Goal: Task Accomplishment & Management: Manage account settings

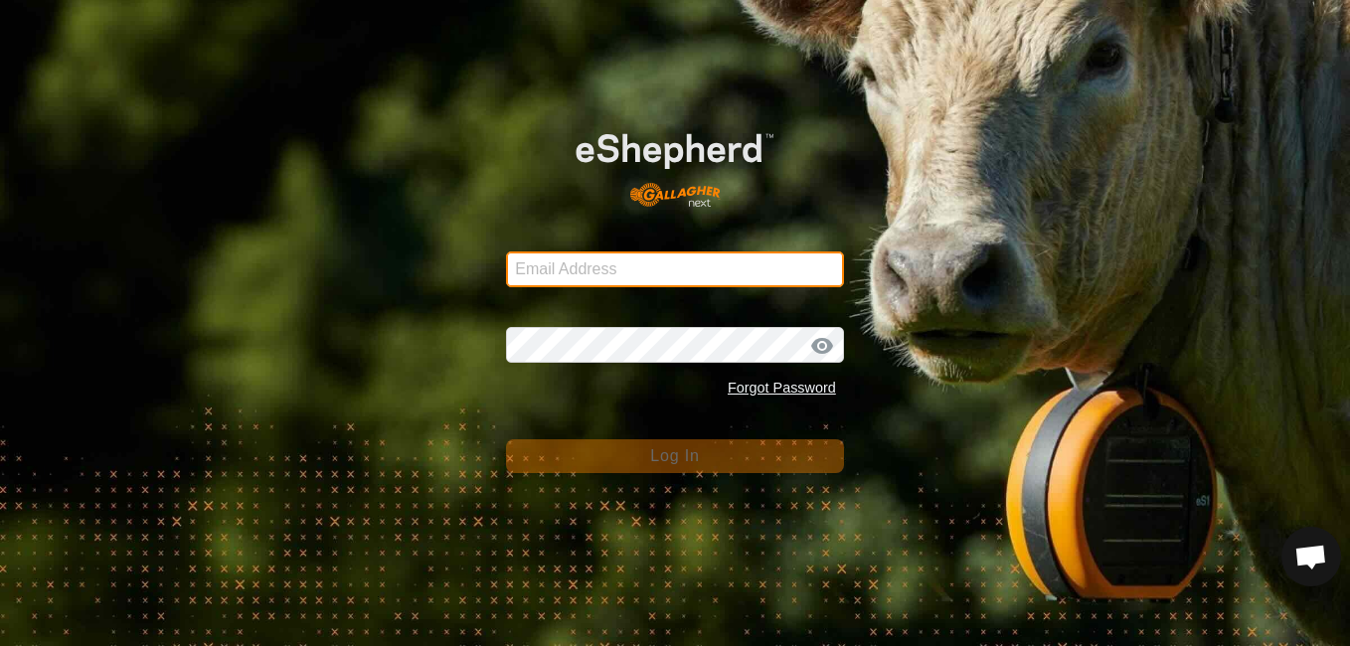
type input "[EMAIL_ADDRESS][DOMAIN_NAME]"
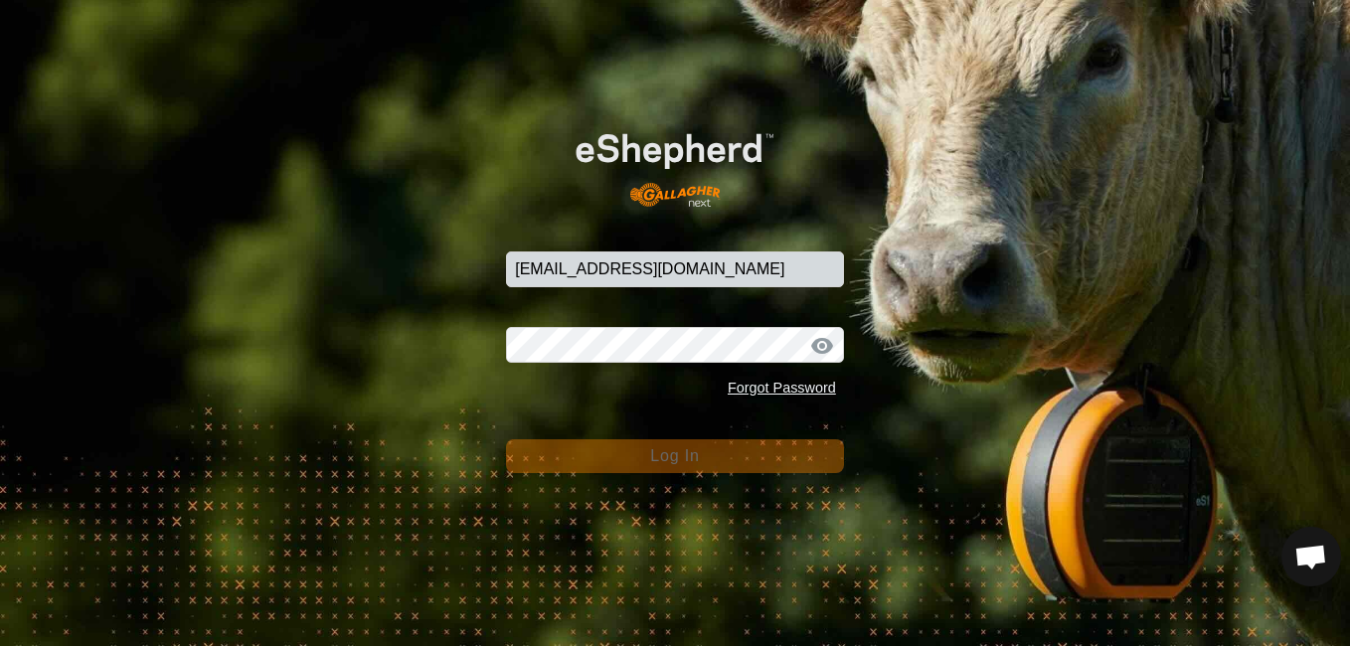
click at [705, 447] on button "Log In" at bounding box center [675, 456] width 338 height 34
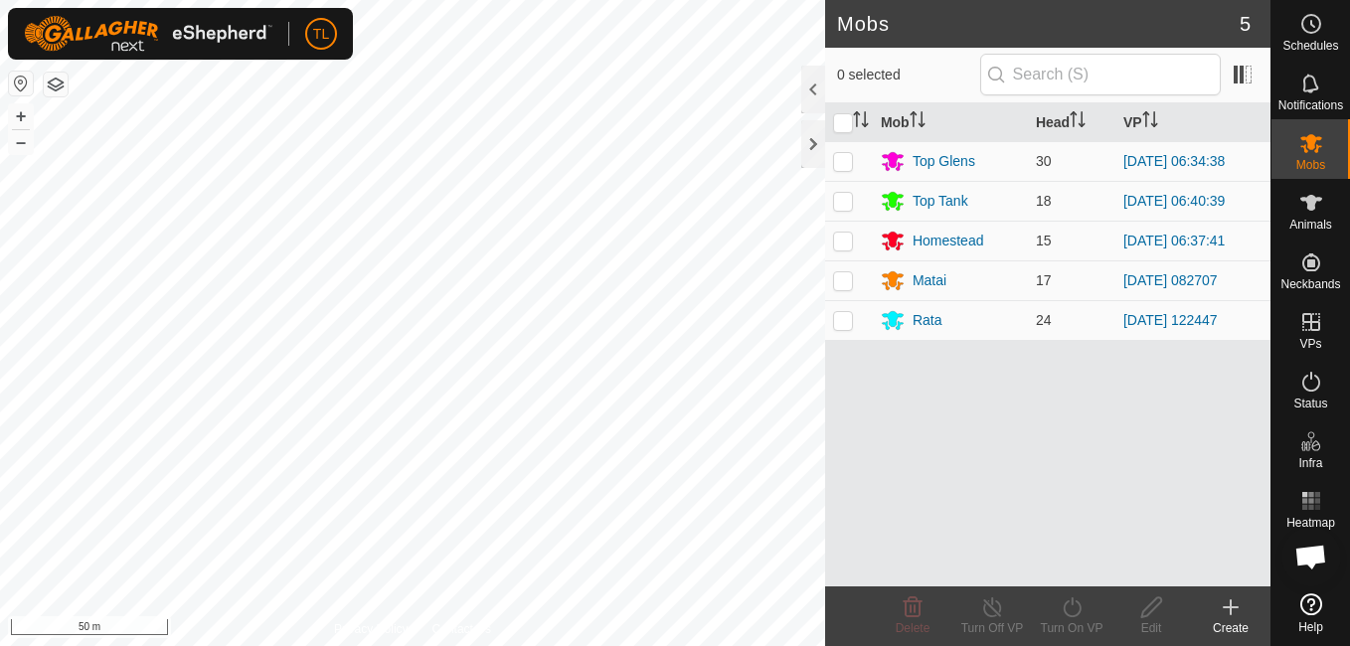
click at [180, 645] on html "TL Schedules Notifications Mobs Animals Neckbands VPs Status Infra Heatmap Help…" at bounding box center [675, 323] width 1350 height 646
click at [365, 645] on html "TL Schedules Notifications Mobs Animals Neckbands VPs Status Infra Heatmap Help…" at bounding box center [675, 323] width 1350 height 646
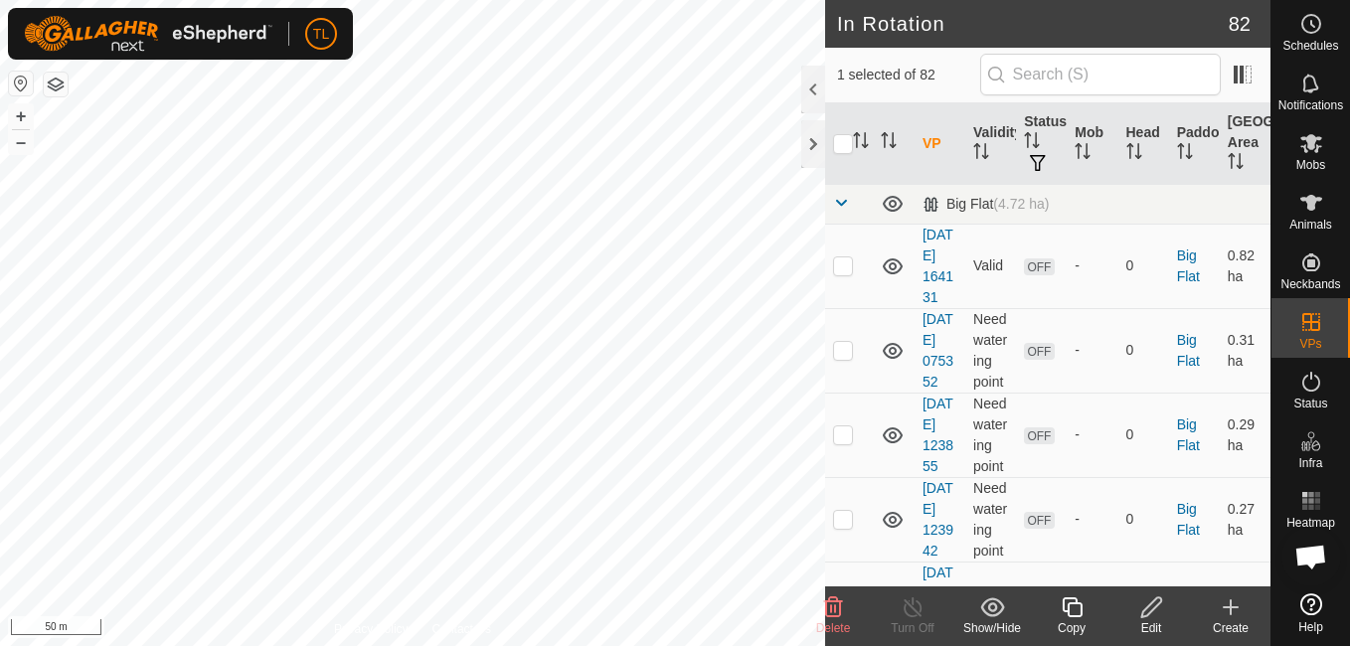
checkbox input "false"
checkbox input "true"
click at [1152, 612] on icon at bounding box center [1151, 607] width 25 height 24
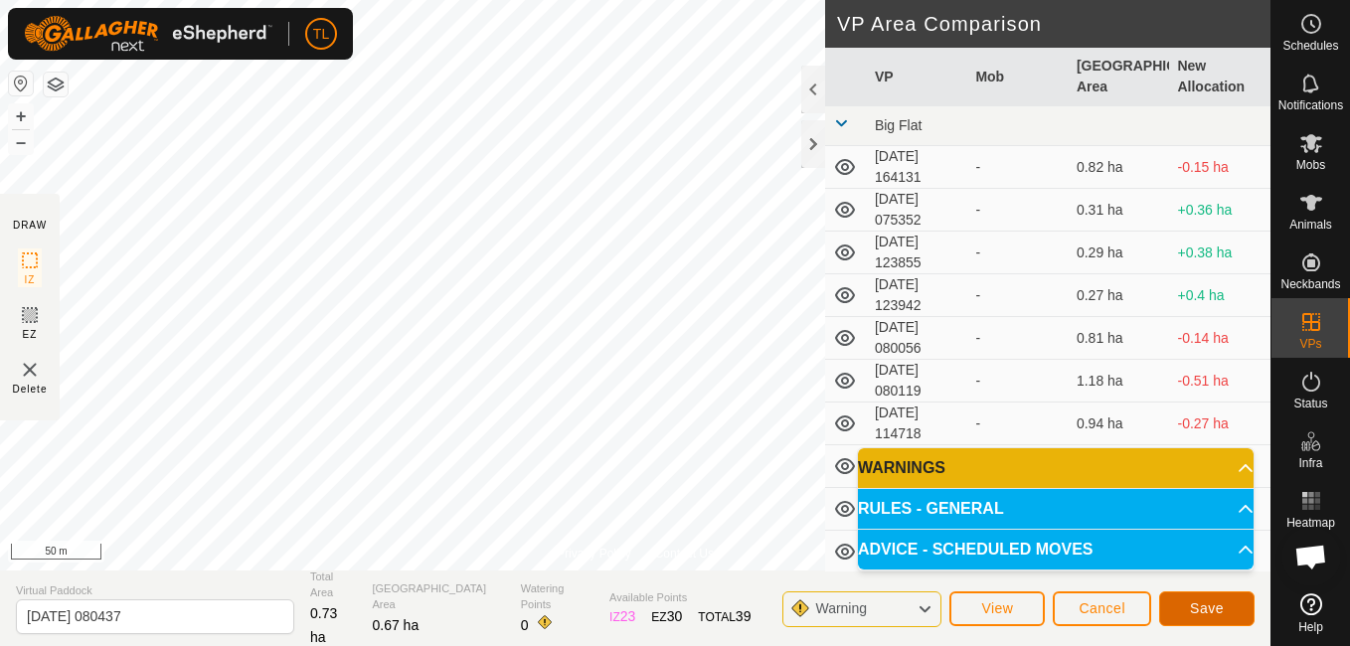
click at [1182, 609] on button "Save" at bounding box center [1206, 608] width 95 height 35
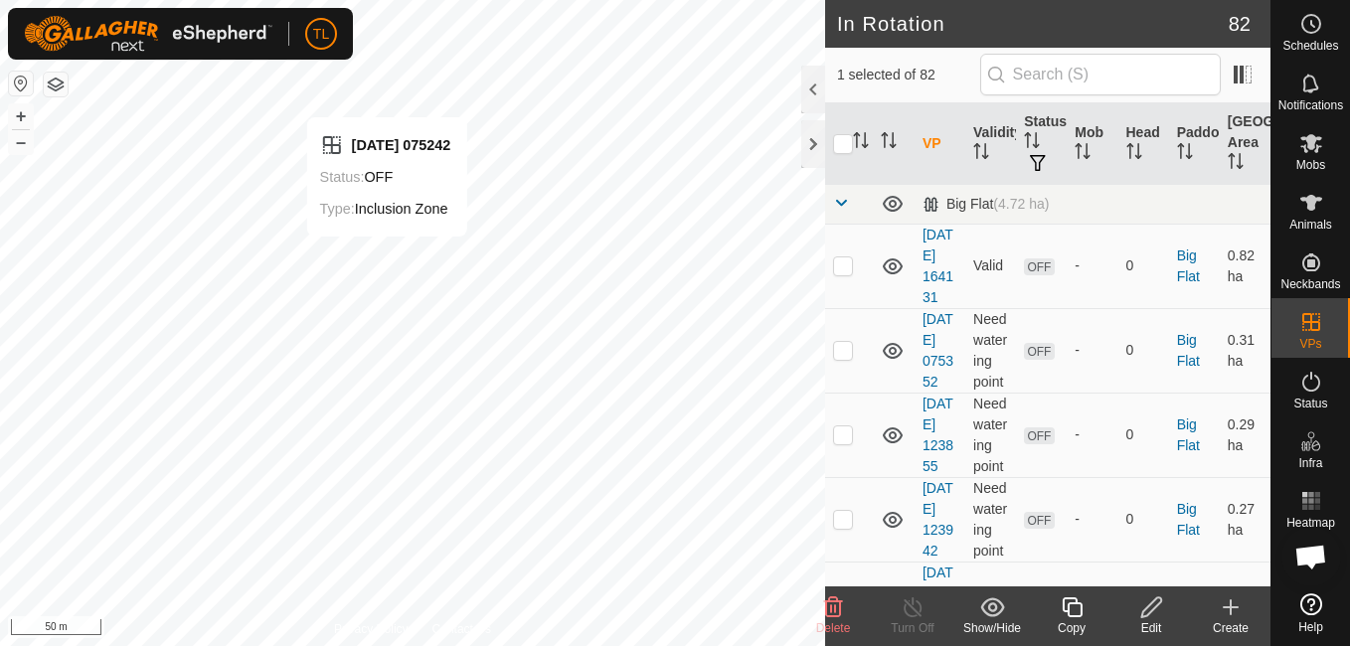
checkbox input "false"
checkbox input "true"
checkbox input "false"
click at [1145, 598] on icon at bounding box center [1151, 607] width 25 height 24
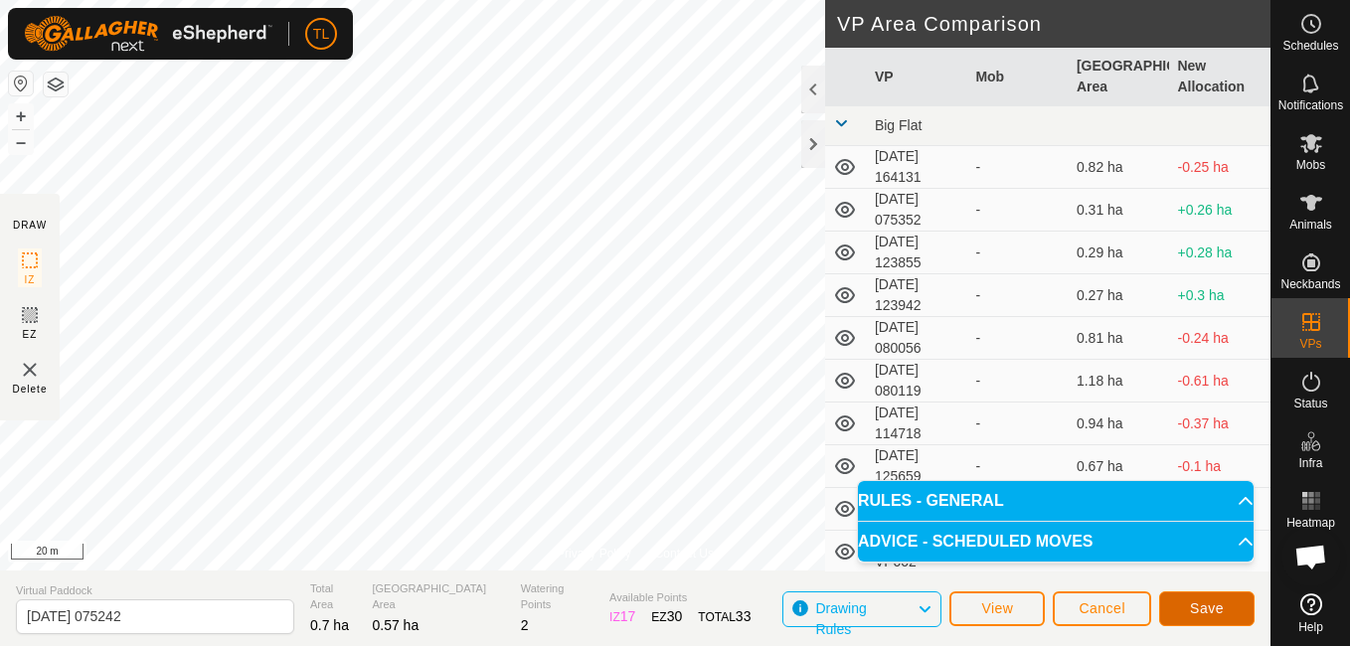
click at [1219, 600] on span "Save" at bounding box center [1207, 608] width 34 height 16
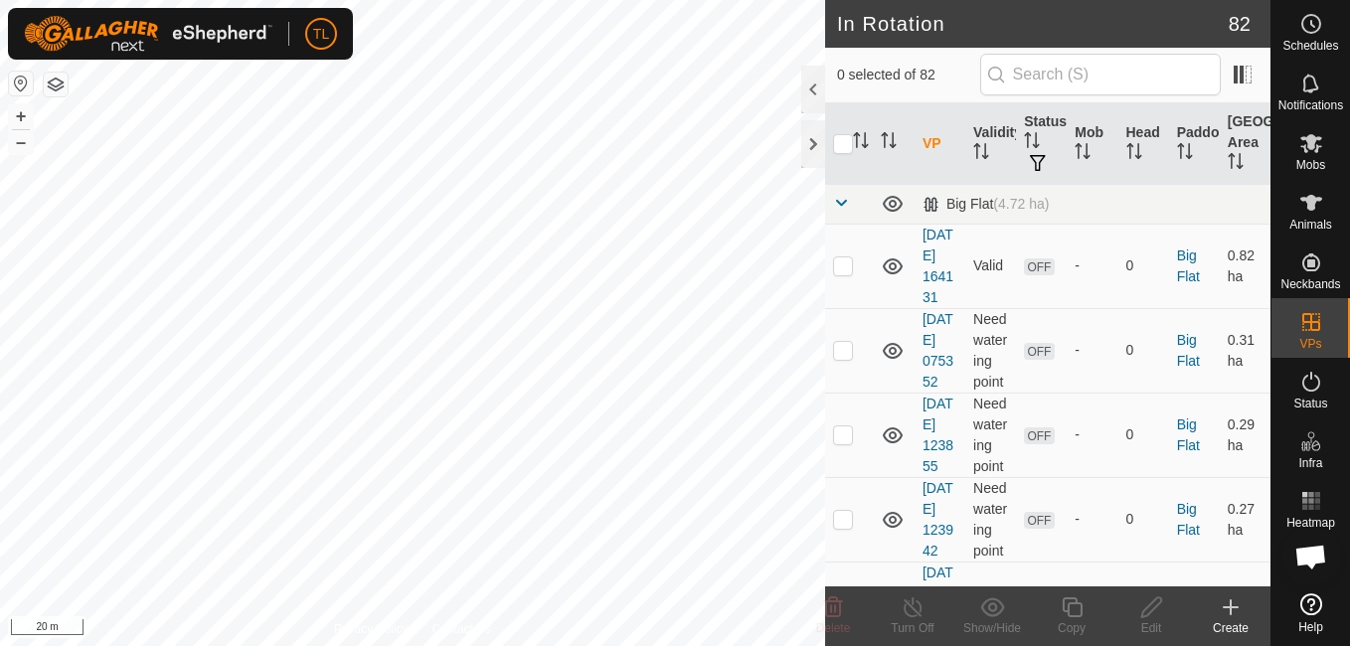
checkbox input "true"
click at [1152, 605] on icon at bounding box center [1151, 607] width 25 height 24
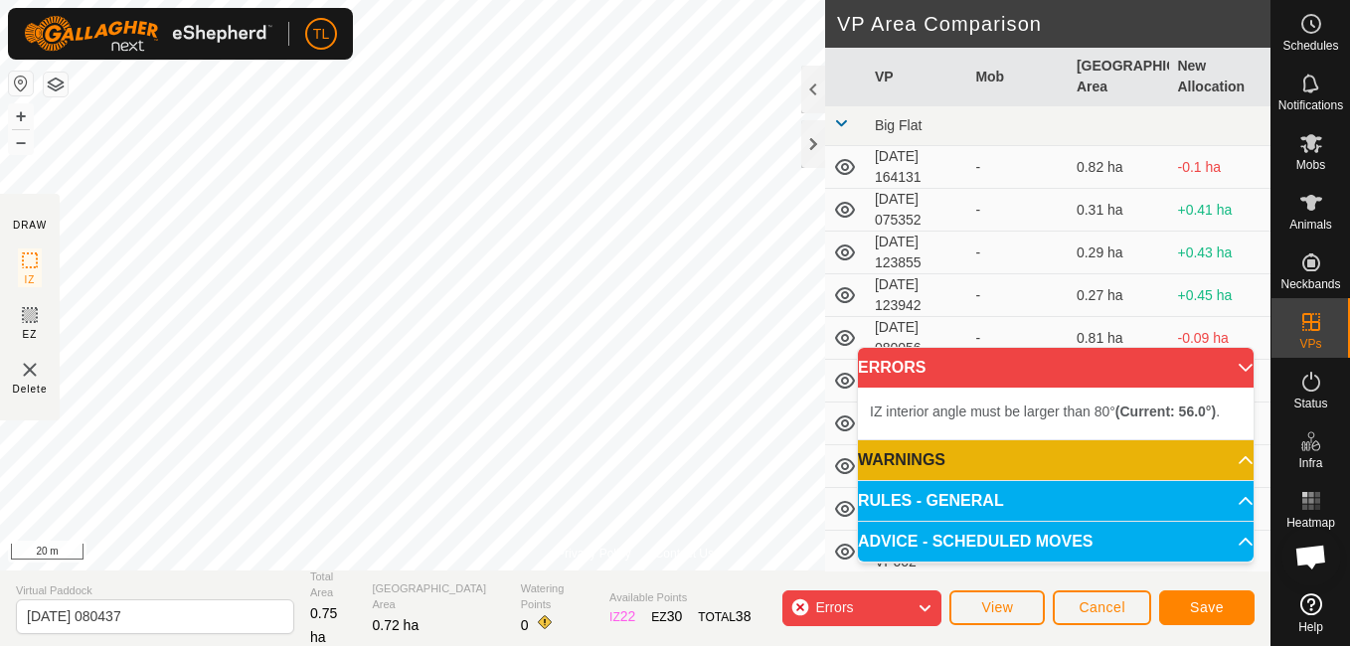
click at [545, 580] on div "Privacy Policy Contact Us Status: OFF Type: Inclusion Zone + – ⇧ i 20 m DRAW IZ…" at bounding box center [635, 323] width 1270 height 646
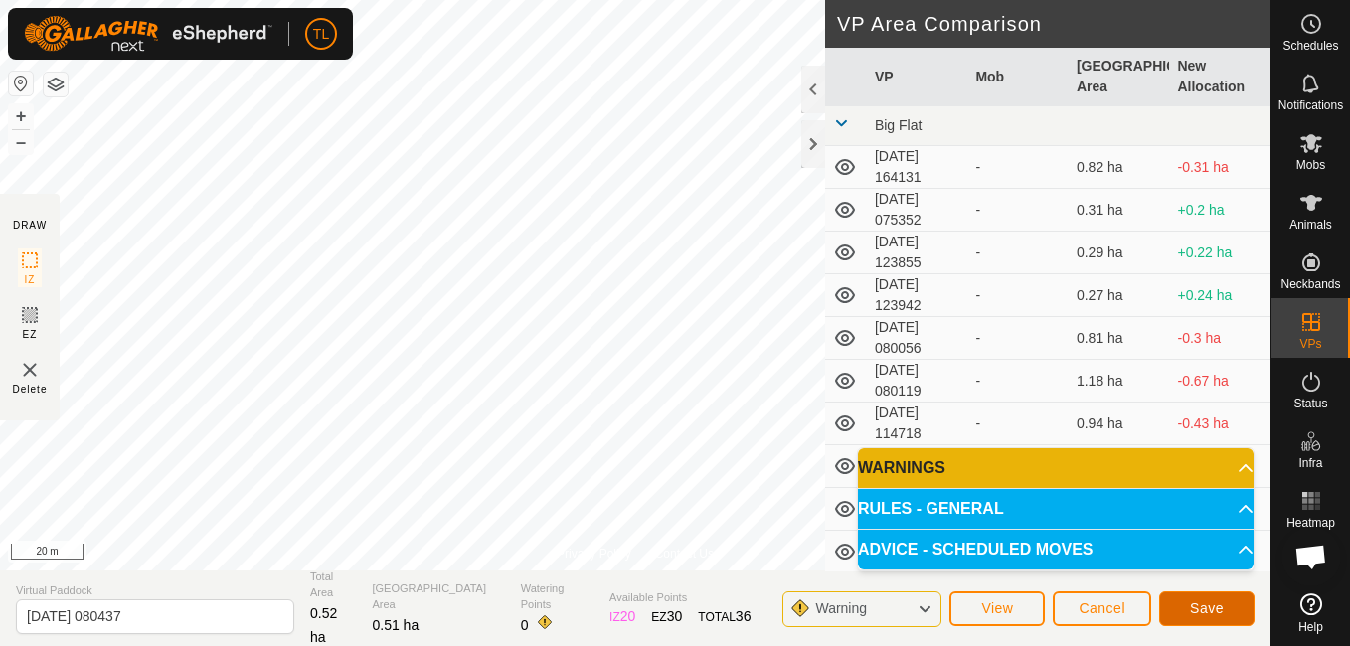
click at [1237, 610] on button "Save" at bounding box center [1206, 608] width 95 height 35
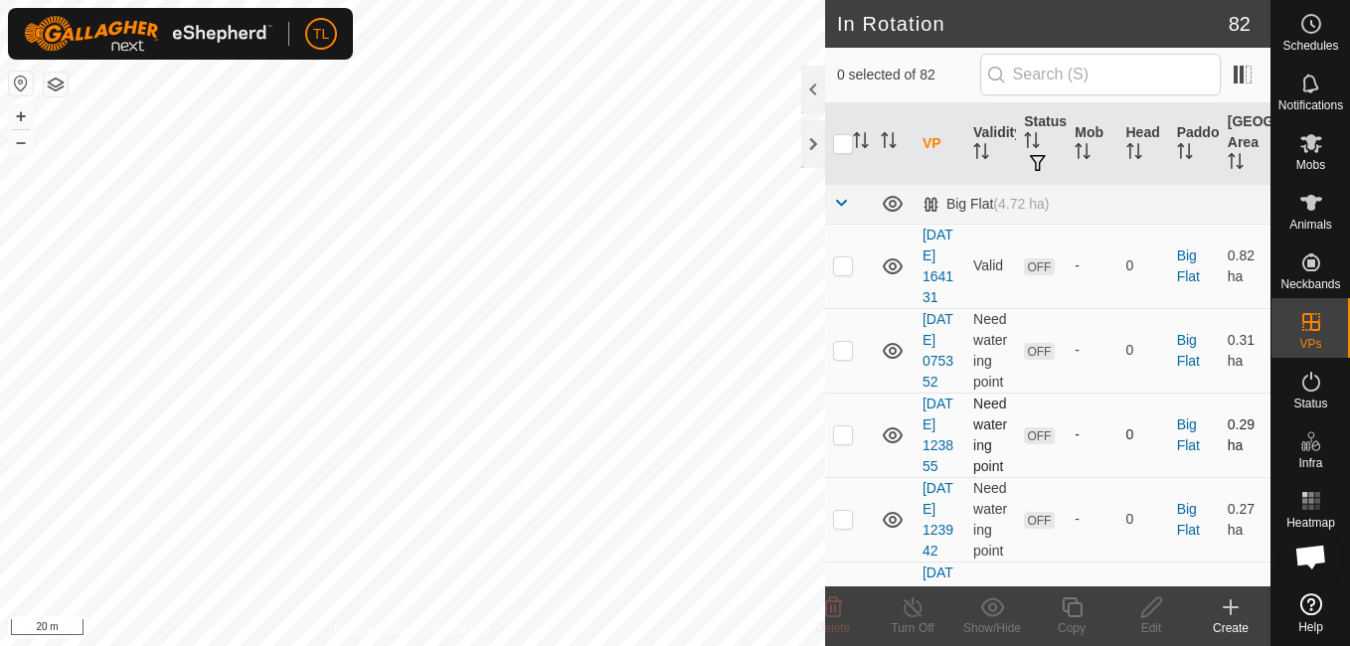
checkbox input "true"
click at [1147, 607] on icon at bounding box center [1151, 607] width 20 height 20
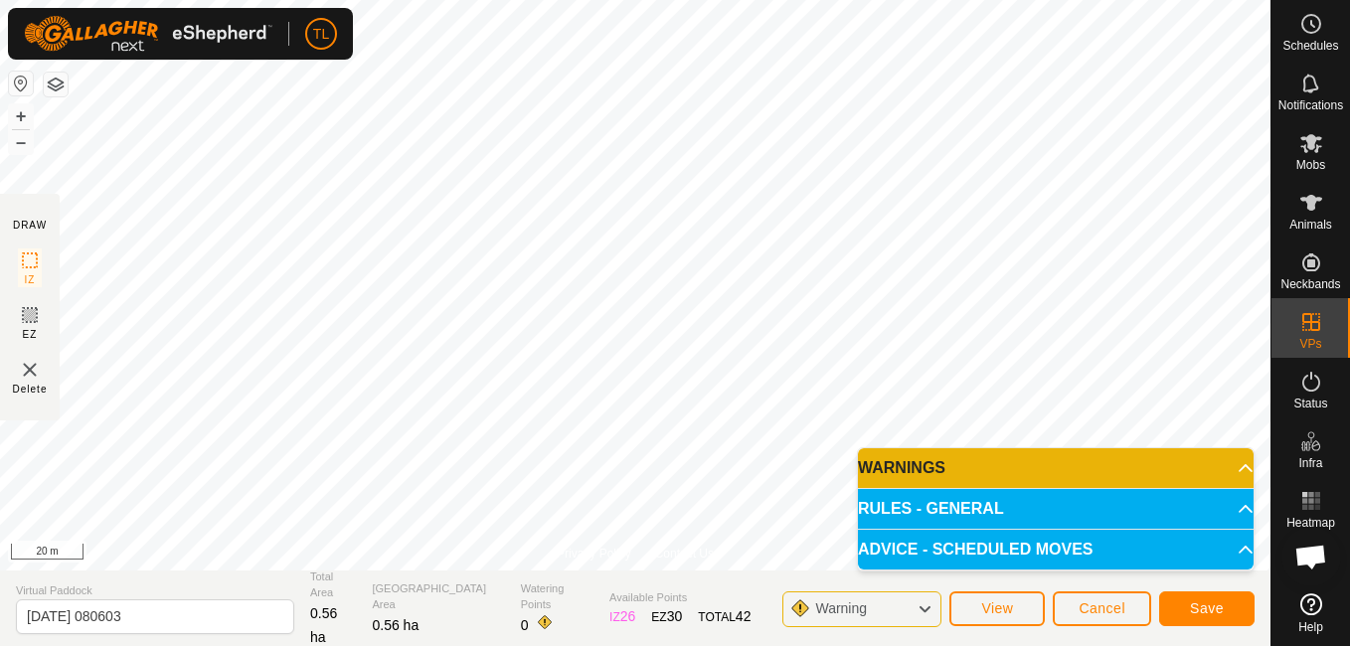
click at [221, 0] on html "TL Schedules Notifications Mobs Animals Neckbands VPs Status Infra Heatmap Help…" at bounding box center [675, 323] width 1350 height 646
click at [1190, 598] on button "Save" at bounding box center [1206, 608] width 95 height 35
click at [1004, 603] on span "View" at bounding box center [997, 608] width 32 height 16
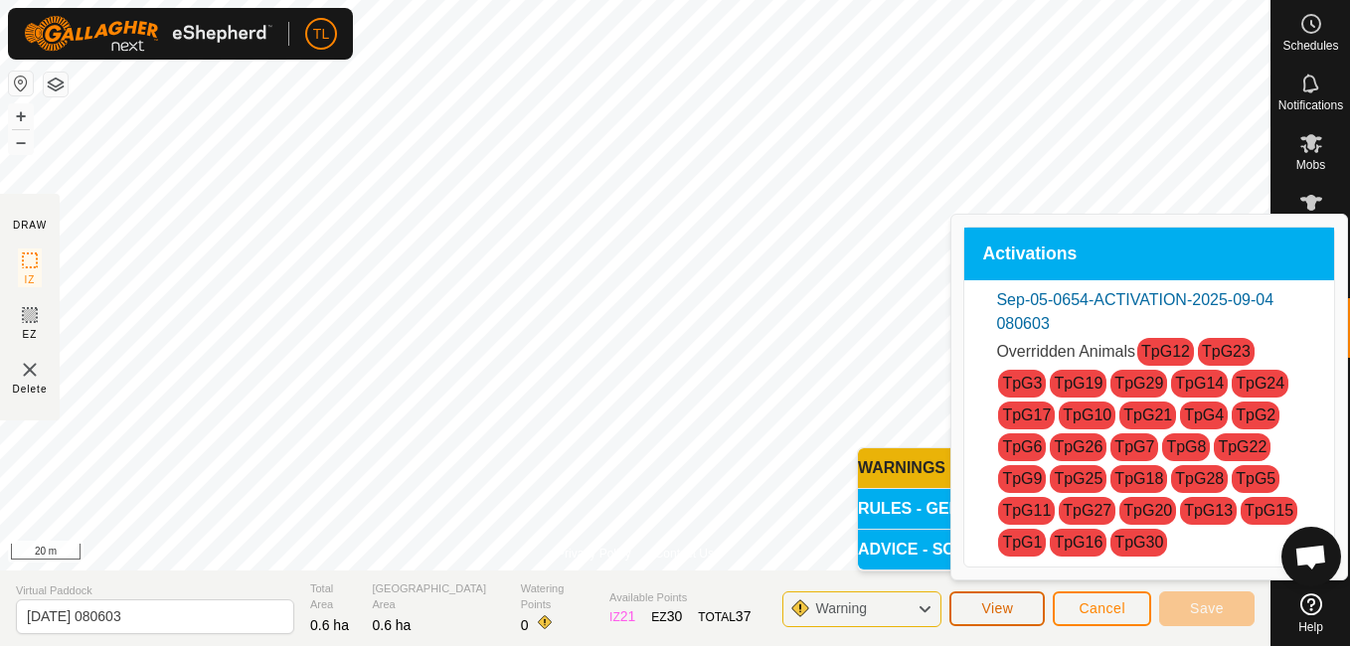
click at [977, 608] on button "View" at bounding box center [996, 608] width 95 height 35
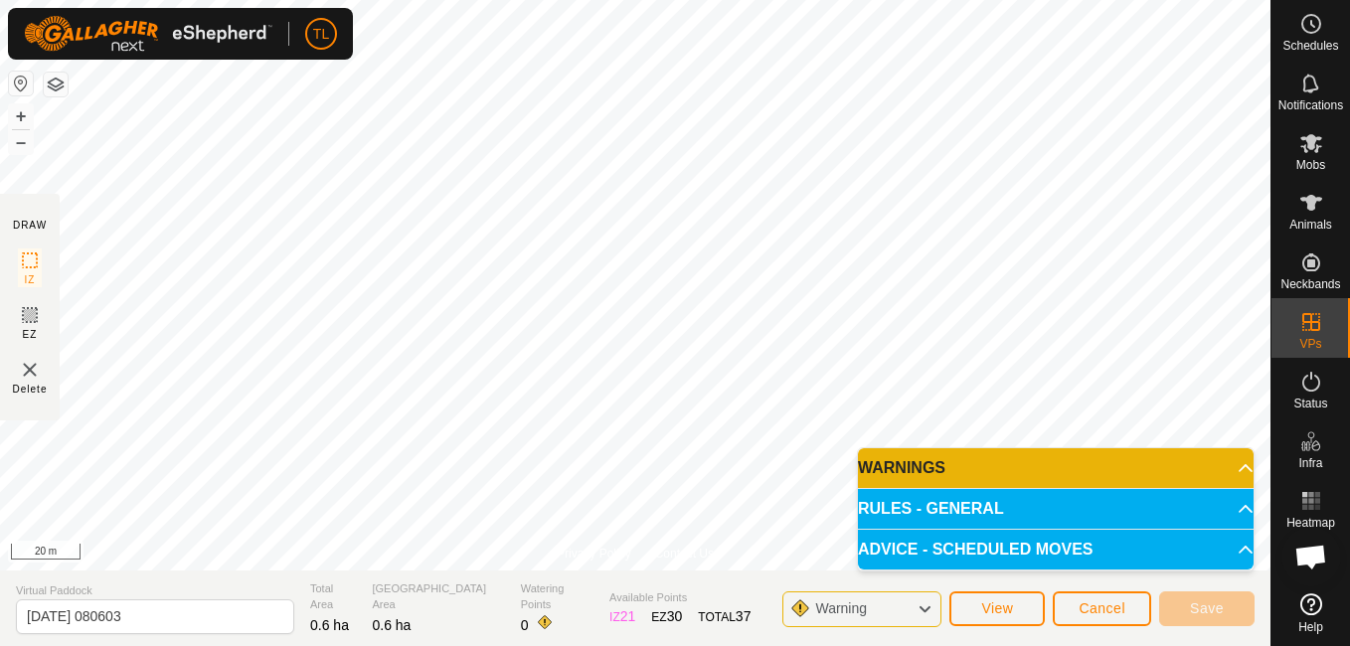
click at [900, 614] on div "Warning" at bounding box center [861, 609] width 159 height 36
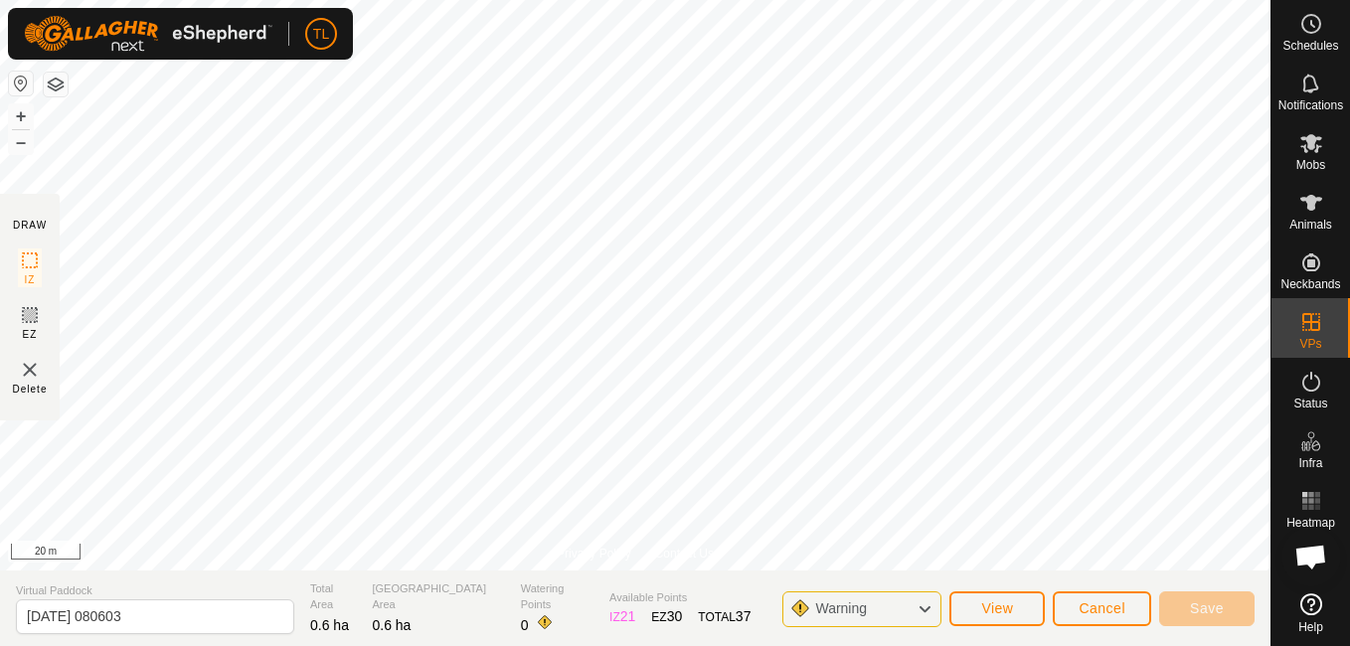
click at [929, 602] on icon at bounding box center [924, 609] width 16 height 26
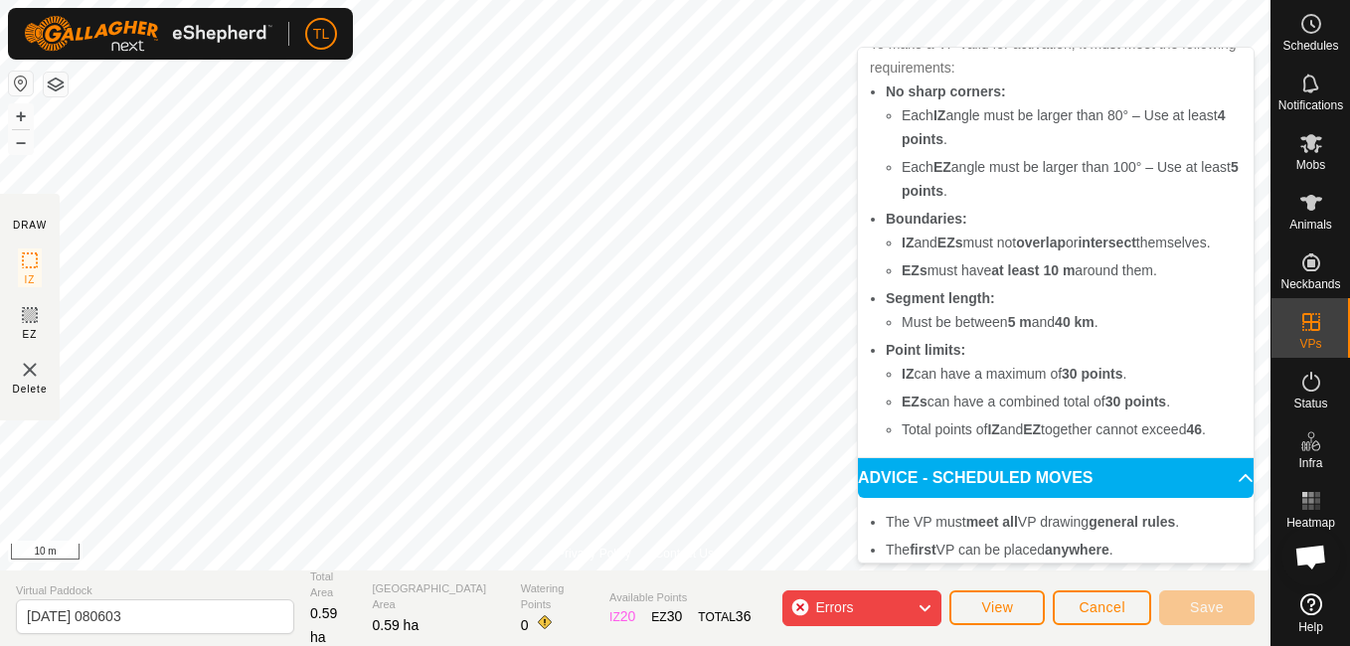
scroll to position [136, 0]
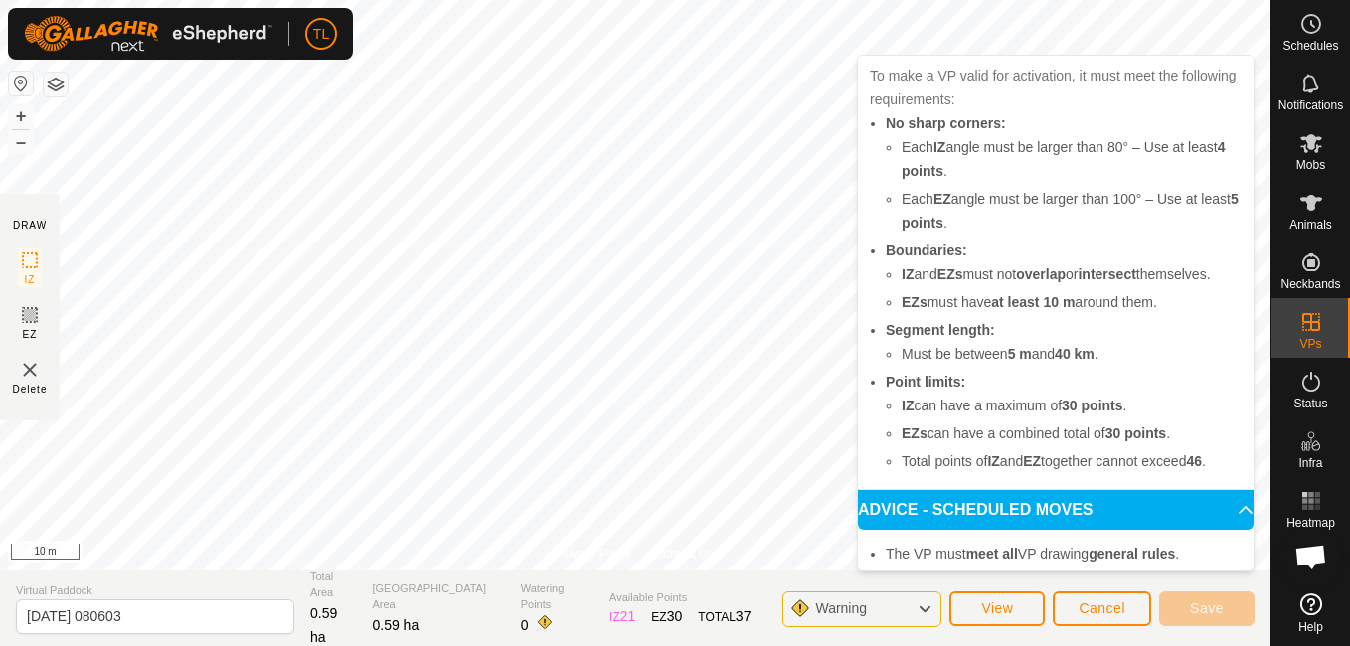
click at [911, 607] on div "Warning" at bounding box center [861, 609] width 159 height 36
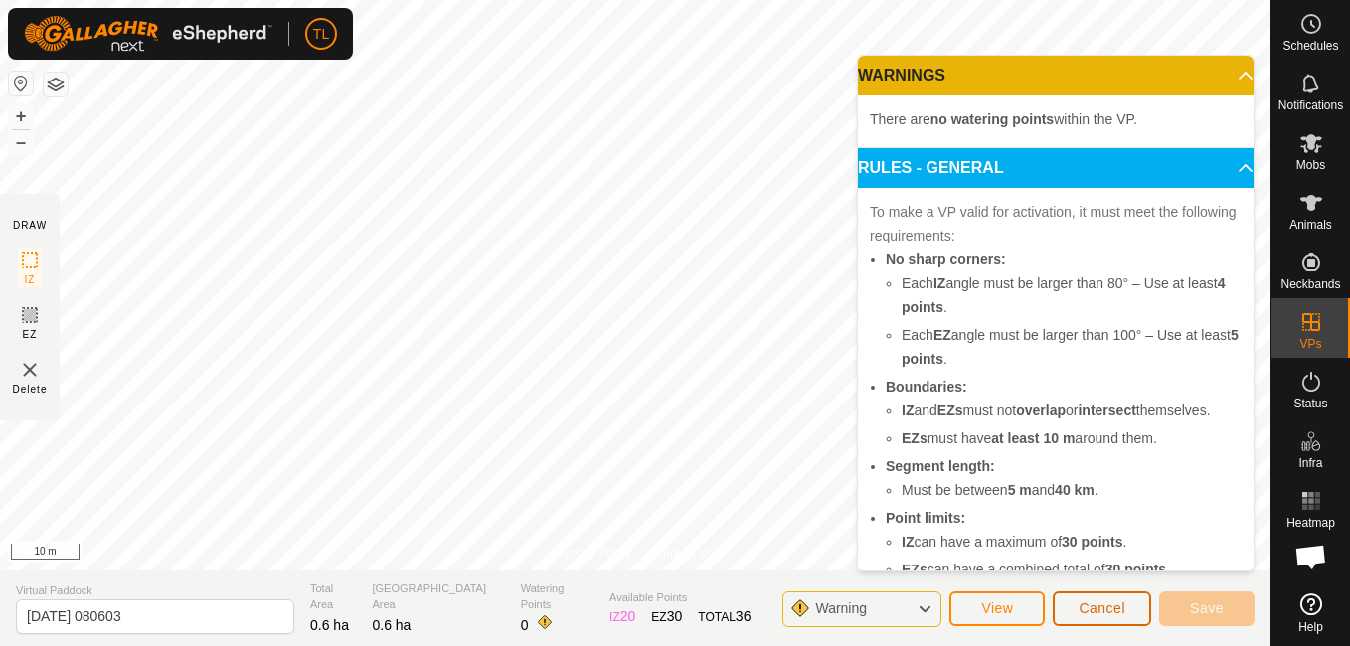
click at [1088, 605] on span "Cancel" at bounding box center [1101, 608] width 47 height 16
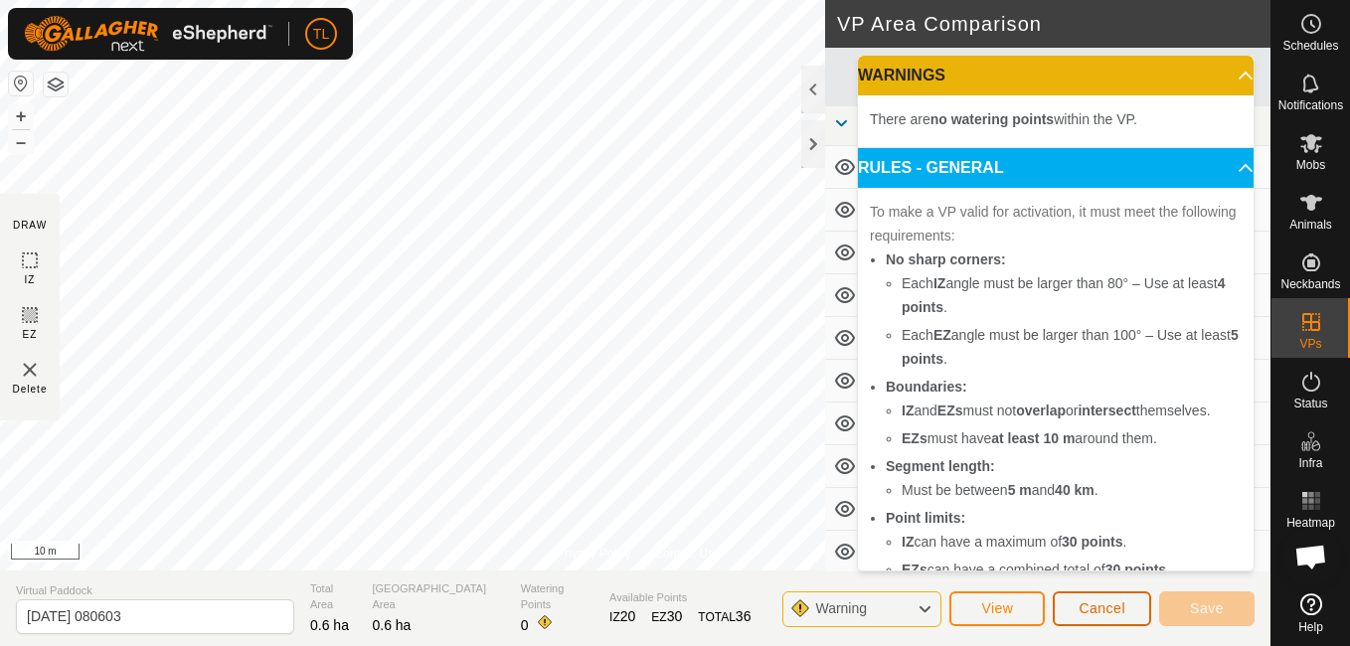
click at [1082, 604] on span "Cancel" at bounding box center [1101, 608] width 47 height 16
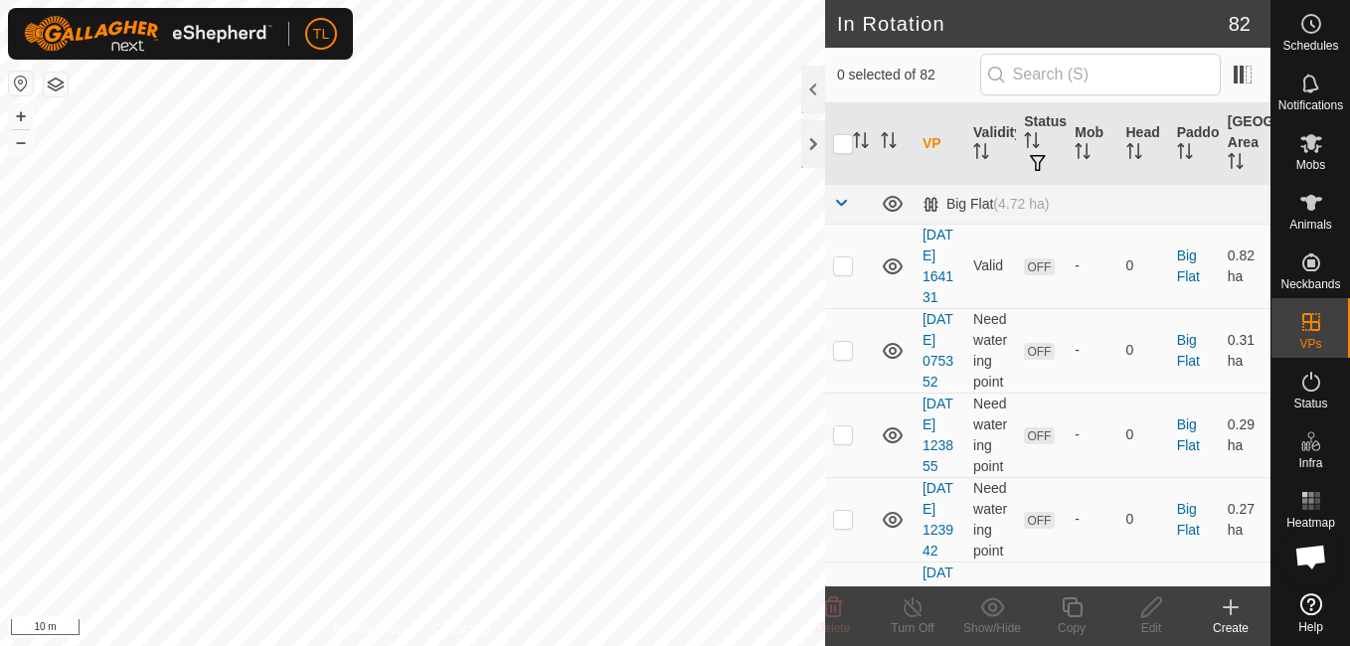
scroll to position [961, 0]
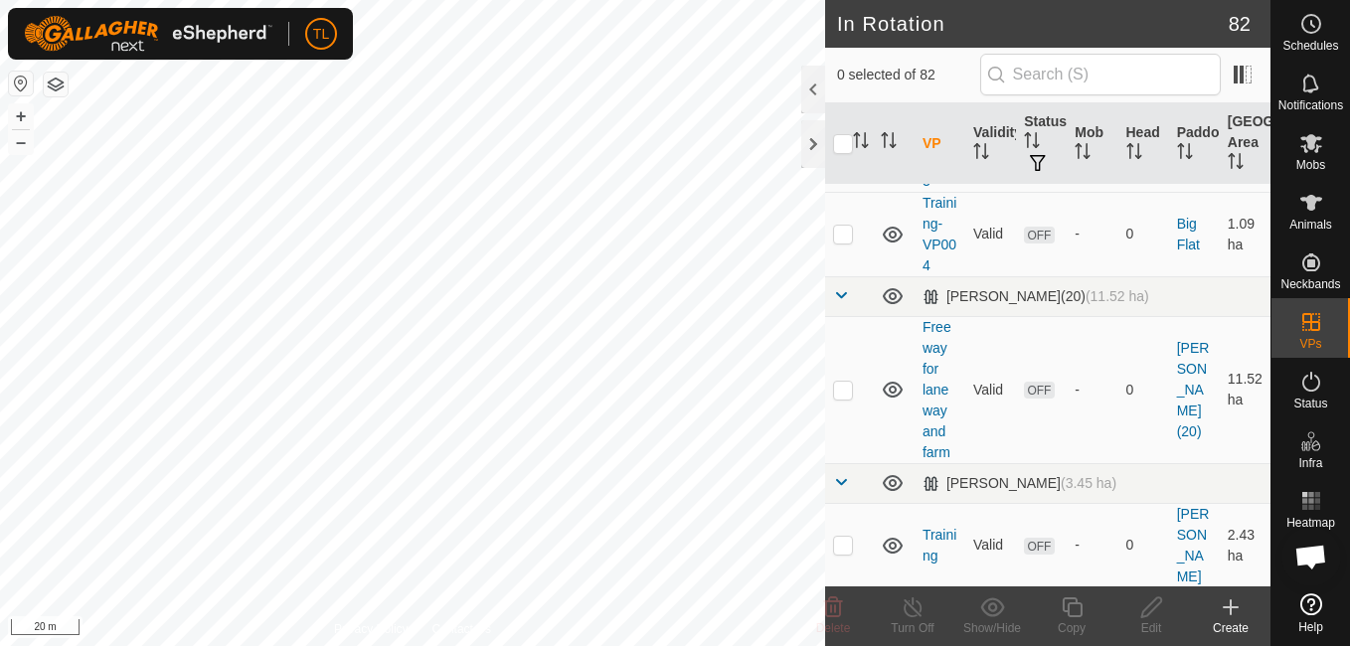
click at [1231, 601] on icon at bounding box center [1231, 607] width 0 height 14
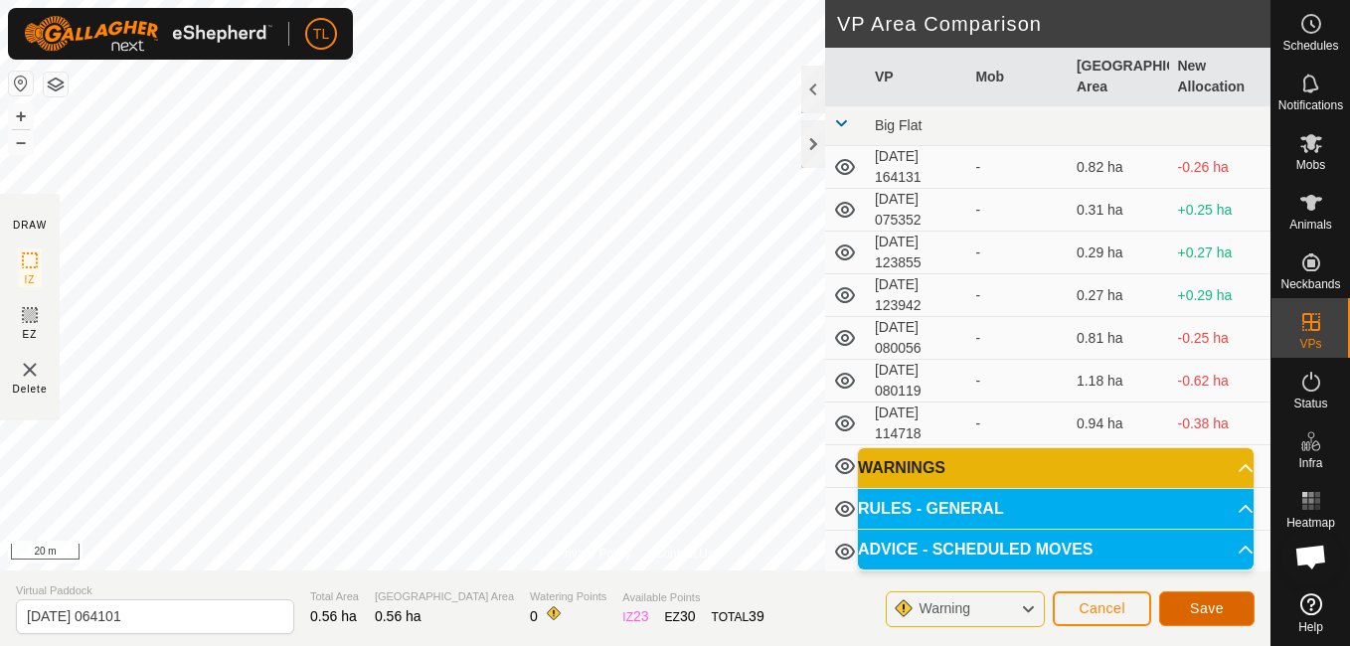
click at [1214, 602] on span "Save" at bounding box center [1207, 608] width 34 height 16
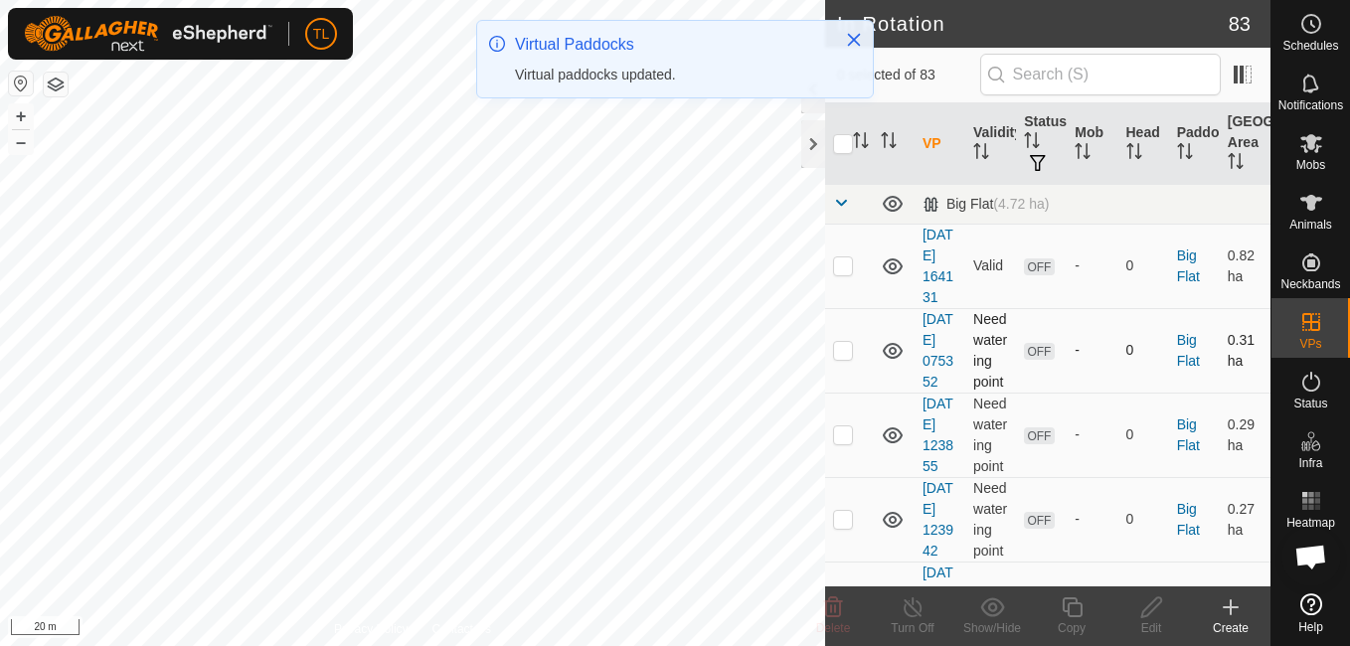
checkbox input "true"
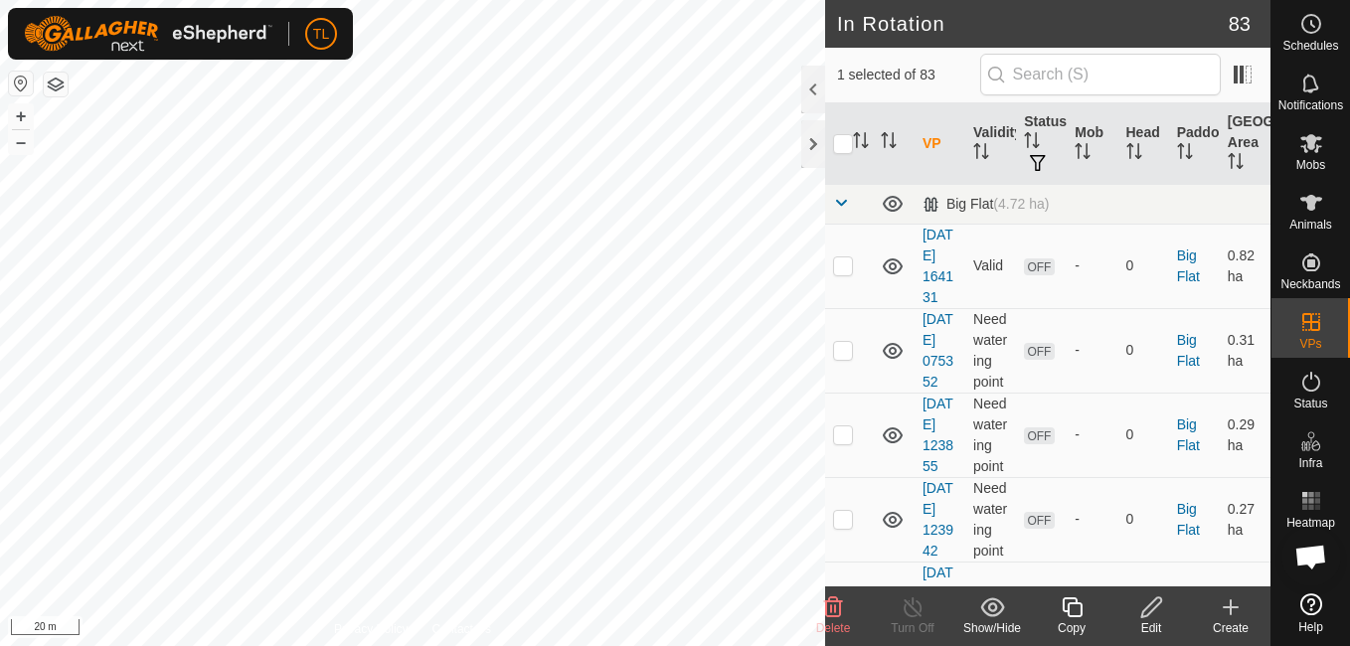
click at [1150, 615] on icon at bounding box center [1151, 607] width 25 height 24
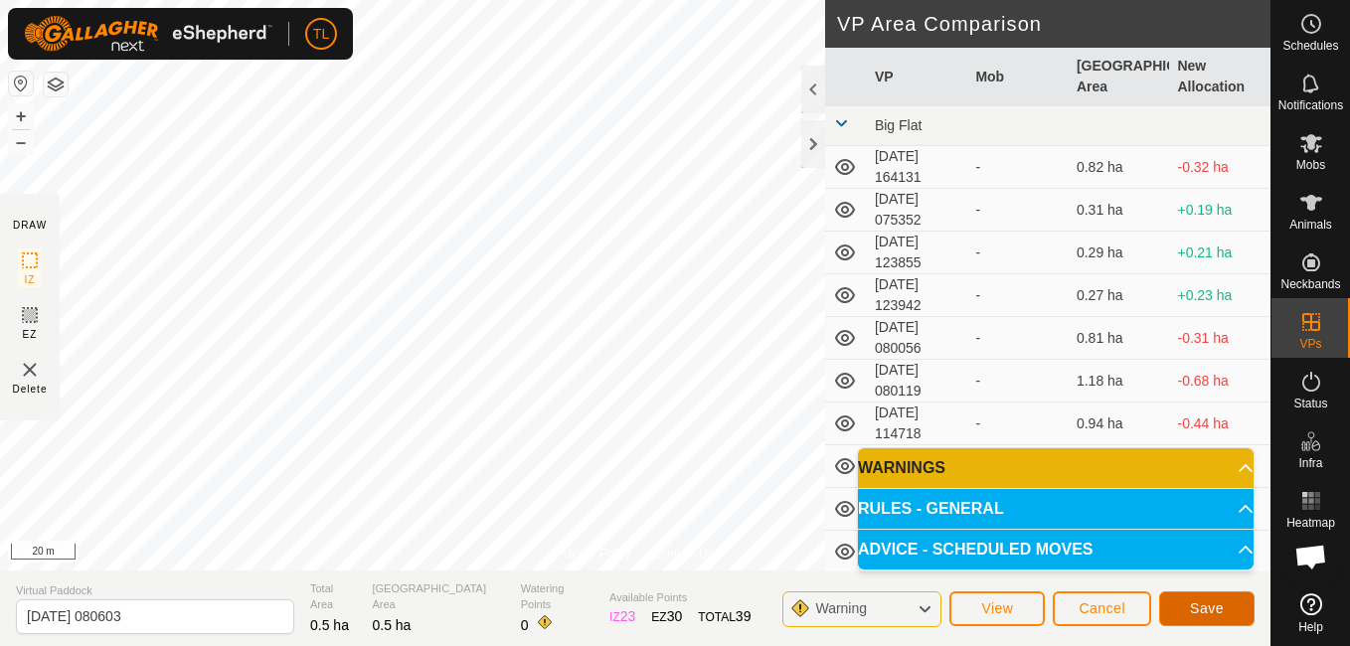
click at [1195, 609] on span "Save" at bounding box center [1207, 608] width 34 height 16
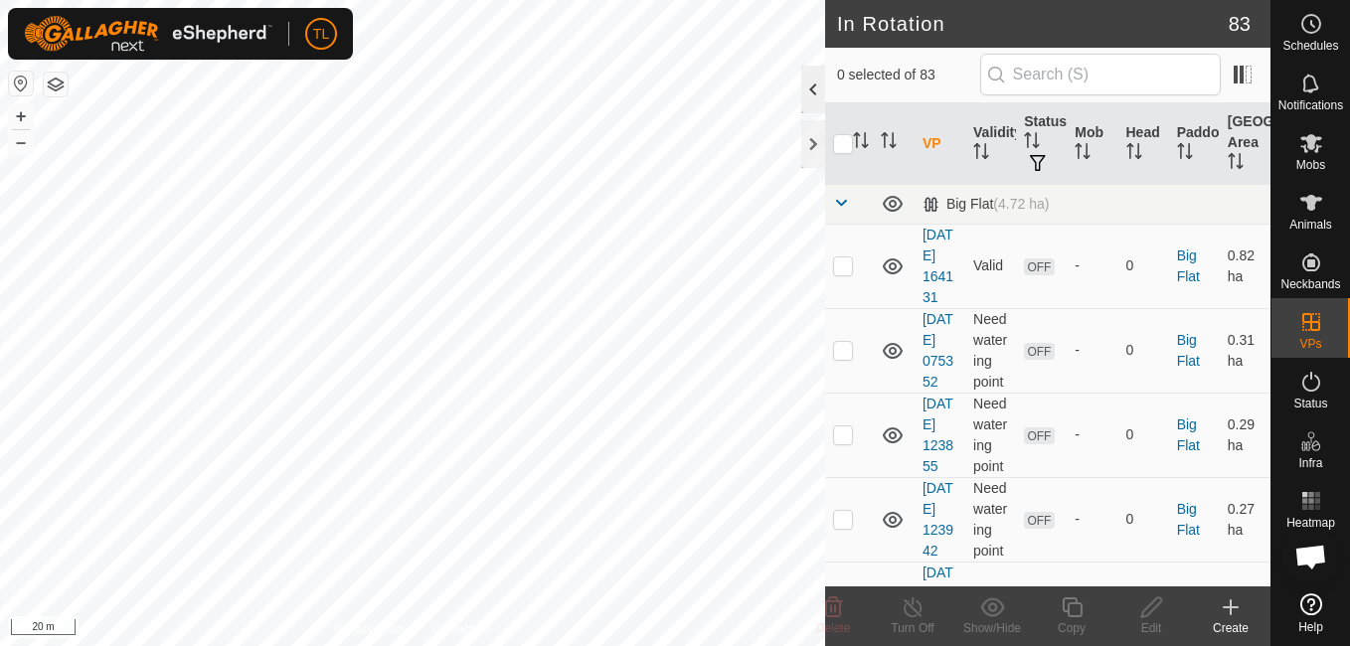
checkbox input "true"
click at [1152, 597] on icon at bounding box center [1151, 607] width 25 height 24
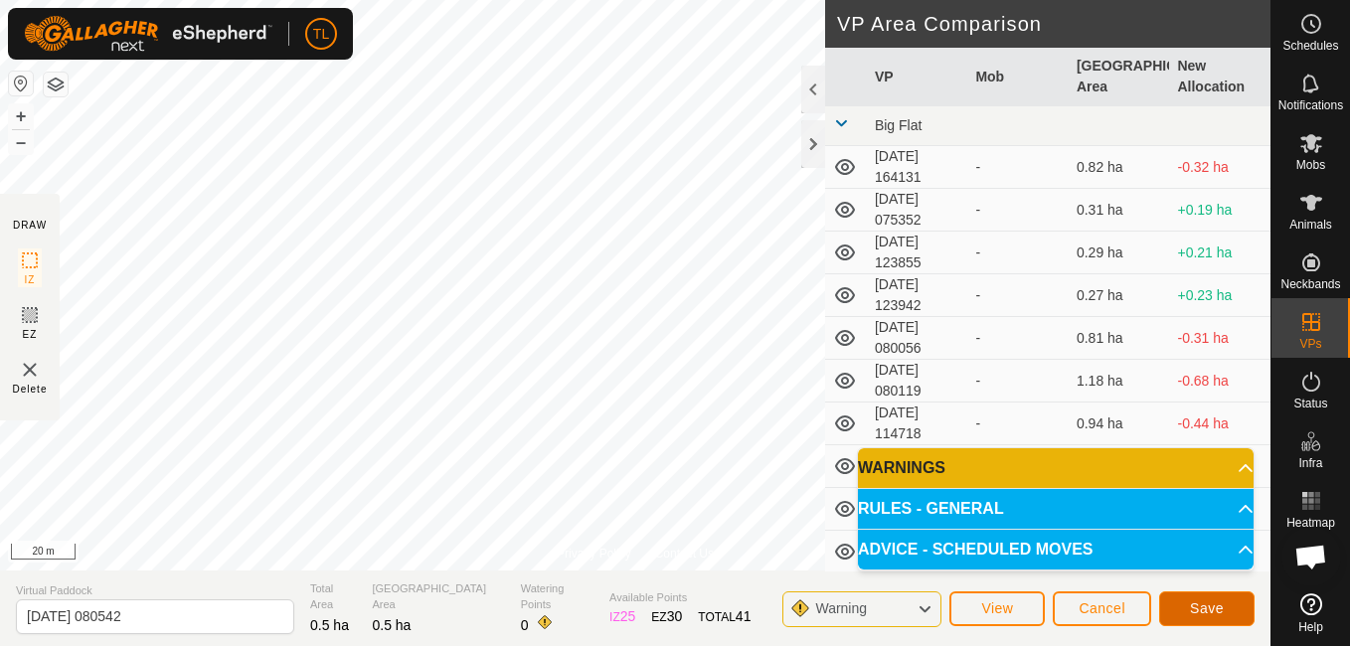
click at [1222, 604] on span "Save" at bounding box center [1207, 608] width 34 height 16
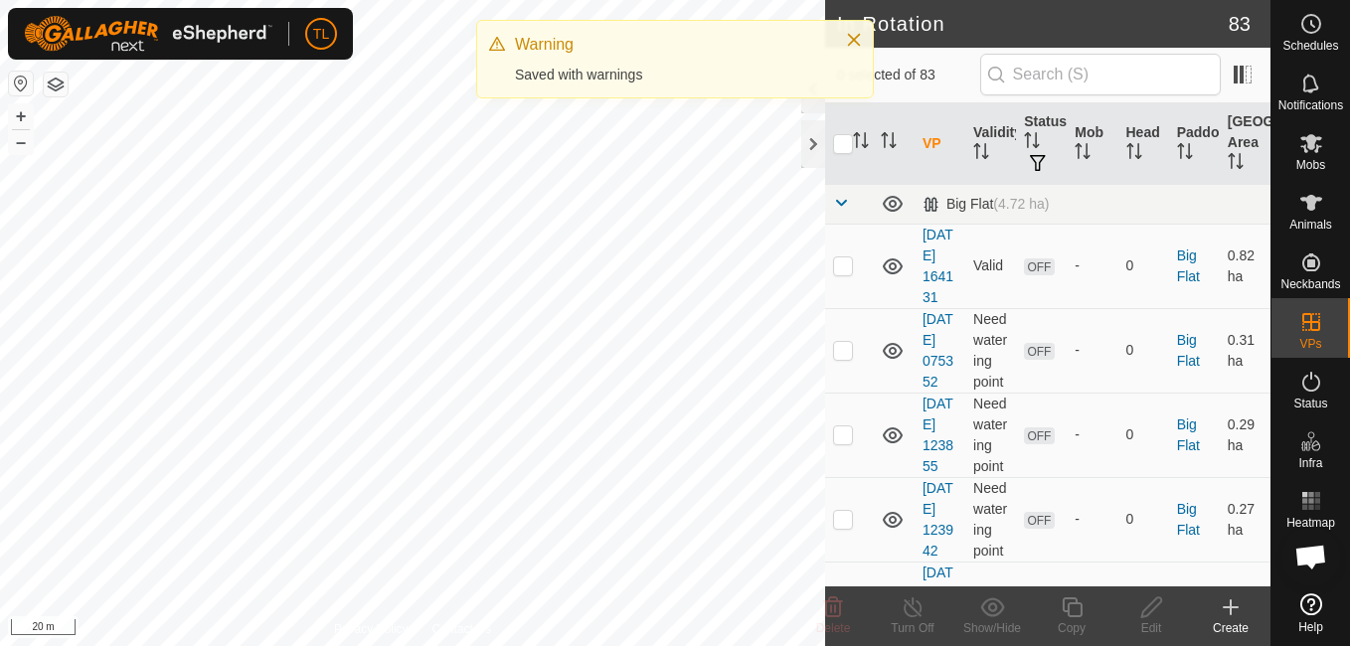
checkbox input "true"
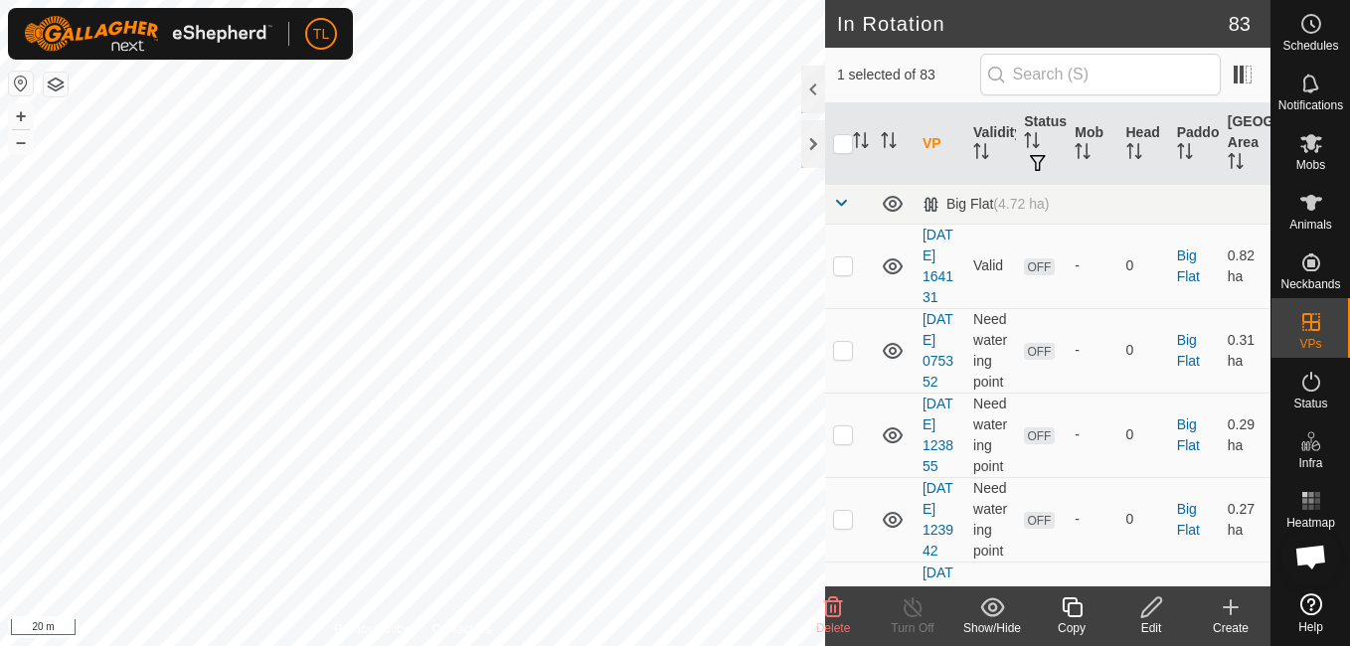
click at [1152, 614] on icon at bounding box center [1151, 607] width 25 height 24
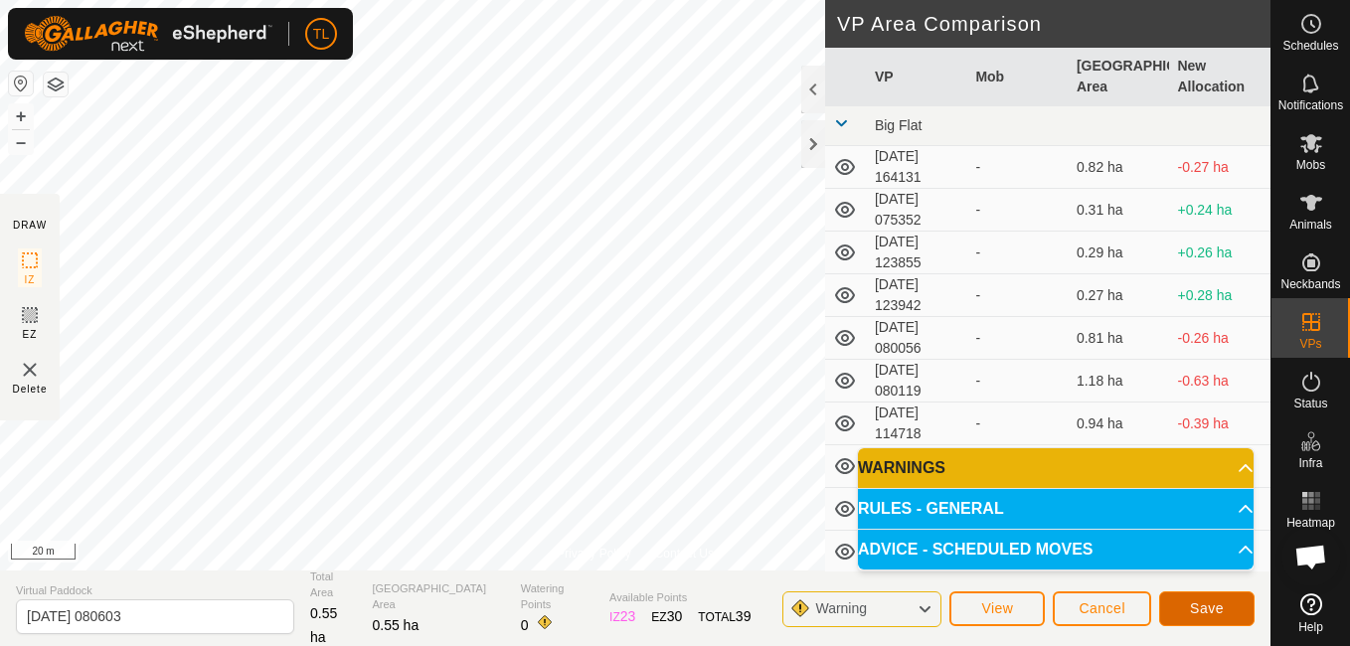
click at [1222, 598] on button "Save" at bounding box center [1206, 608] width 95 height 35
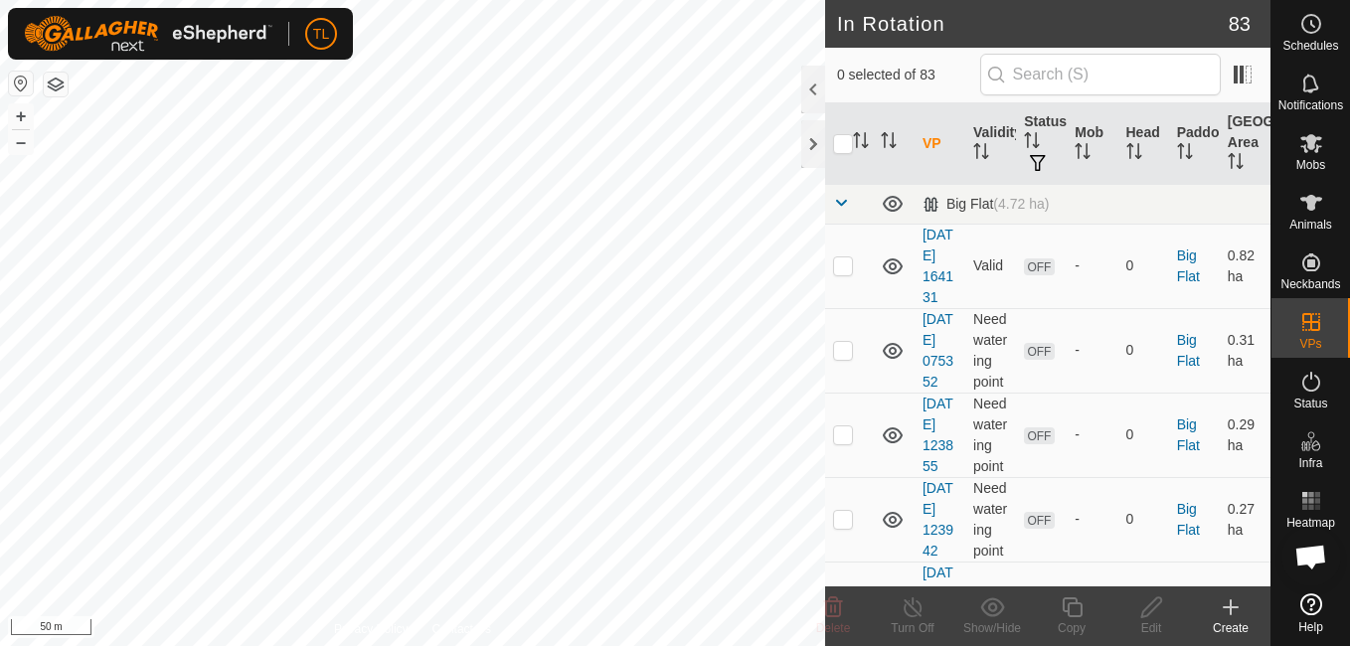
checkbox input "true"
click at [1149, 613] on icon at bounding box center [1151, 607] width 20 height 20
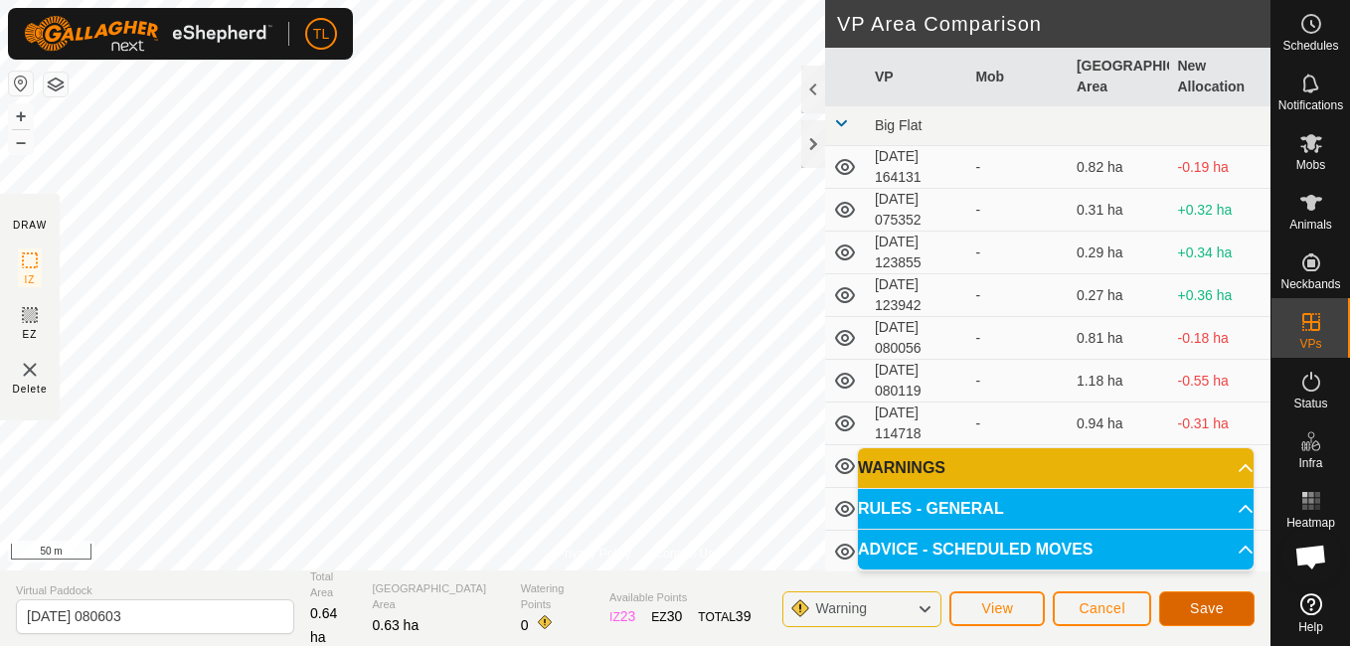
click at [1231, 617] on button "Save" at bounding box center [1206, 608] width 95 height 35
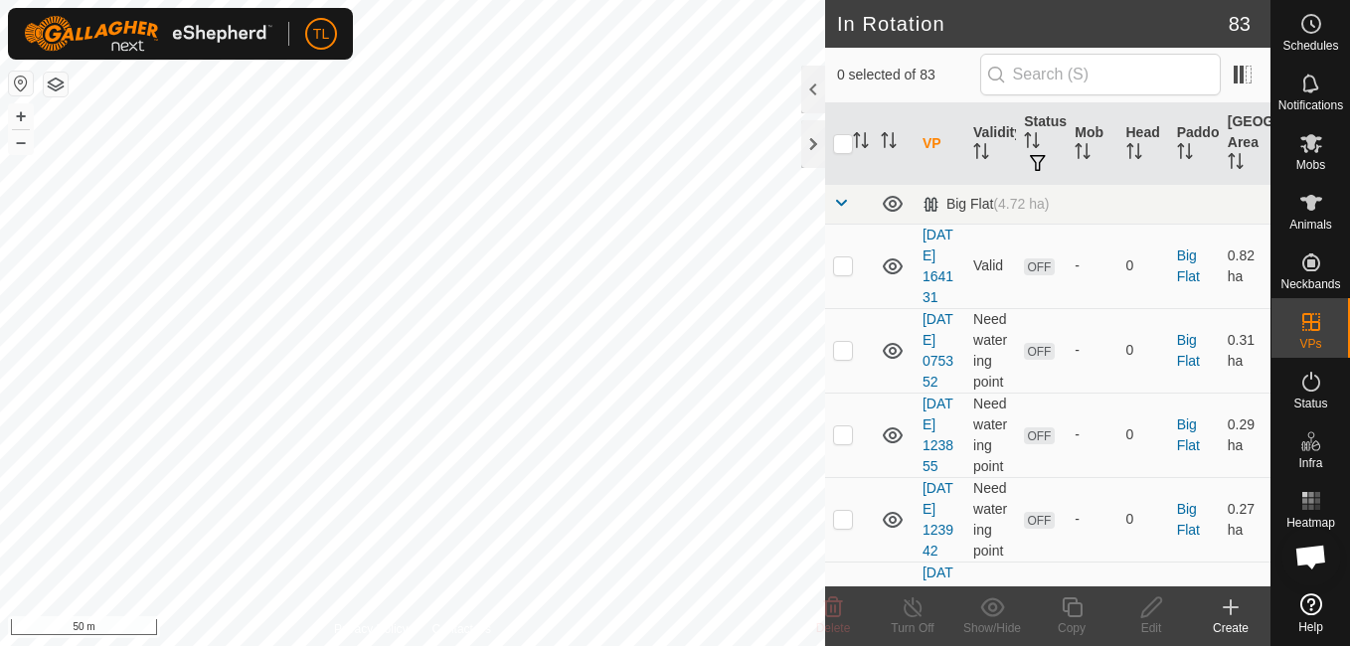
checkbox input "true"
click at [1147, 607] on icon at bounding box center [1151, 607] width 25 height 24
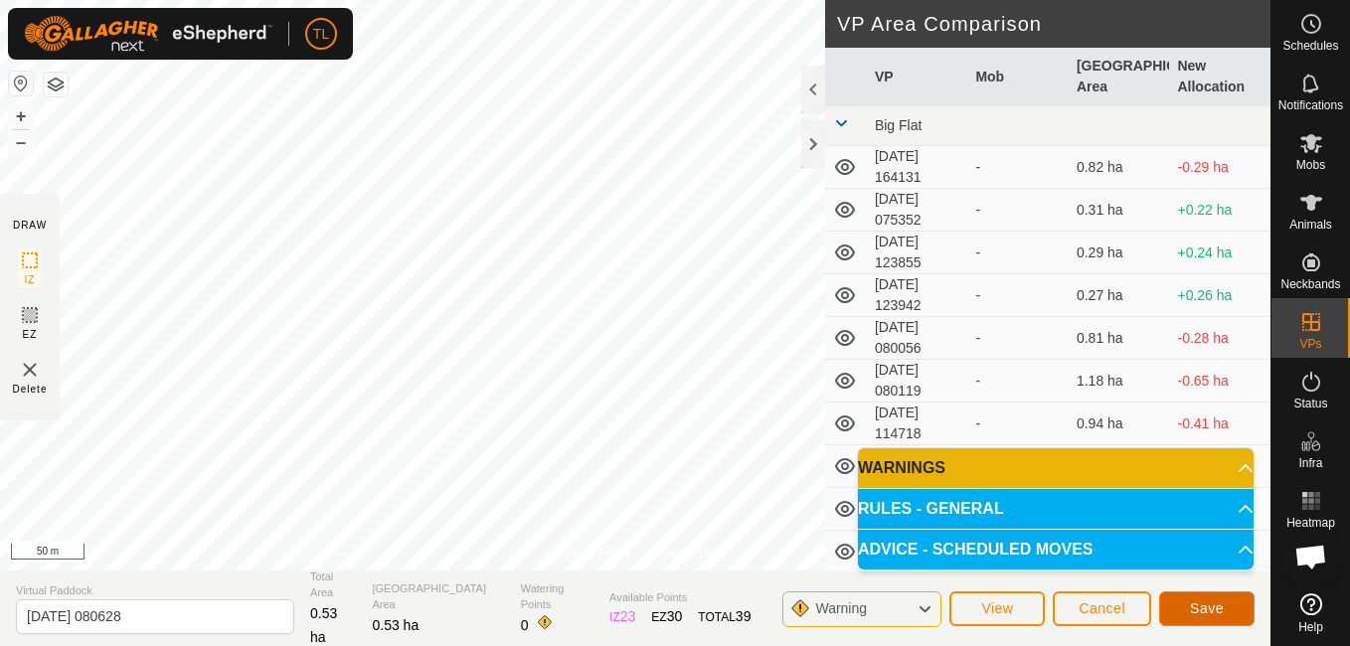
click at [1211, 603] on span "Save" at bounding box center [1207, 608] width 34 height 16
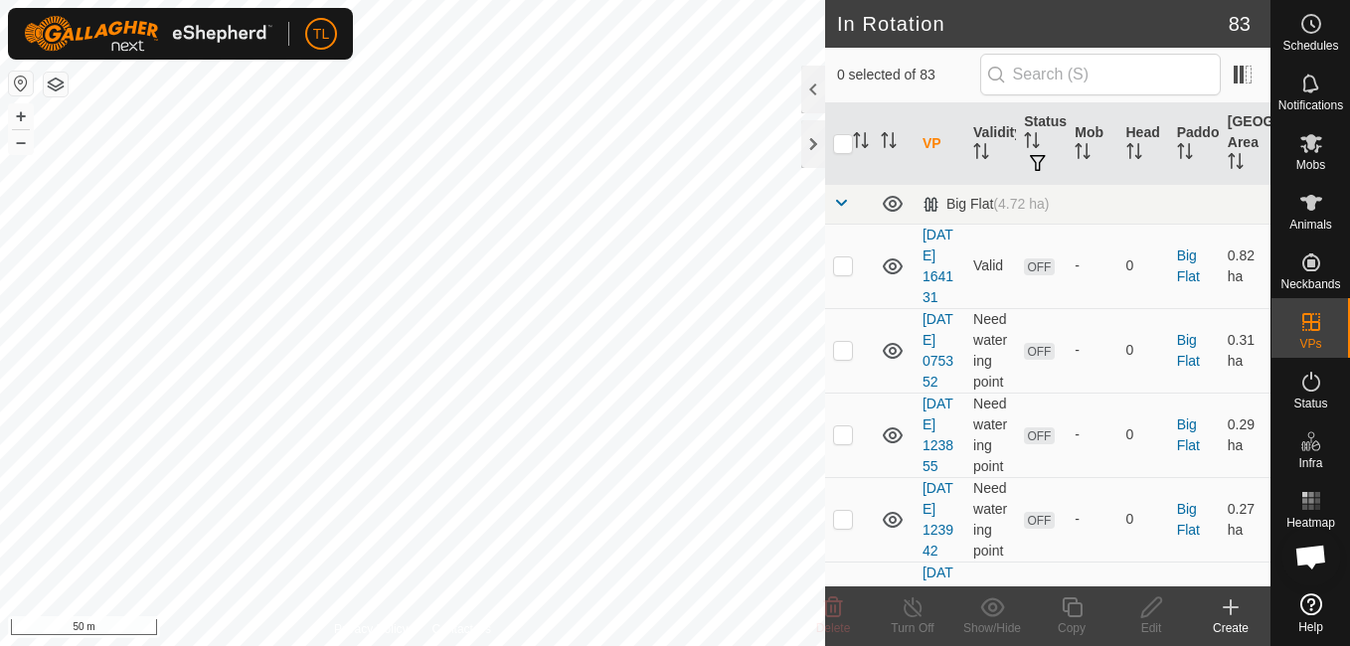
checkbox input "true"
click at [1151, 610] on icon at bounding box center [1151, 607] width 20 height 20
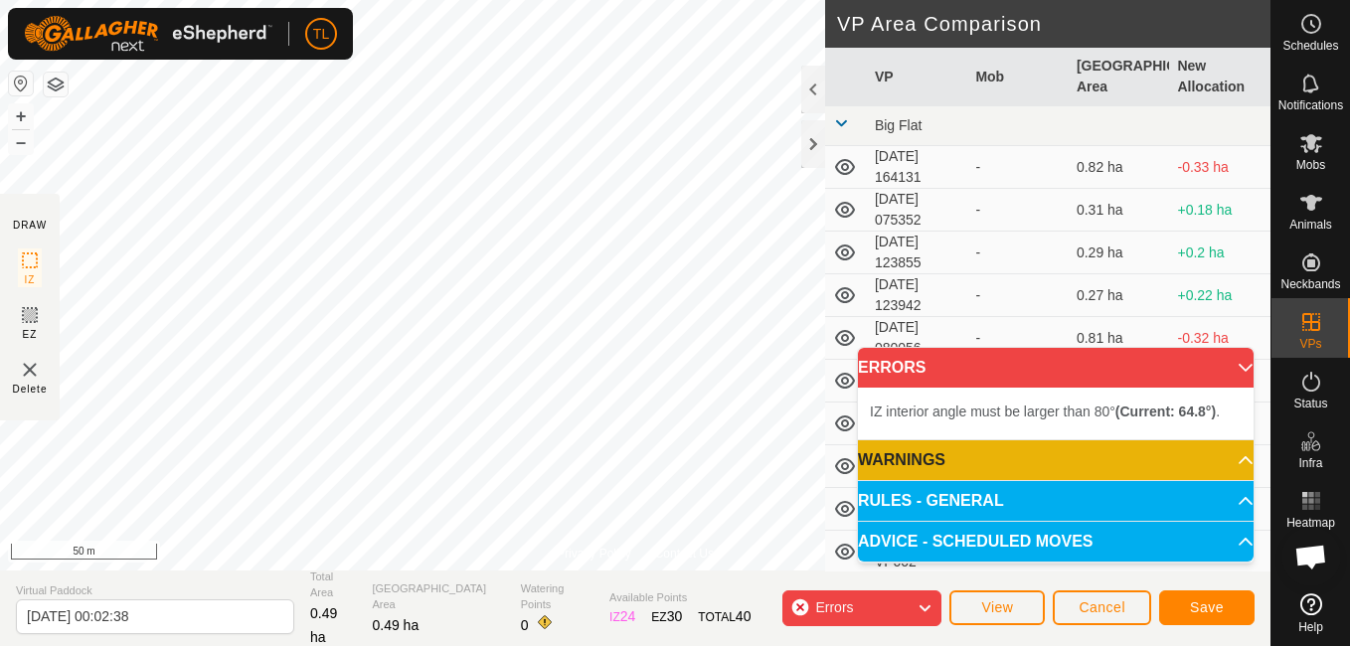
click at [504, 0] on html "TL Schedules Notifications Mobs Animals Neckbands VPs Status Infra Heatmap Help…" at bounding box center [675, 323] width 1350 height 646
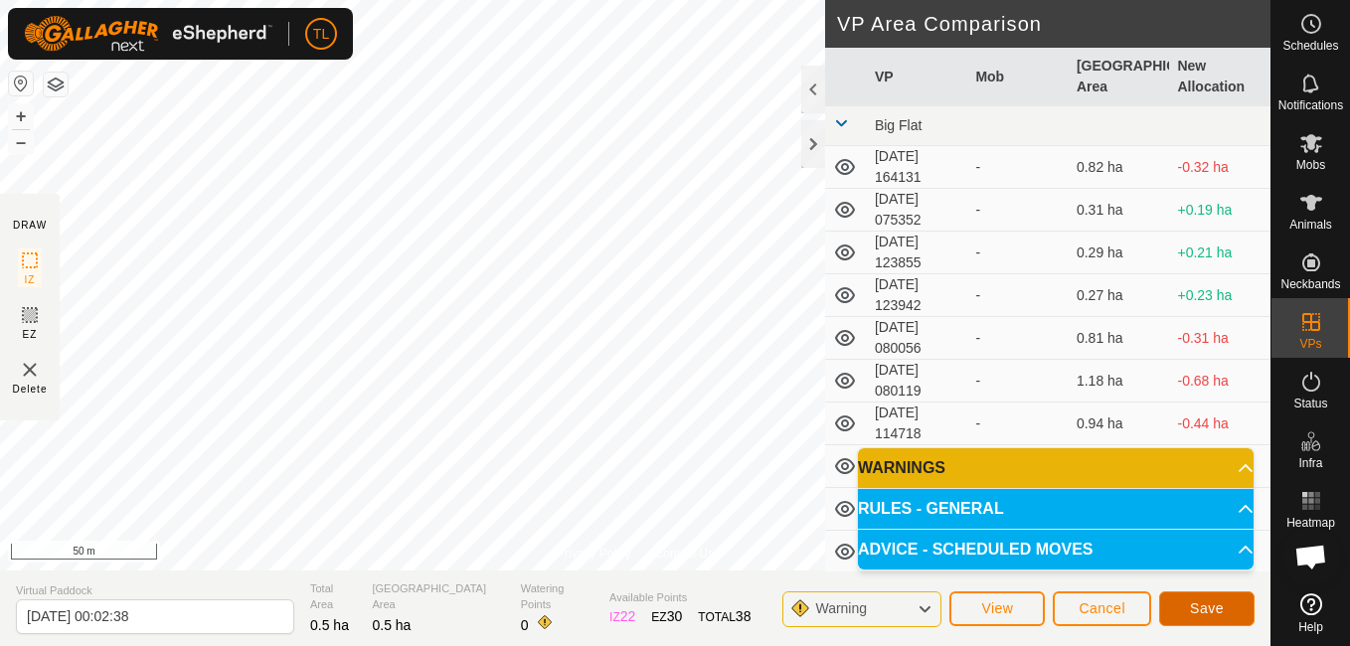
click at [1212, 598] on button "Save" at bounding box center [1206, 608] width 95 height 35
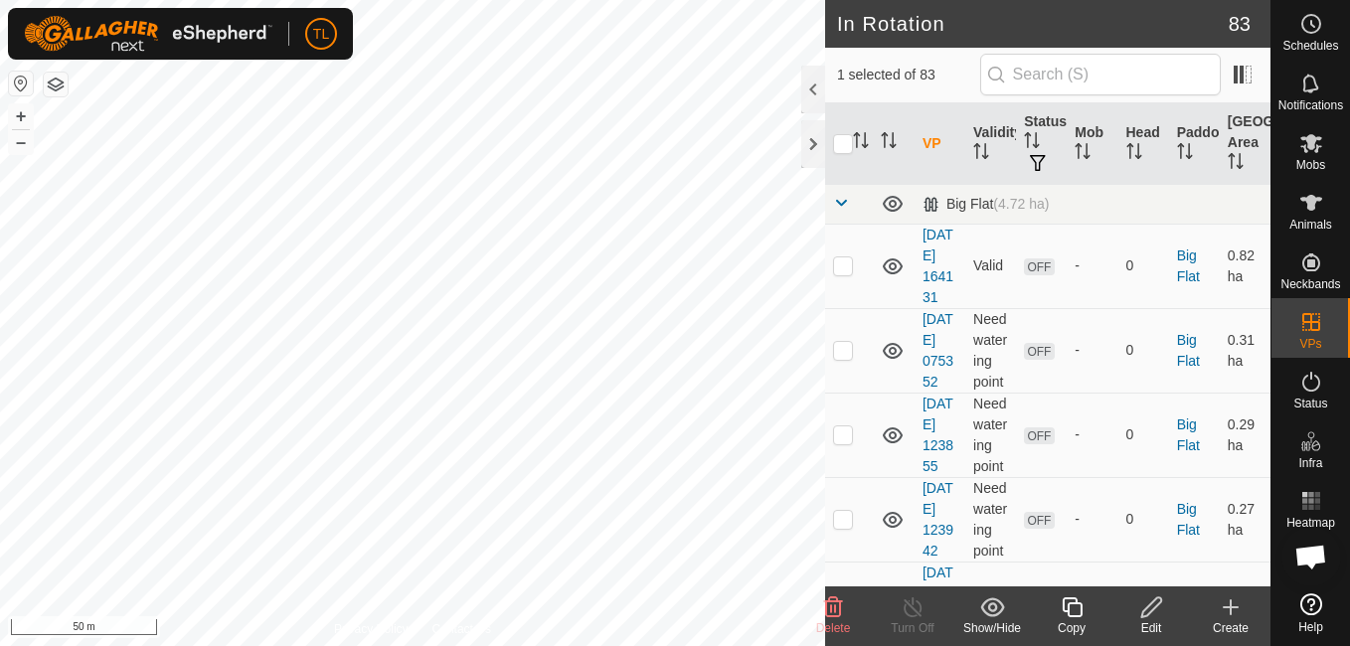
checkbox input "false"
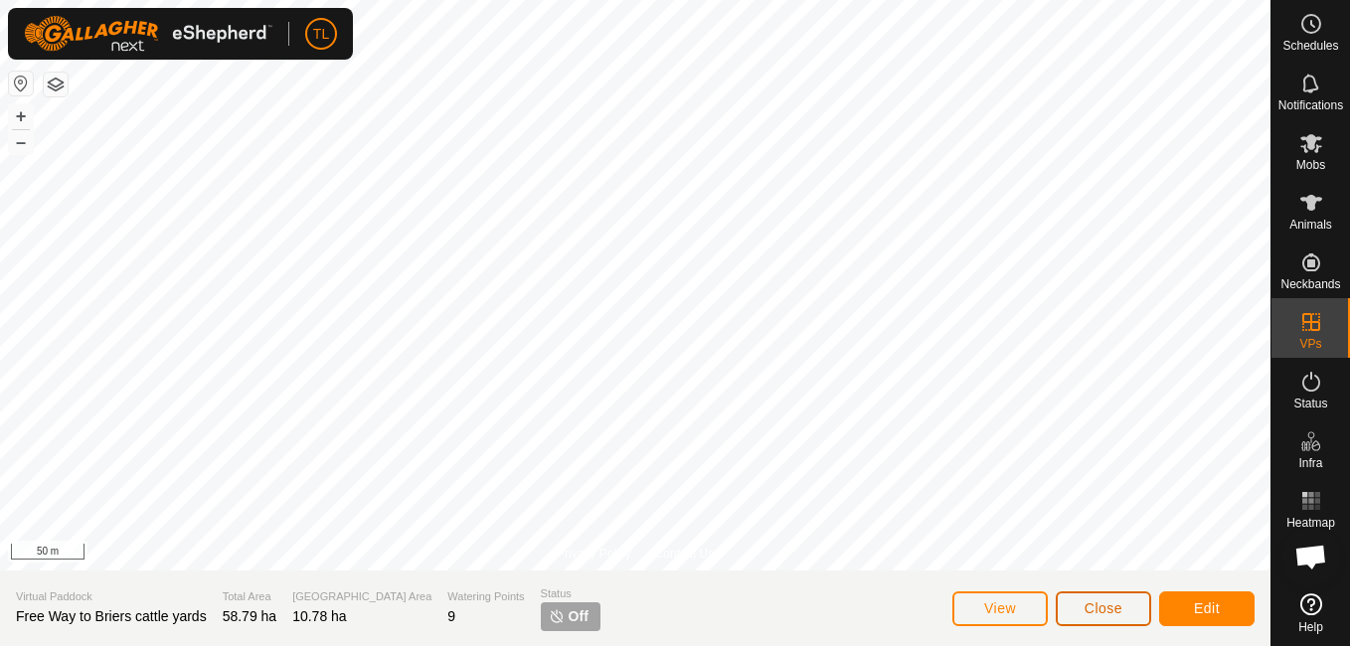
click at [1118, 607] on span "Close" at bounding box center [1103, 608] width 38 height 16
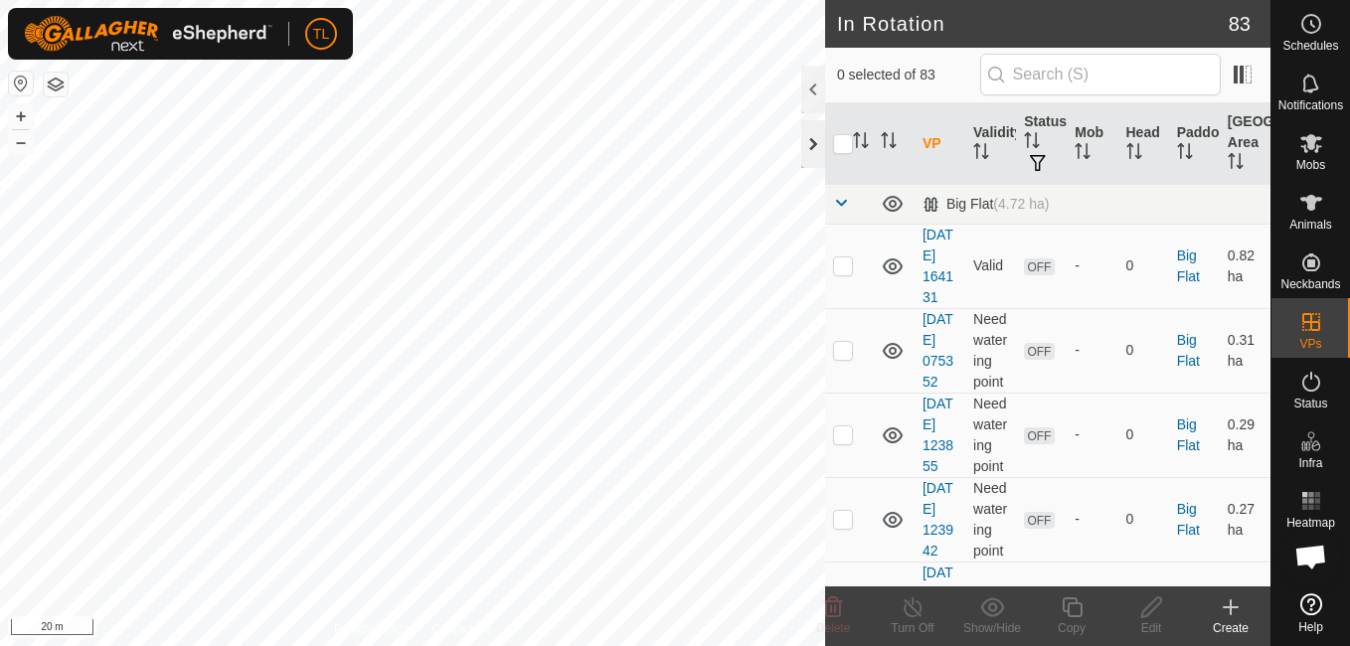
checkbox input "true"
click at [1145, 604] on icon at bounding box center [1151, 607] width 25 height 24
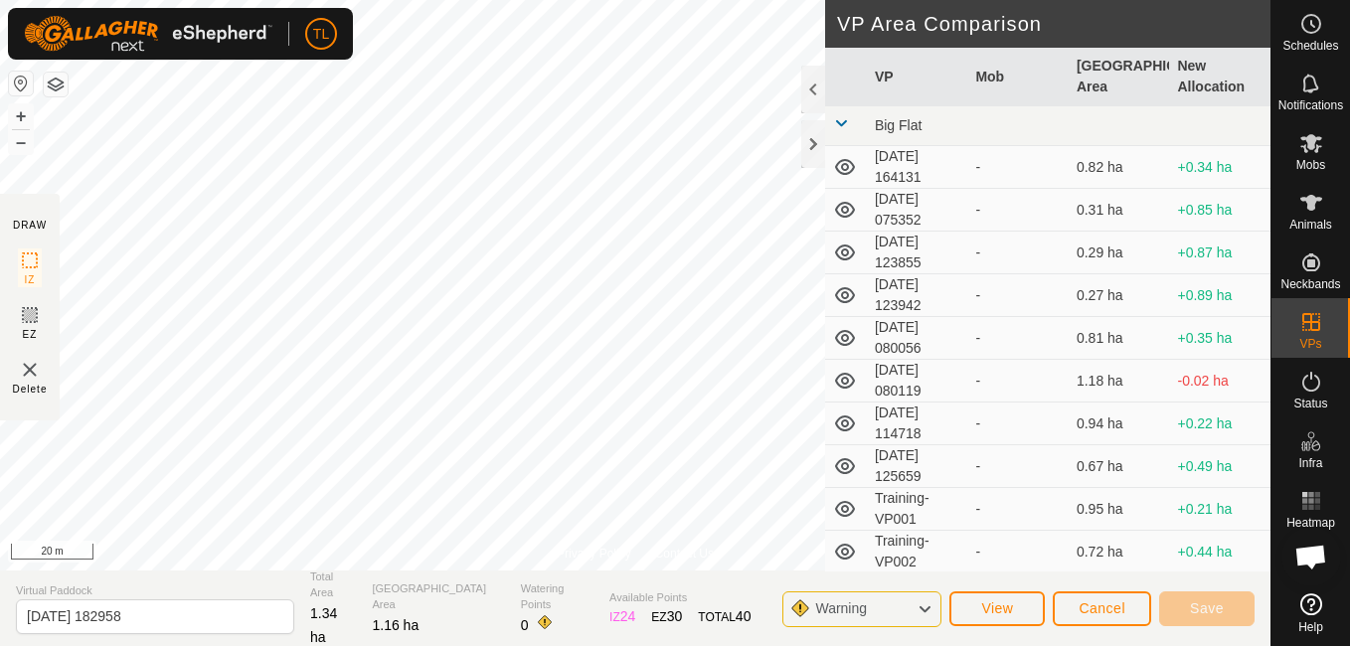
click at [476, 0] on html "TL Schedules Notifications Mobs Animals Neckbands VPs Status Infra Heatmap Help…" at bounding box center [675, 323] width 1350 height 646
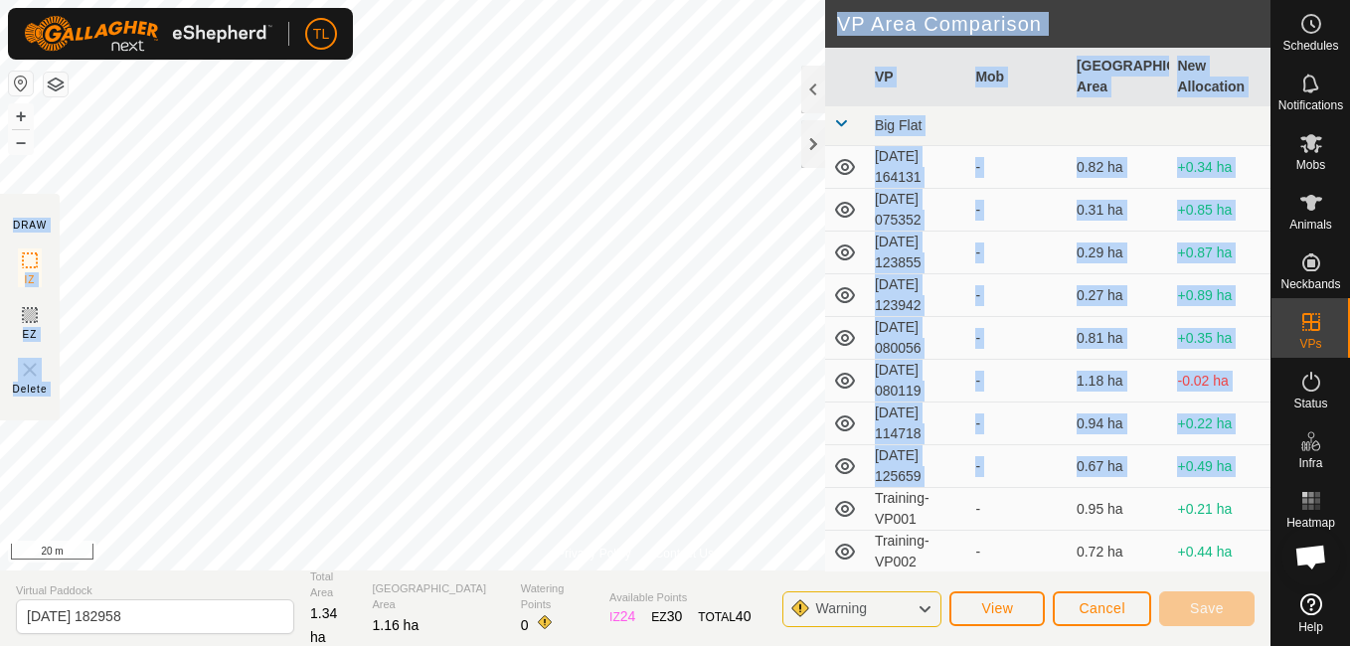
click at [806, 337] on div "Privacy Policy Contact Us [DATE] 182958 Status: OFF Type: Inclusion Zone + – ⇧ …" at bounding box center [635, 323] width 1270 height 646
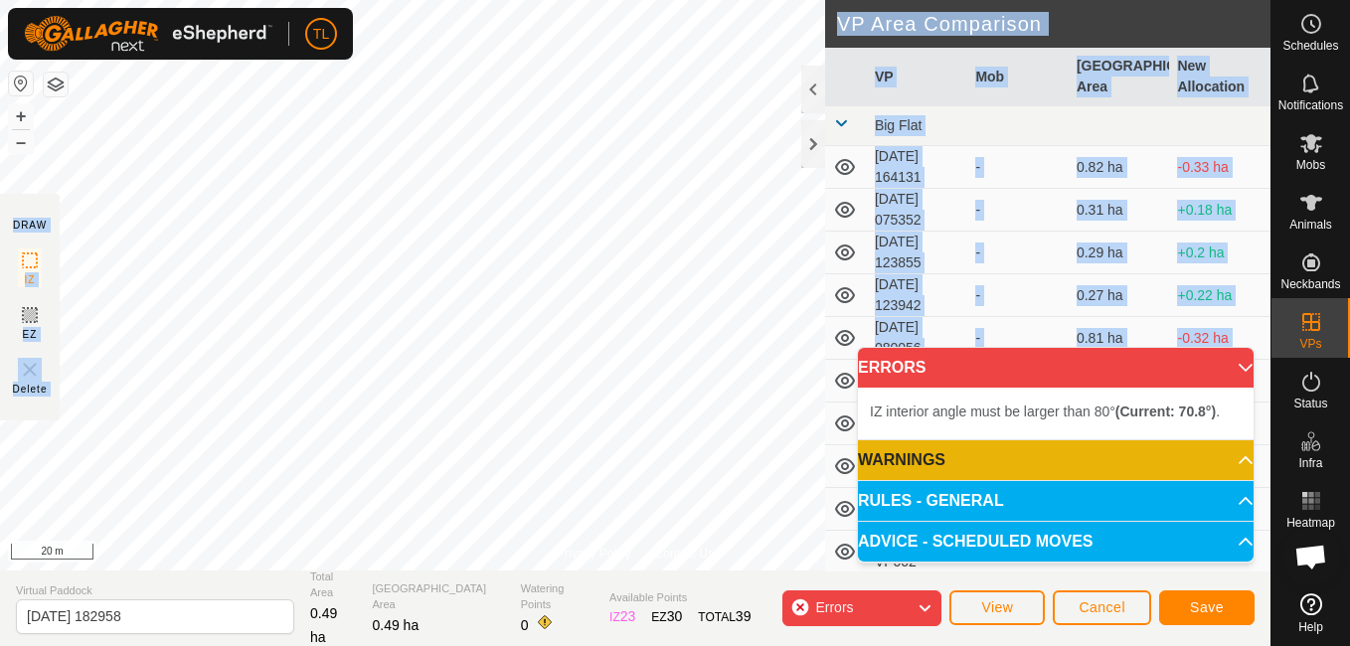
drag, startPoint x: 853, startPoint y: 509, endPoint x: 343, endPoint y: -41, distance: 749.7
click at [343, 0] on html "TL Schedules Notifications Mobs Animals Neckbands VPs Status Infra Heatmap Help…" at bounding box center [675, 323] width 1350 height 646
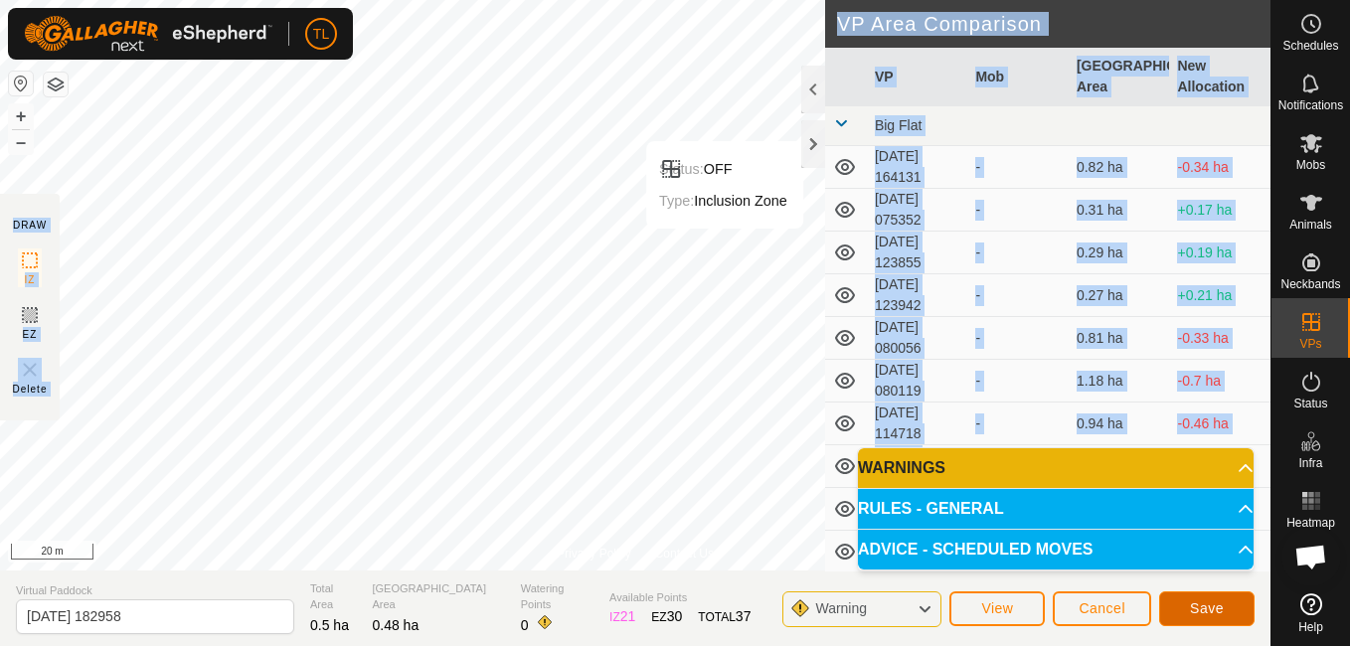
click at [1211, 600] on span "Save" at bounding box center [1207, 608] width 34 height 16
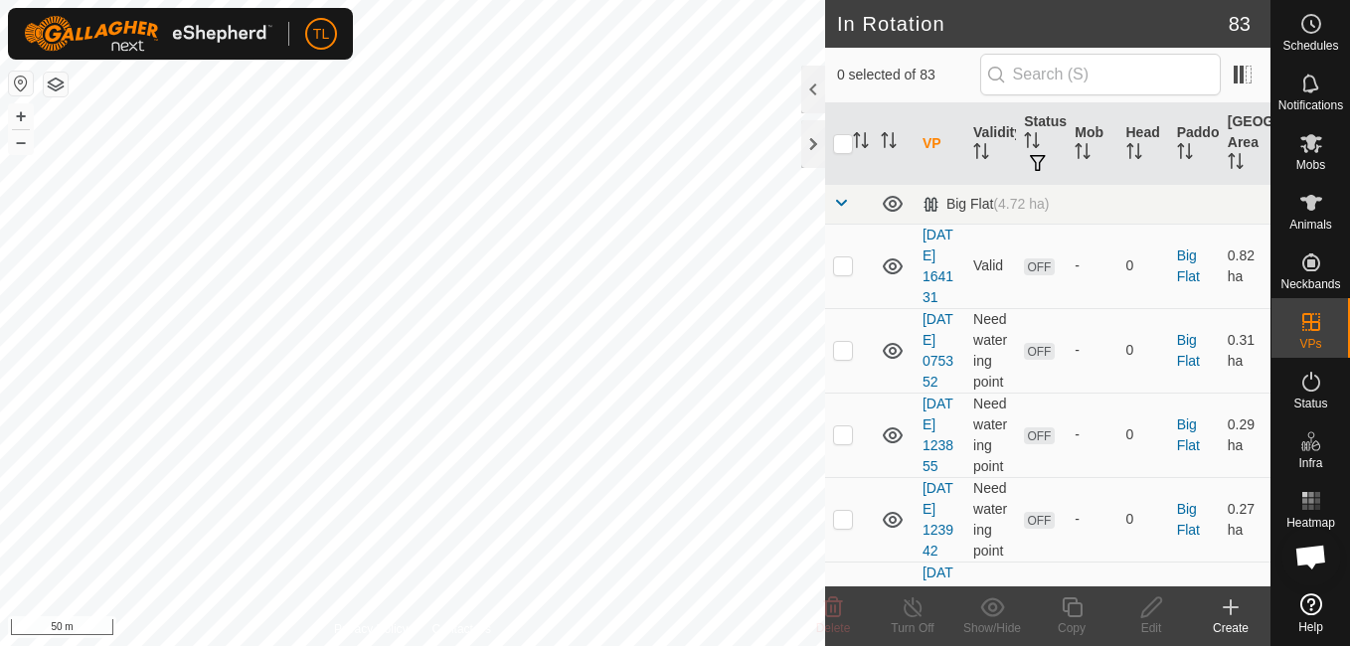
checkbox input "true"
checkbox input "false"
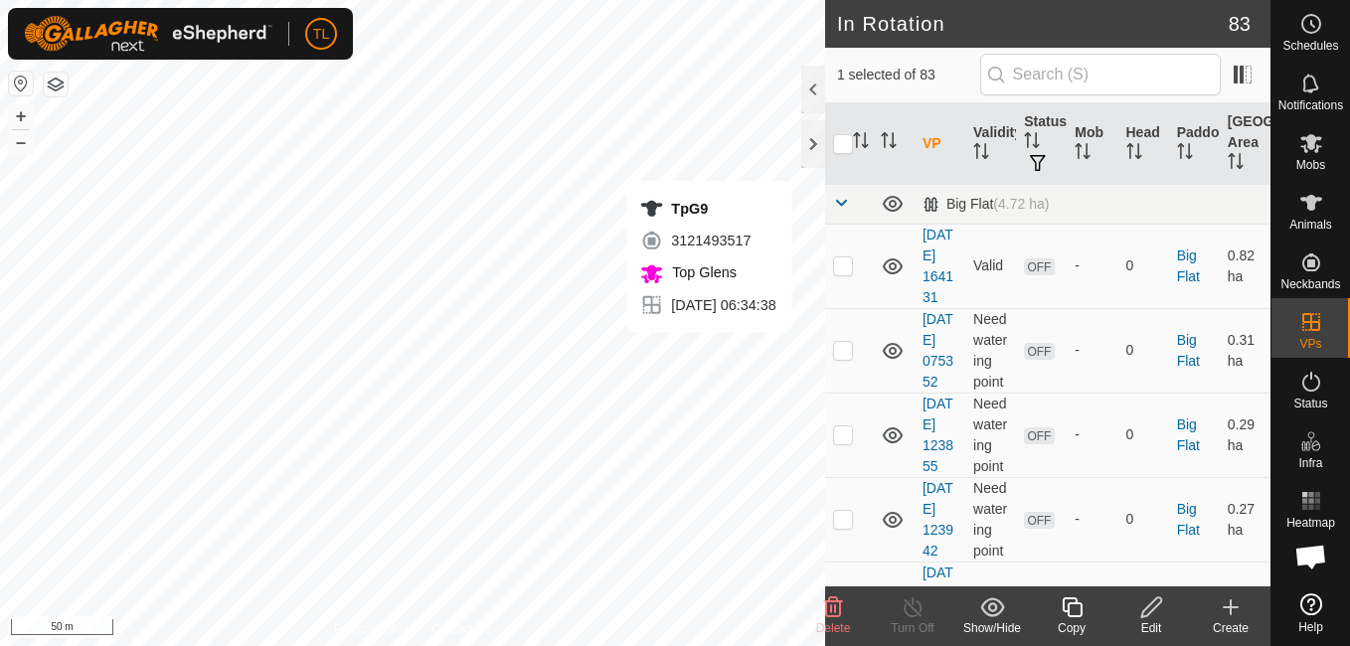
click at [1148, 607] on icon at bounding box center [1151, 607] width 20 height 20
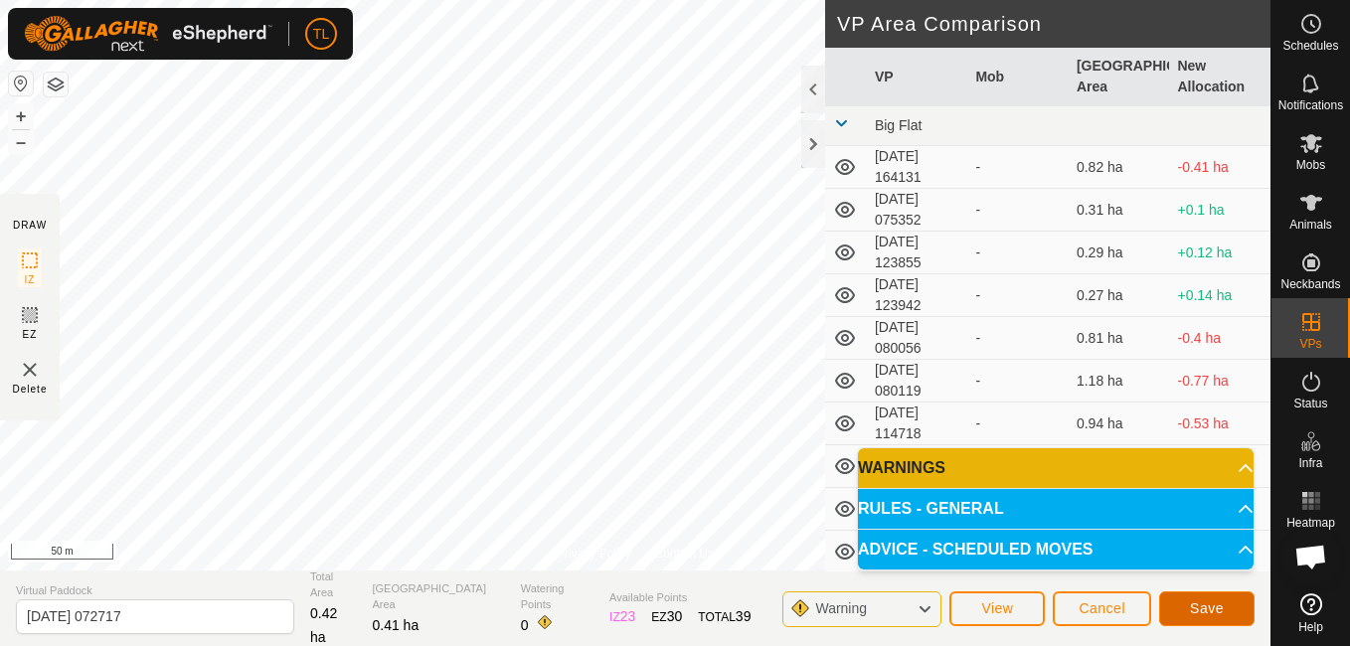
click at [1209, 607] on span "Save" at bounding box center [1207, 608] width 34 height 16
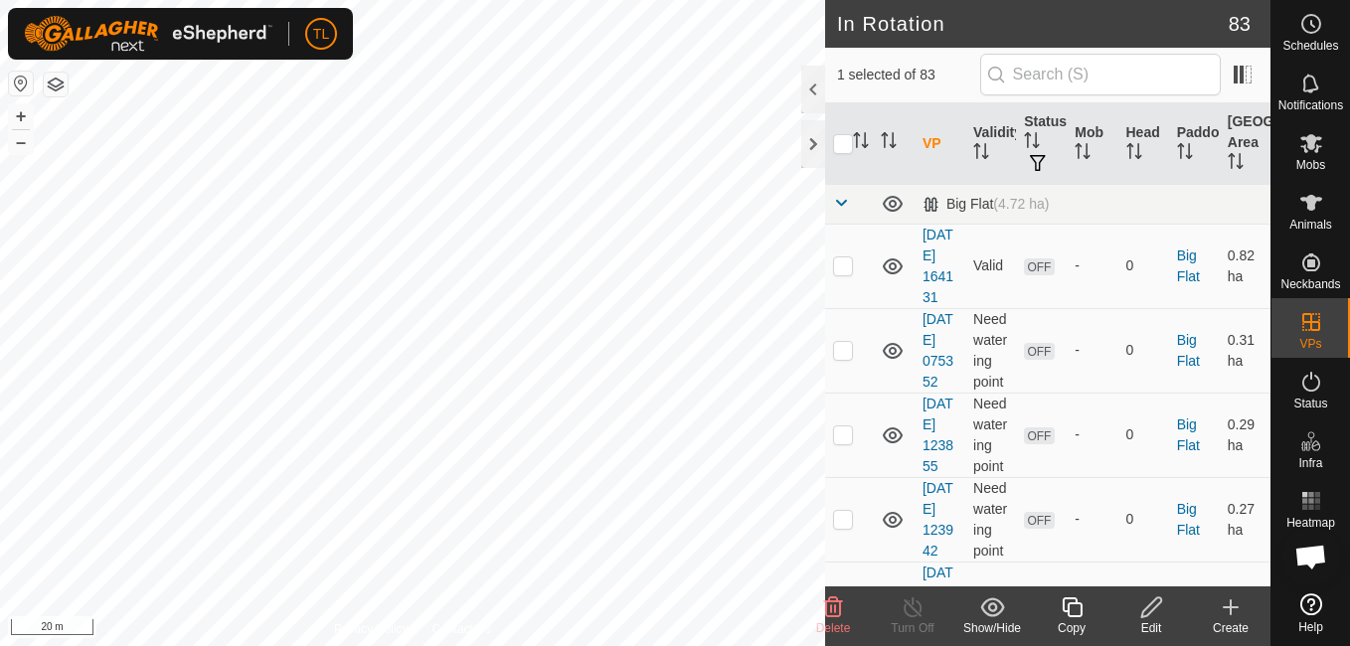
checkbox input "false"
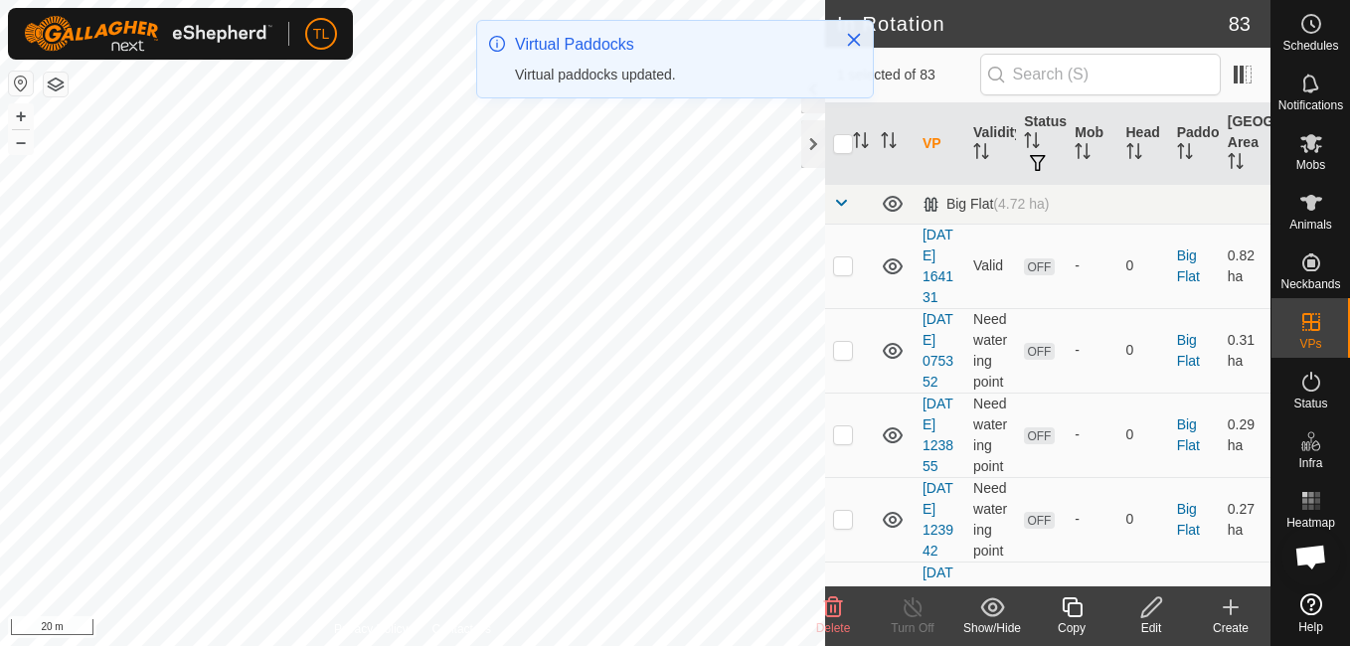
checkbox input "false"
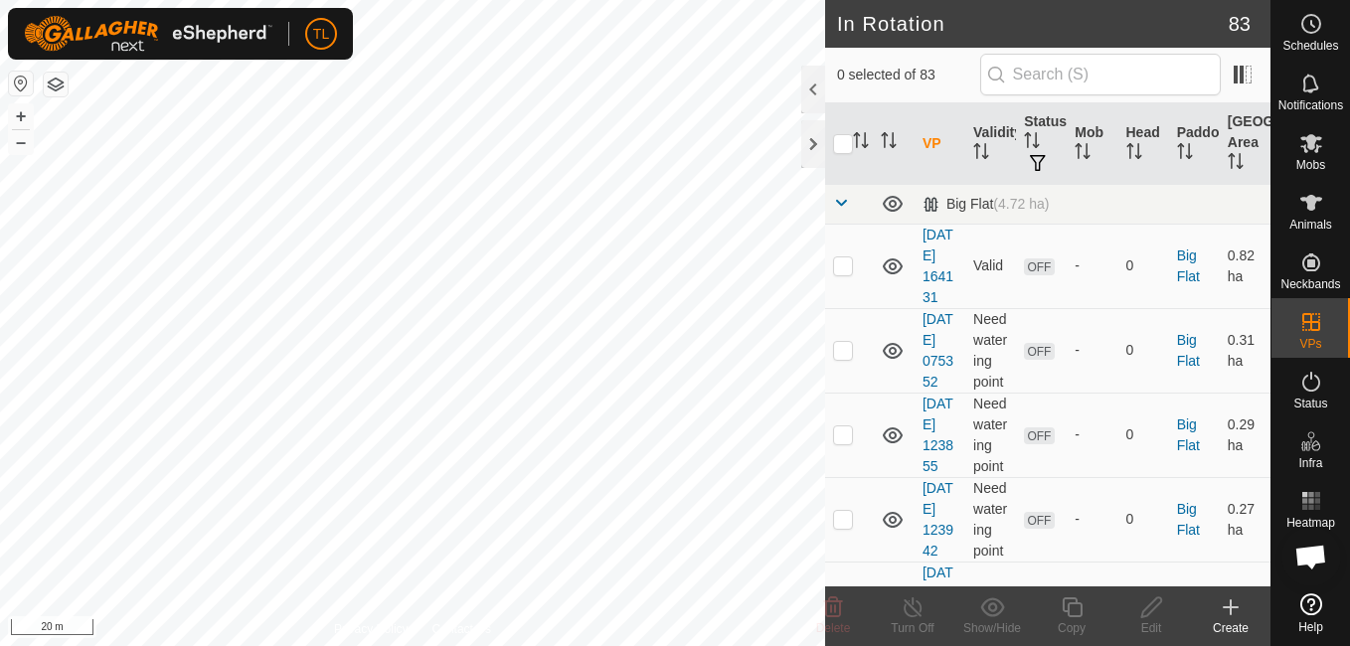
checkbox input "true"
click at [1145, 604] on icon at bounding box center [1151, 607] width 25 height 24
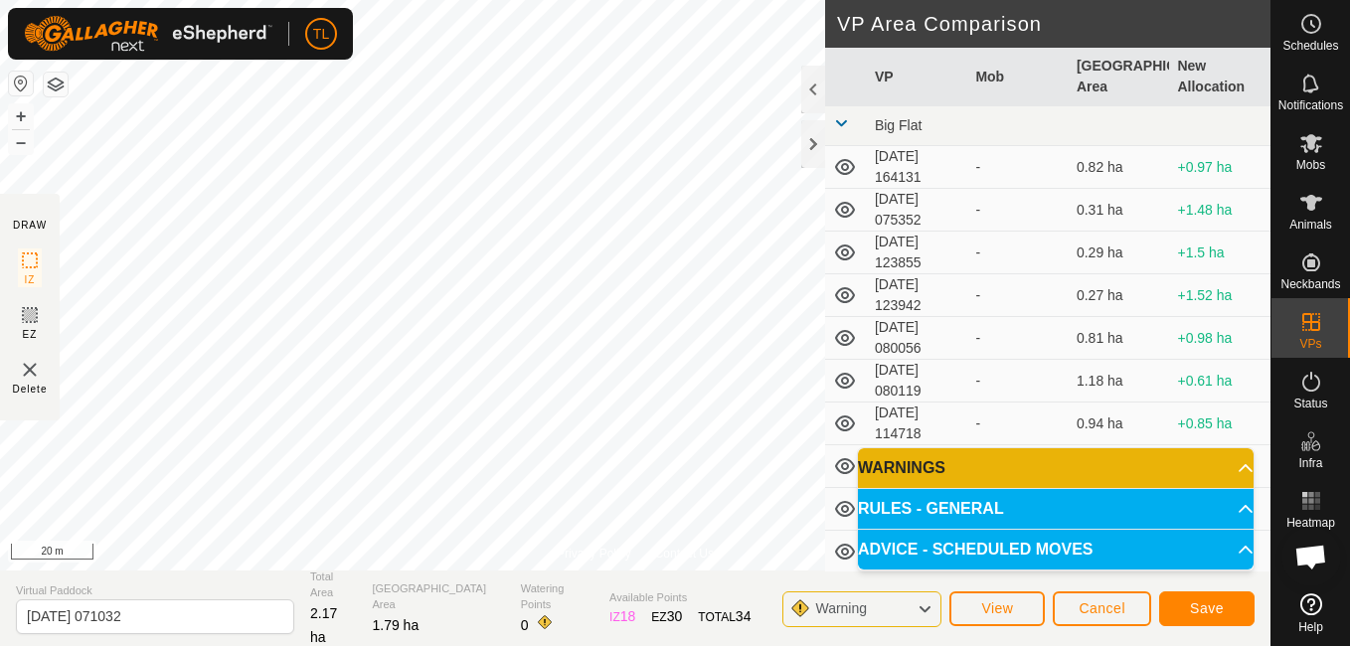
click at [432, 580] on div "Privacy Policy Contact Us Status: OFF Type: Inclusion Zone + – ⇧ i 20 m DRAW IZ…" at bounding box center [635, 323] width 1270 height 646
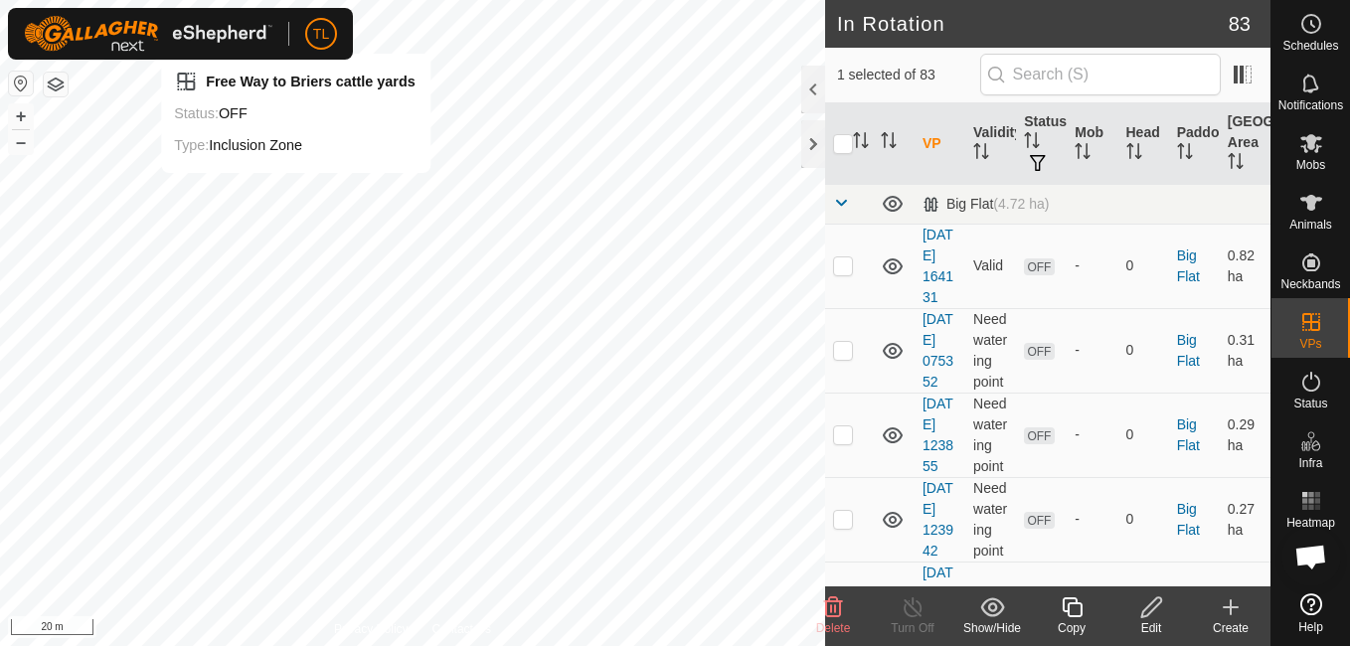
checkbox input "false"
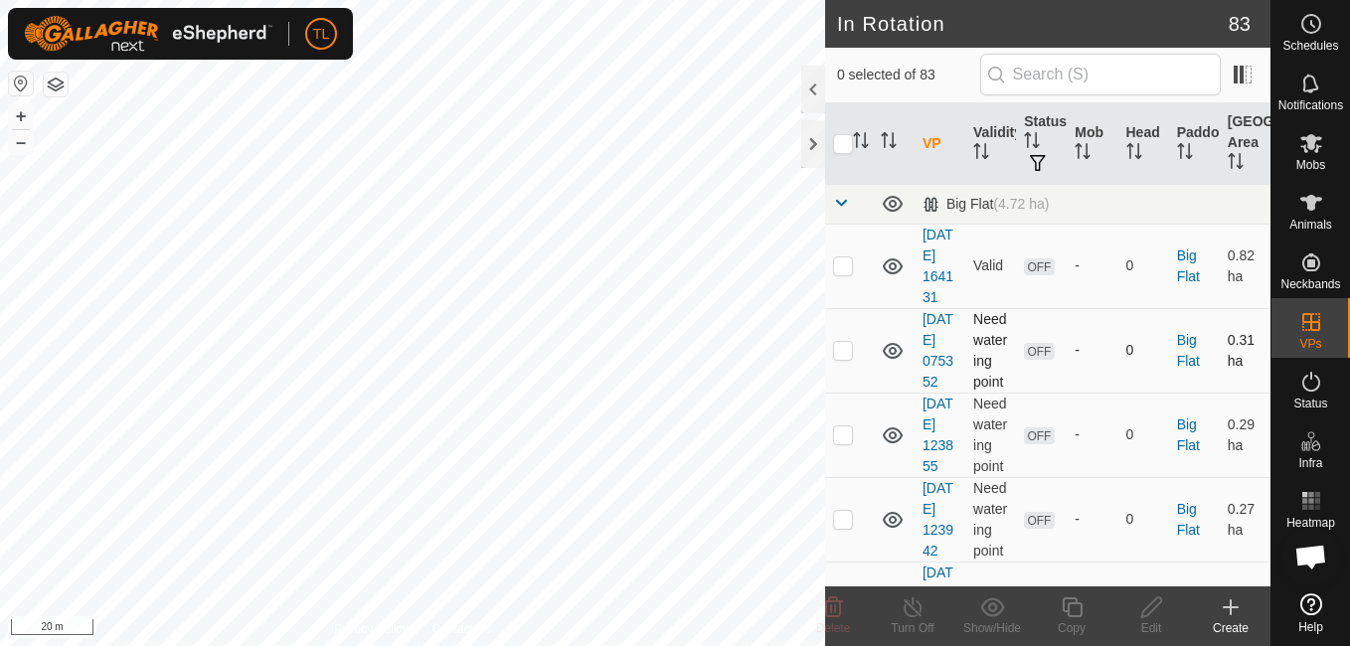
checkbox input "true"
click at [1150, 612] on icon at bounding box center [1151, 607] width 20 height 20
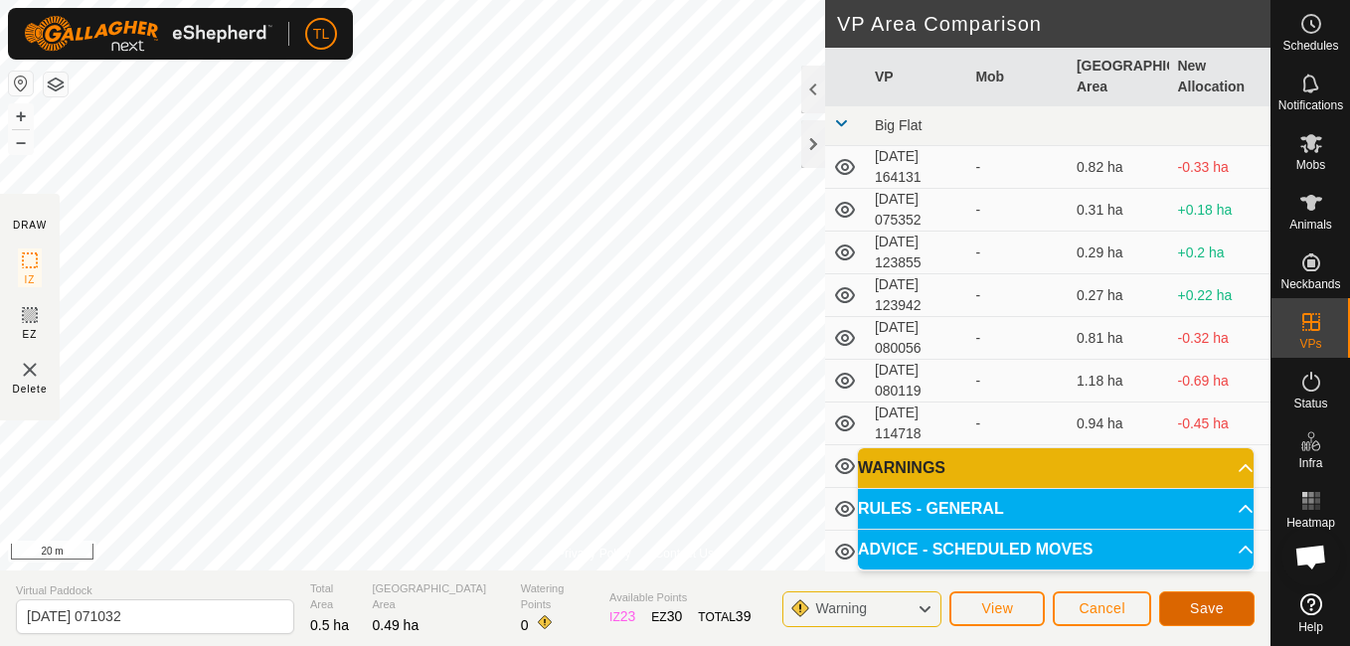
click at [1233, 606] on button "Save" at bounding box center [1206, 608] width 95 height 35
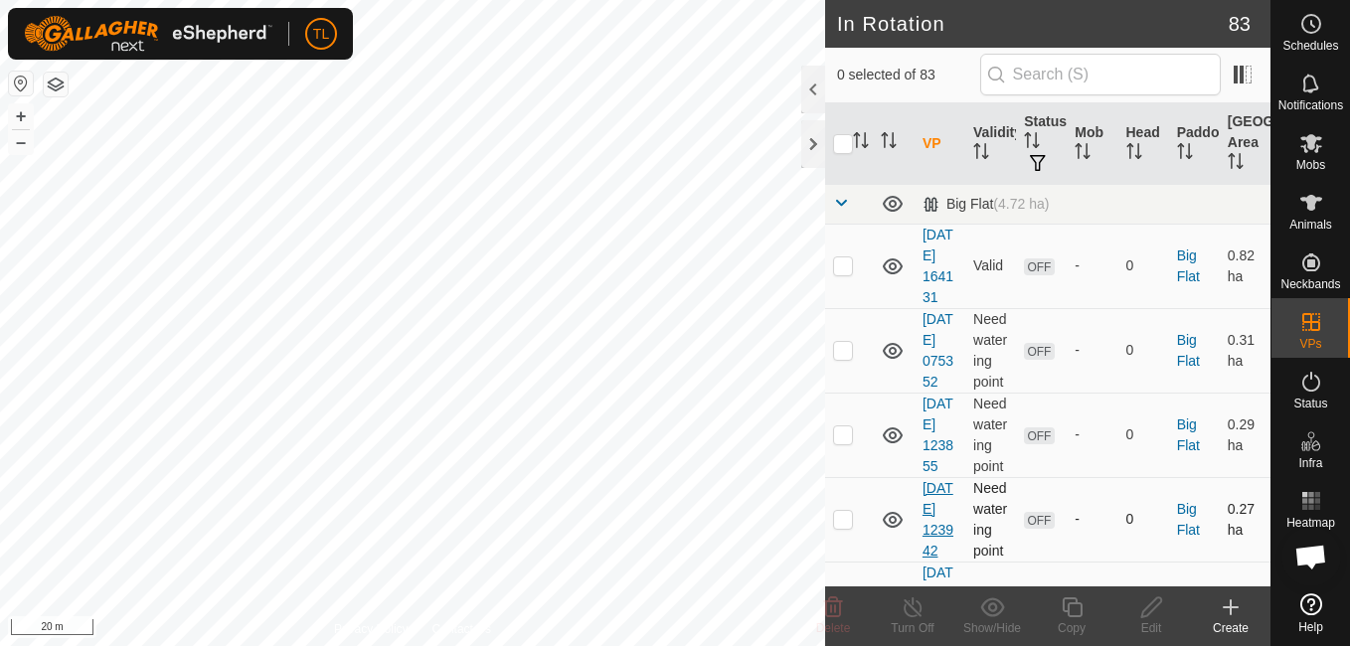
checkbox input "true"
click at [1150, 616] on icon at bounding box center [1151, 607] width 25 height 24
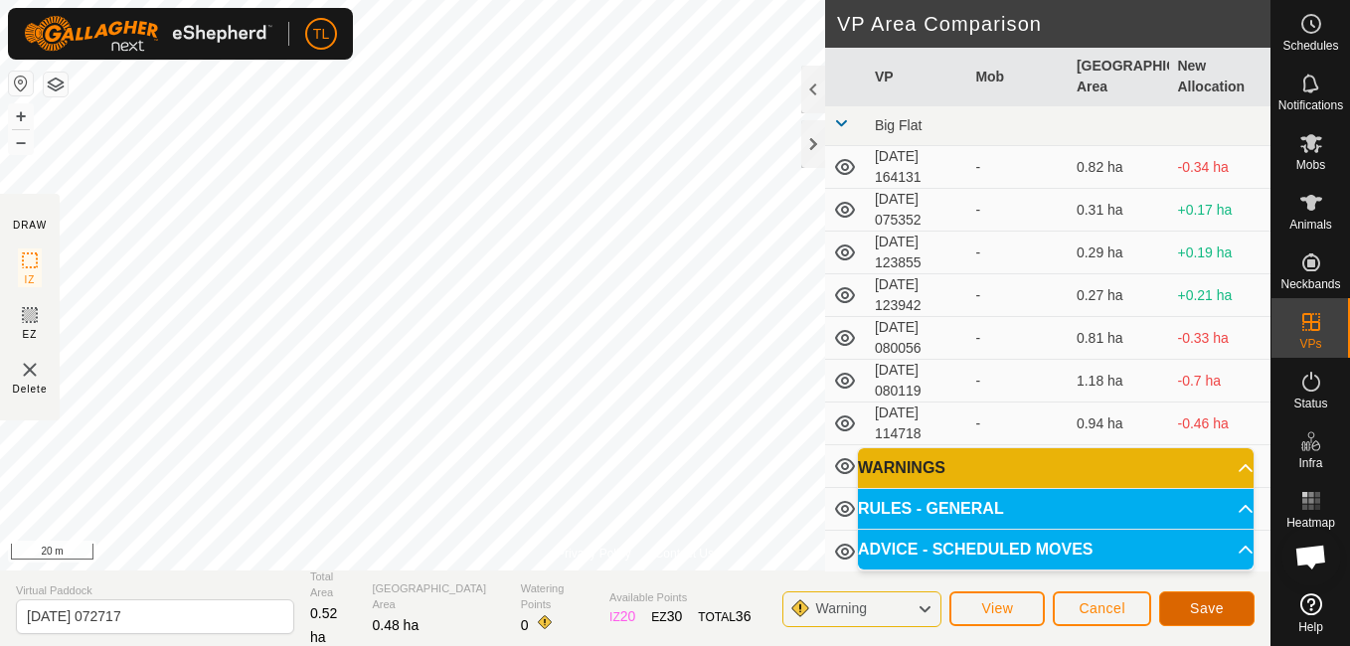
click at [1243, 601] on button "Save" at bounding box center [1206, 608] width 95 height 35
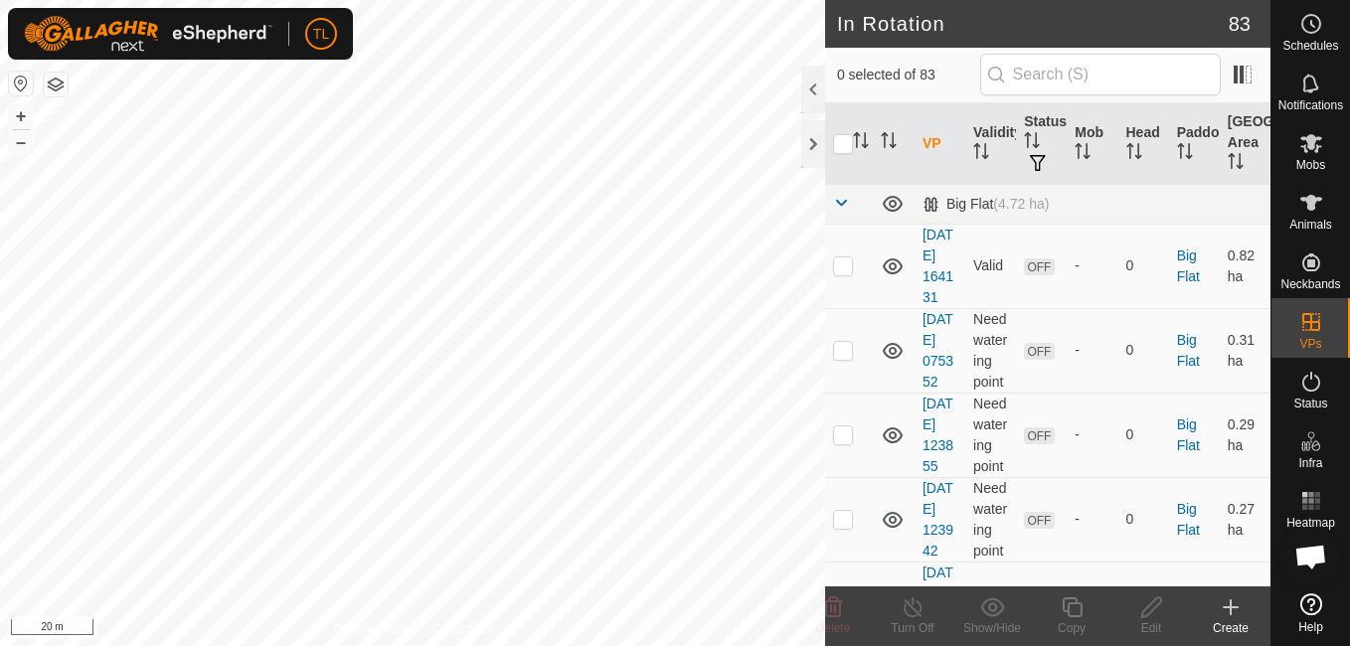
click at [1221, 608] on icon at bounding box center [1231, 607] width 24 height 24
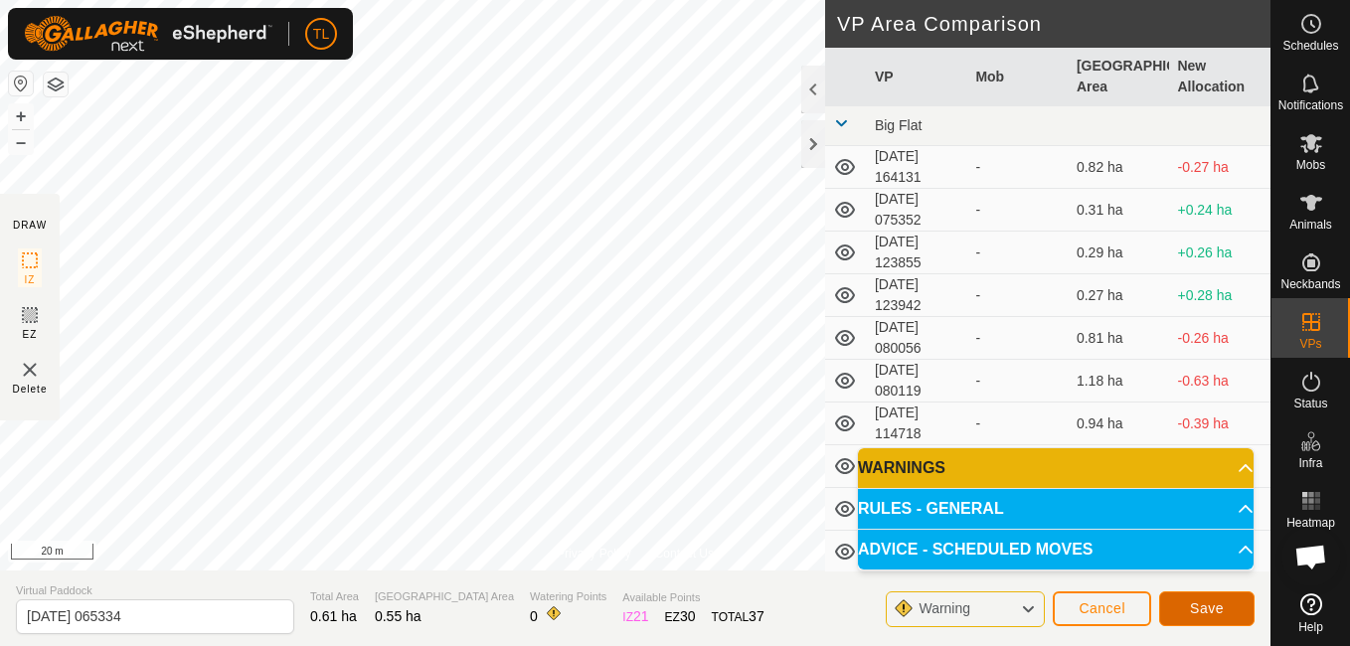
click at [1218, 612] on span "Save" at bounding box center [1207, 608] width 34 height 16
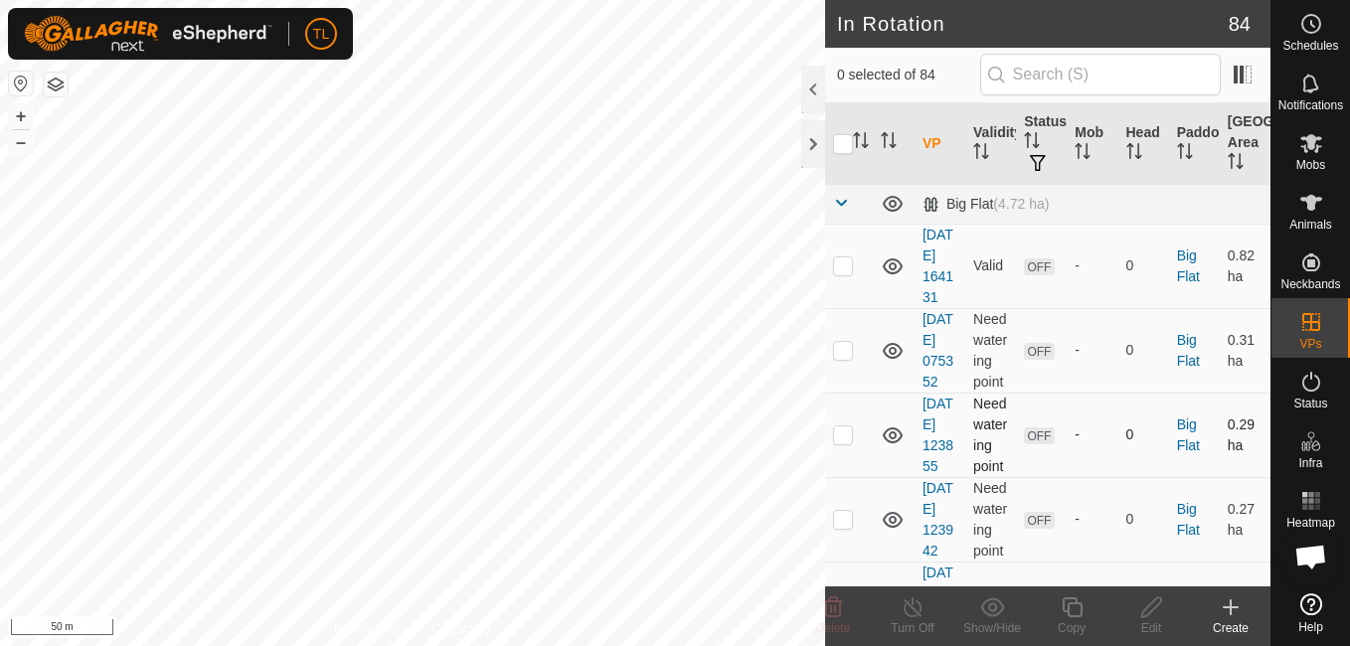
checkbox input "true"
click at [1150, 604] on icon at bounding box center [1151, 607] width 20 height 20
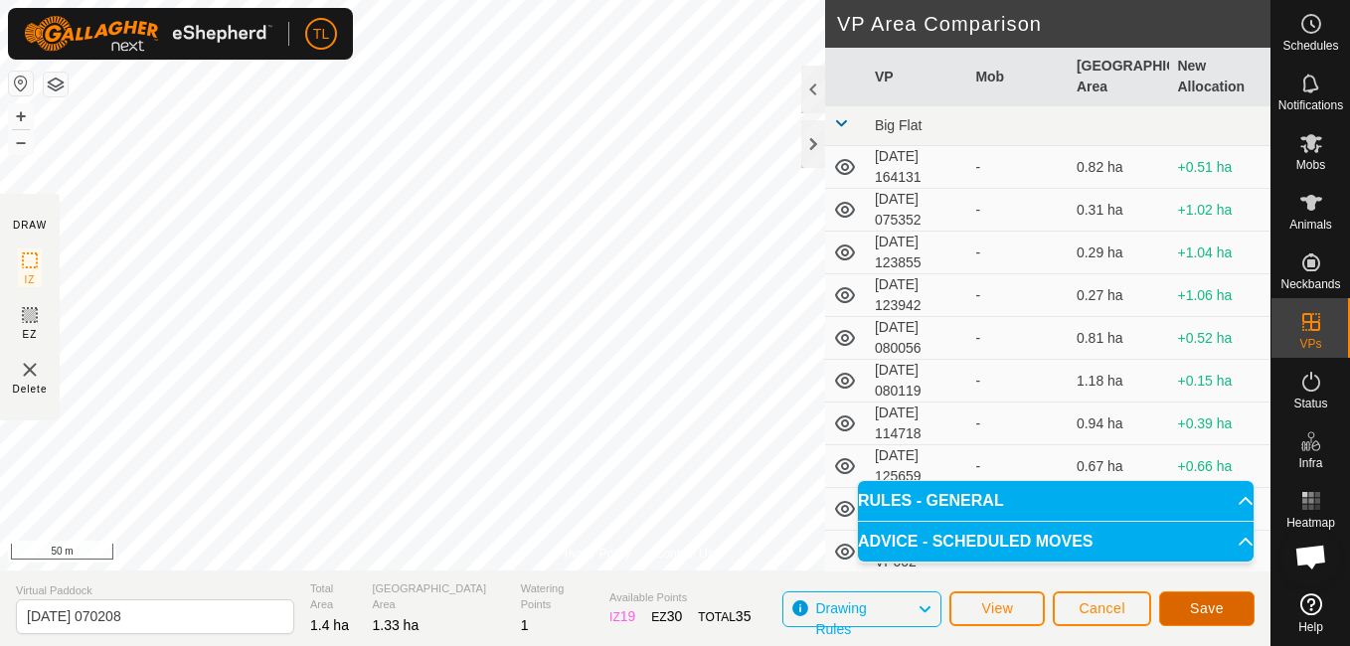
click at [1194, 606] on span "Save" at bounding box center [1207, 608] width 34 height 16
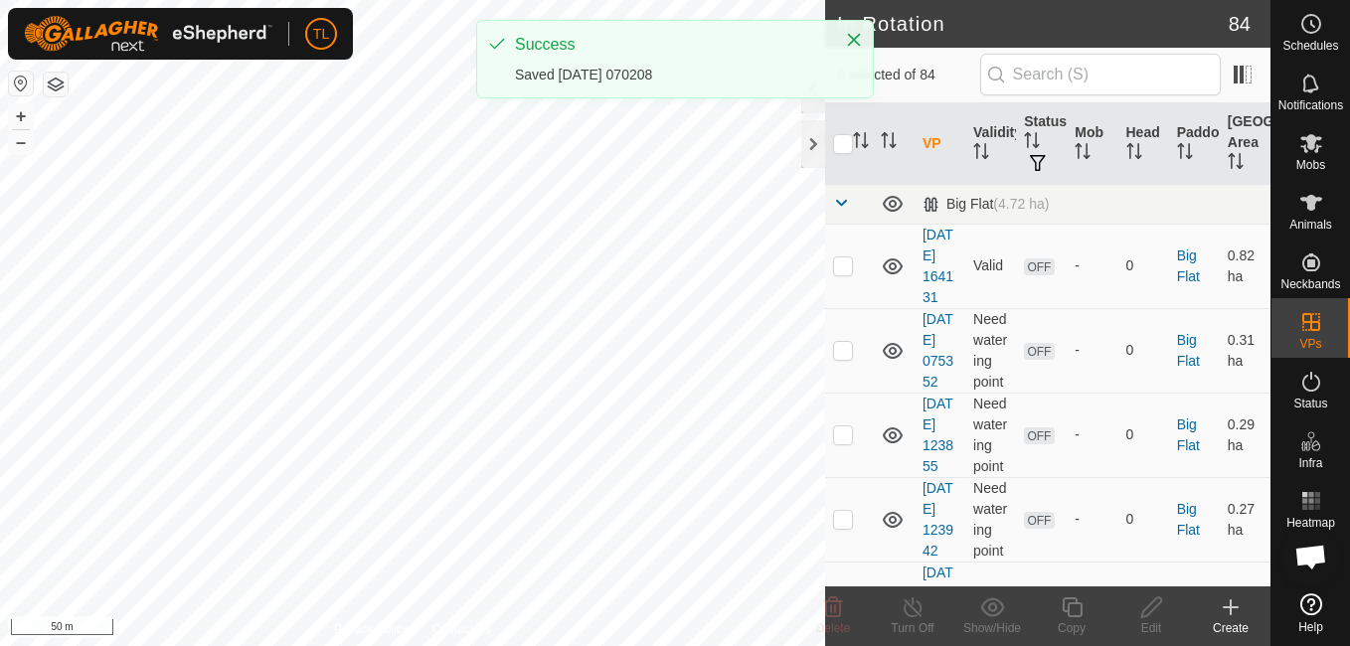
checkbox input "true"
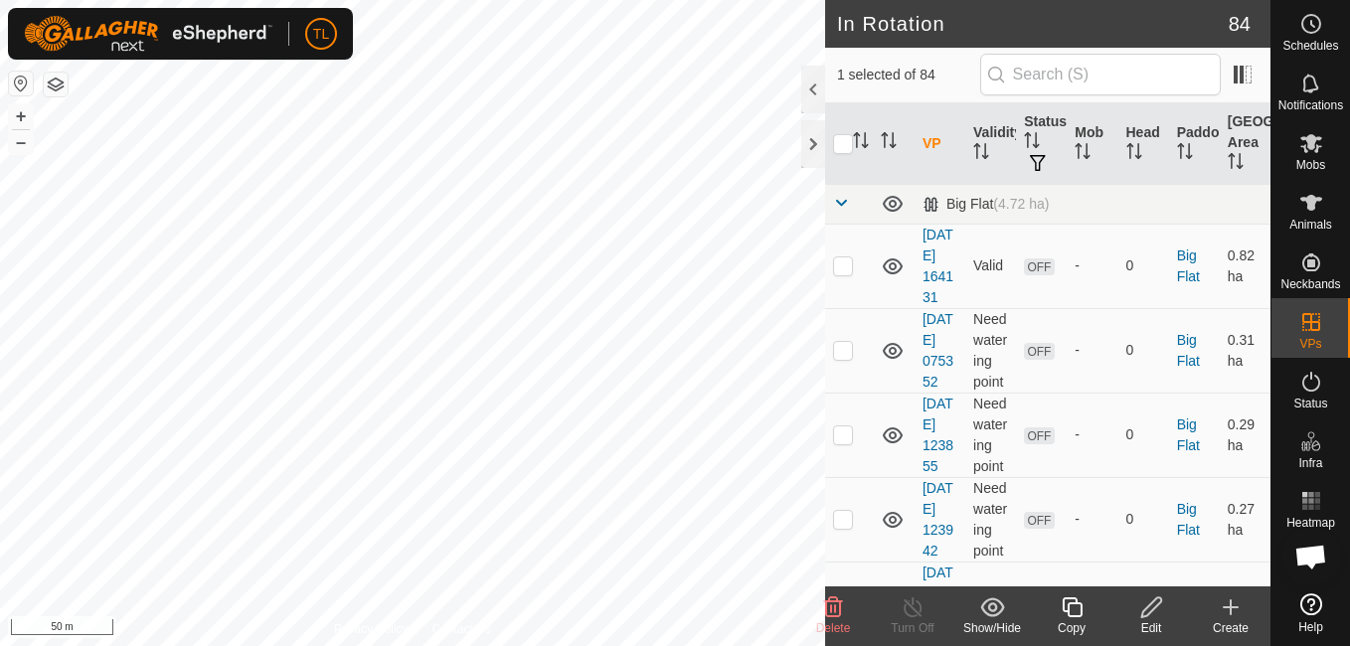
click at [1152, 603] on icon at bounding box center [1151, 607] width 25 height 24
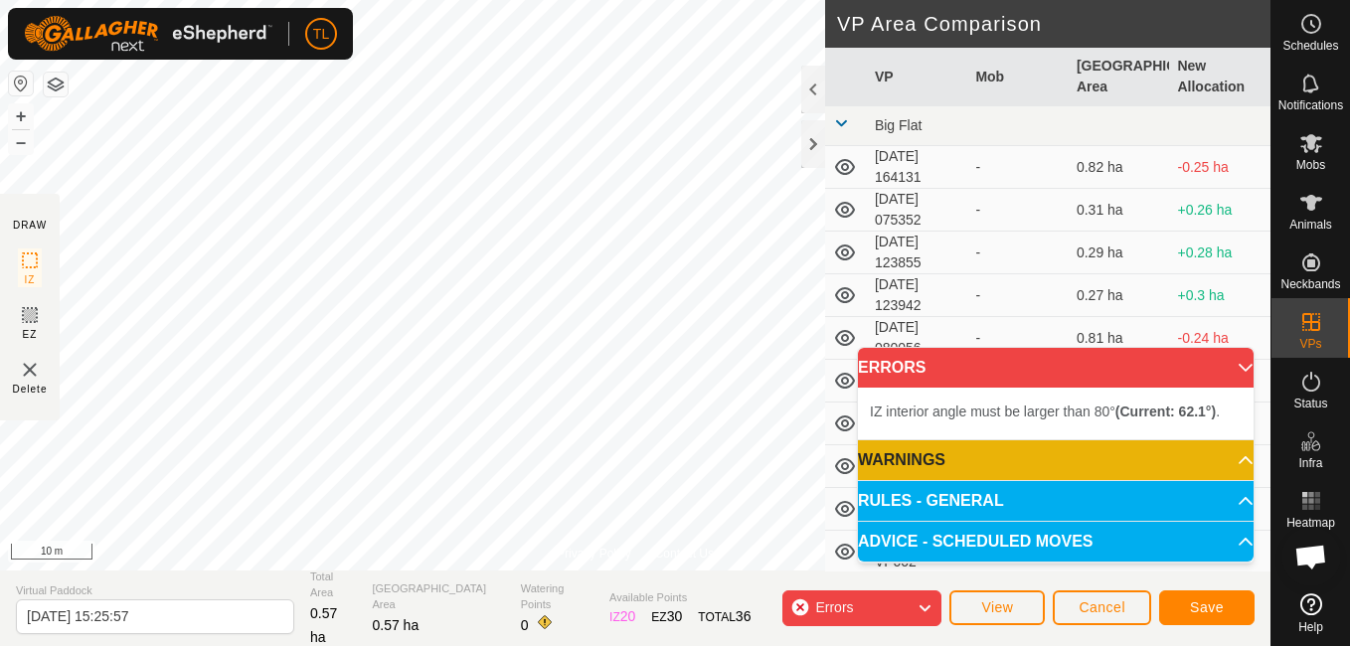
click at [451, 92] on div "Status: OFF Type: Inclusion Zone + – ⇧ i 10 m" at bounding box center [635, 285] width 1270 height 571
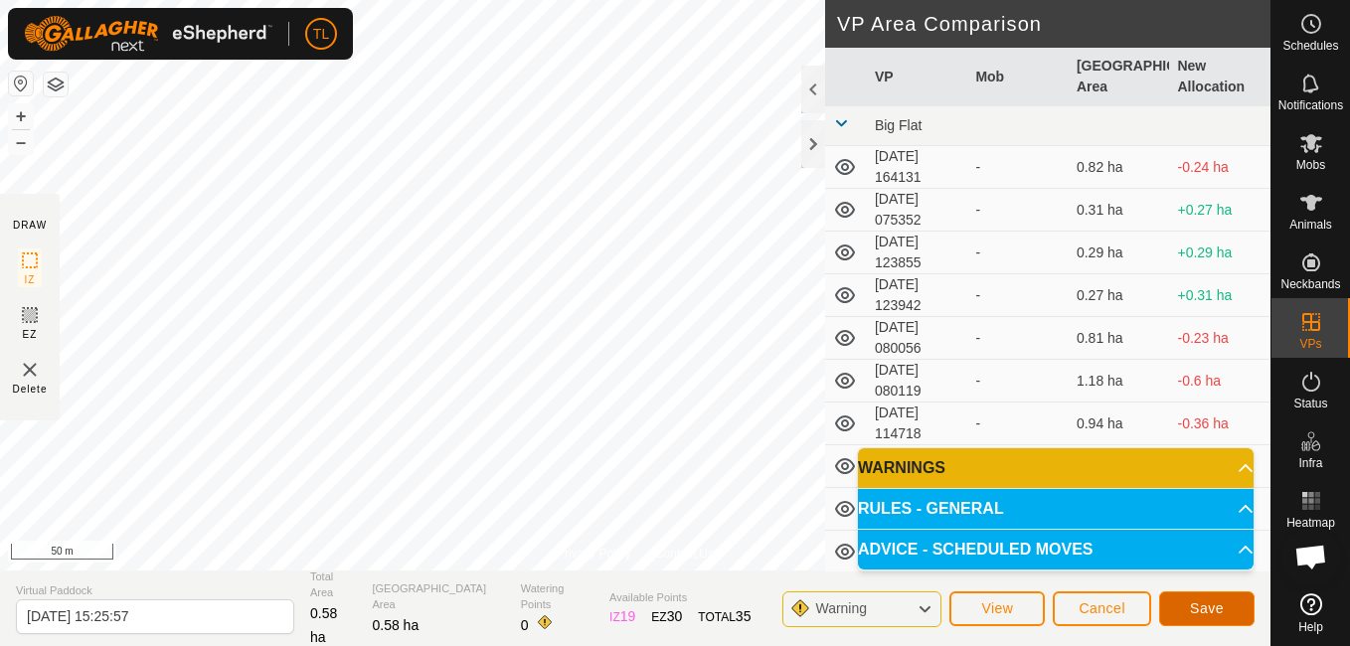
click at [1213, 610] on span "Save" at bounding box center [1207, 608] width 34 height 16
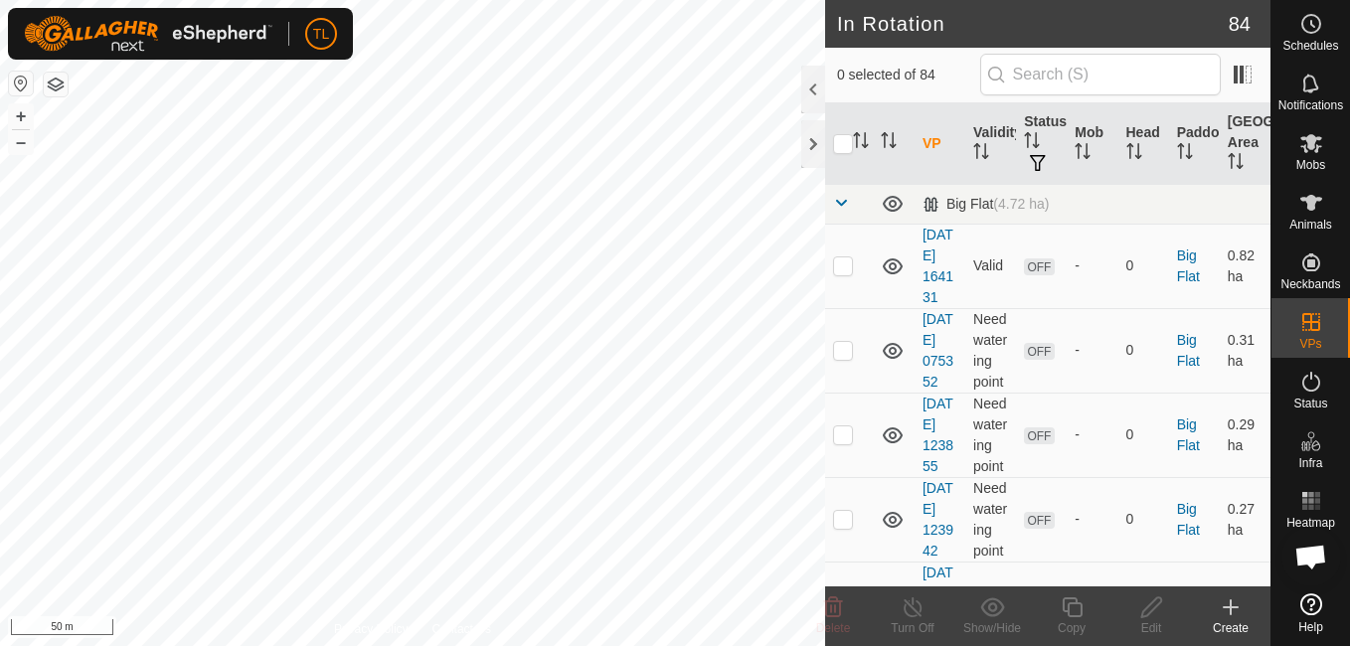
checkbox input "true"
click at [1153, 602] on icon at bounding box center [1151, 607] width 20 height 20
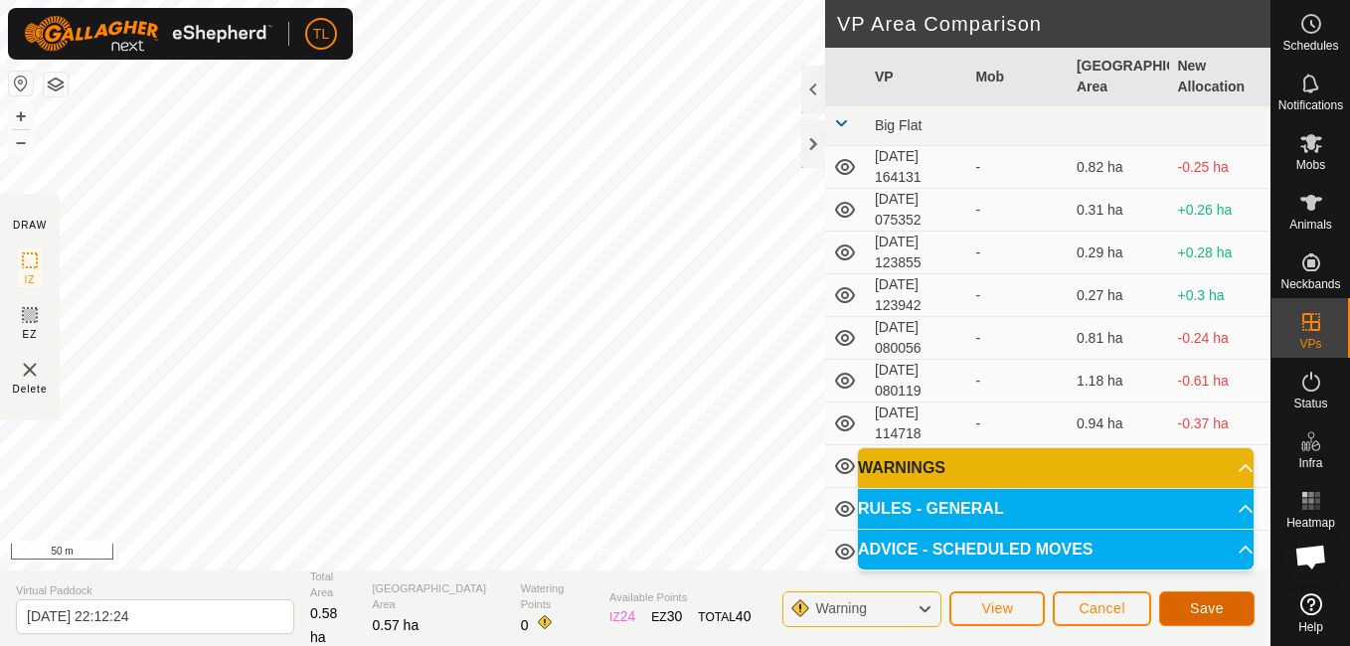
click at [1236, 604] on button "Save" at bounding box center [1206, 608] width 95 height 35
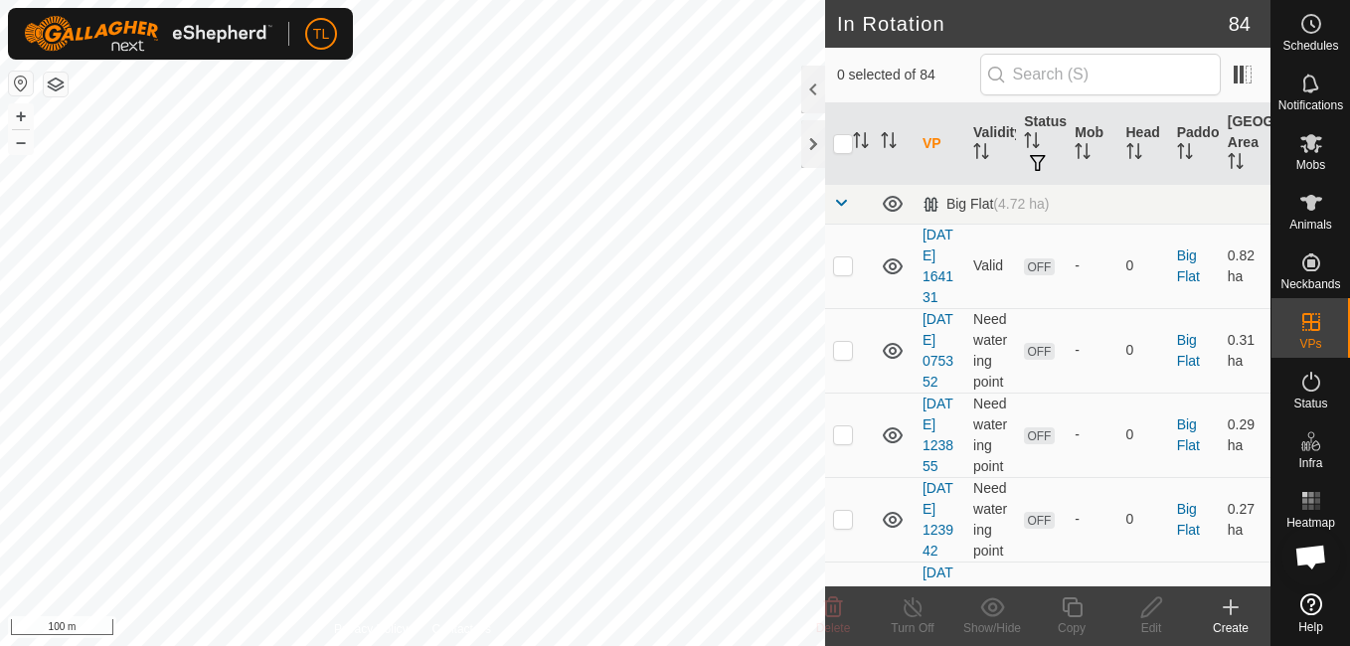
click at [1229, 607] on icon at bounding box center [1231, 607] width 14 height 0
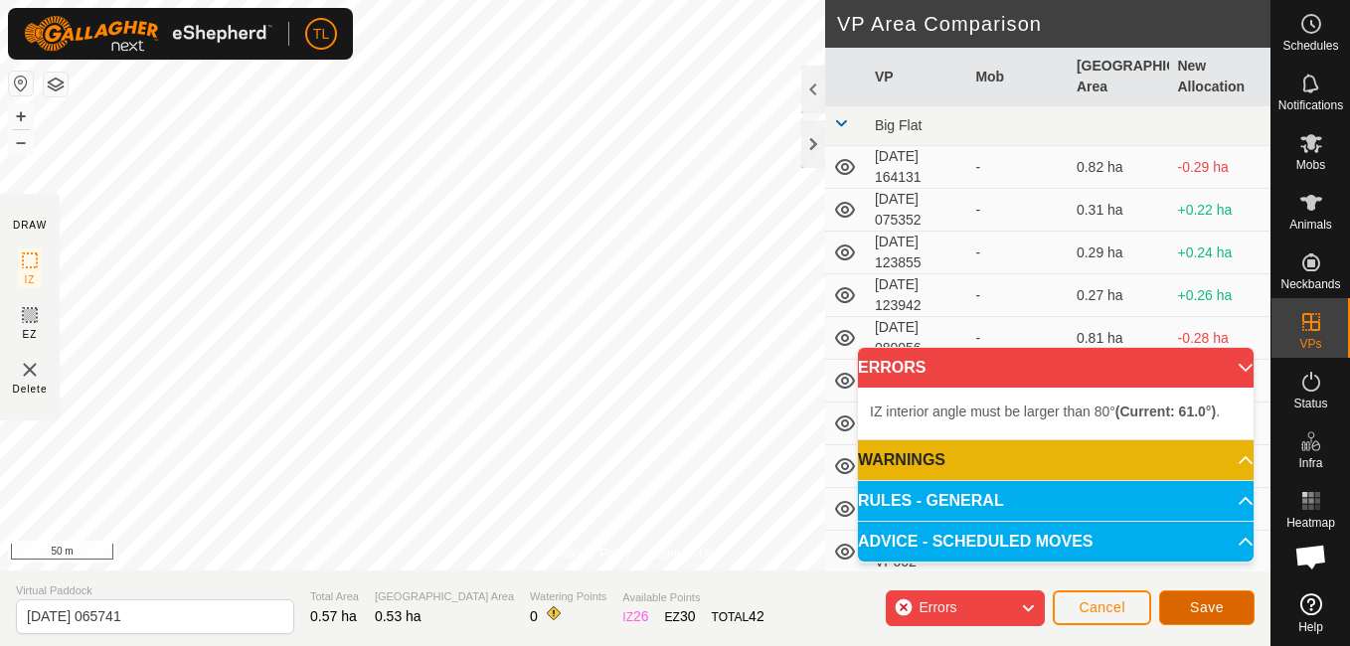
click at [1243, 607] on button "Save" at bounding box center [1206, 607] width 95 height 35
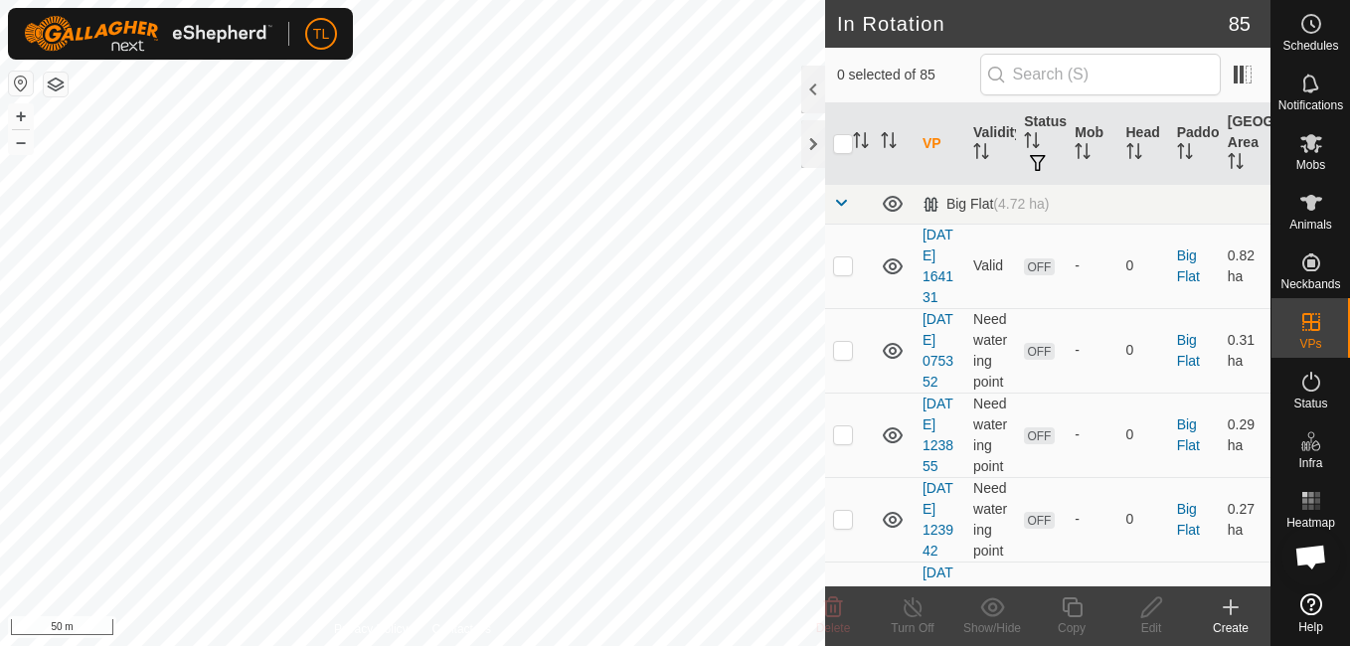
click at [1233, 605] on icon at bounding box center [1231, 607] width 24 height 24
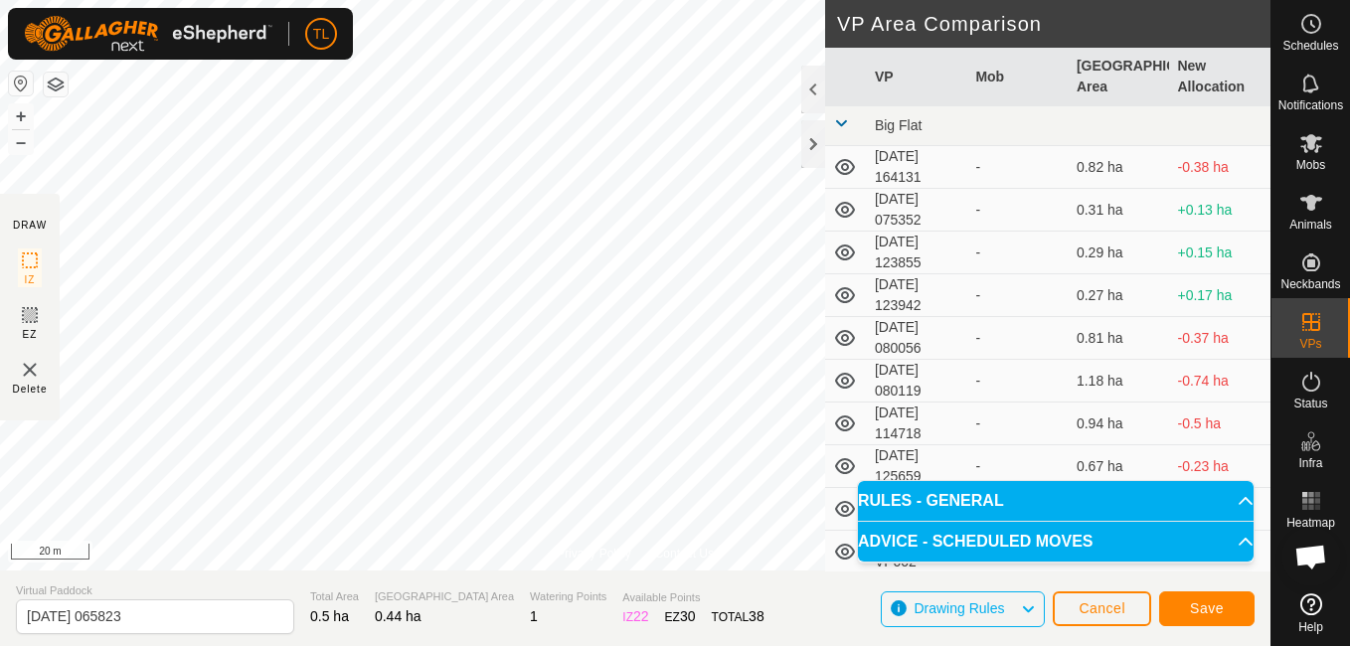
click at [480, 0] on html "TL Schedules Notifications Mobs Animals Neckbands VPs Status Infra Heatmap Help…" at bounding box center [675, 323] width 1350 height 646
click at [1205, 607] on span "Save" at bounding box center [1207, 608] width 34 height 16
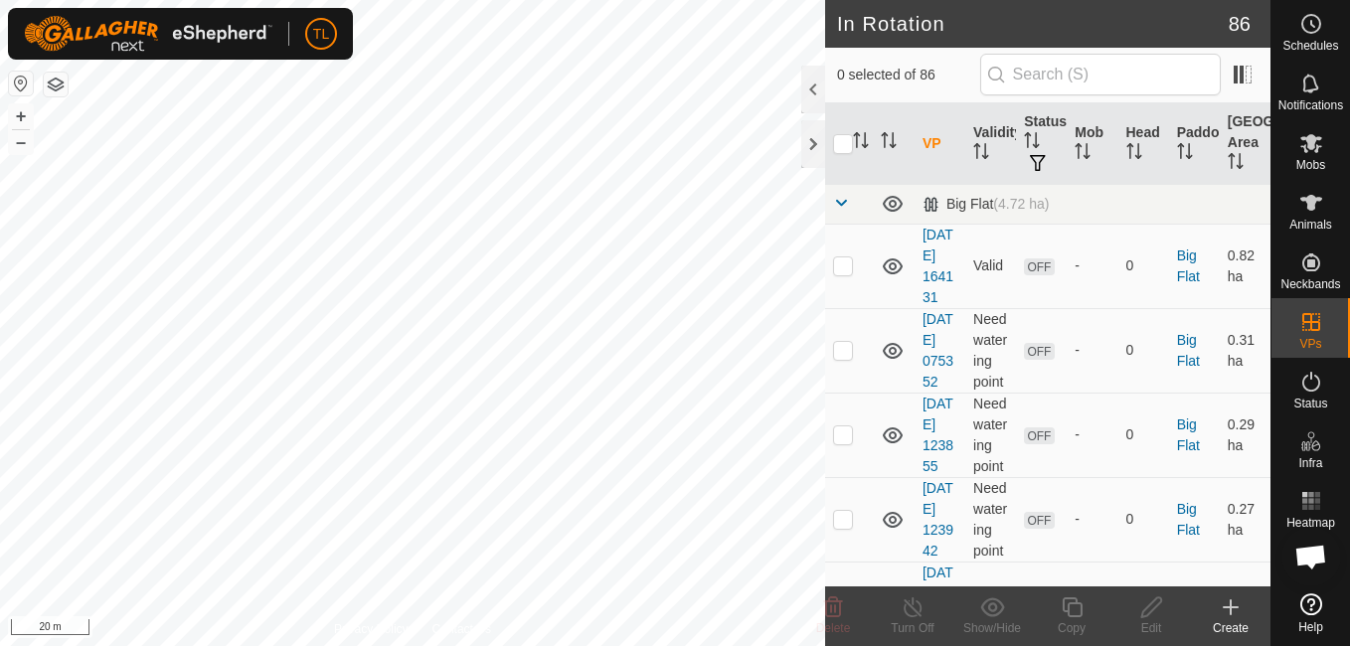
click at [1236, 610] on icon at bounding box center [1231, 607] width 24 height 24
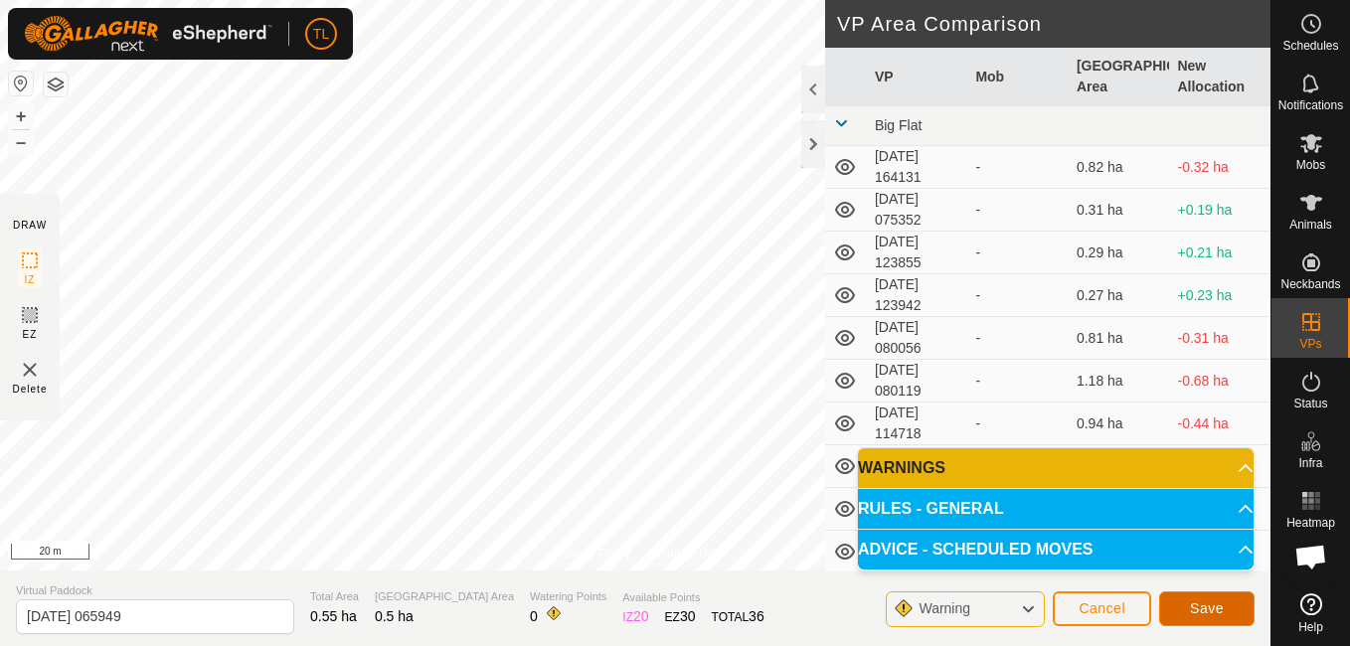
click at [1240, 613] on button "Save" at bounding box center [1206, 608] width 95 height 35
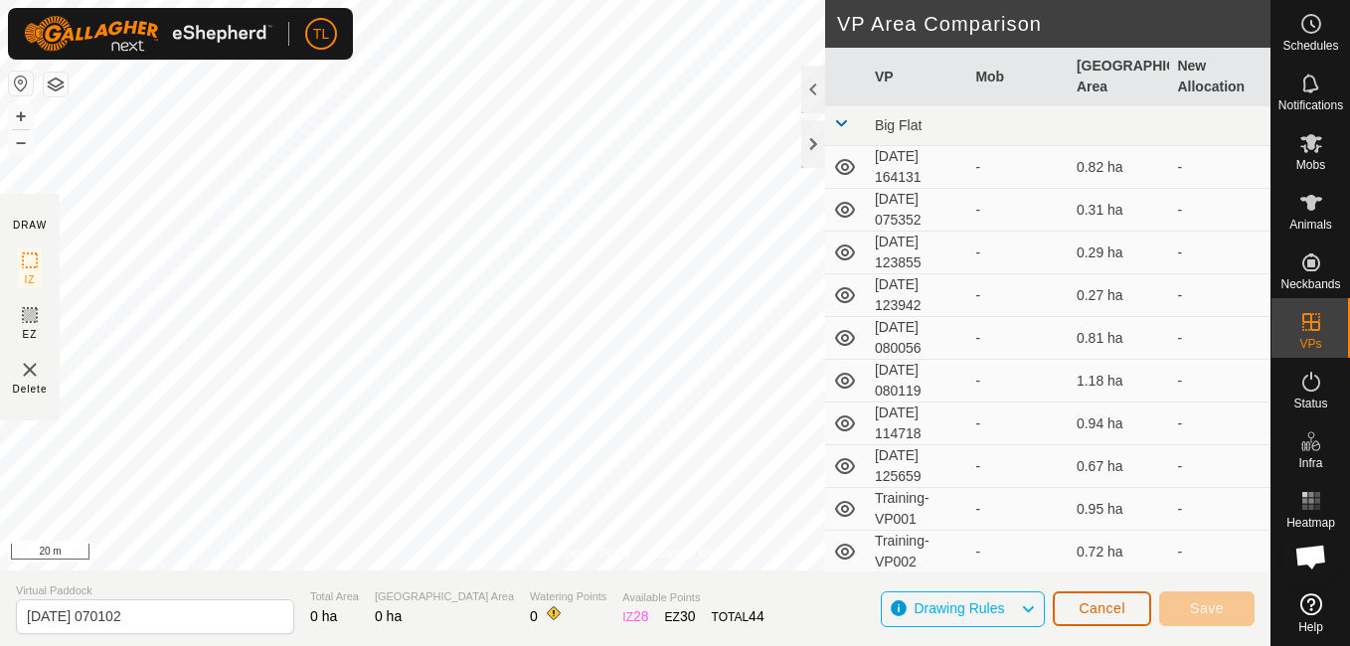
click at [1106, 609] on span "Cancel" at bounding box center [1101, 608] width 47 height 16
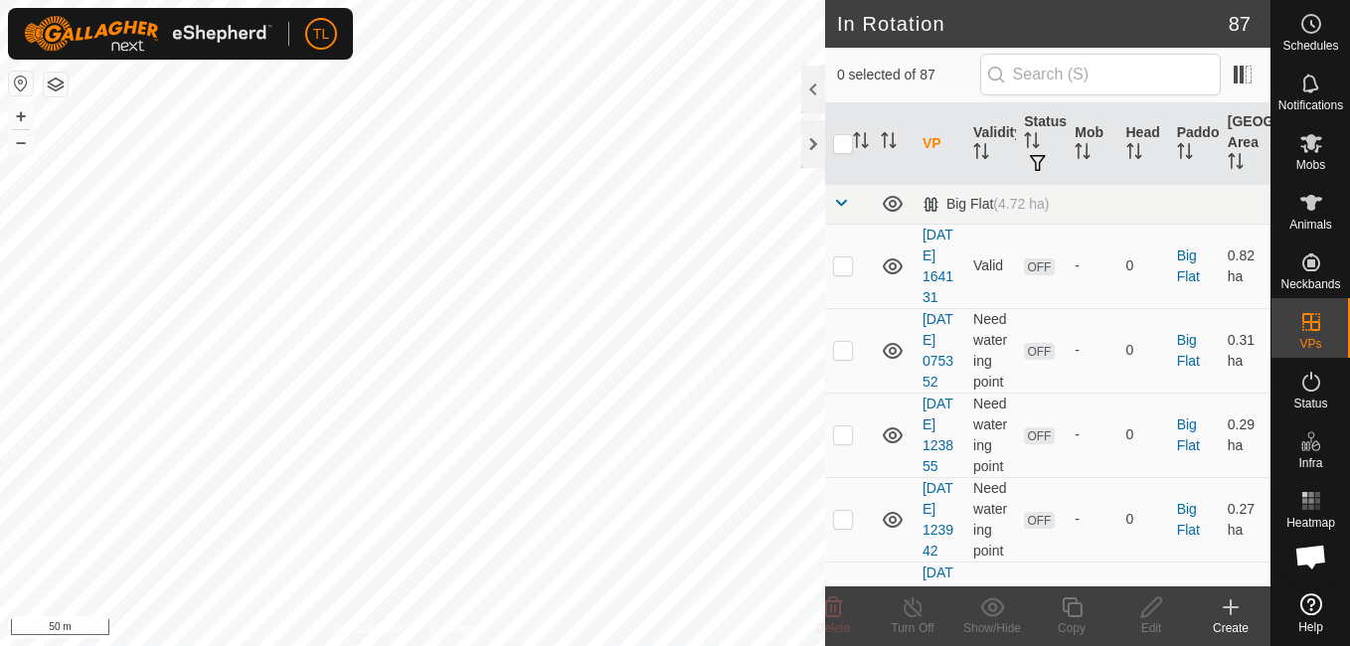
checkbox input "true"
click at [1154, 617] on icon at bounding box center [1151, 607] width 25 height 24
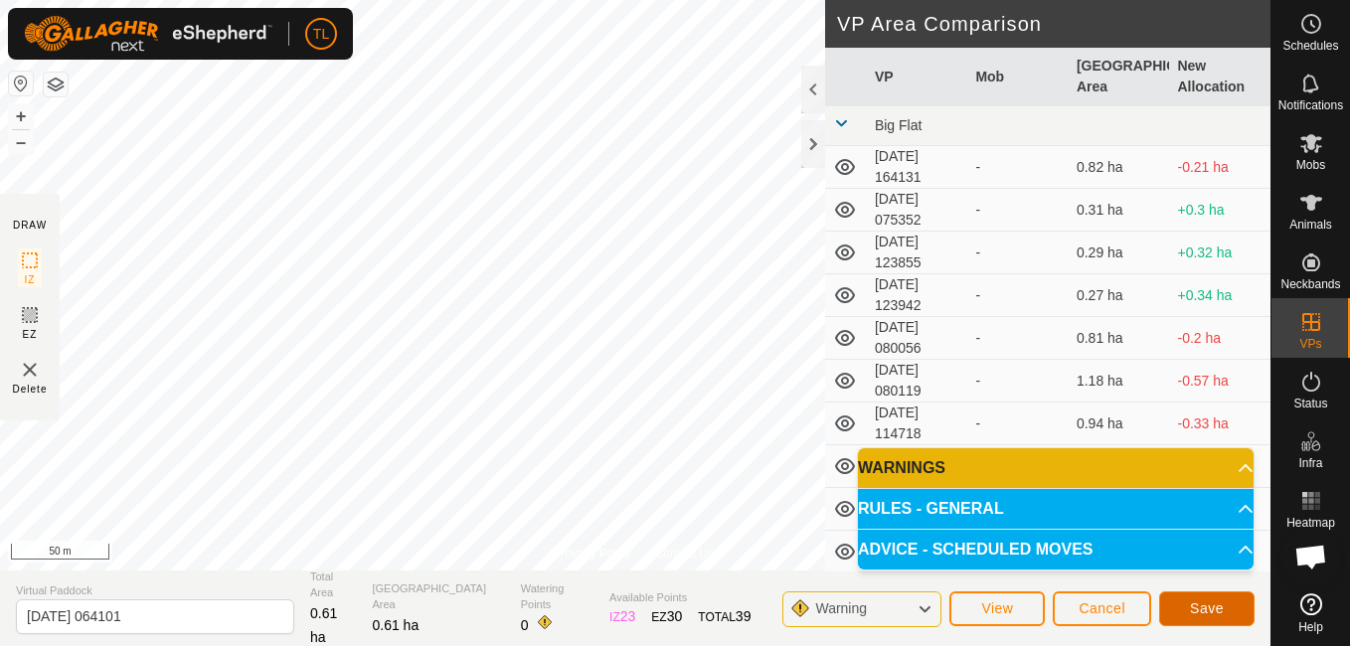
click at [1223, 598] on button "Save" at bounding box center [1206, 608] width 95 height 35
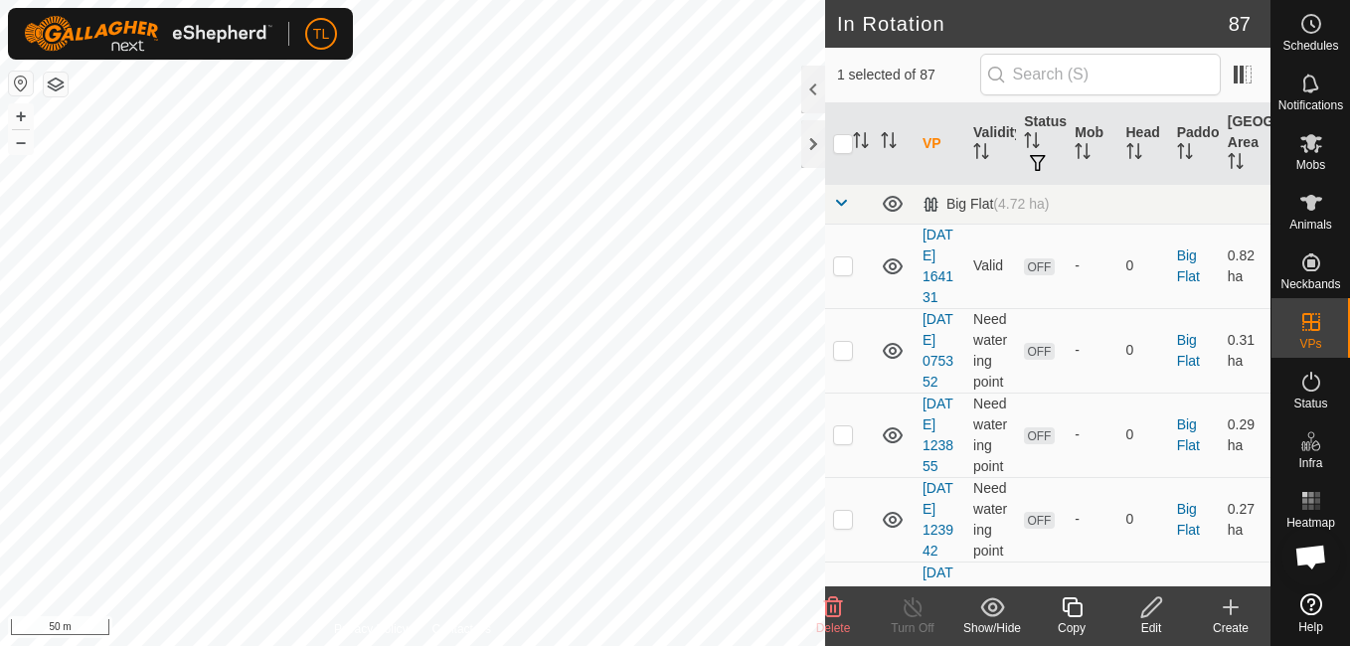
checkbox input "false"
checkbox input "true"
checkbox input "false"
click at [1154, 606] on icon at bounding box center [1151, 607] width 25 height 24
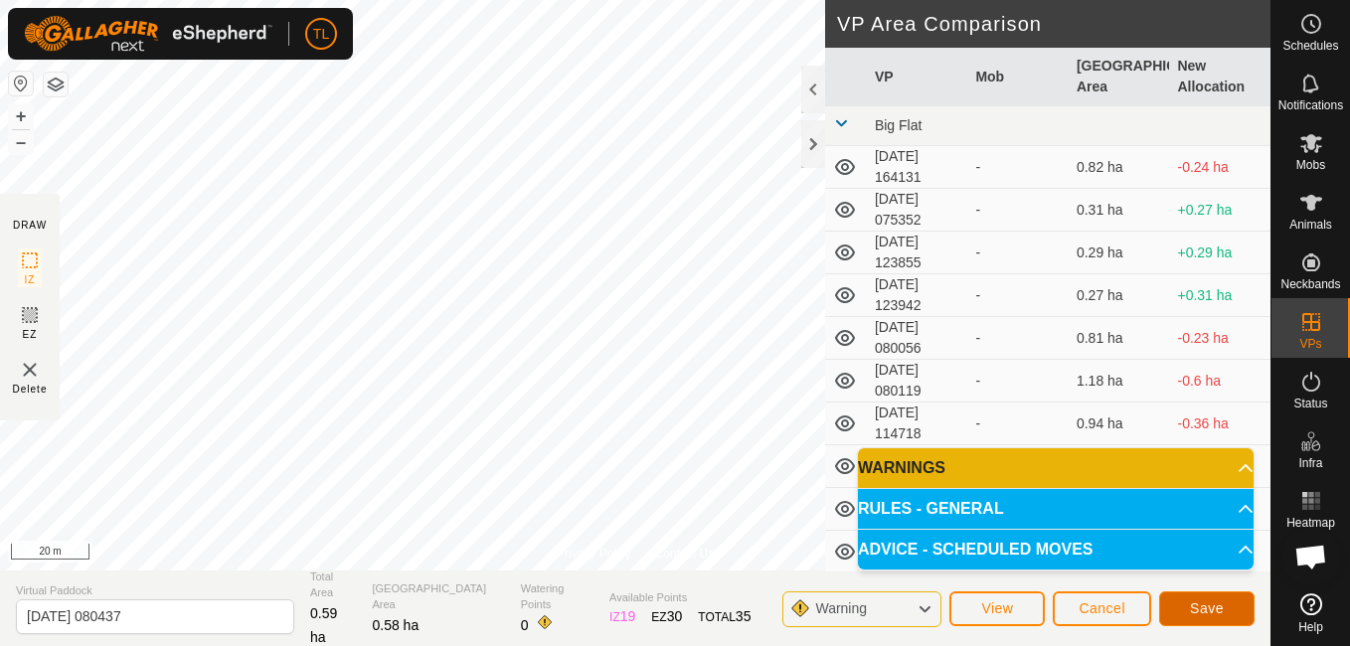
click at [1229, 600] on button "Save" at bounding box center [1206, 608] width 95 height 35
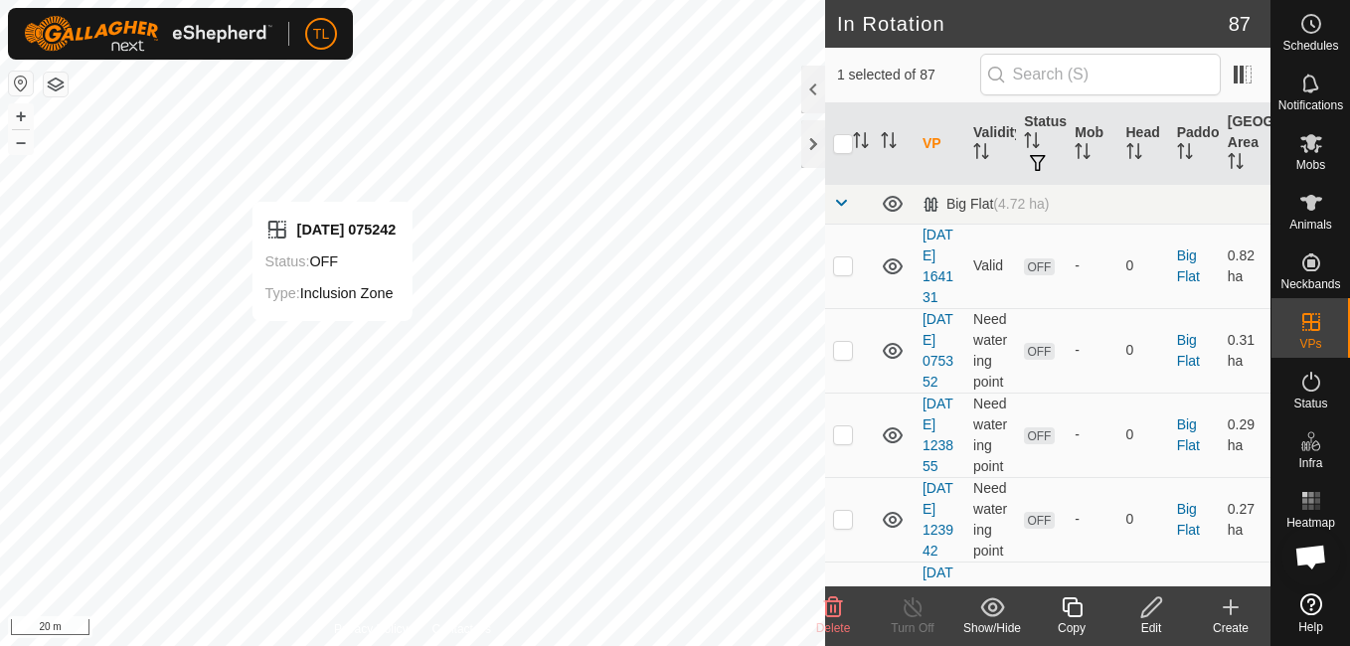
checkbox input "false"
checkbox input "true"
checkbox input "false"
click at [1160, 611] on icon at bounding box center [1151, 607] width 25 height 24
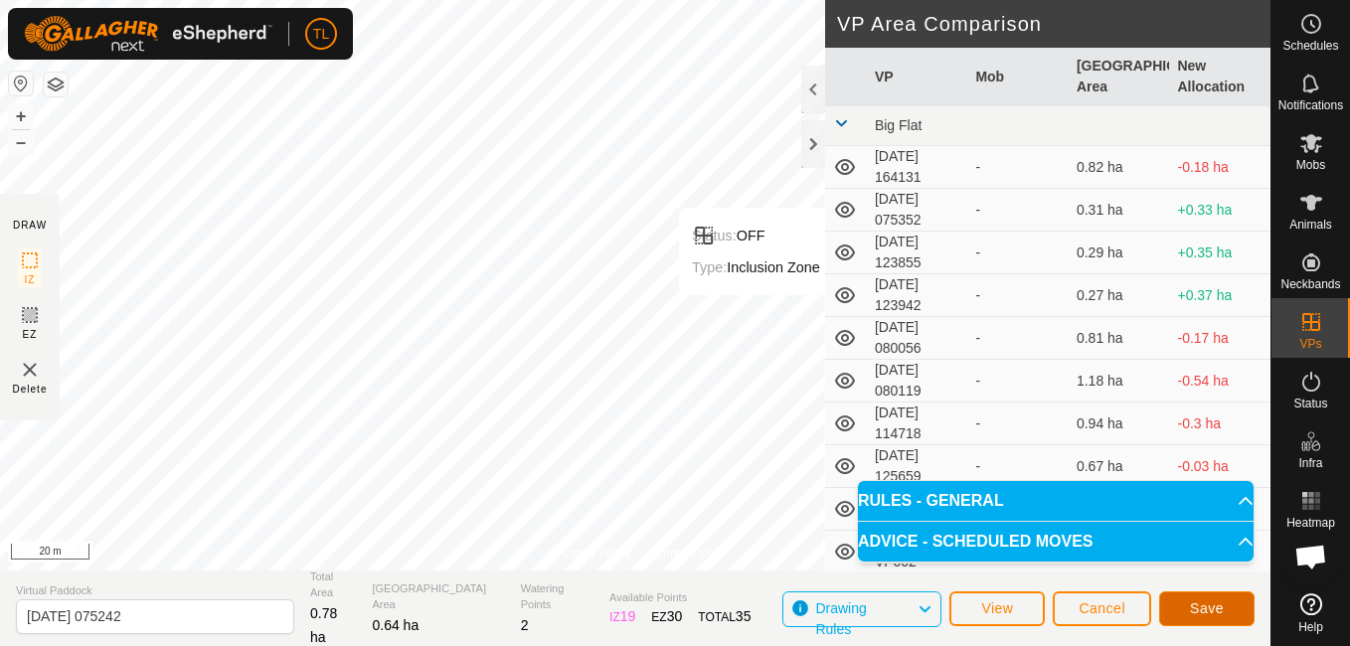
click at [1221, 611] on span "Save" at bounding box center [1207, 608] width 34 height 16
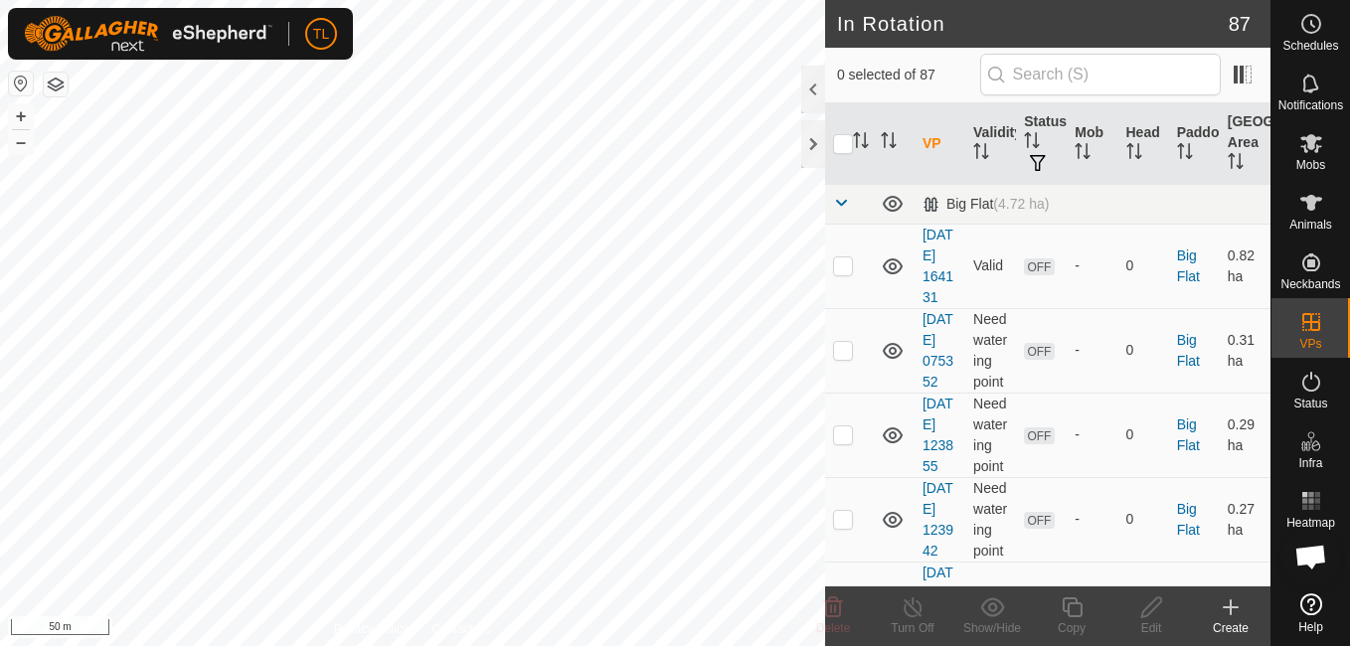
click at [1230, 607] on icon at bounding box center [1231, 607] width 14 height 0
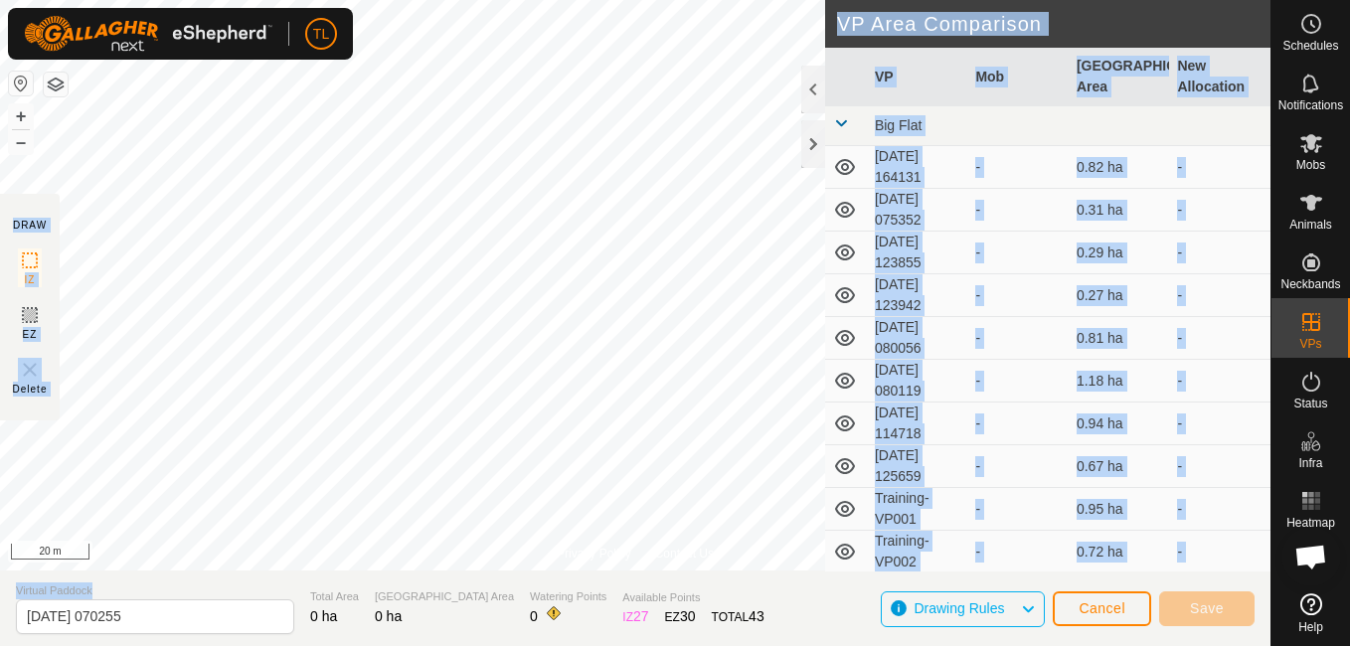
click at [273, 565] on div "Privacy Policy Contact Us Status: OFF Type: Inclusion Zone + – ⇧ i 20 m DRAW IZ…" at bounding box center [635, 323] width 1270 height 646
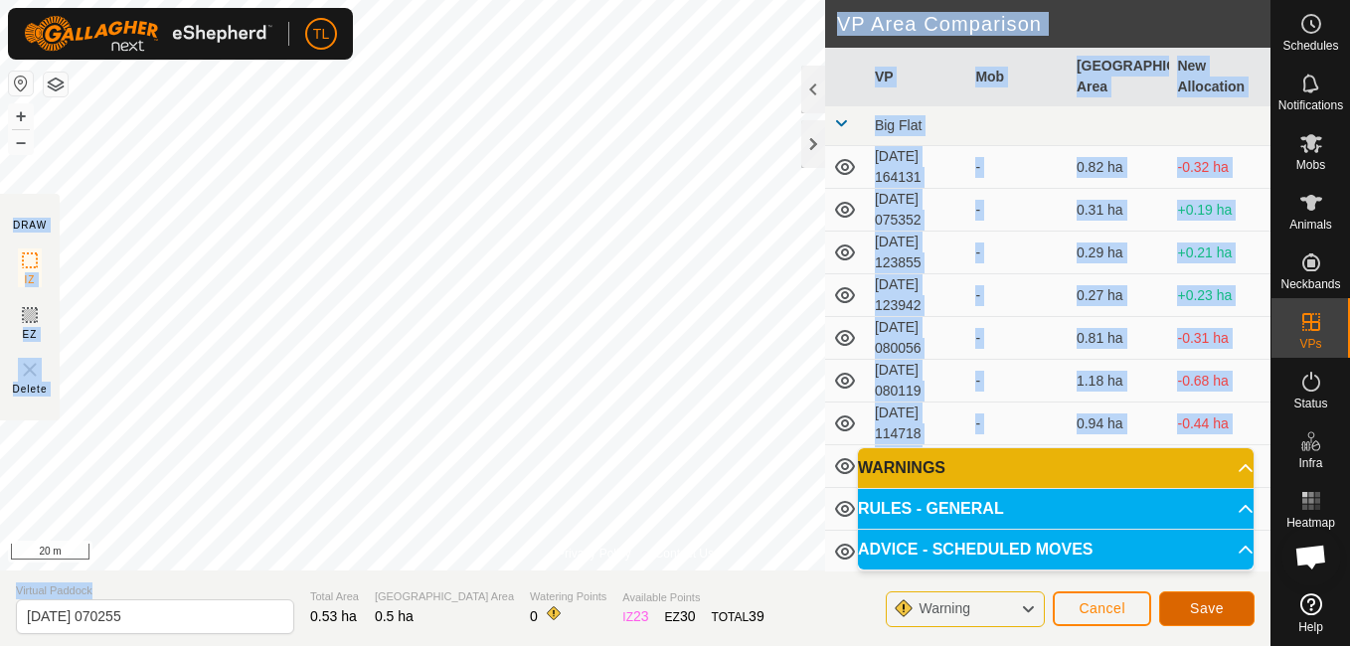
click at [1241, 615] on button "Save" at bounding box center [1206, 608] width 95 height 35
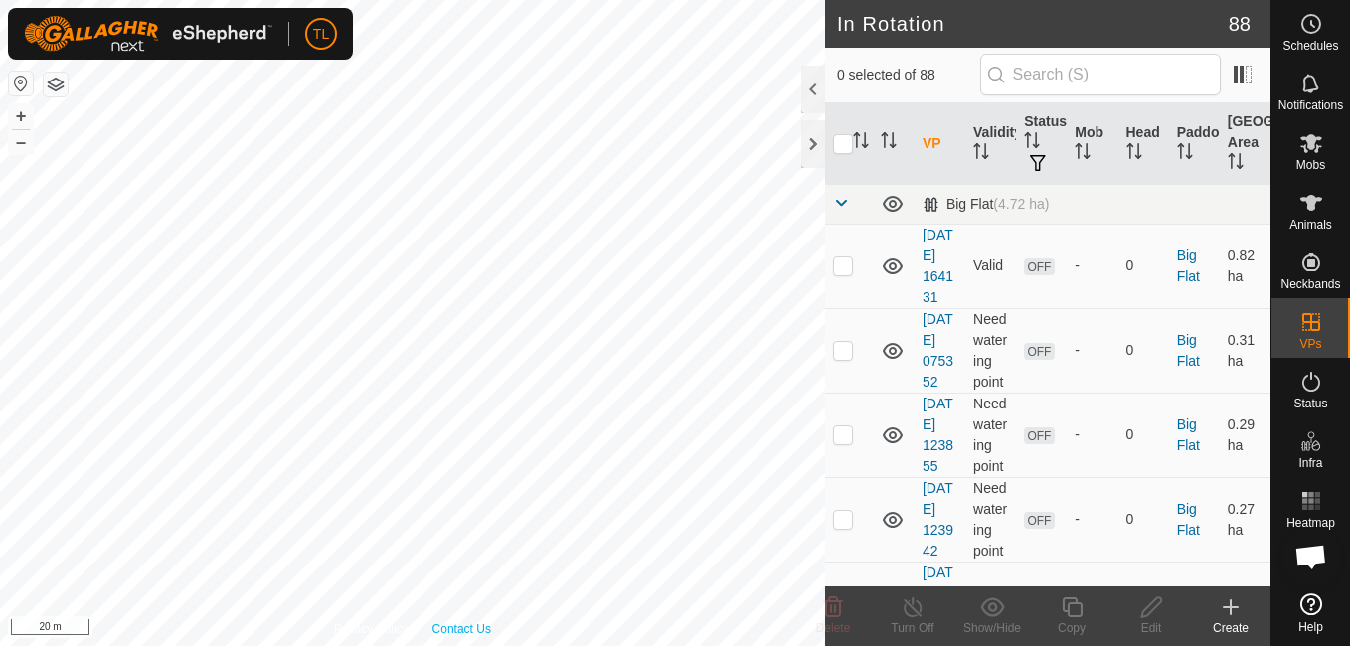
drag, startPoint x: 1231, startPoint y: 608, endPoint x: 710, endPoint y: 545, distance: 525.7
click at [1231, 607] on icon at bounding box center [1231, 607] width 14 height 0
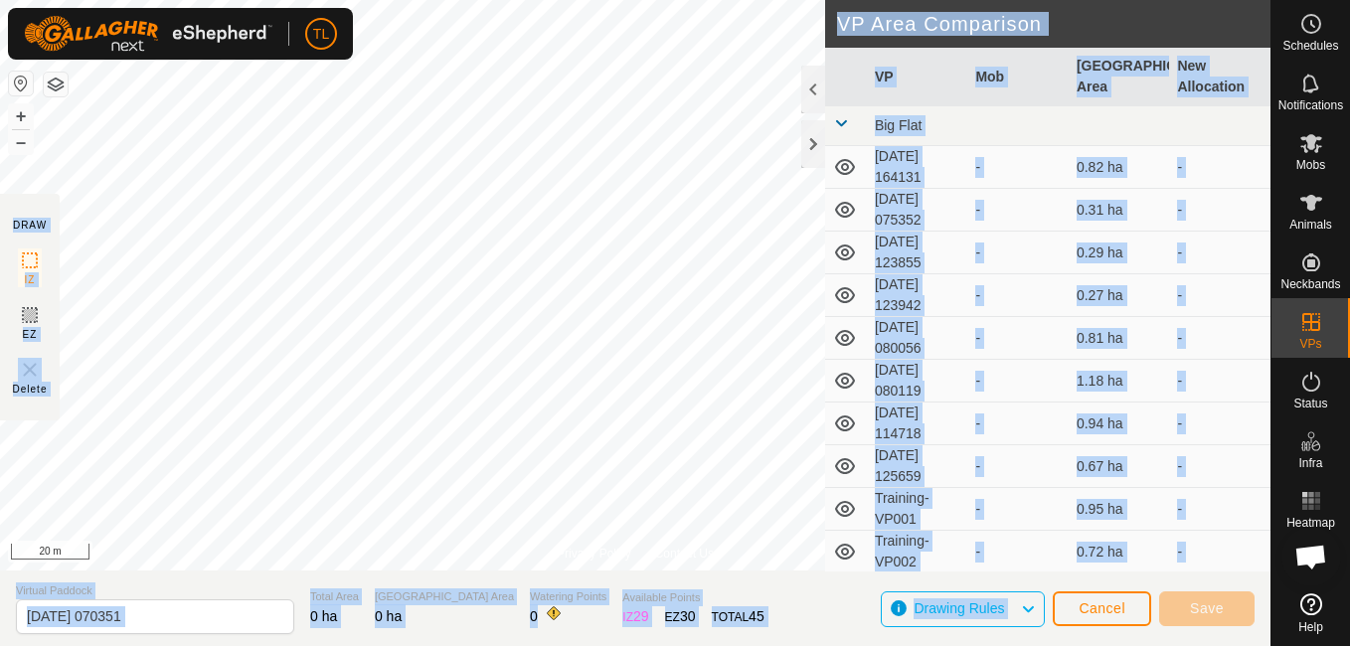
click at [443, 208] on div "TL Schedules Notifications Mobs Animals Neckbands VPs Status Infra Heatmap Help…" at bounding box center [675, 323] width 1350 height 646
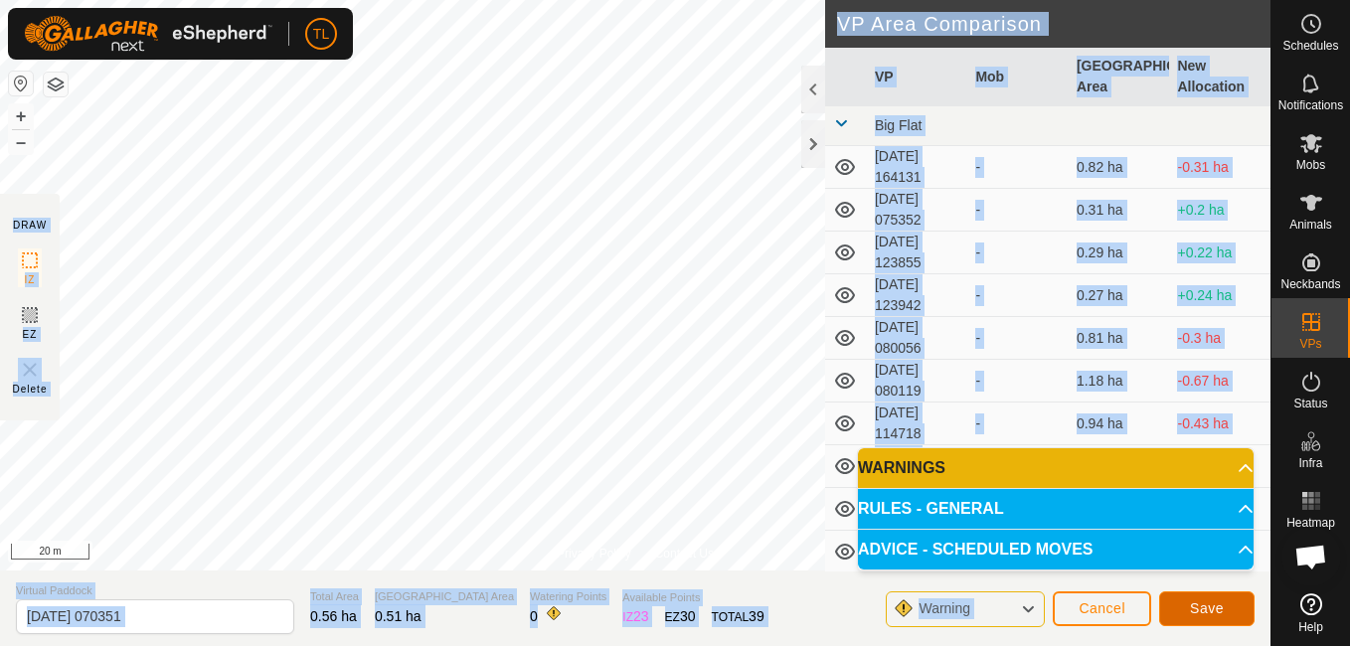
click at [1226, 606] on button "Save" at bounding box center [1206, 608] width 95 height 35
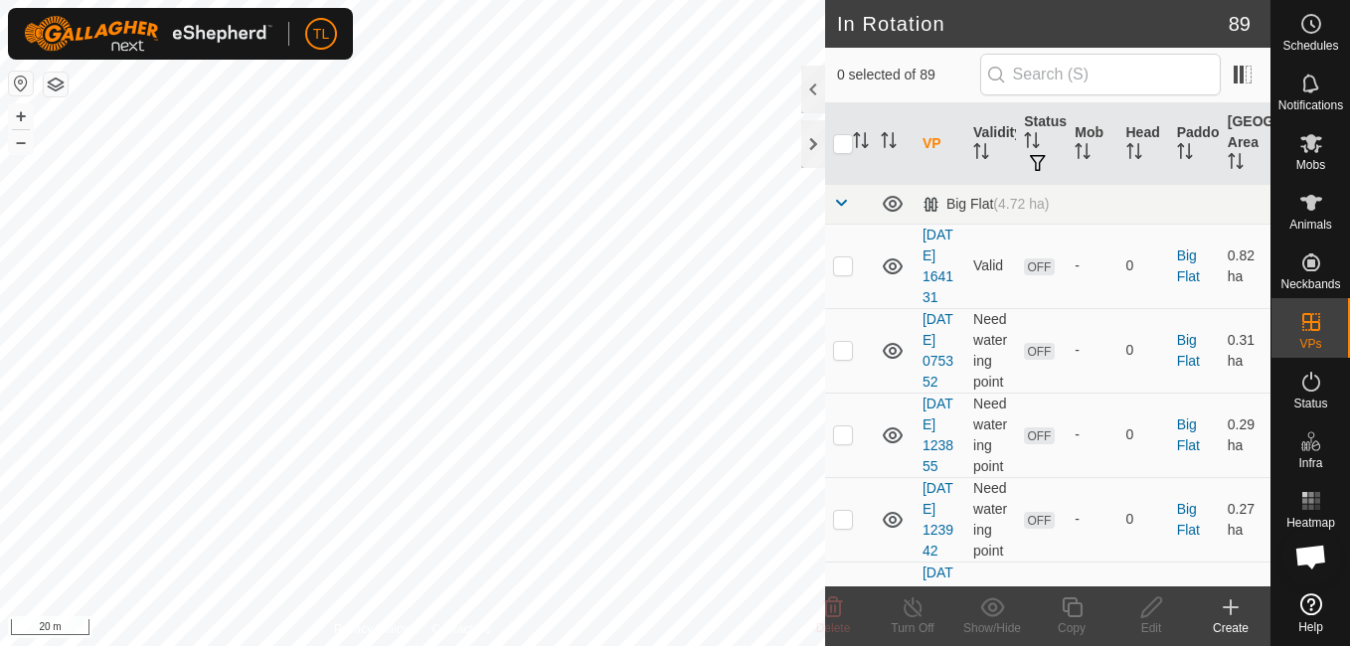
click at [1233, 599] on icon at bounding box center [1231, 607] width 24 height 24
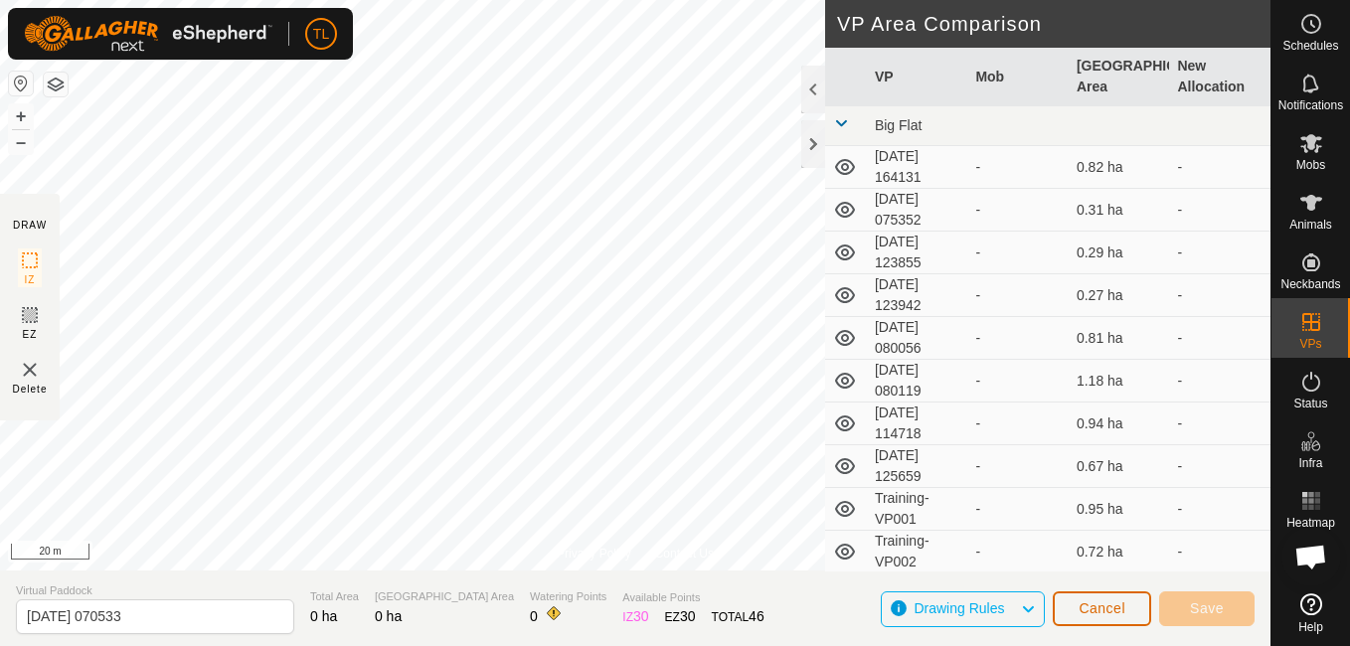
click at [1104, 613] on span "Cancel" at bounding box center [1101, 608] width 47 height 16
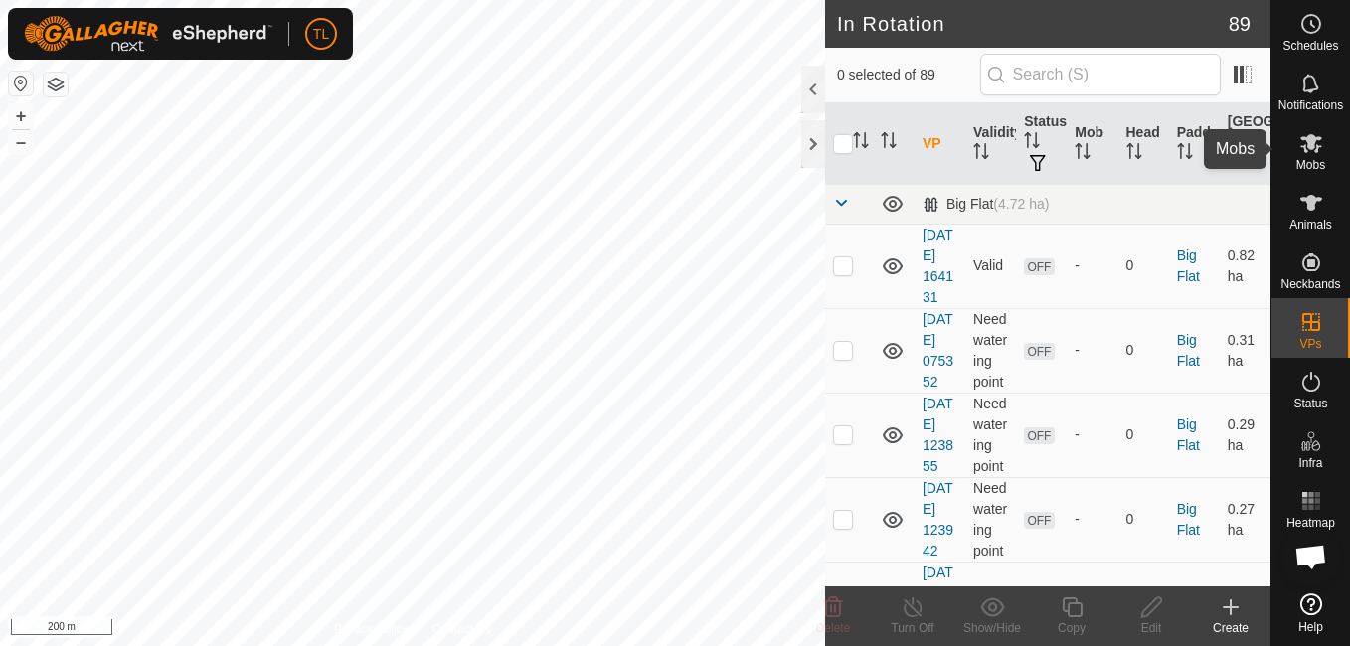
click at [1295, 149] on es-mob-svg-icon at bounding box center [1311, 143] width 36 height 32
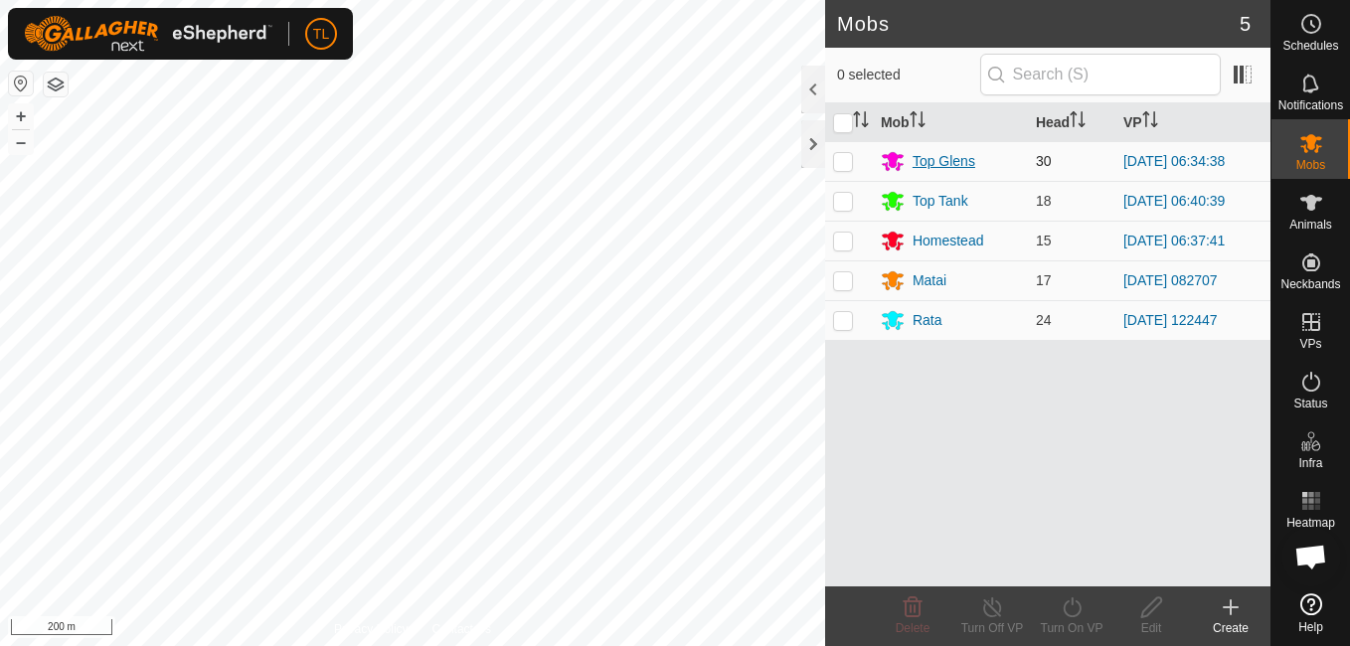
click at [959, 164] on div "Top Glens" at bounding box center [943, 161] width 63 height 21
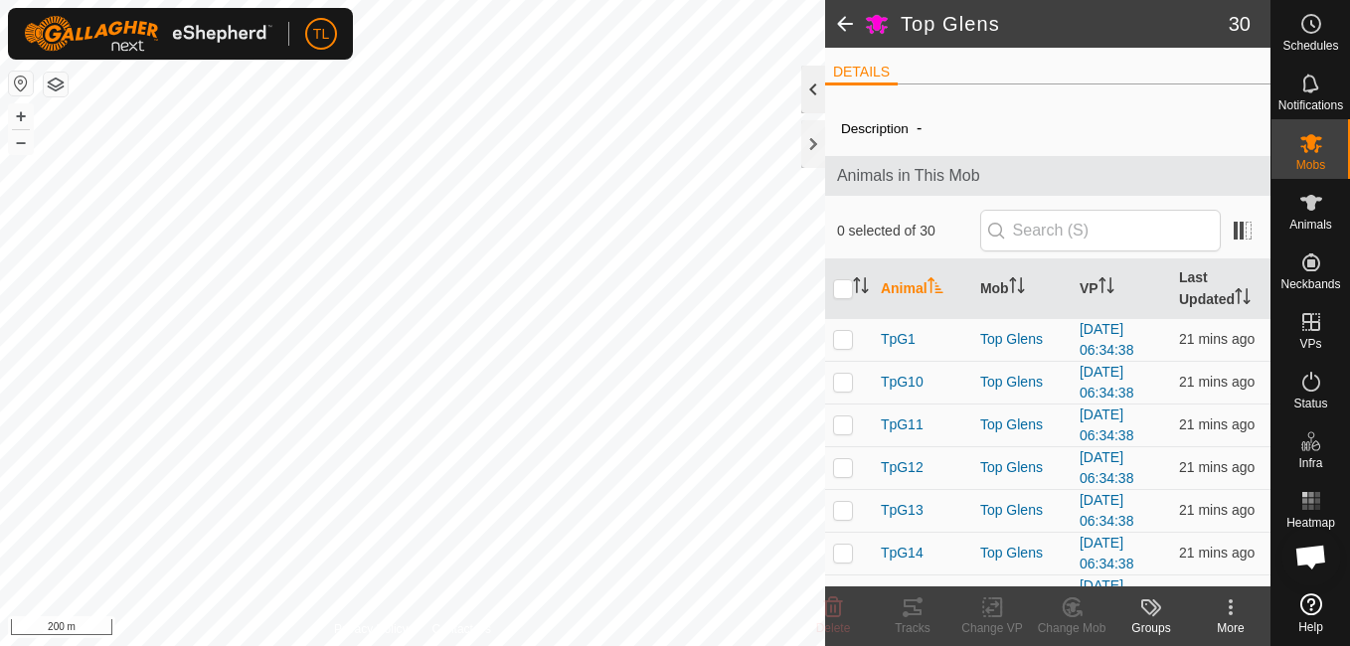
click at [808, 83] on div at bounding box center [813, 90] width 24 height 48
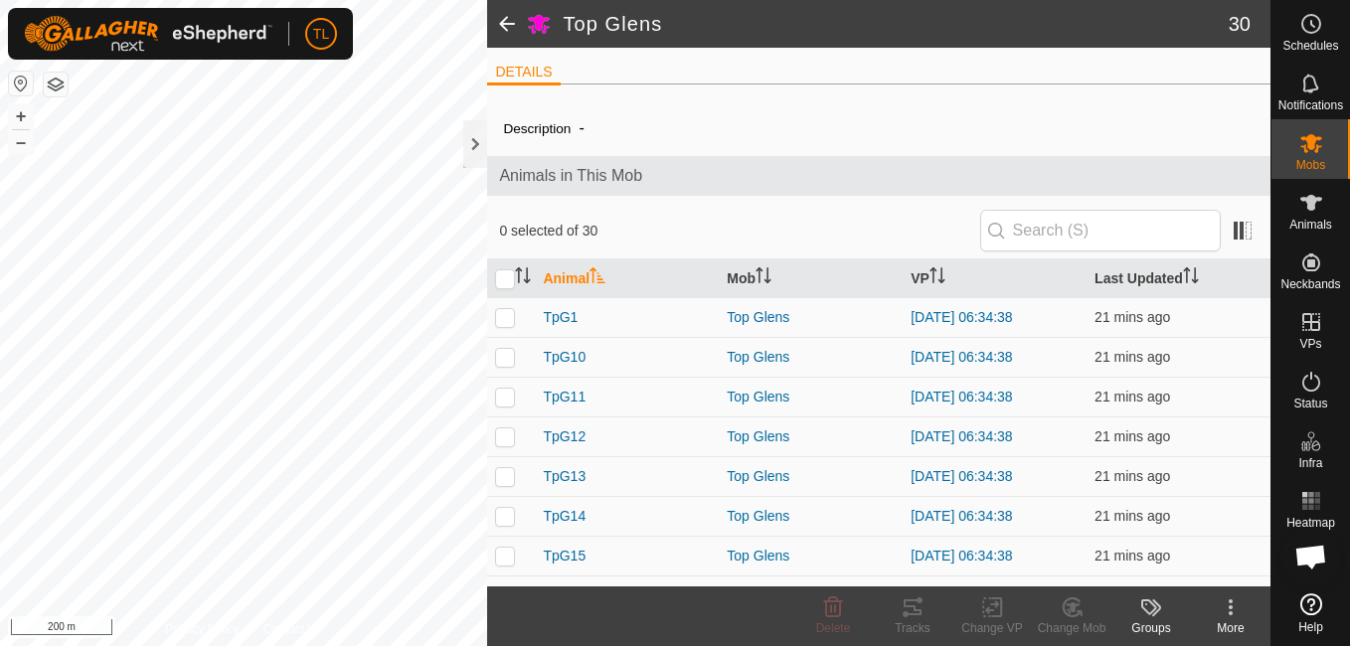
click at [505, 14] on span at bounding box center [507, 24] width 40 height 48
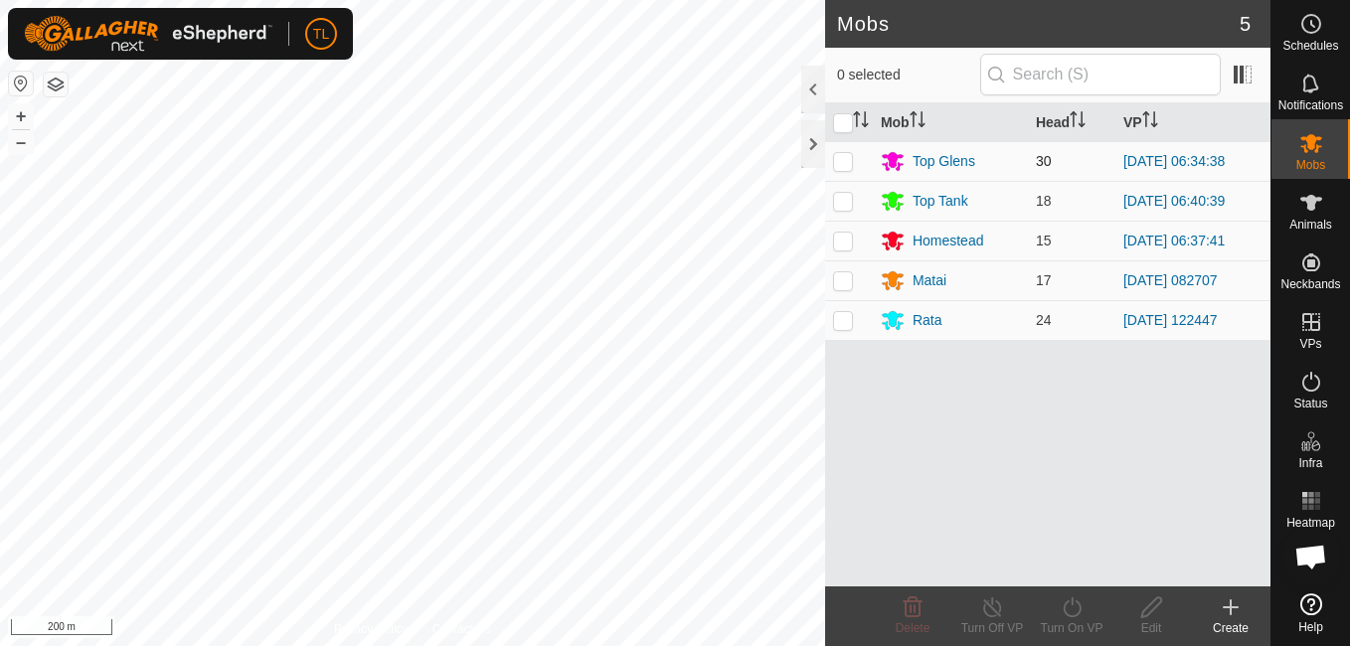
click at [840, 168] on p-checkbox at bounding box center [843, 161] width 20 height 16
checkbox input "true"
click at [1062, 604] on icon at bounding box center [1072, 607] width 25 height 24
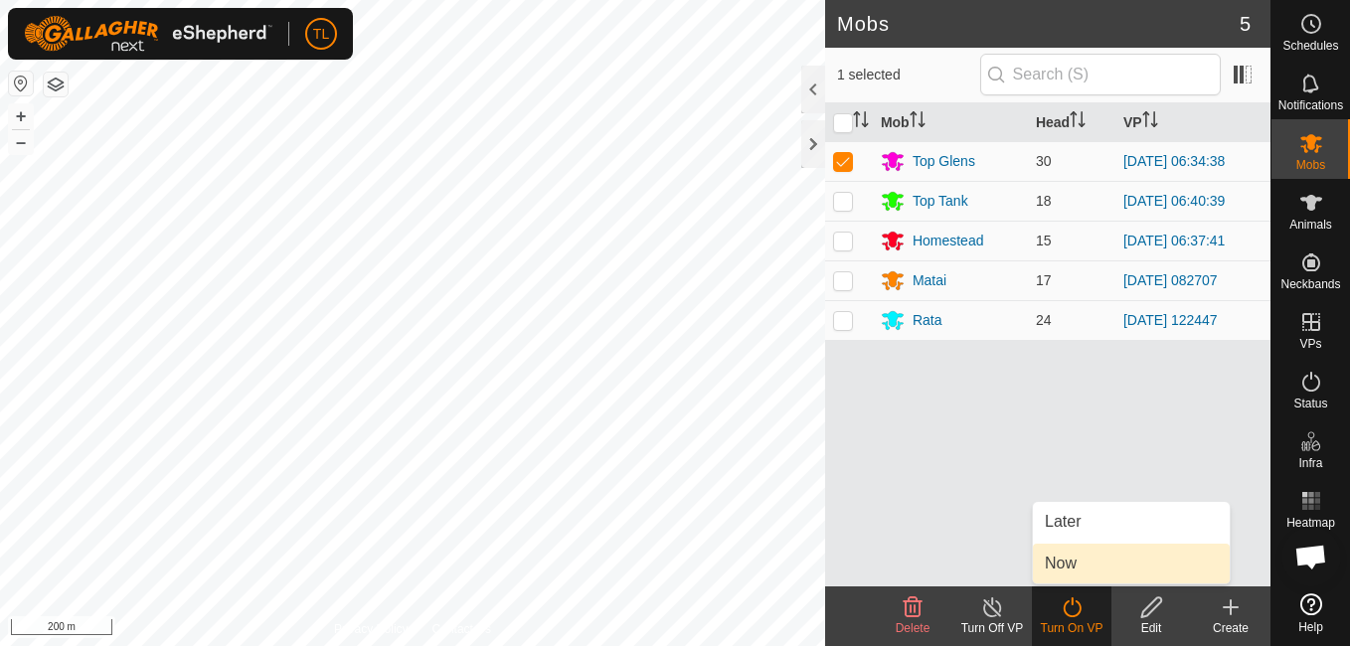
click at [1070, 564] on link "Now" at bounding box center [1131, 564] width 197 height 40
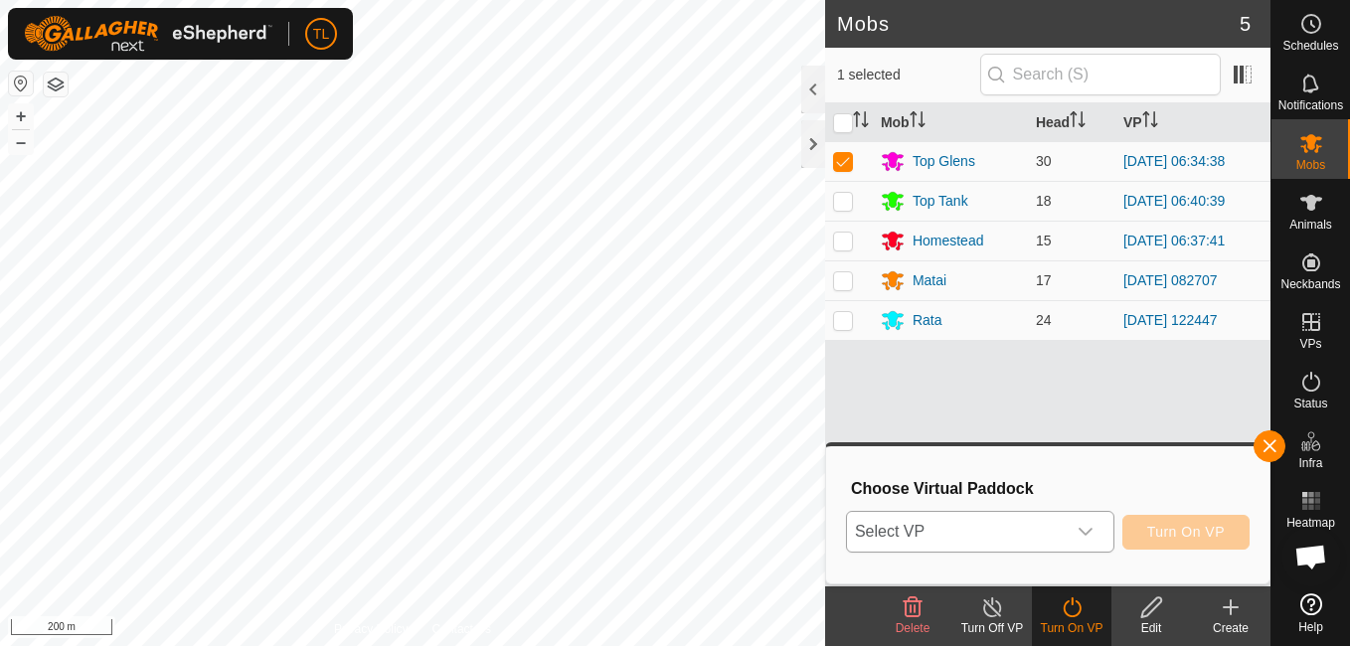
click at [1105, 531] on div "dropdown trigger" at bounding box center [1086, 532] width 40 height 40
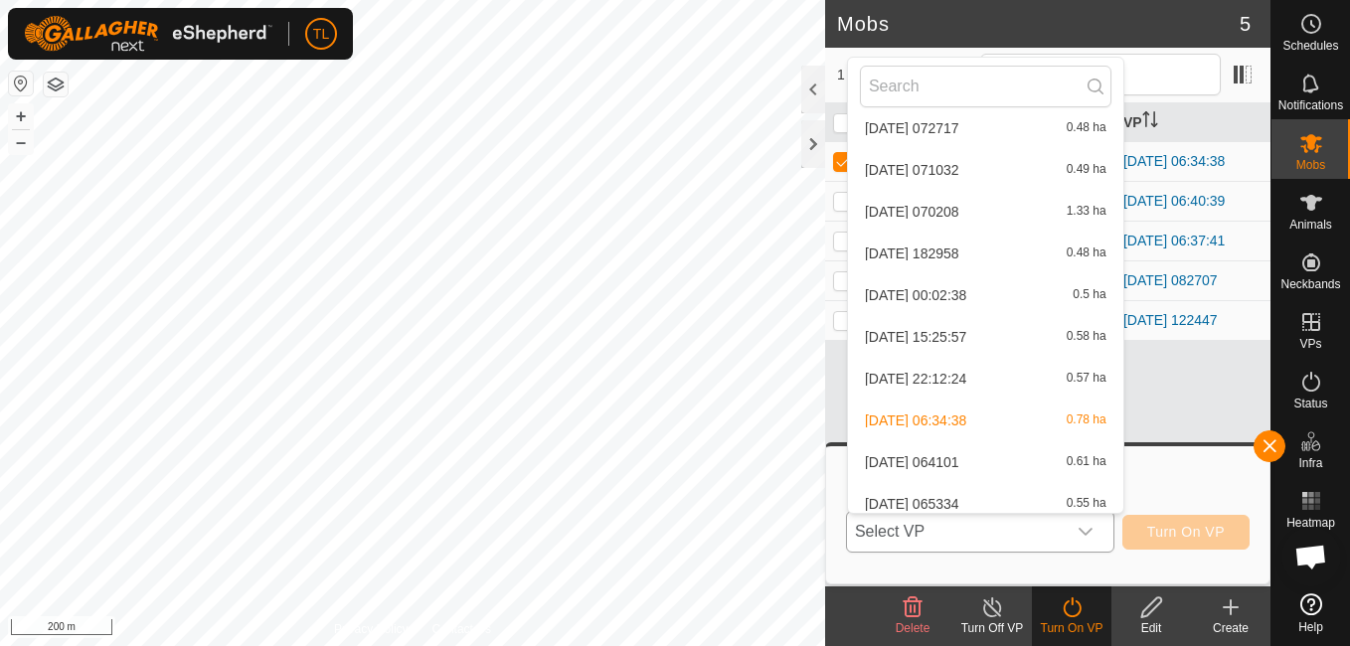
scroll to position [1943, 0]
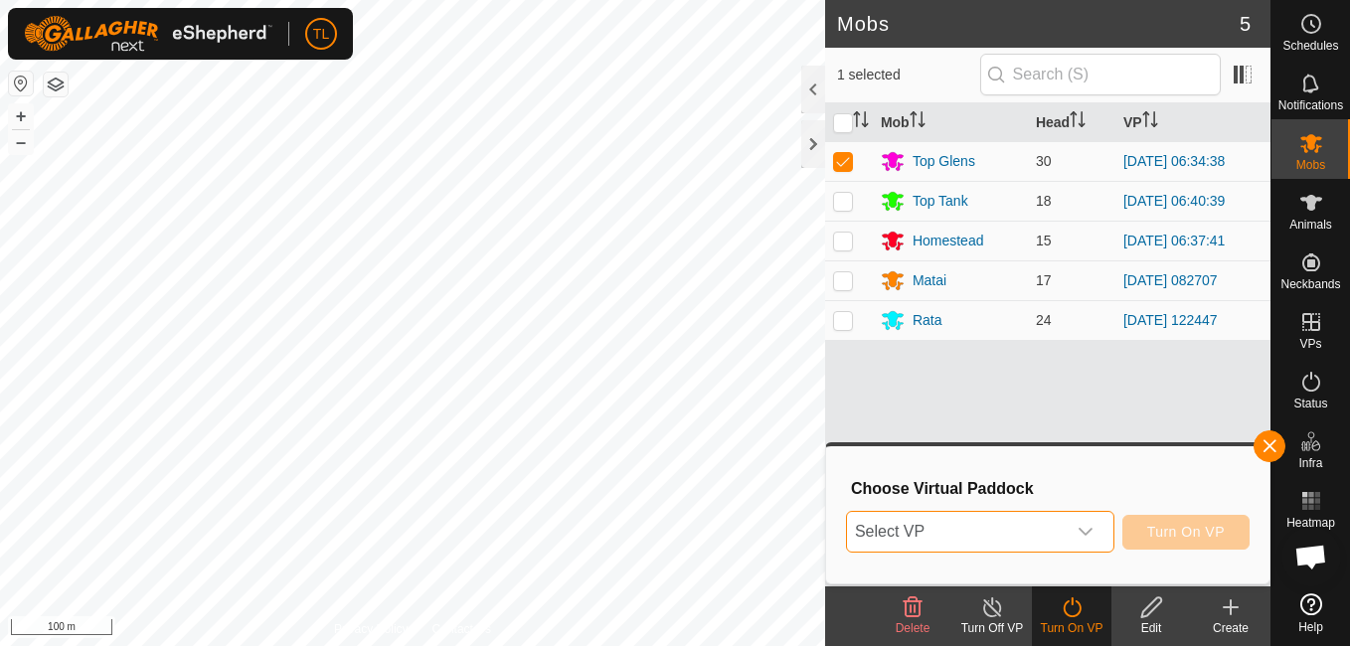
click at [1060, 524] on span "Select VP" at bounding box center [956, 532] width 219 height 40
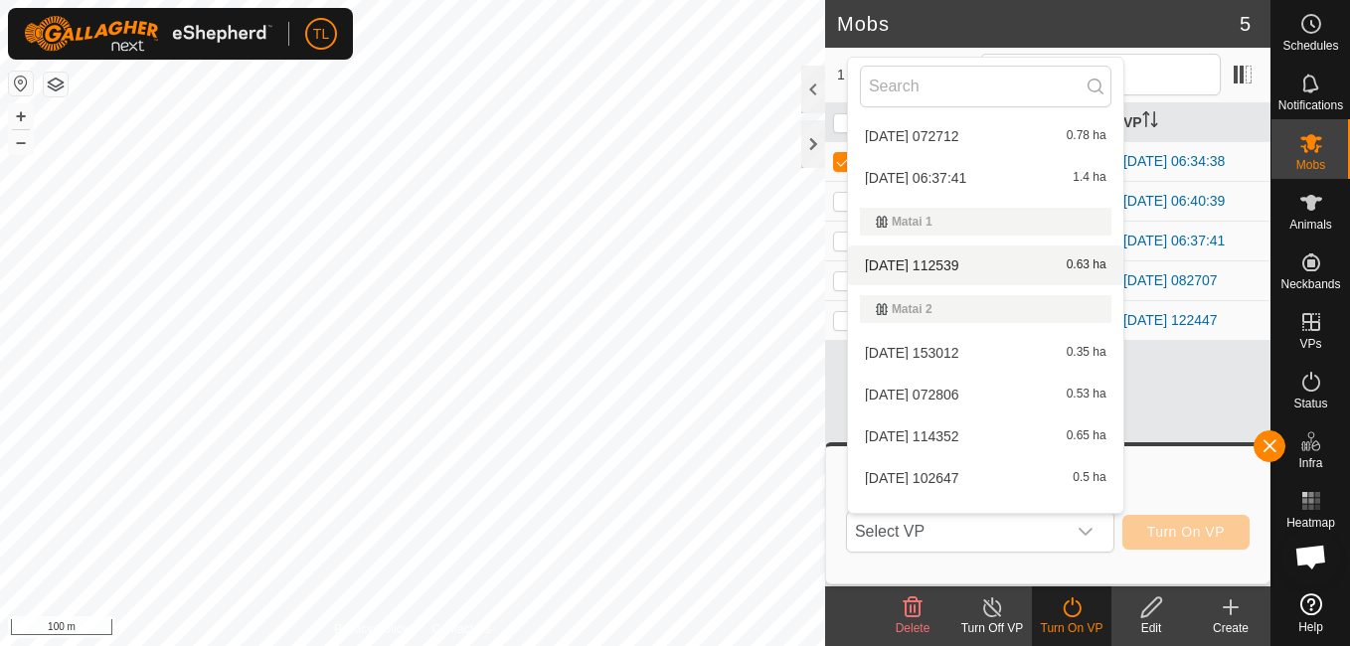
drag, startPoint x: 986, startPoint y: 209, endPoint x: 1004, endPoint y: 258, distance: 52.8
click at [1003, 300] on ul "Big Flat [DATE] 164131 0.82 ha [DATE] 075352 0.31 ha [DATE] 123855 0.29 ha [DAT…" at bounding box center [985, 417] width 275 height 4491
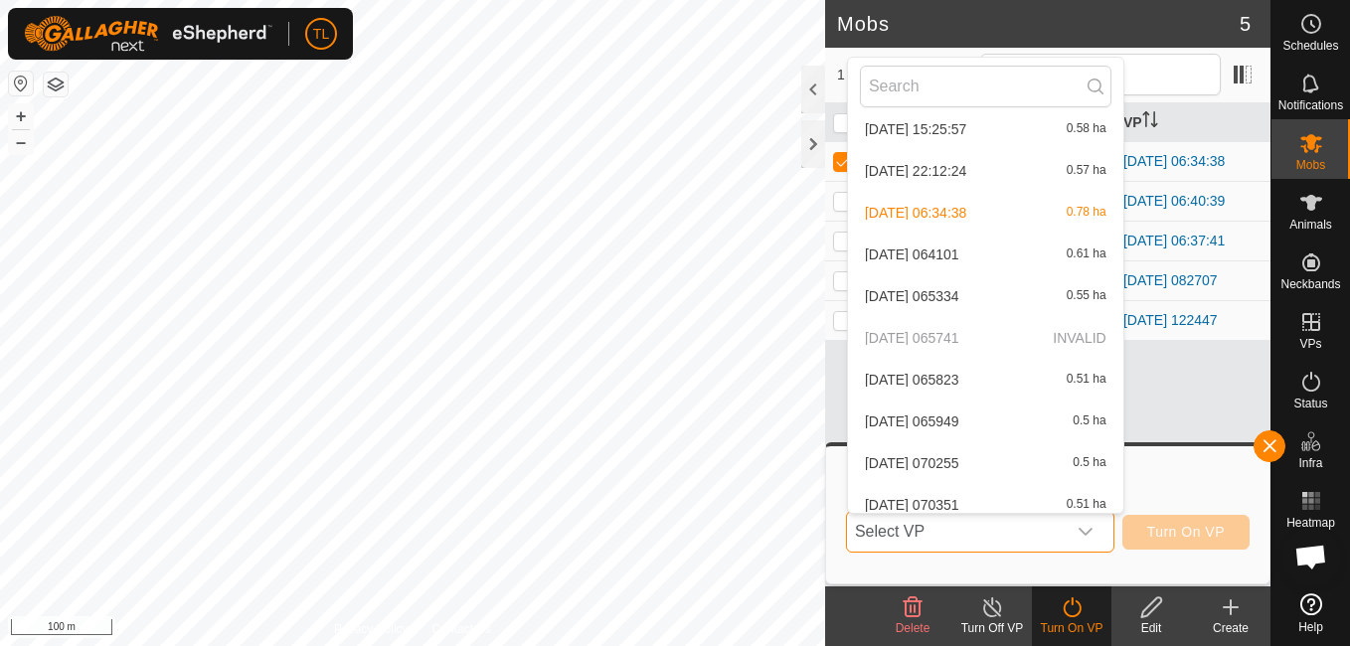
scroll to position [1204, 0]
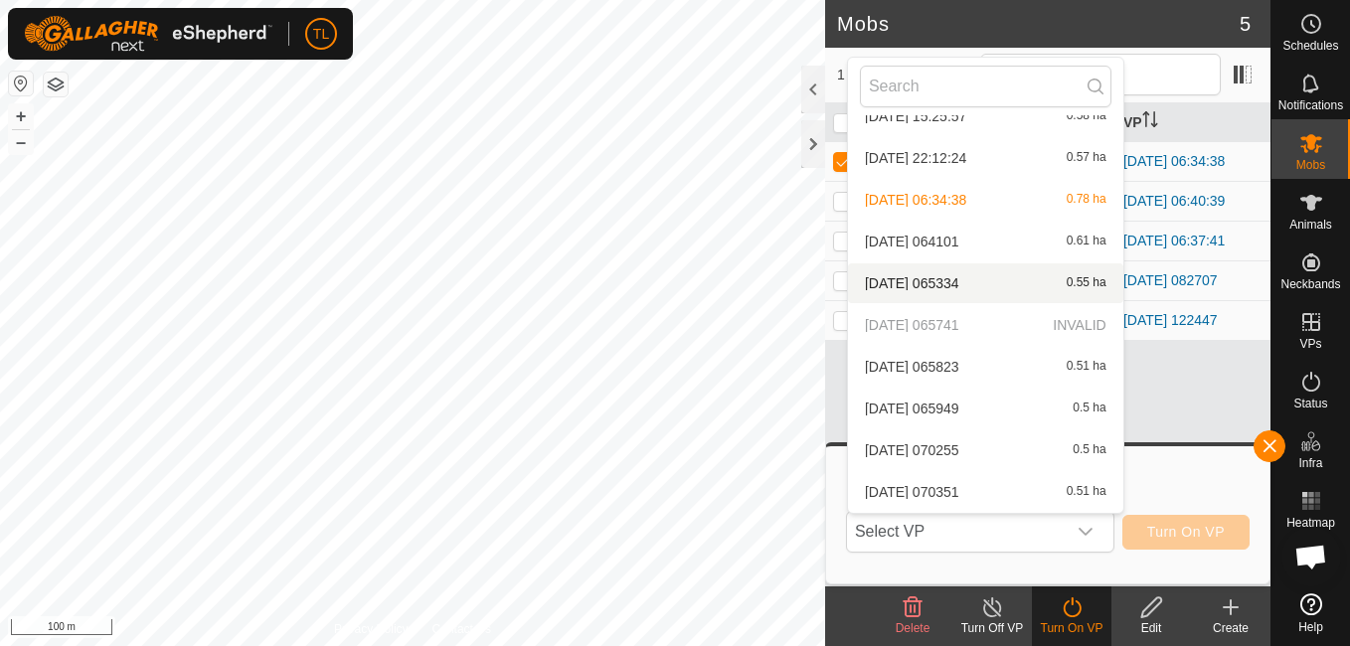
drag, startPoint x: 954, startPoint y: 300, endPoint x: 958, endPoint y: 328, distance: 28.1
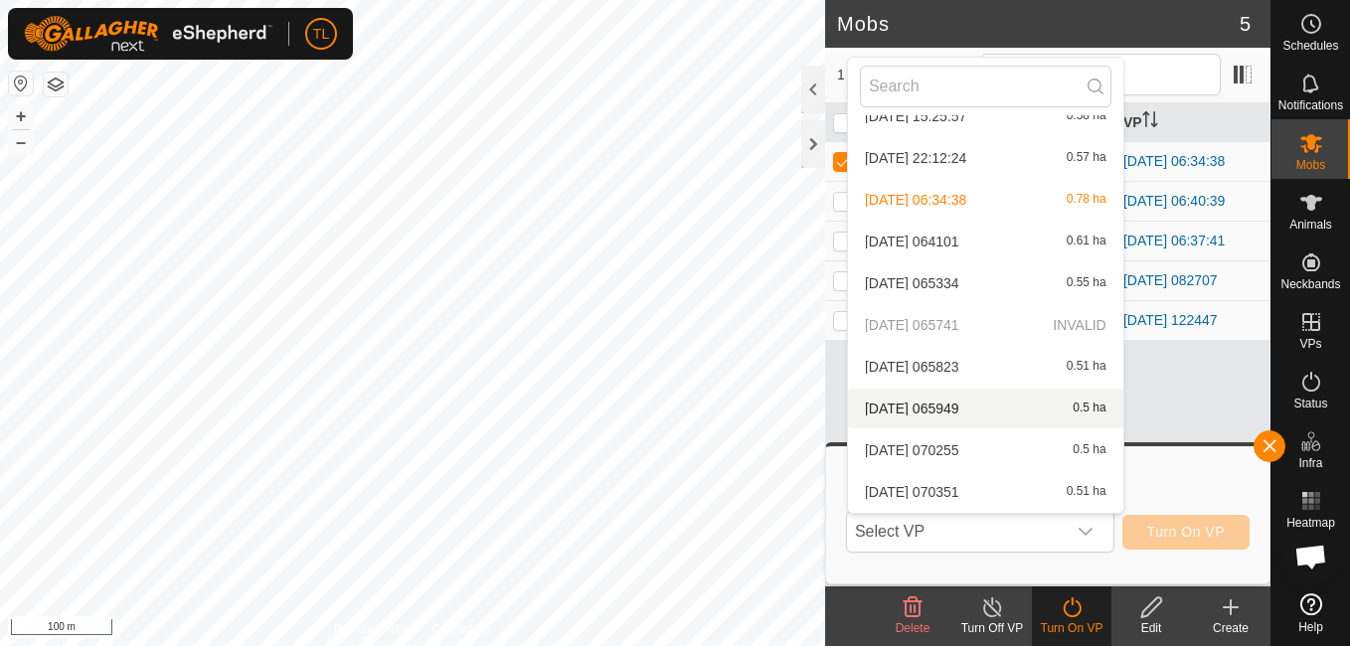
drag, startPoint x: 1000, startPoint y: 421, endPoint x: 999, endPoint y: 391, distance: 30.8
click at [999, 391] on li "[DATE] 065949 0.5 ha" at bounding box center [985, 409] width 275 height 40
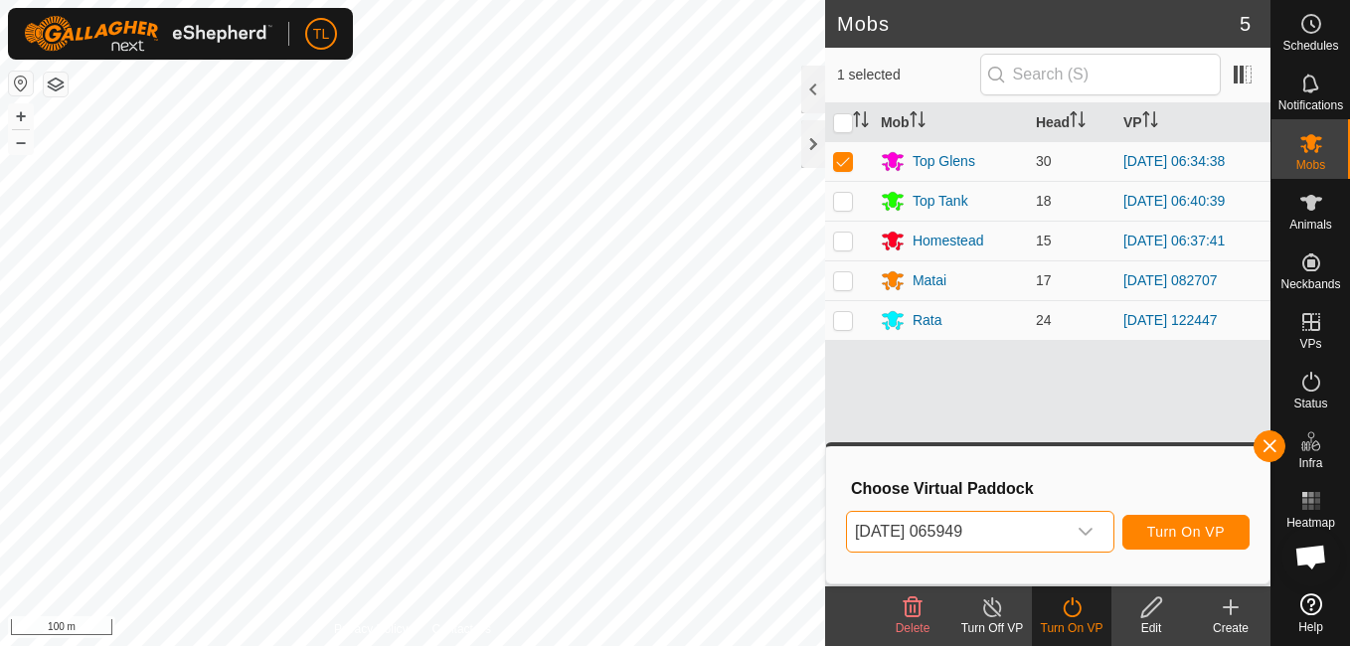
click at [1098, 527] on div "dropdown trigger" at bounding box center [1086, 532] width 40 height 40
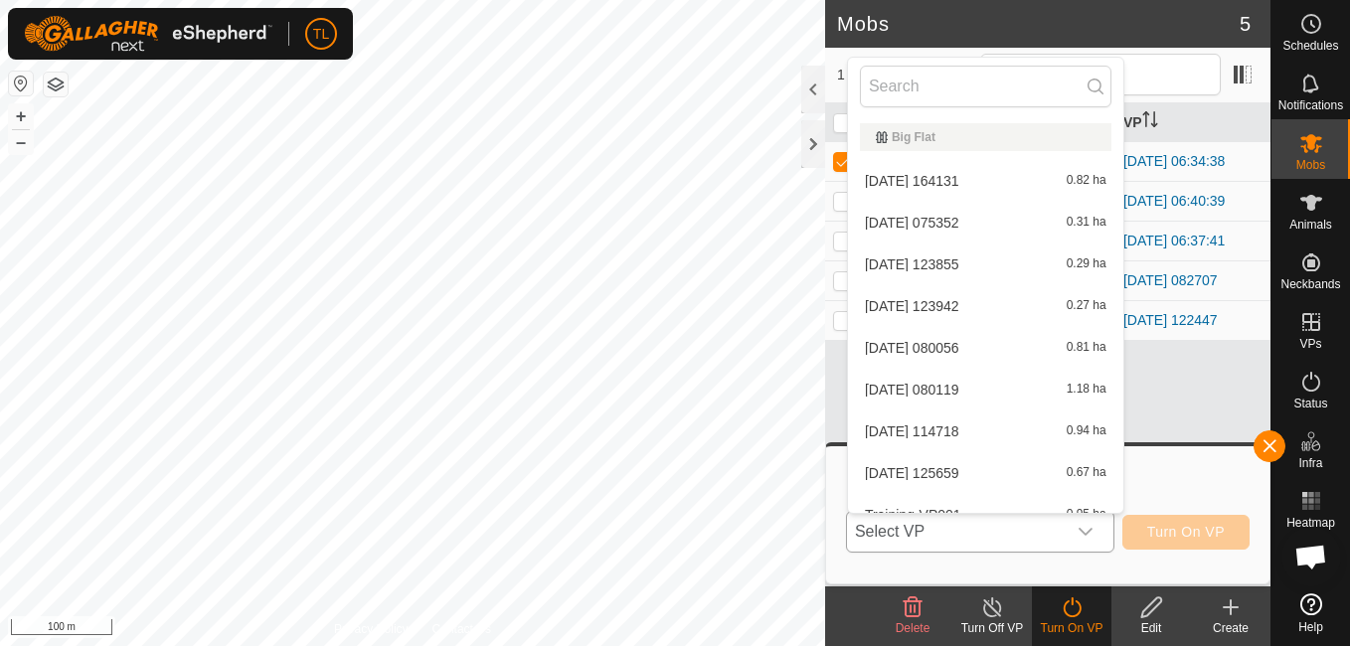
scroll to position [1119, 0]
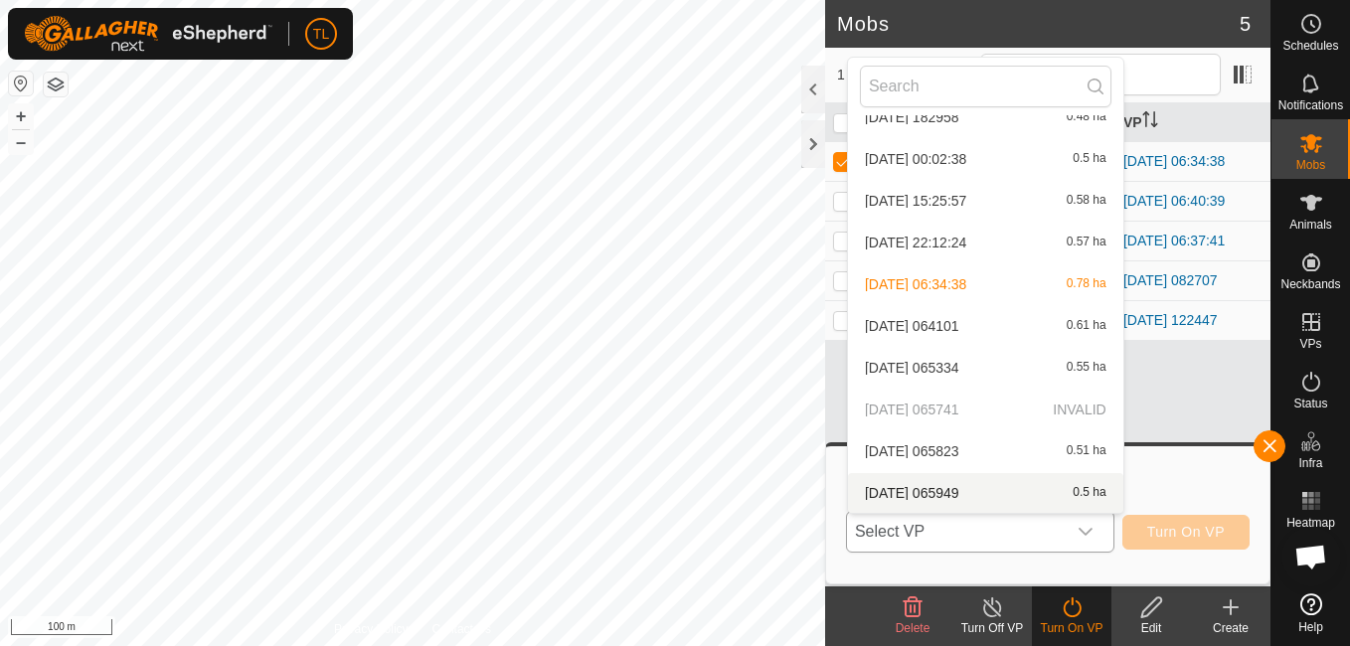
click at [1093, 530] on icon "dropdown trigger" at bounding box center [1085, 532] width 16 height 16
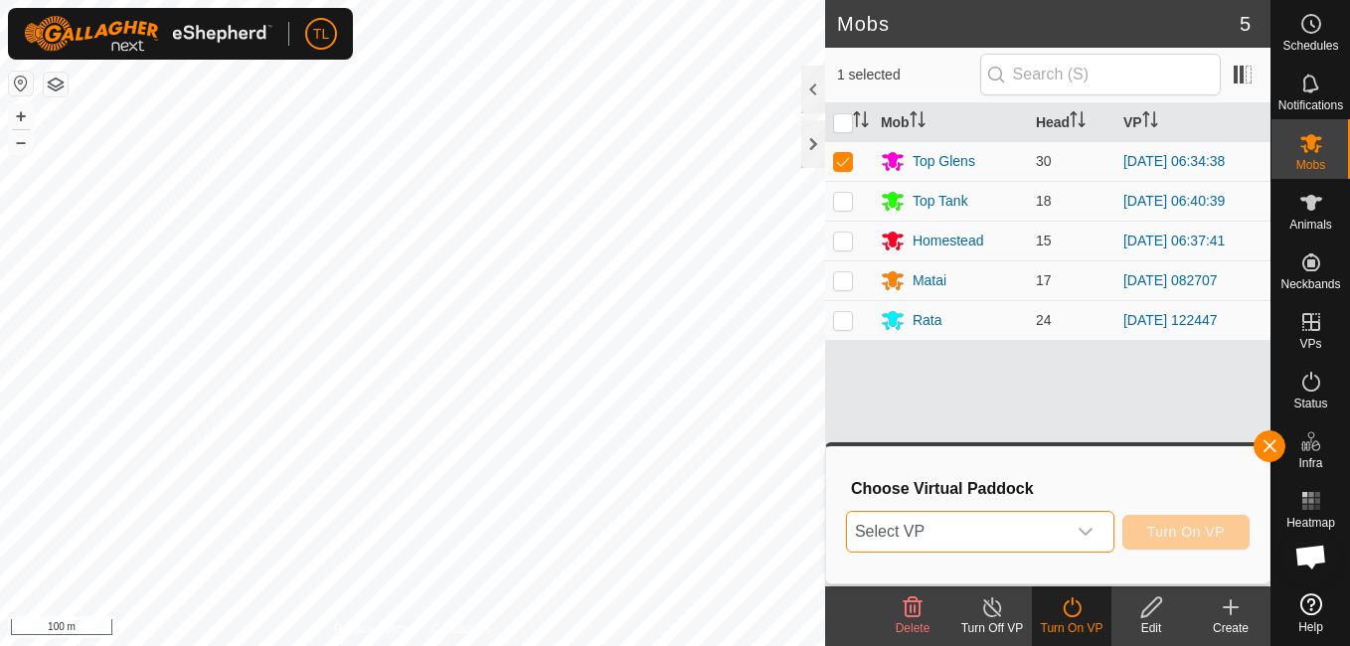
click at [1076, 534] on div "dropdown trigger" at bounding box center [1086, 532] width 40 height 40
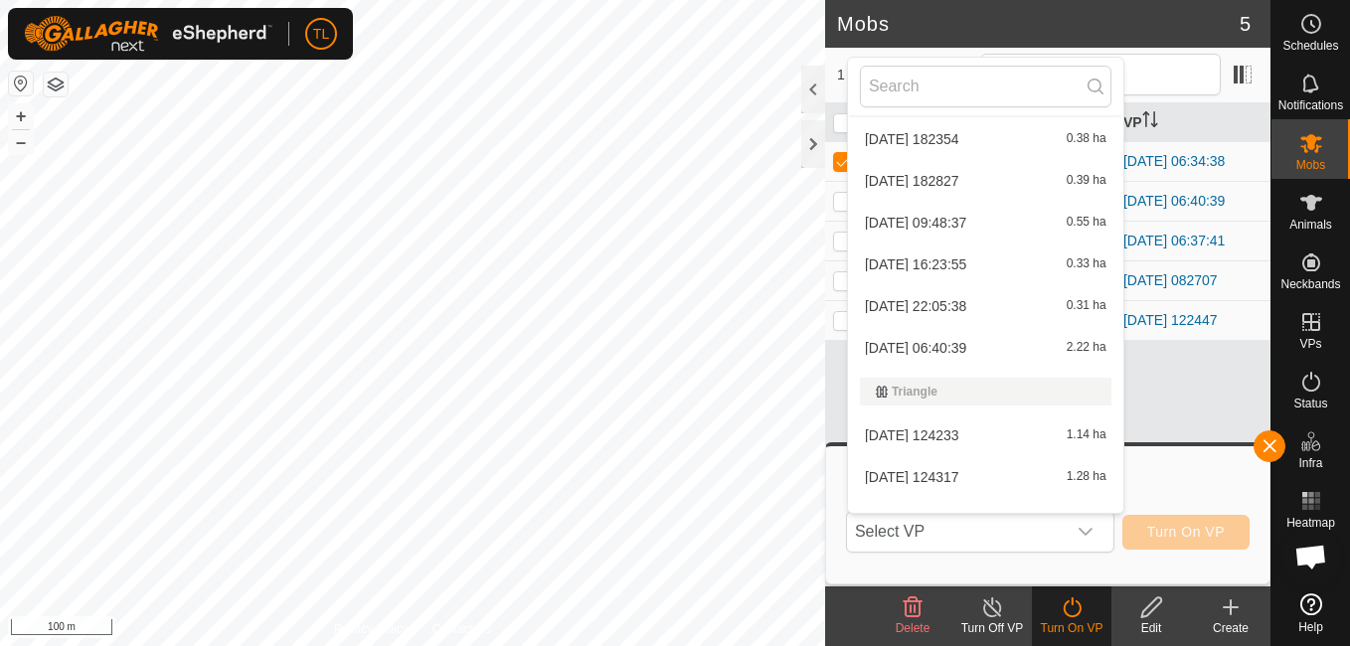
scroll to position [4093, 0]
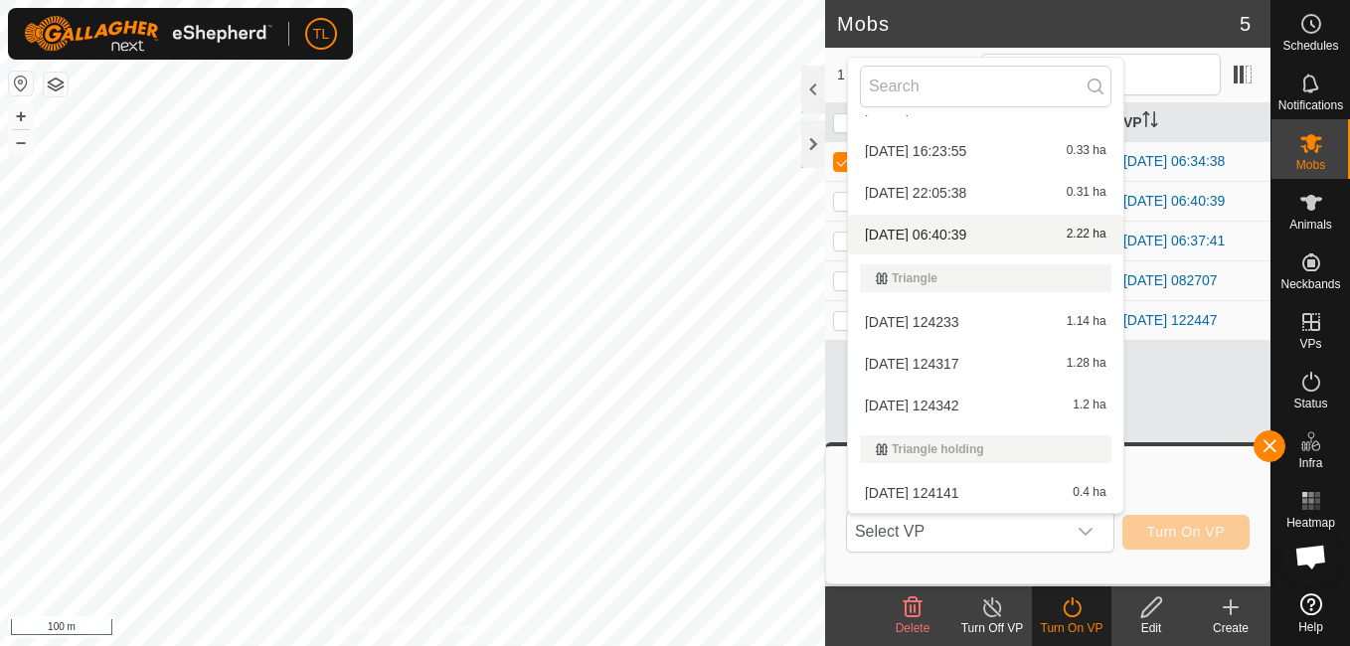
drag, startPoint x: 1037, startPoint y: 285, endPoint x: 1038, endPoint y: 241, distance: 44.7
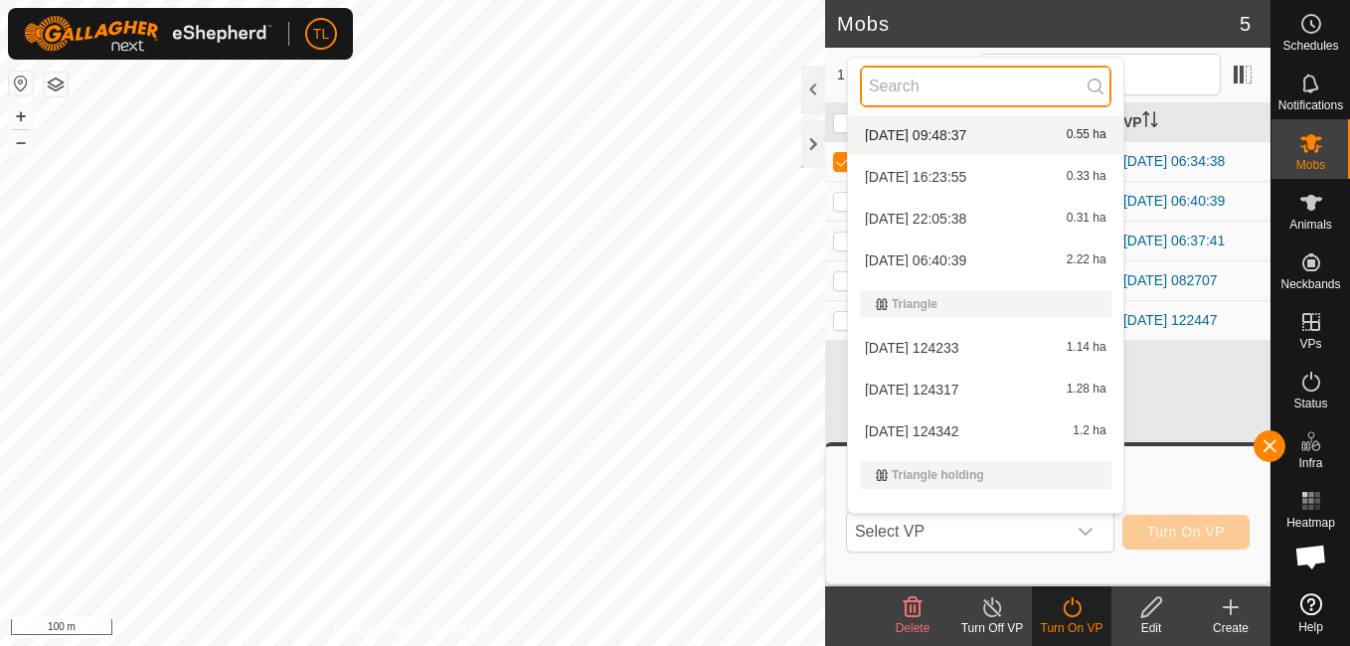
click at [977, 94] on input "text" at bounding box center [985, 87] width 251 height 42
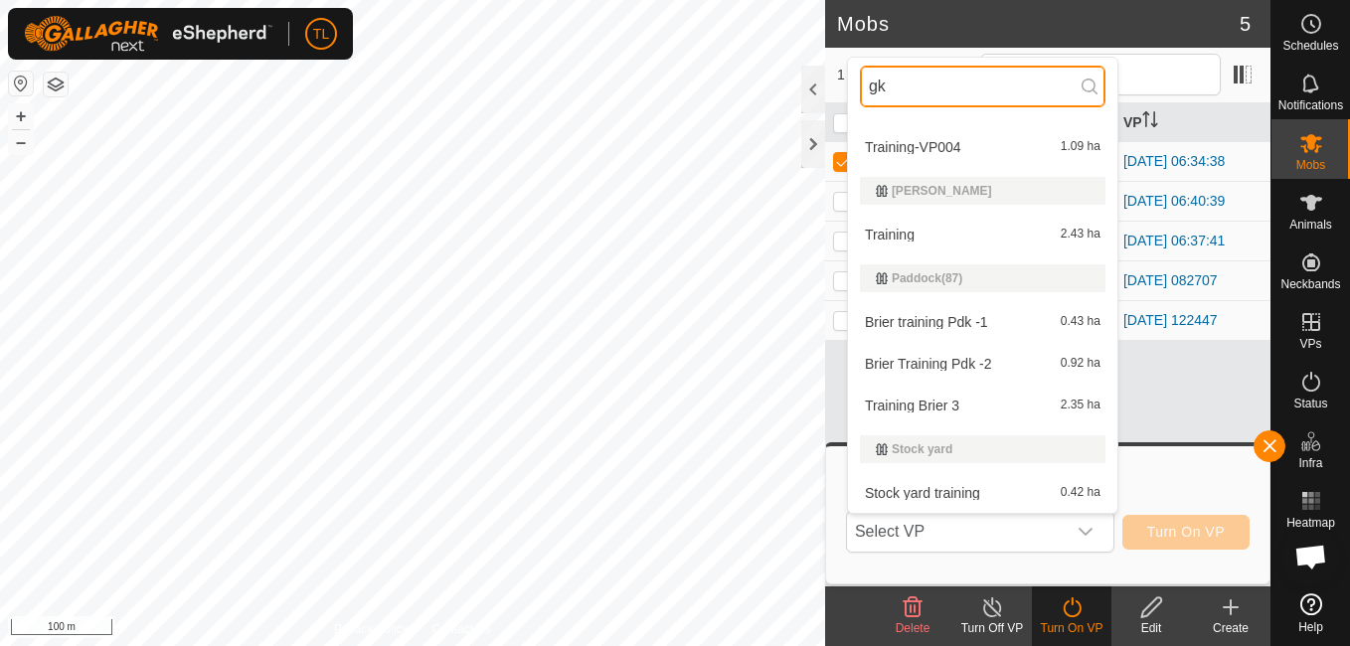
scroll to position [0, 0]
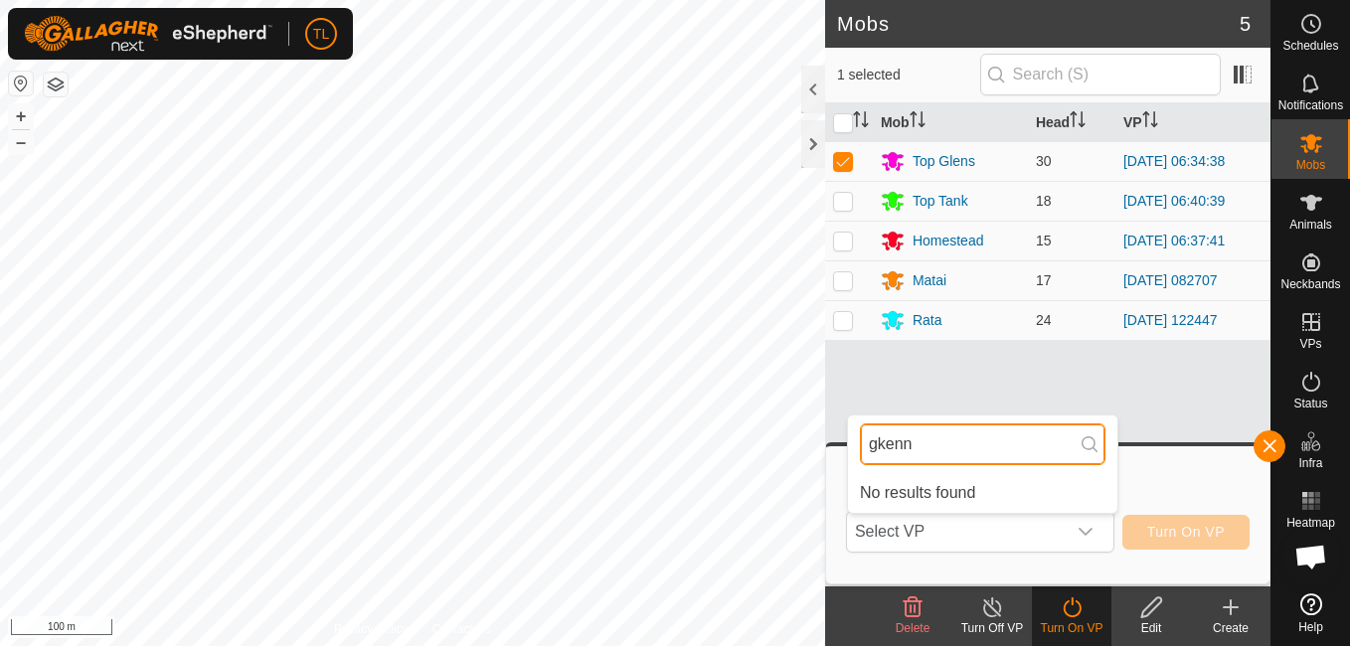
type input "gkenn"
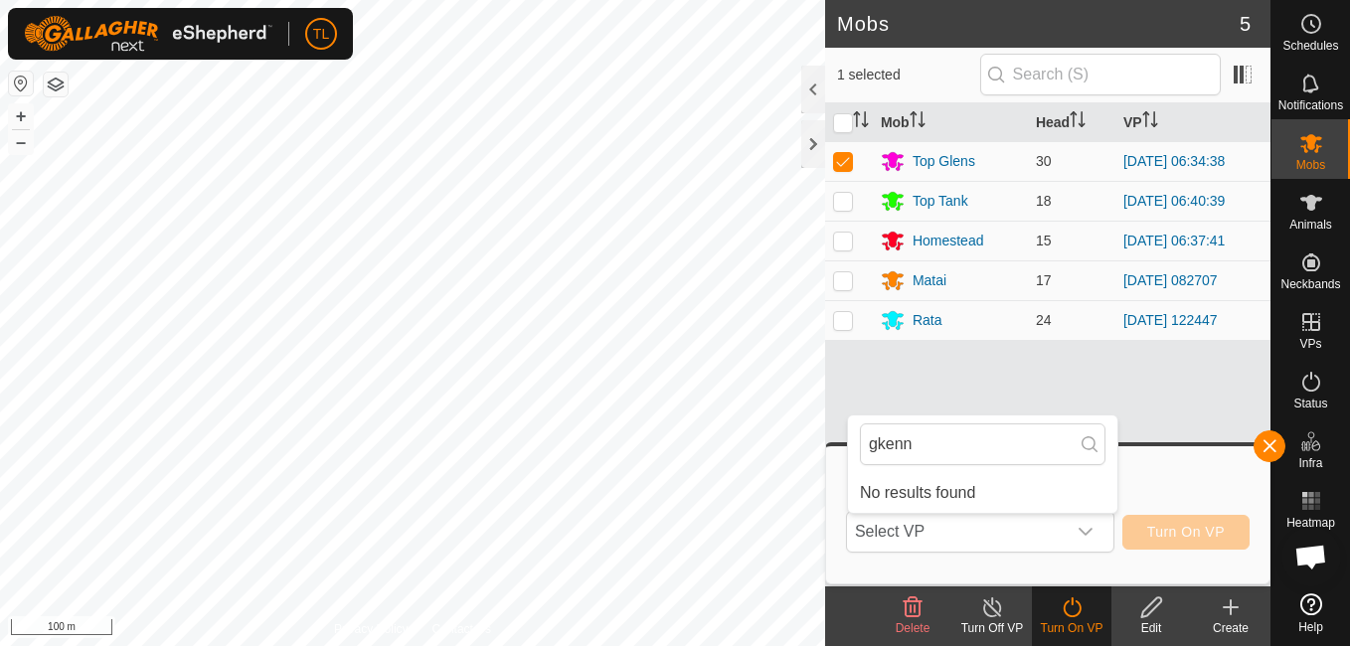
click at [1064, 534] on span "Select VP" at bounding box center [956, 532] width 219 height 40
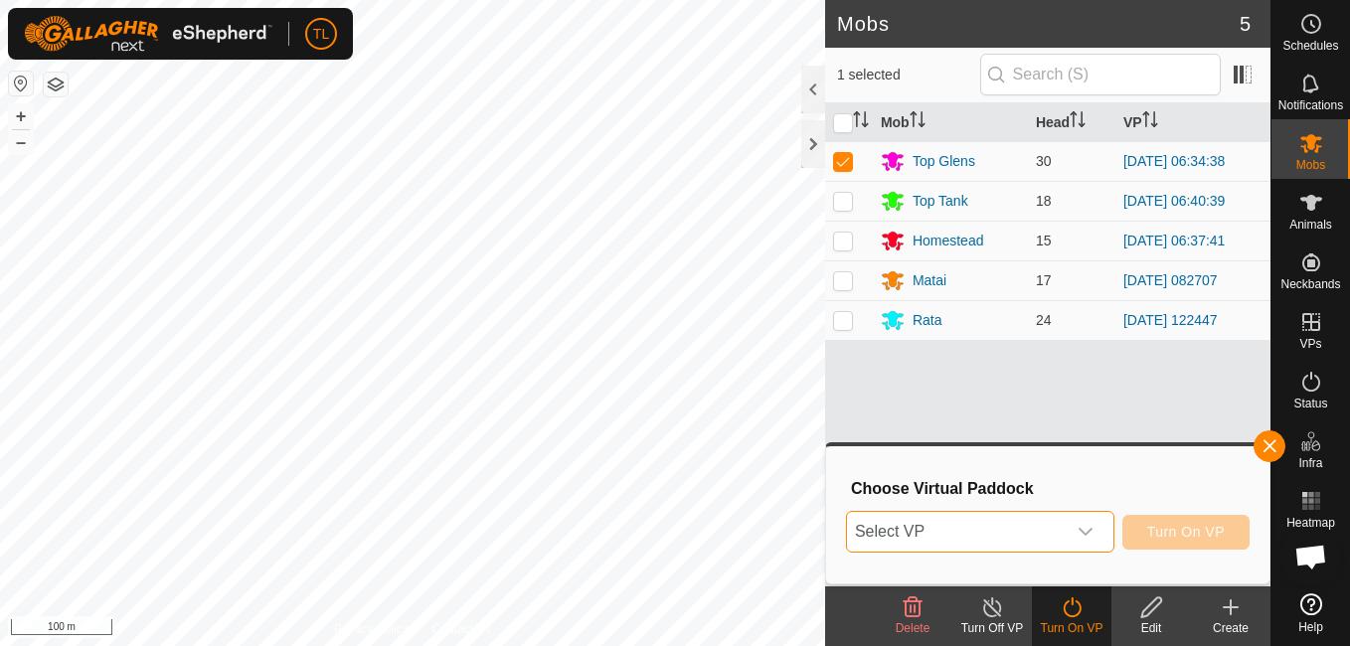
click at [1089, 528] on icon "dropdown trigger" at bounding box center [1085, 532] width 16 height 16
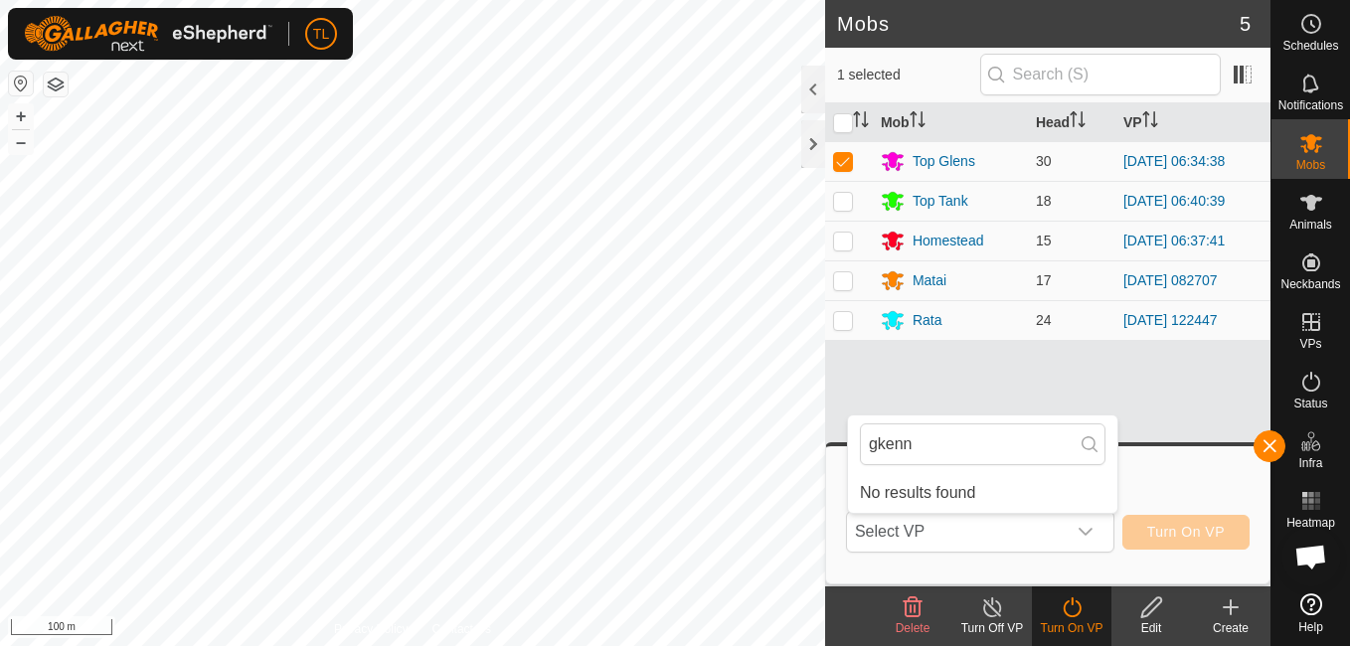
click at [1047, 527] on span "Select VP" at bounding box center [956, 532] width 219 height 40
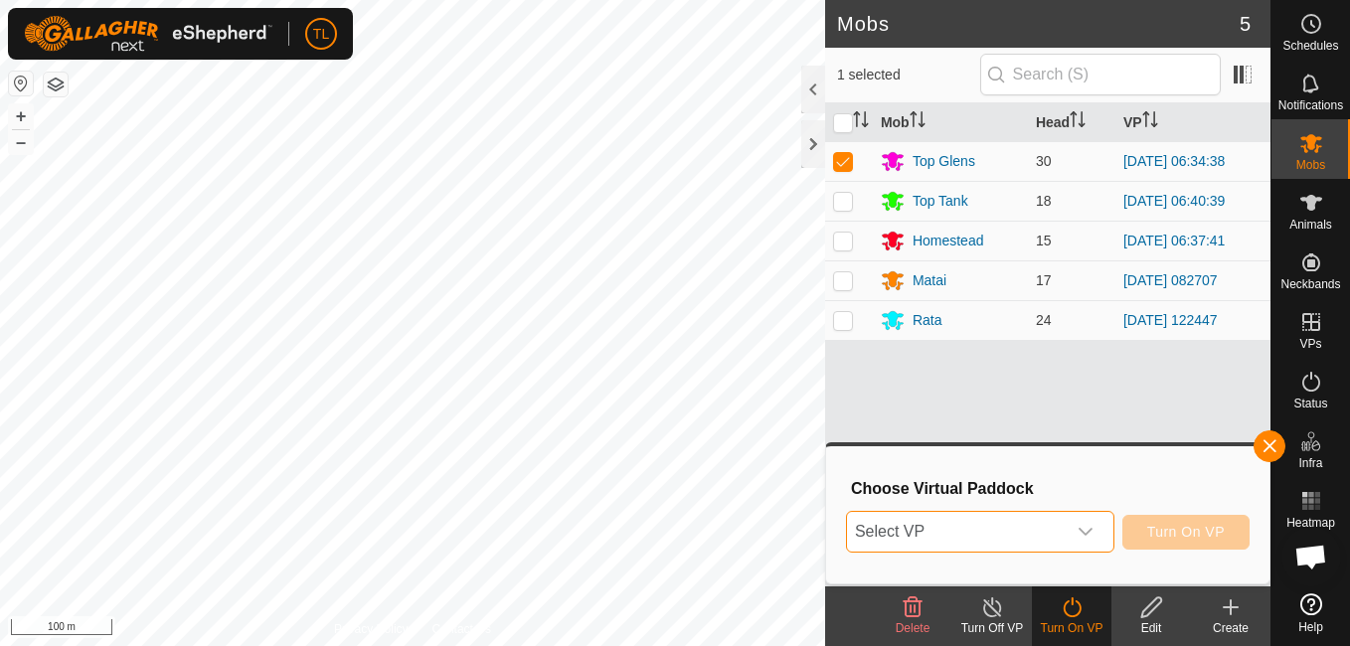
click at [1066, 526] on span "Select VP" at bounding box center [956, 532] width 219 height 40
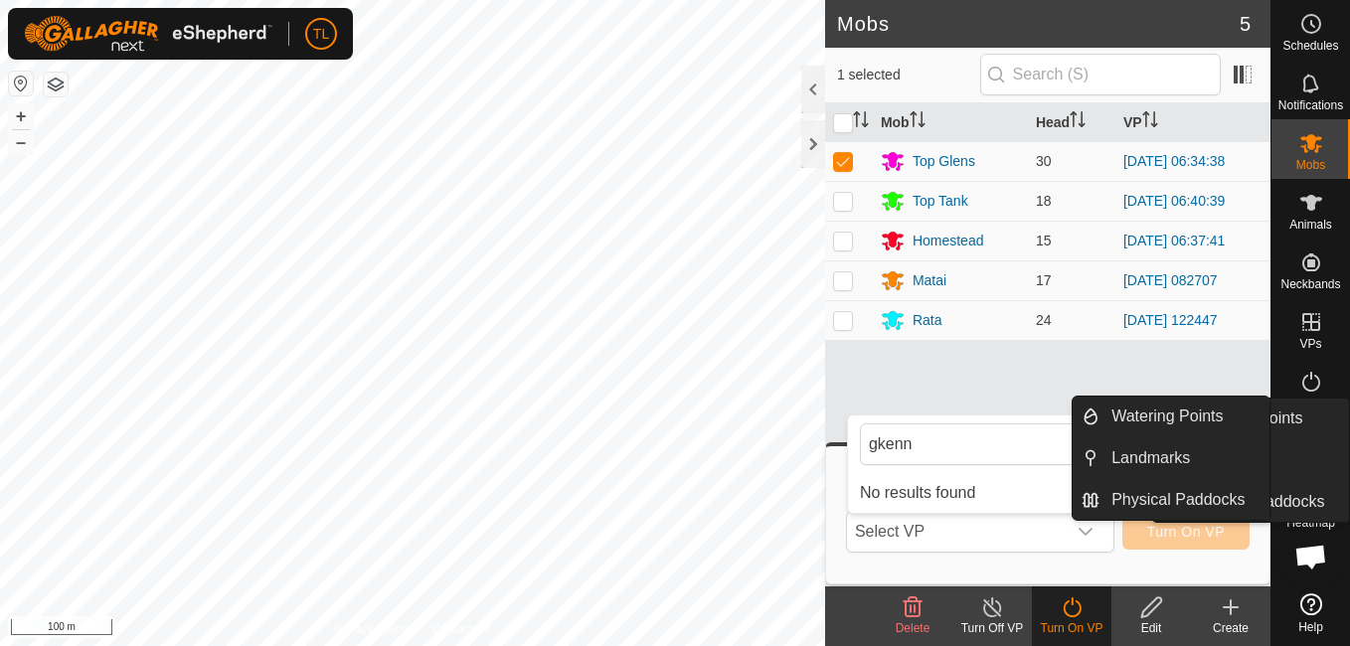
click at [1282, 444] on button "button" at bounding box center [1269, 446] width 32 height 32
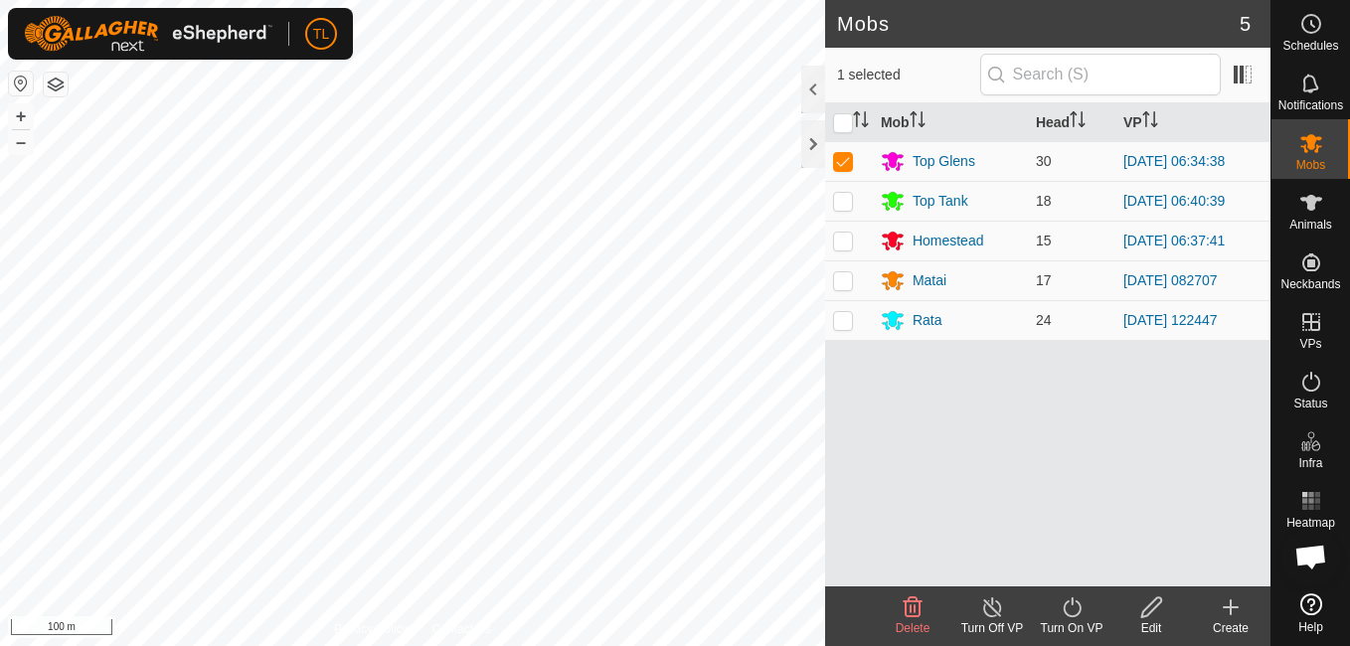
click at [1047, 595] on turn-on-svg-icon at bounding box center [1072, 607] width 80 height 24
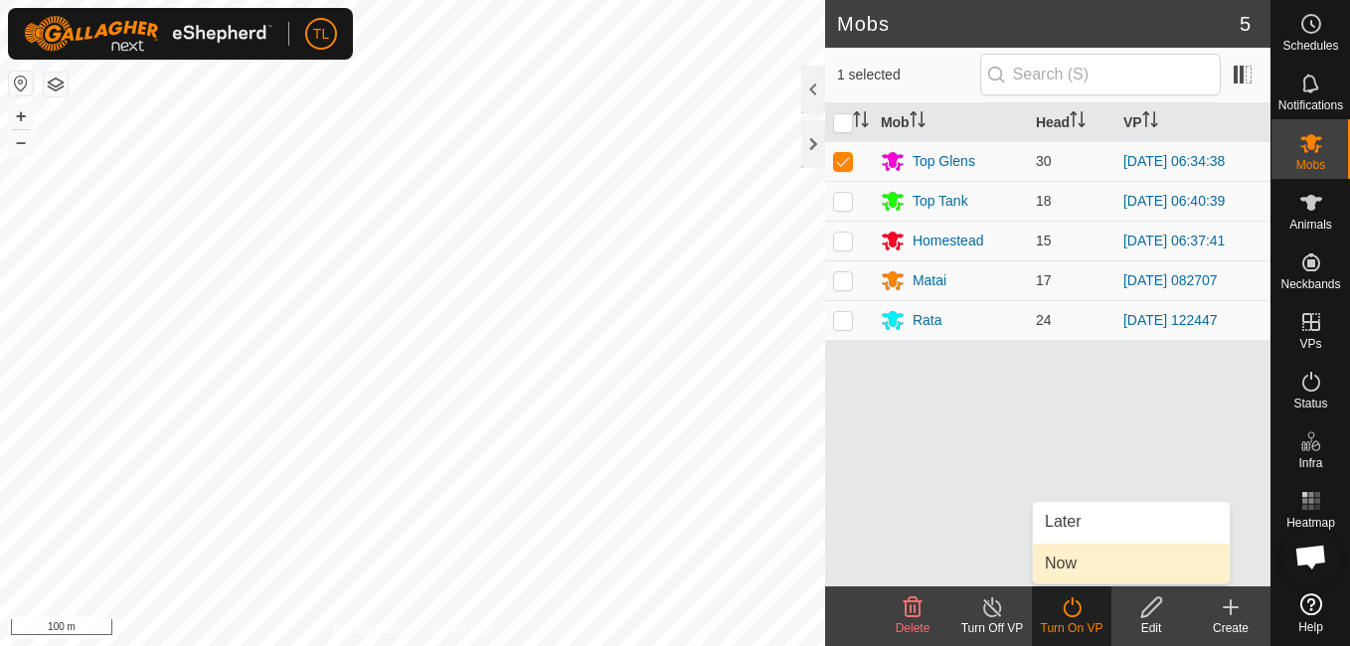
click at [1069, 561] on link "Now" at bounding box center [1131, 564] width 197 height 40
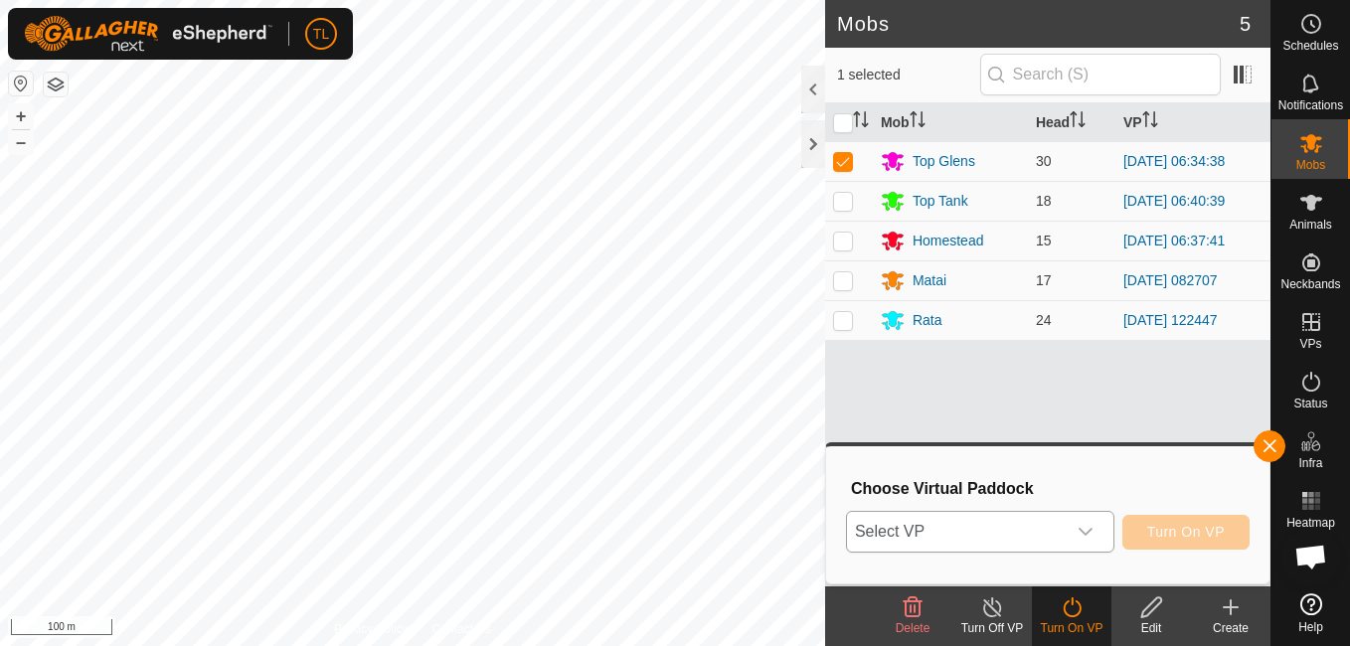
click at [1070, 521] on div "dropdown trigger" at bounding box center [1086, 532] width 40 height 40
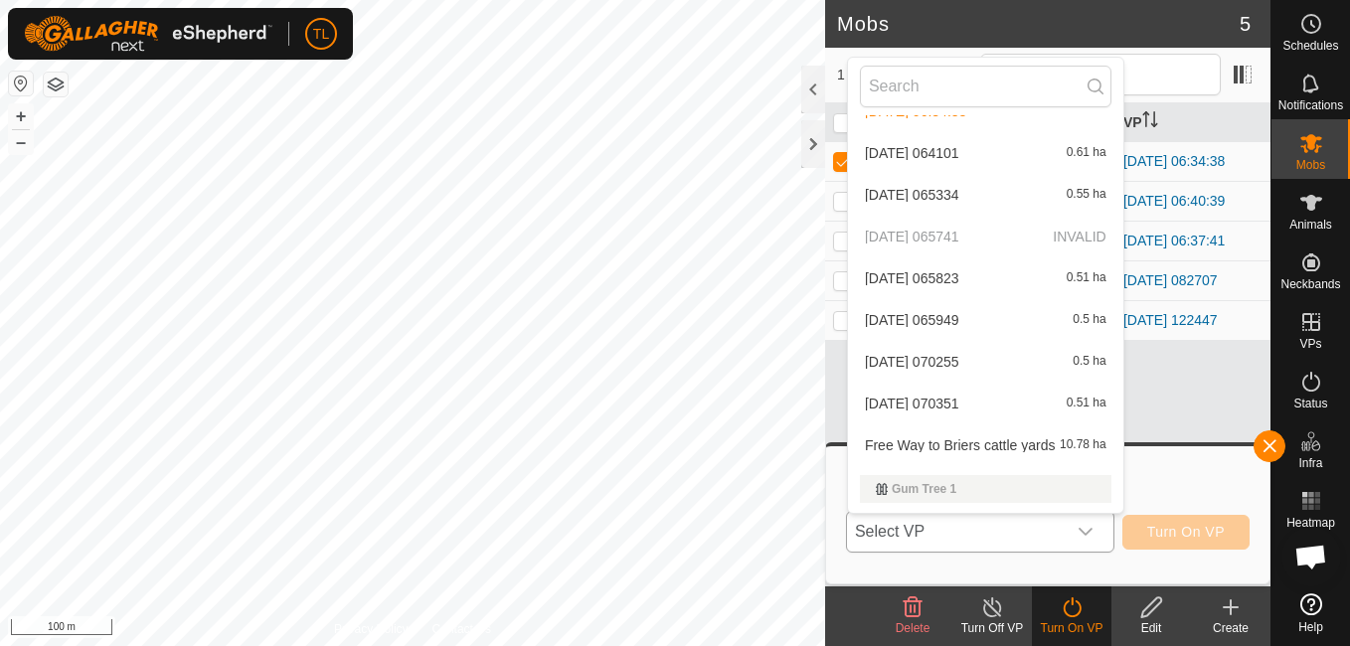
scroll to position [1331, 0]
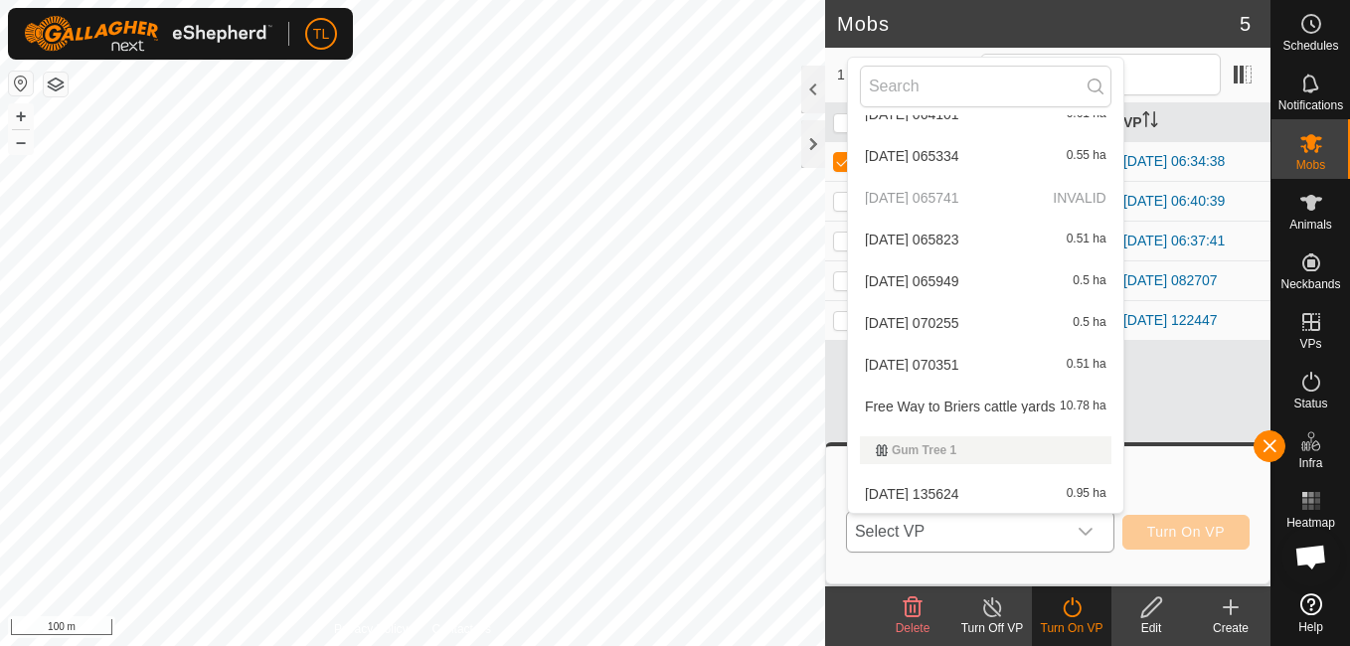
click at [966, 322] on li "[DATE] 070255 0.5 ha" at bounding box center [985, 323] width 275 height 40
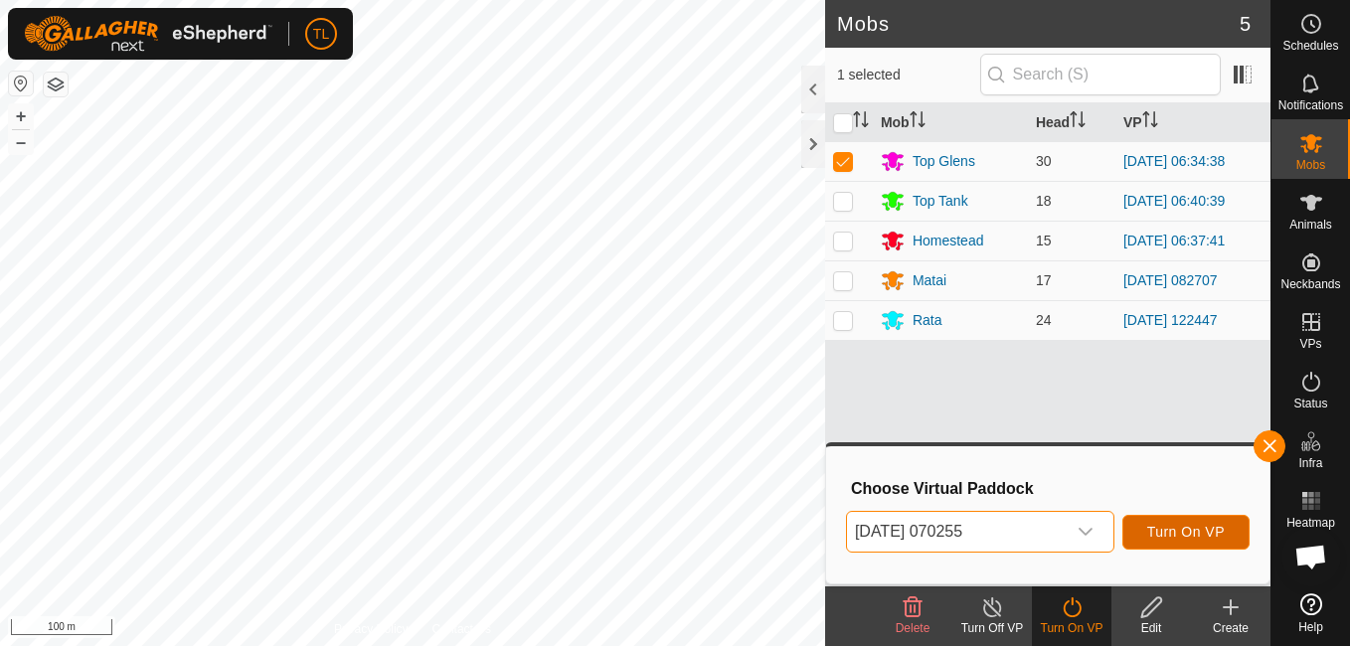
click at [1174, 536] on span "Turn On VP" at bounding box center [1186, 532] width 78 height 16
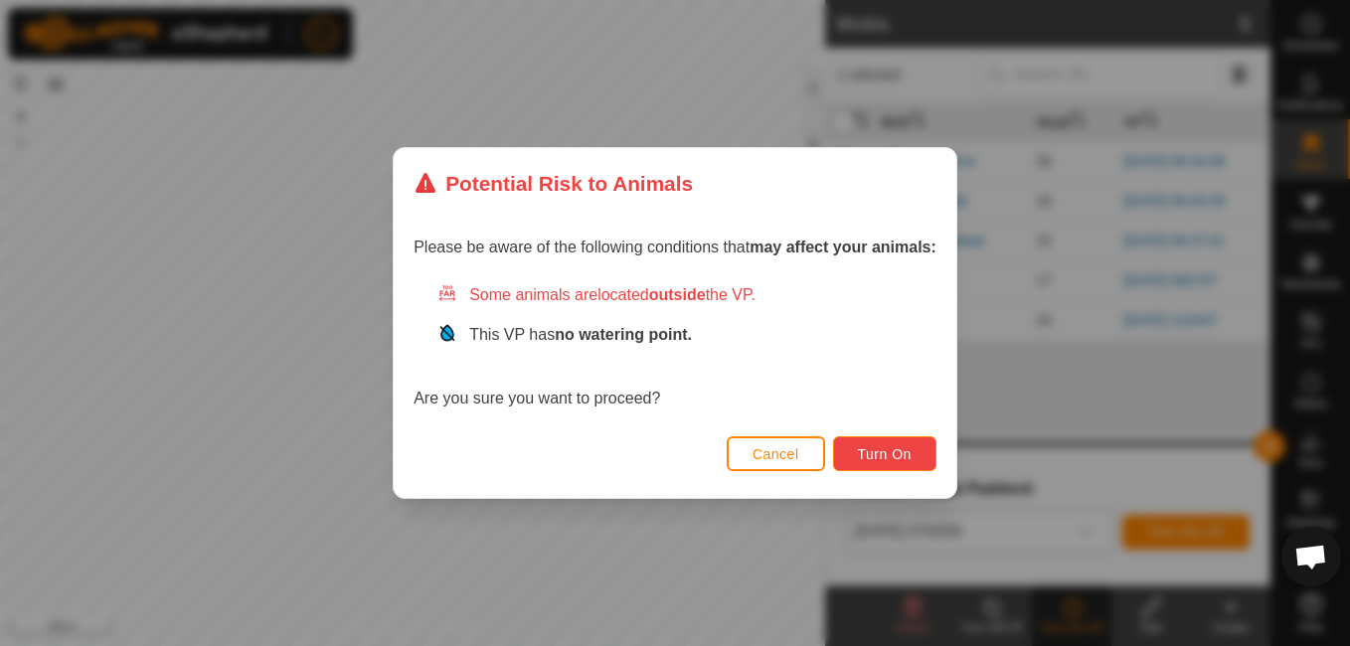
click at [875, 447] on span "Turn On" at bounding box center [885, 454] width 54 height 16
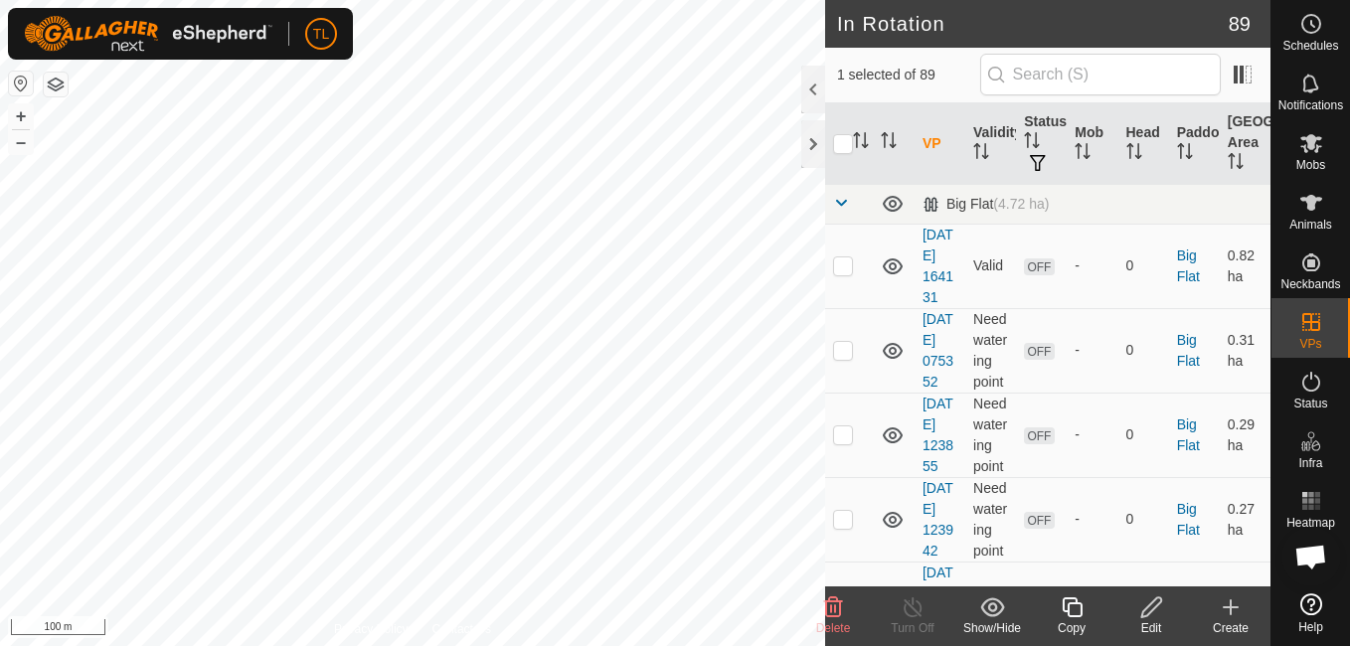
click at [839, 612] on icon at bounding box center [833, 607] width 19 height 20
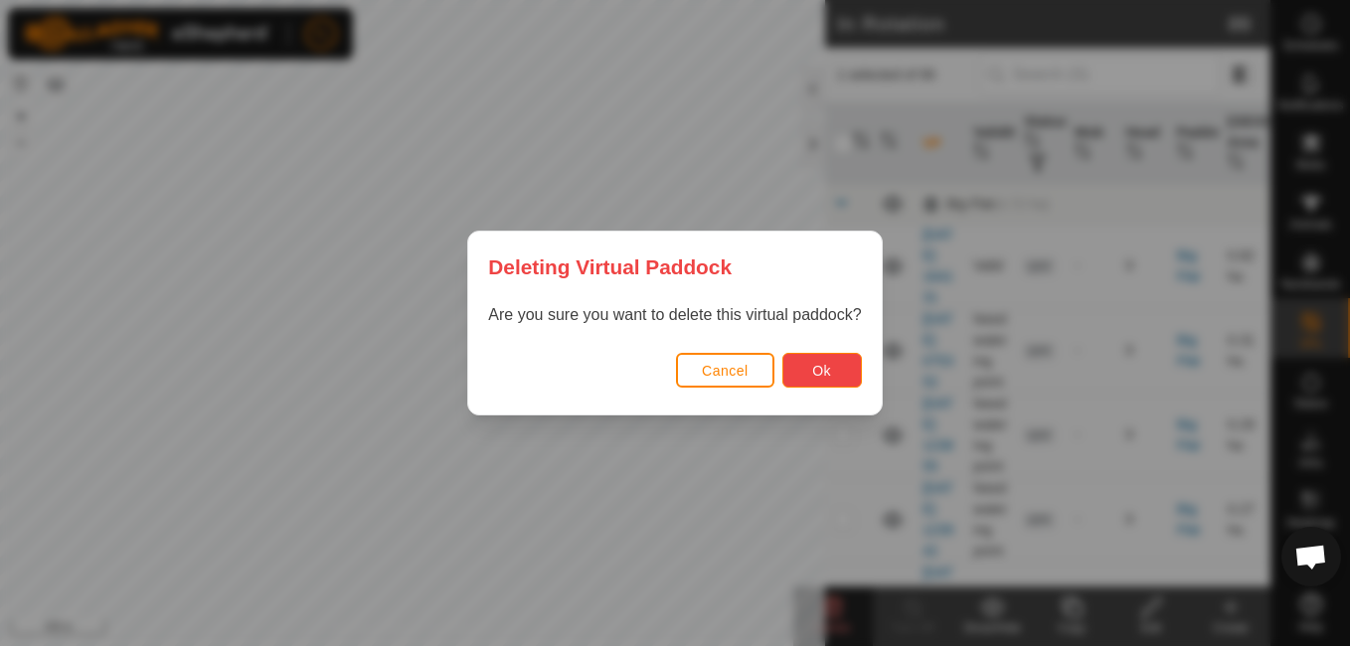
click at [833, 373] on button "Ok" at bounding box center [822, 370] width 80 height 35
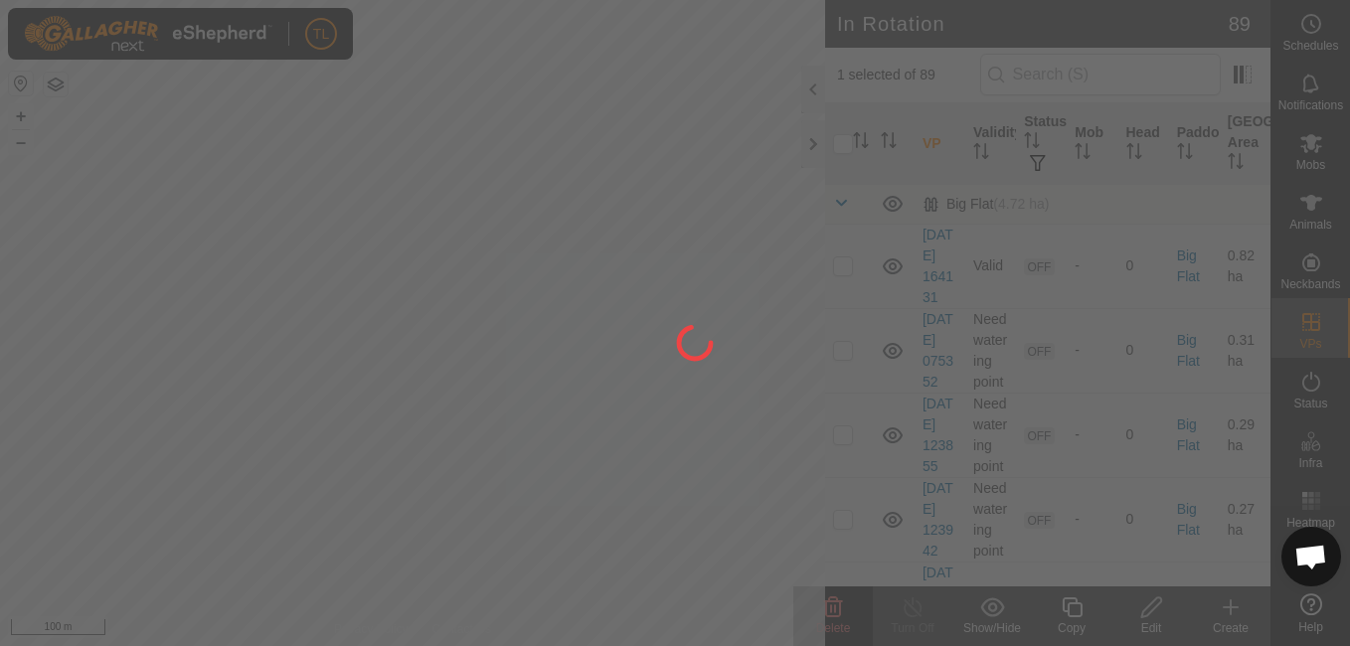
checkbox input "false"
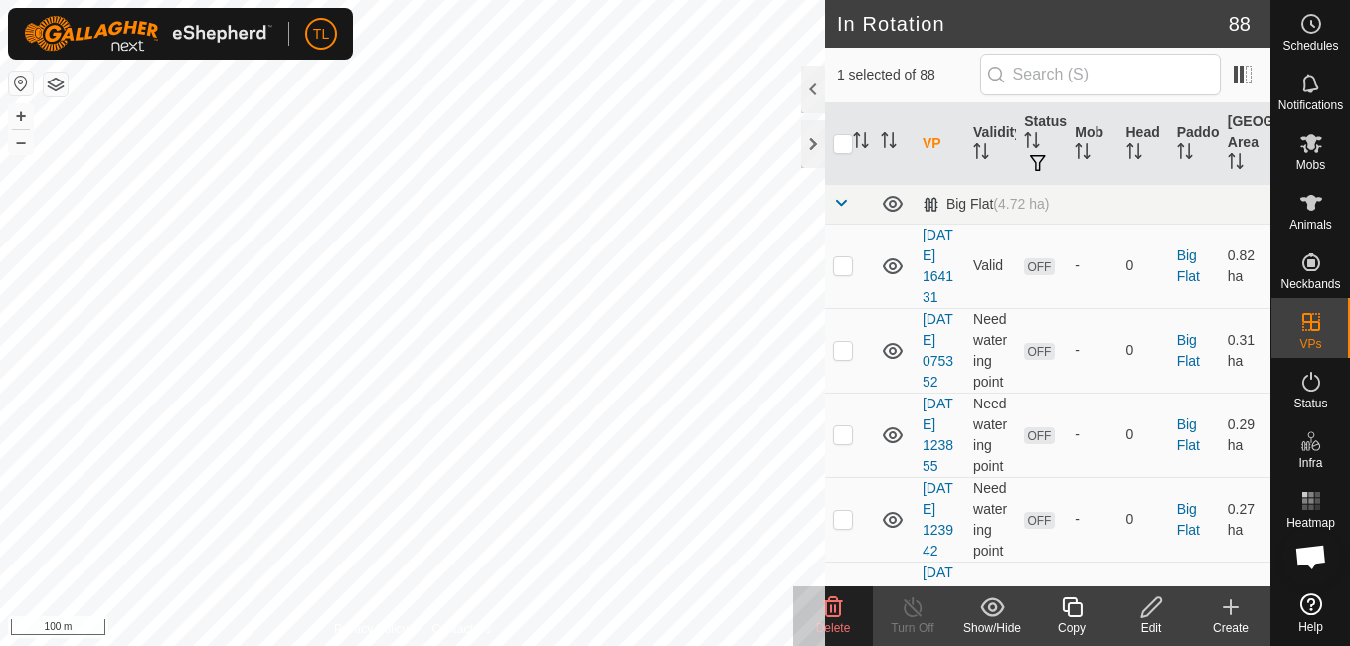
click at [836, 619] on div "Delete" at bounding box center [833, 628] width 80 height 18
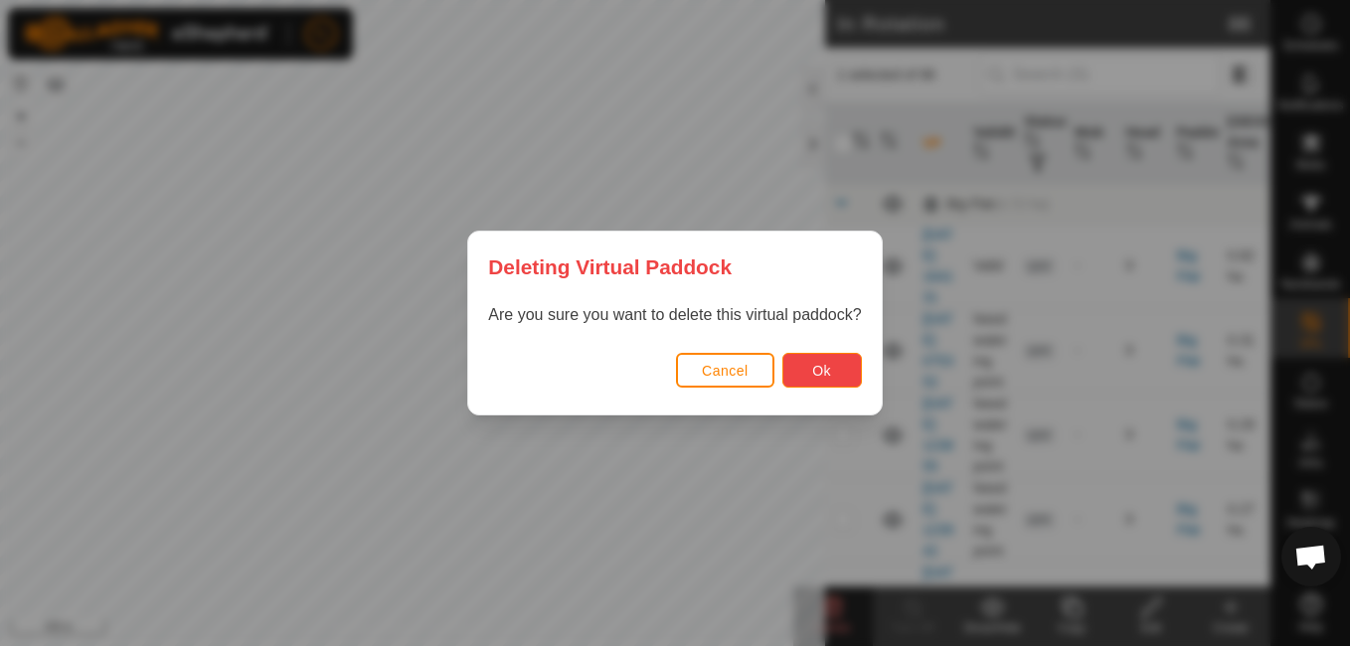
click at [822, 368] on span "Ok" at bounding box center [821, 371] width 19 height 16
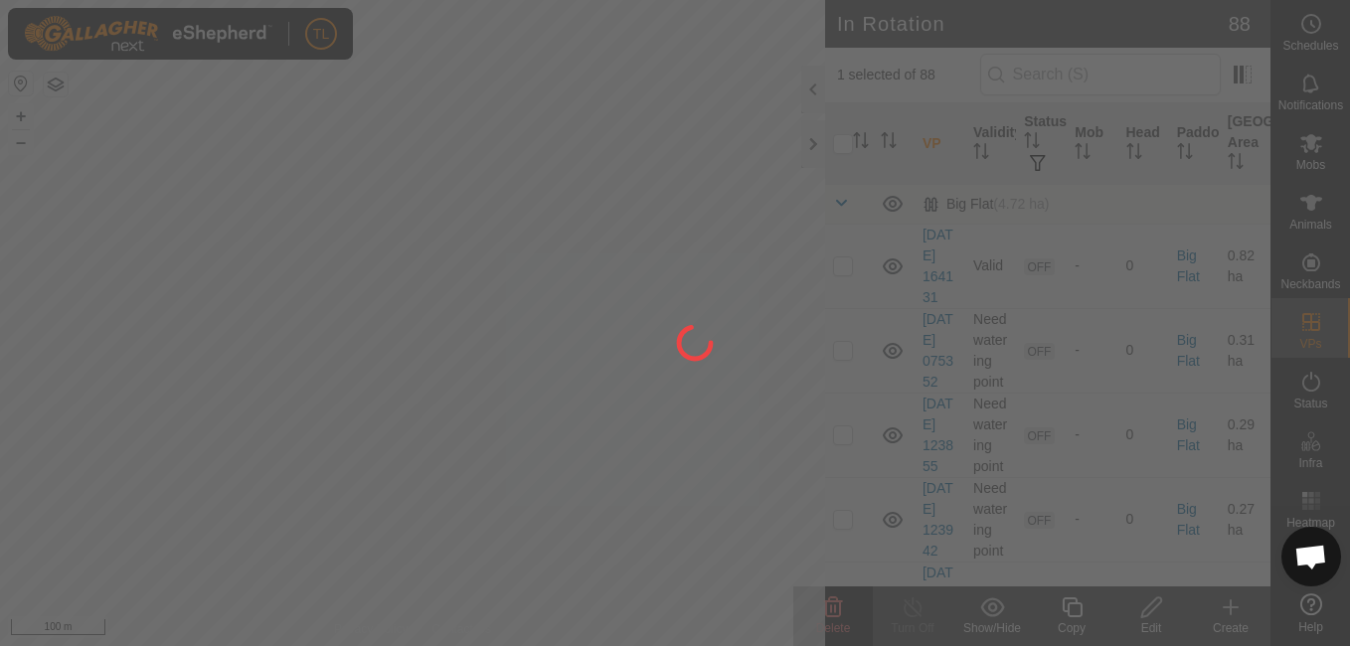
checkbox input "false"
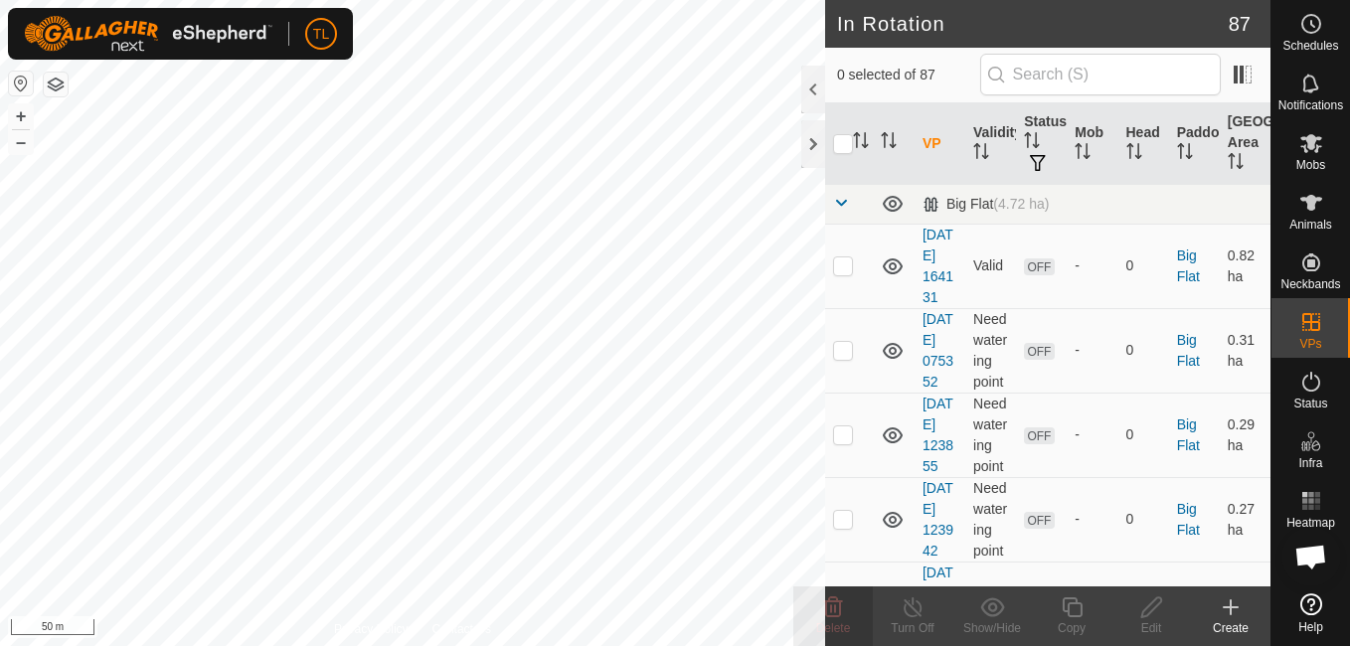
checkbox input "true"
click at [834, 625] on span "Delete" at bounding box center [833, 628] width 35 height 14
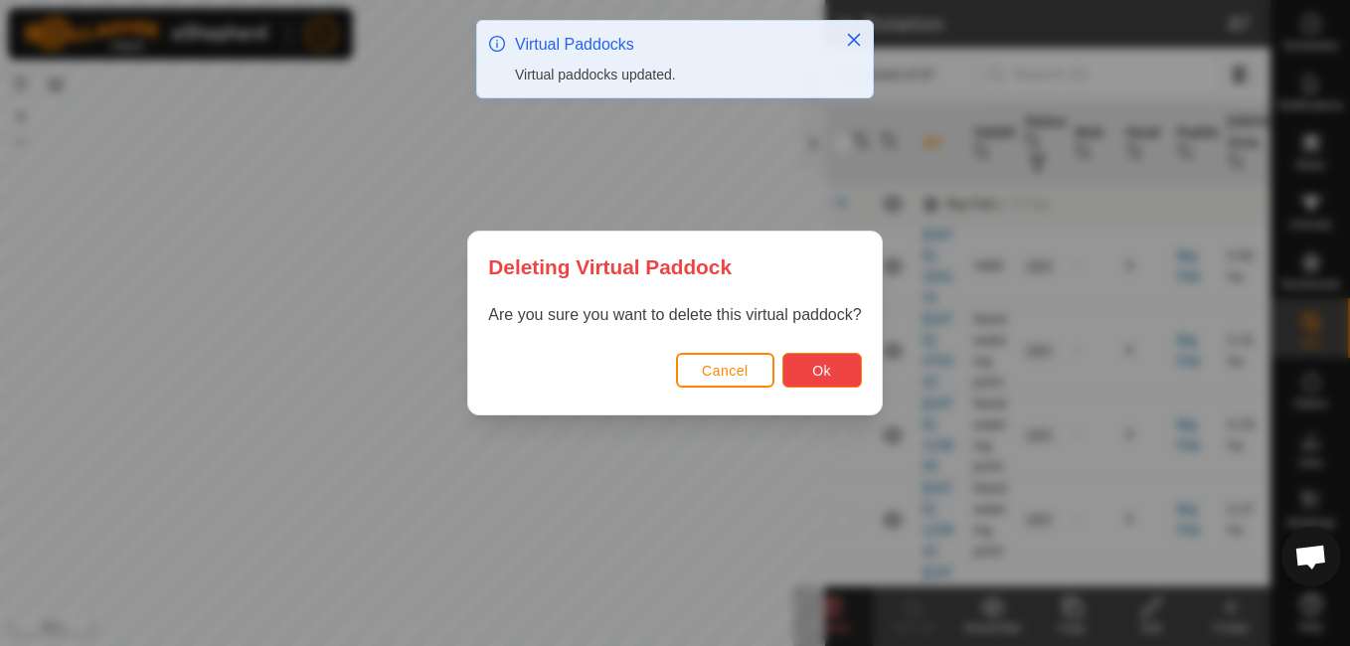
click at [851, 366] on button "Ok" at bounding box center [822, 370] width 80 height 35
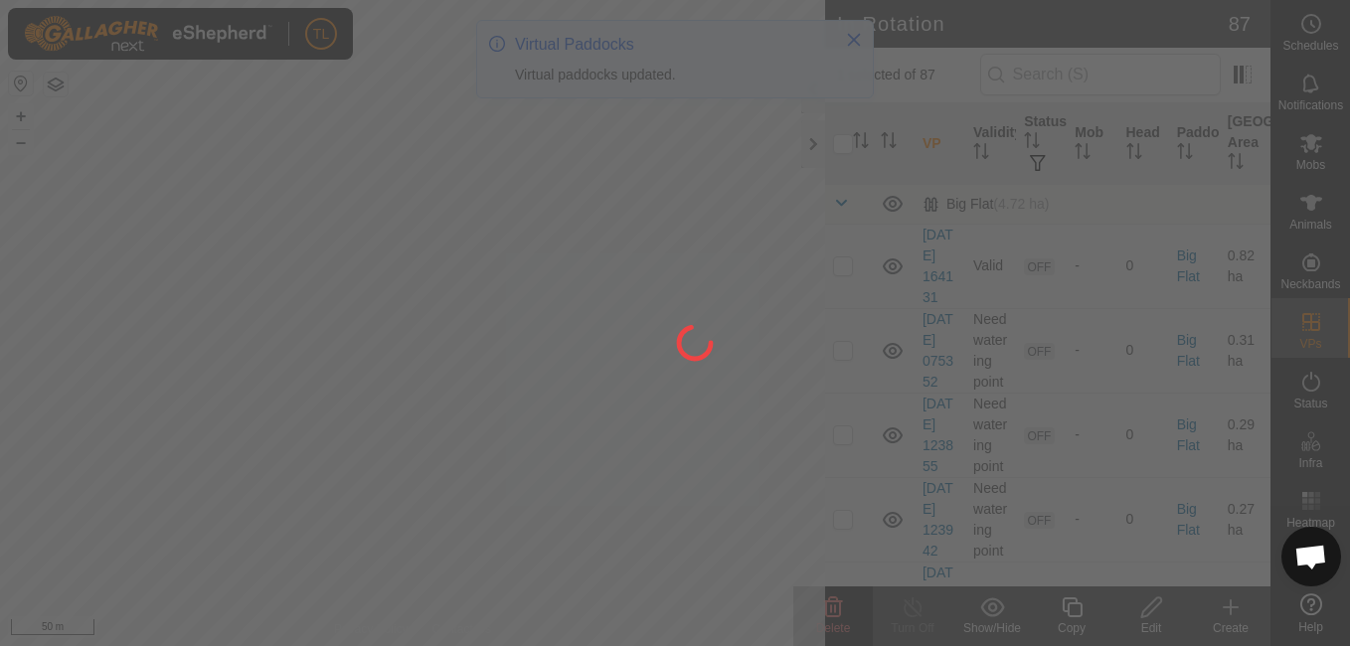
checkbox input "false"
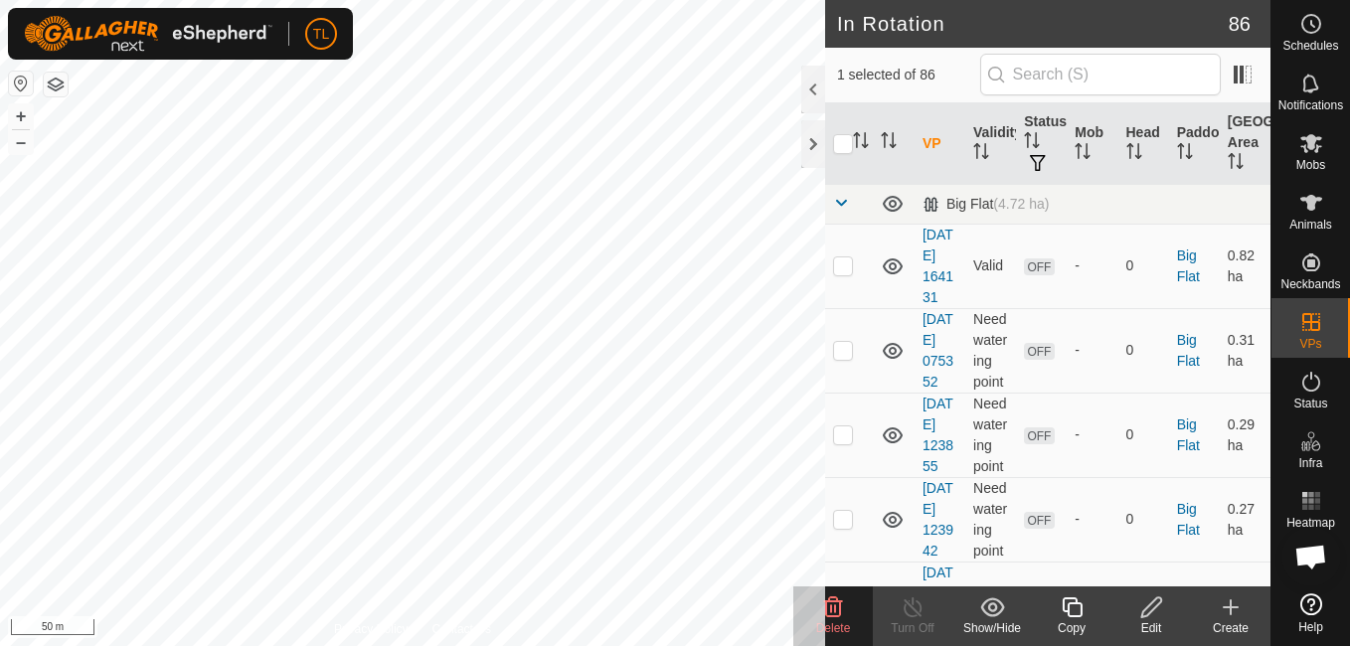
click at [836, 619] on div "Delete" at bounding box center [833, 628] width 80 height 18
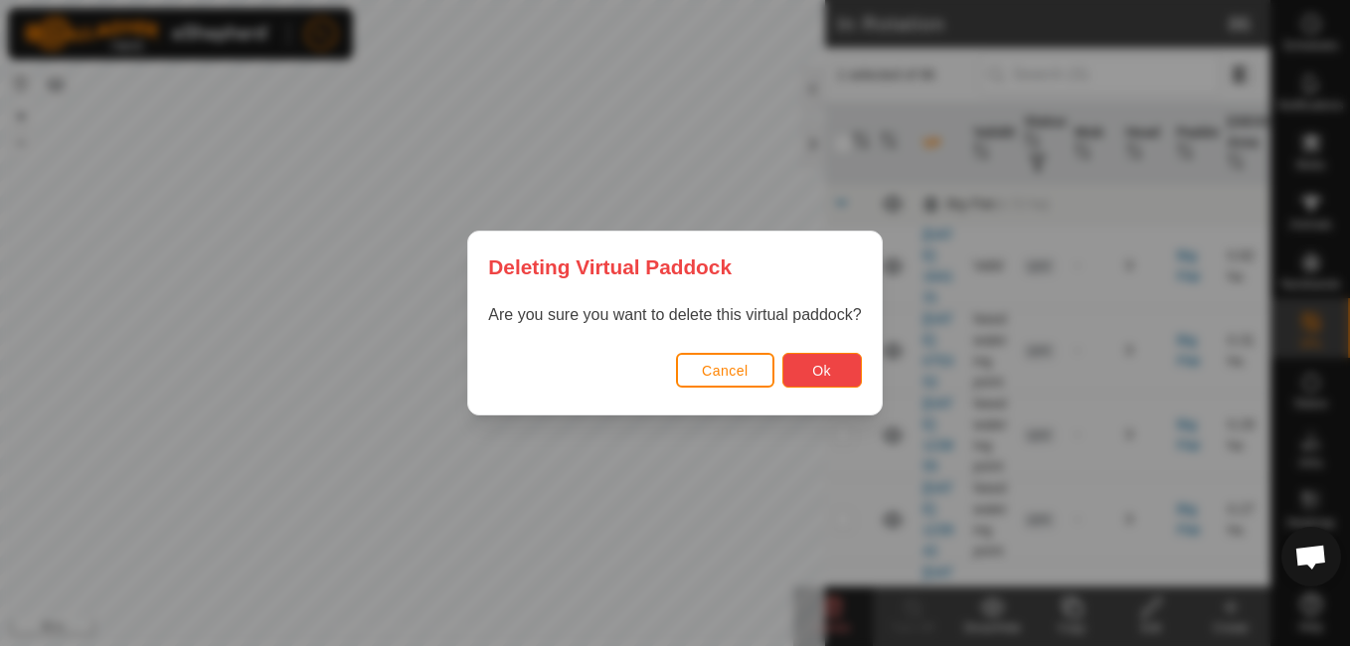
click at [827, 366] on span "Ok" at bounding box center [821, 371] width 19 height 16
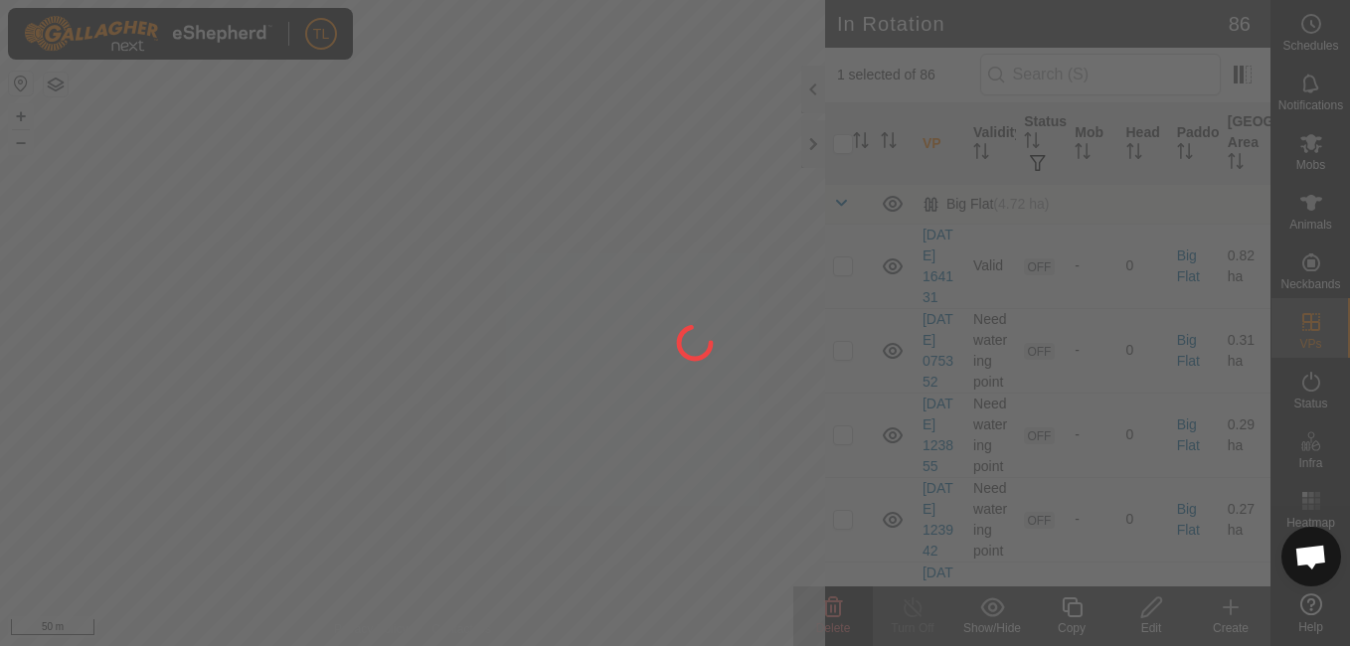
checkbox input "false"
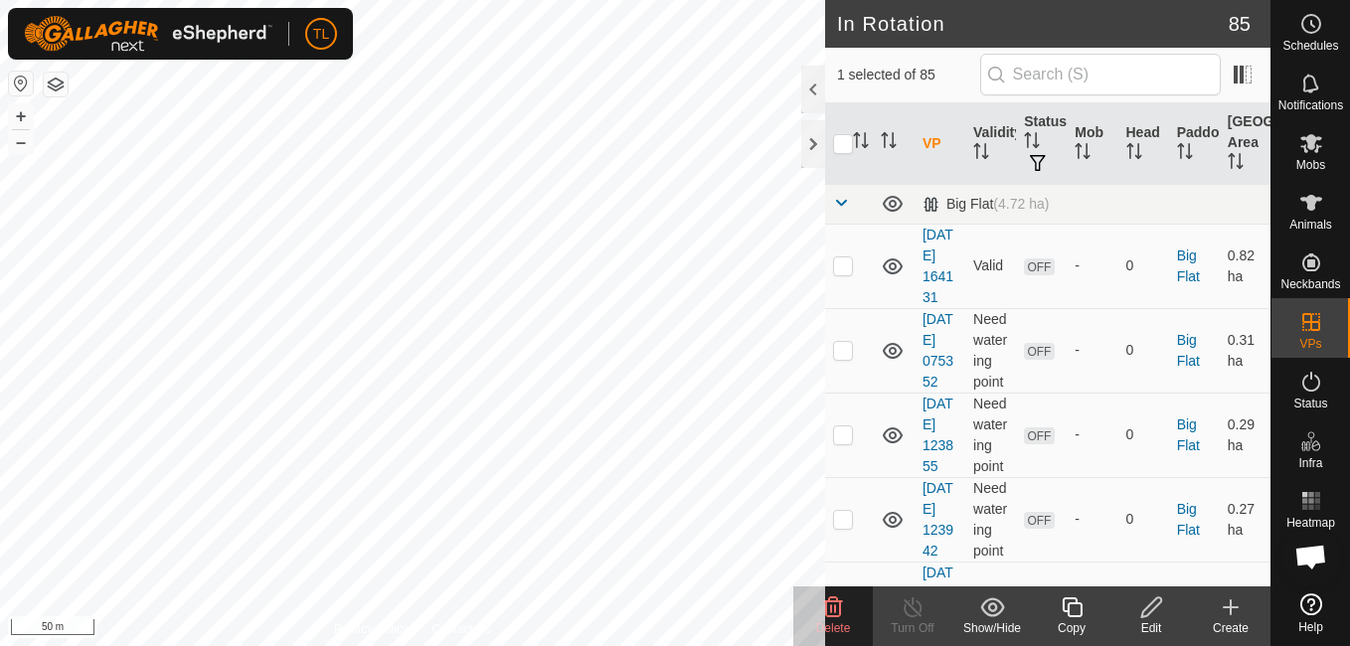
click at [851, 620] on div "Delete" at bounding box center [833, 628] width 80 height 18
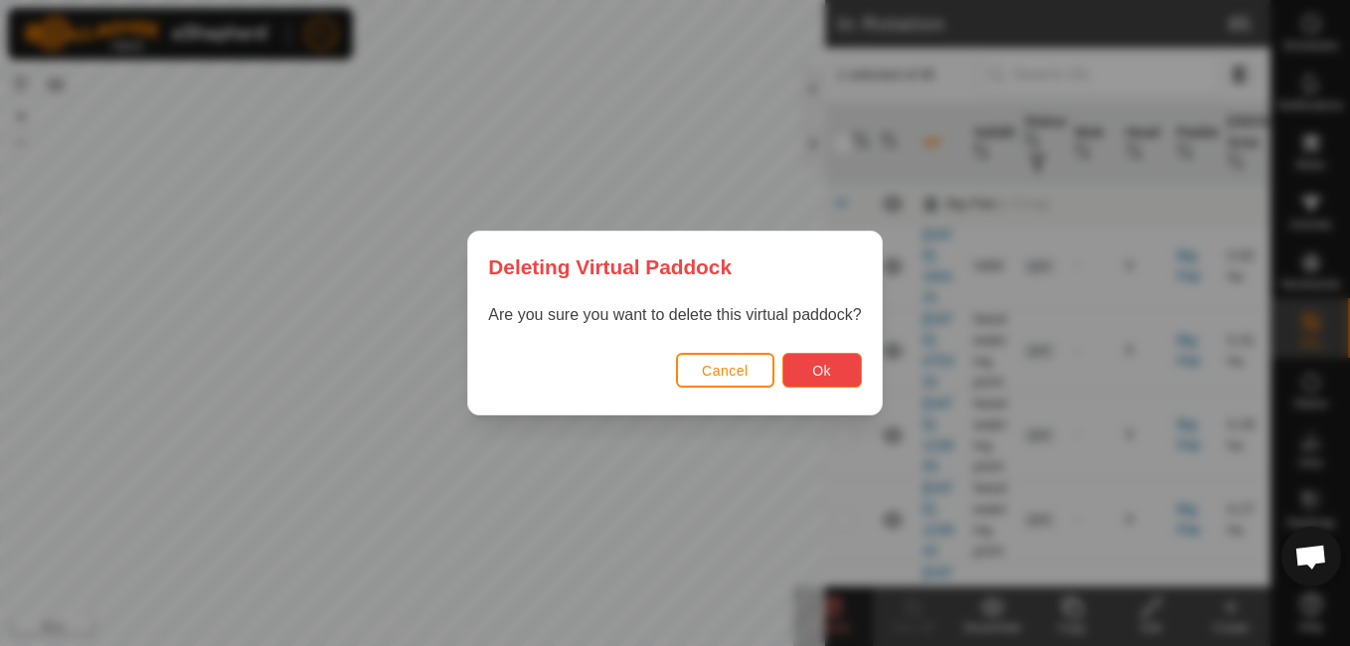
click at [850, 376] on button "Ok" at bounding box center [822, 370] width 80 height 35
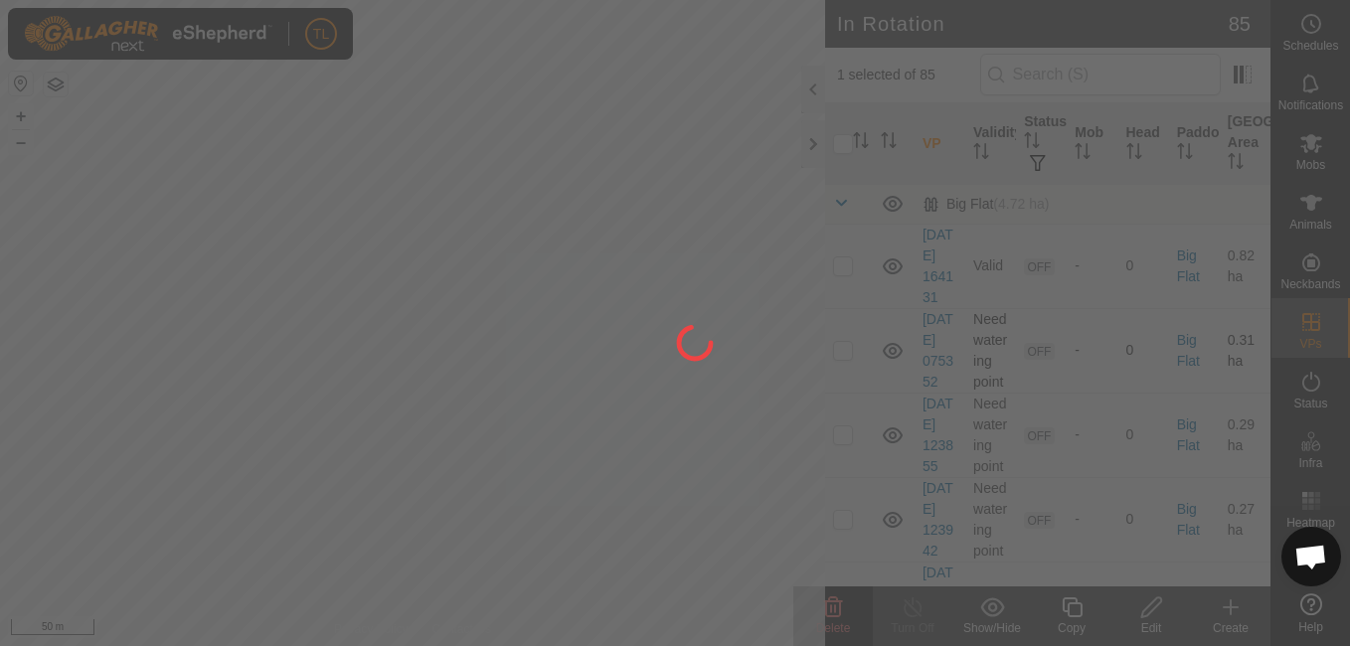
checkbox input "false"
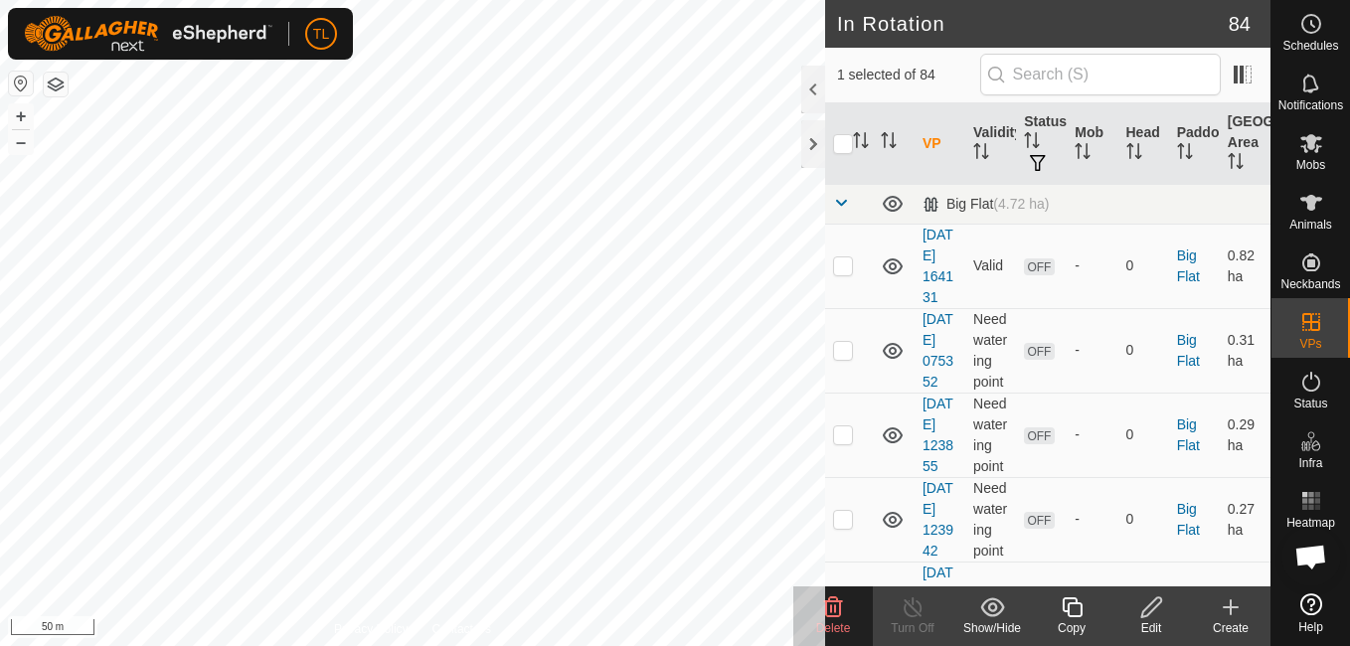
click at [844, 616] on icon at bounding box center [833, 607] width 24 height 24
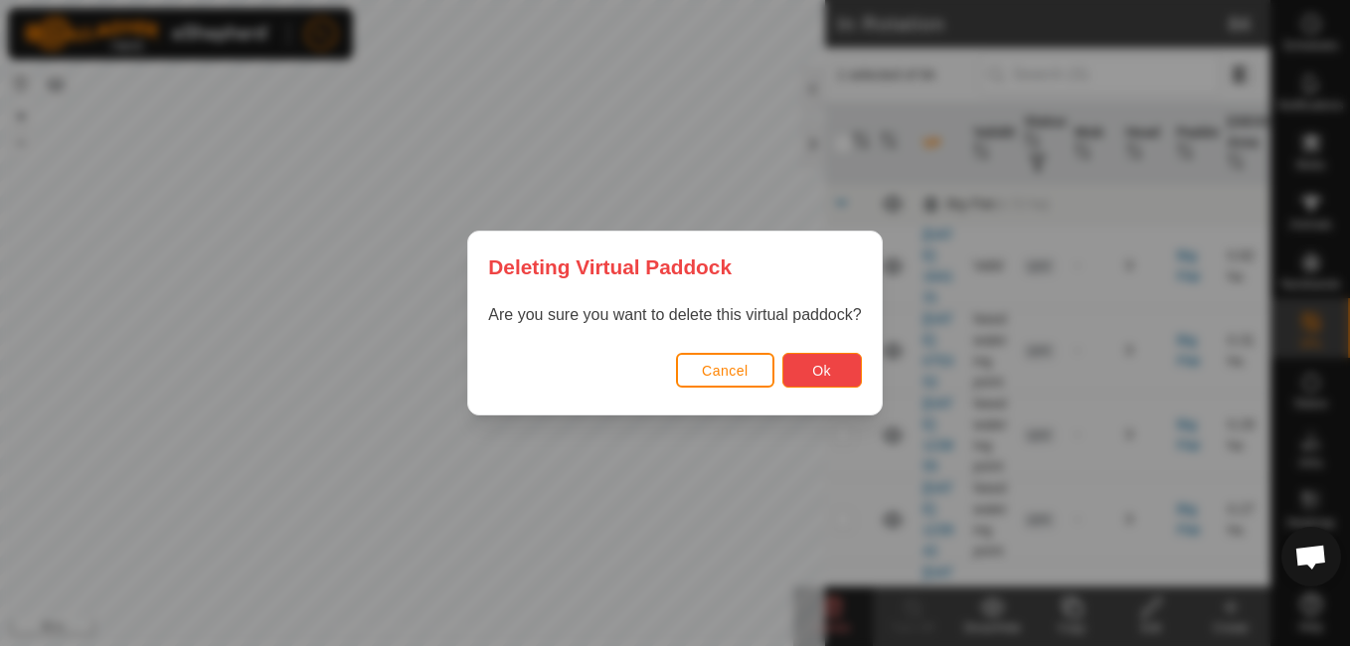
click at [826, 381] on button "Ok" at bounding box center [822, 370] width 80 height 35
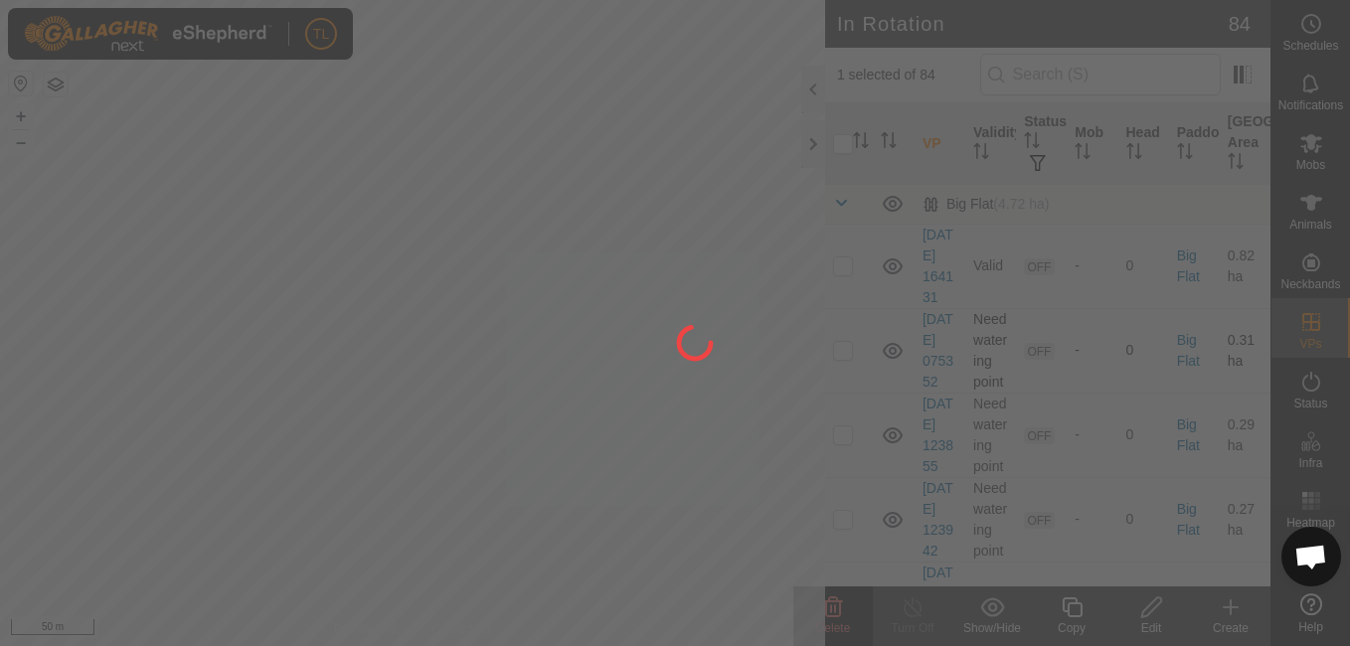
checkbox input "false"
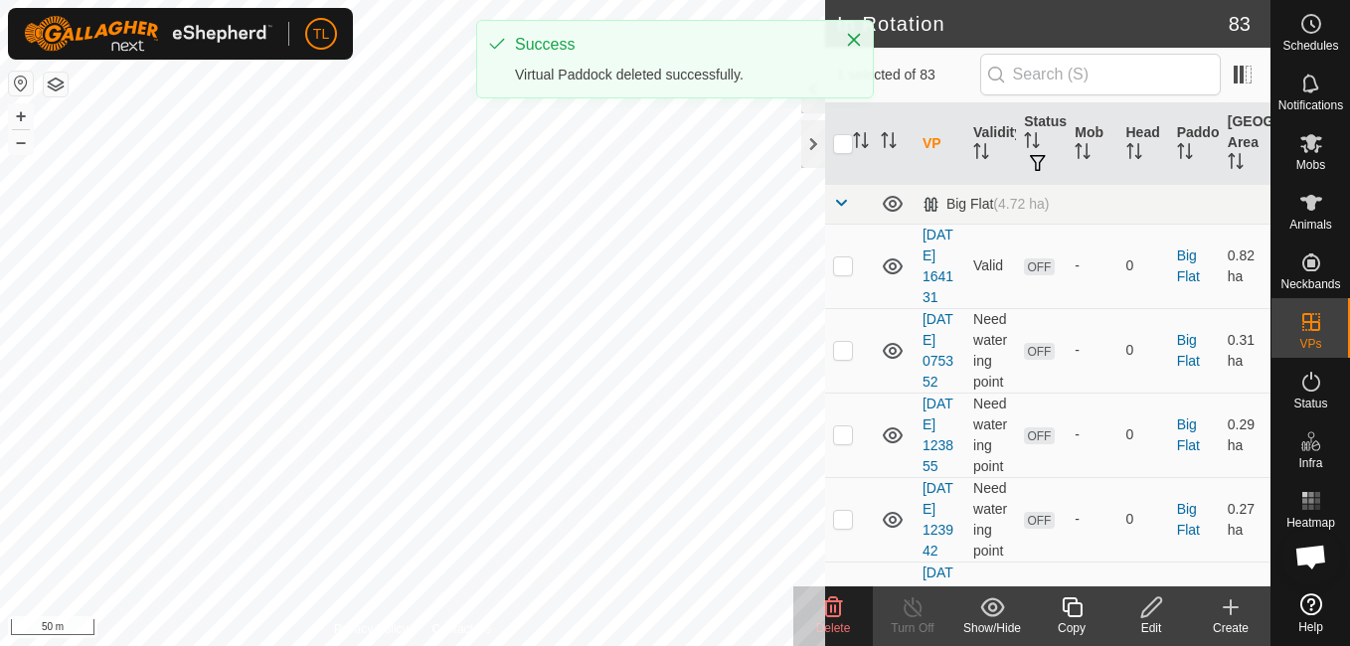
checkbox input "false"
checkbox input "true"
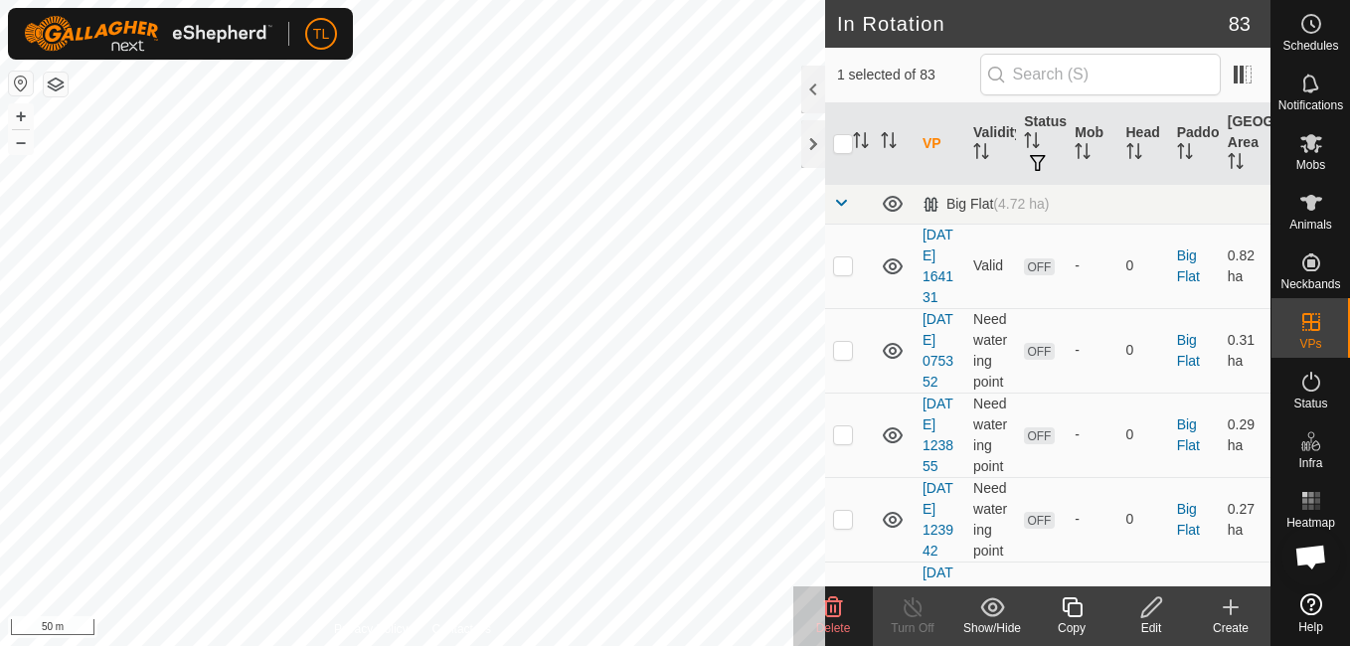
click at [852, 604] on delete-svg-icon at bounding box center [833, 607] width 80 height 24
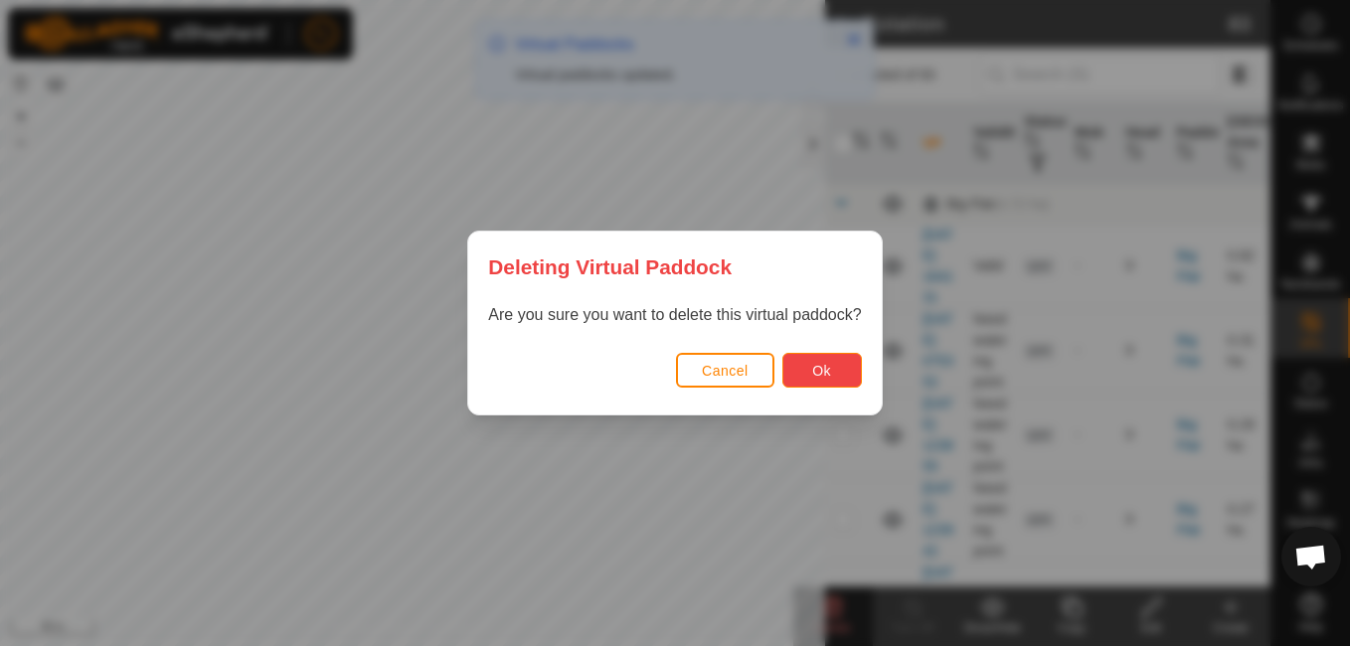
click at [833, 373] on button "Ok" at bounding box center [822, 370] width 80 height 35
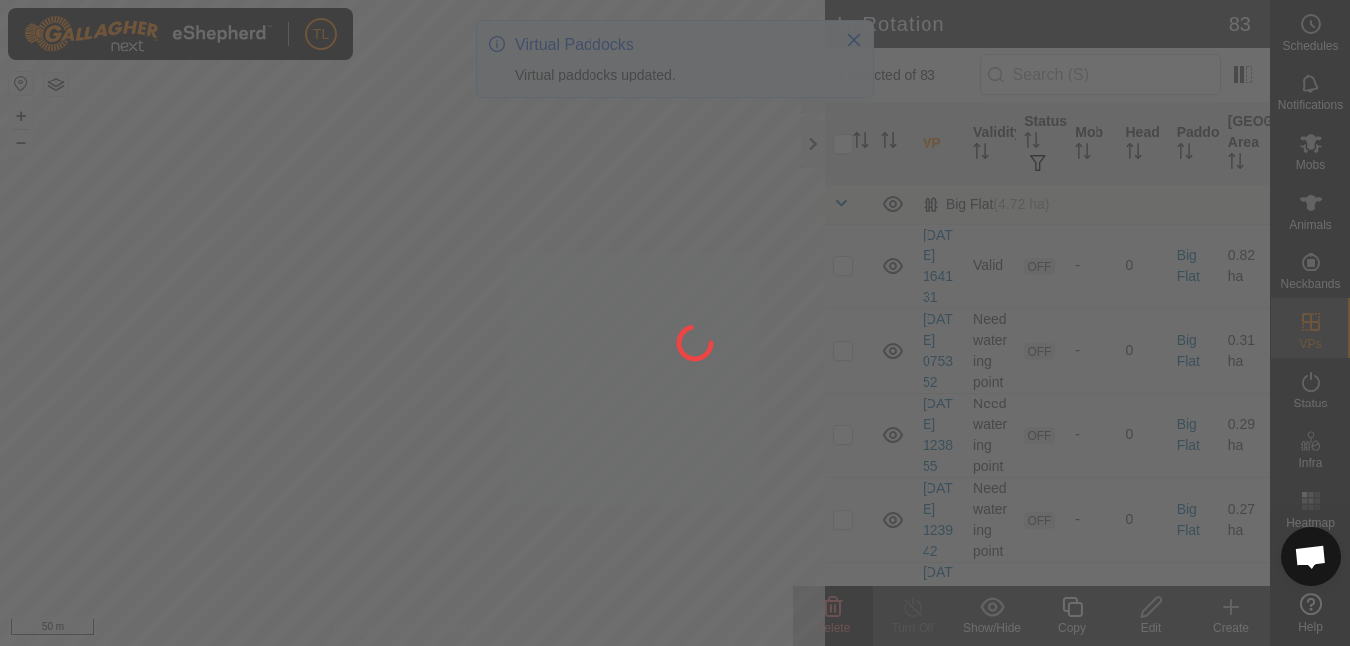
checkbox input "false"
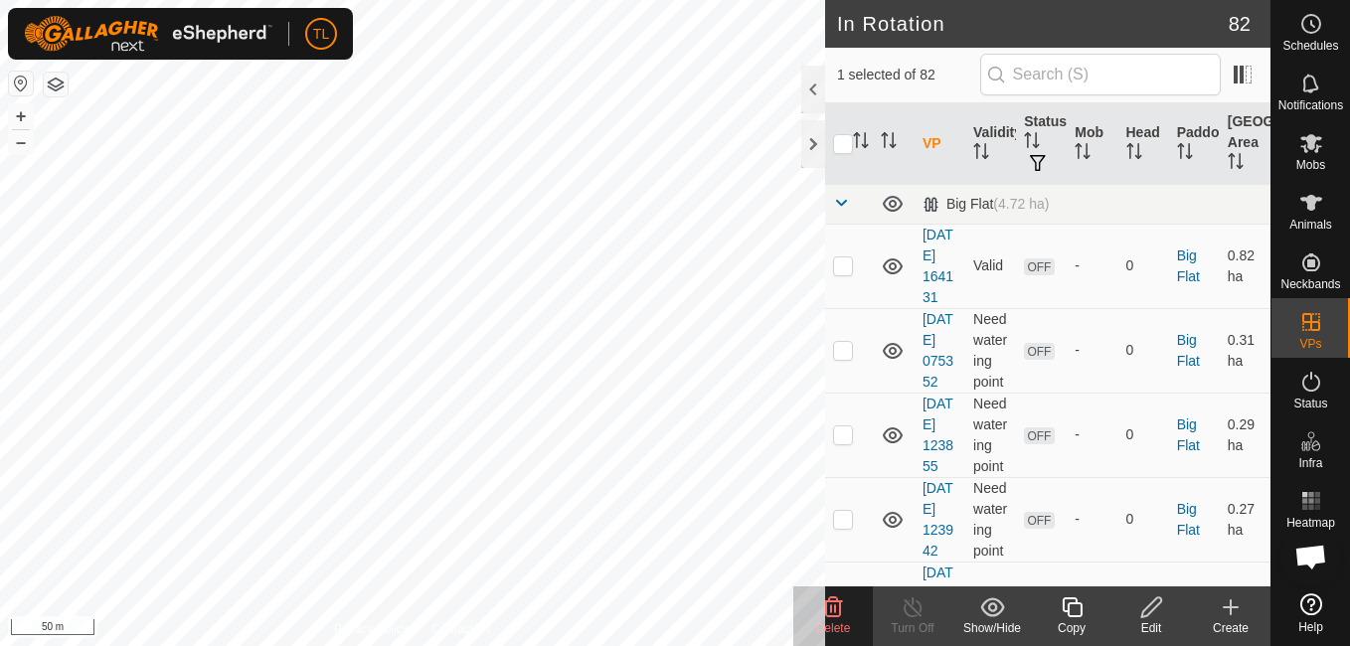
click at [833, 611] on icon at bounding box center [833, 607] width 24 height 24
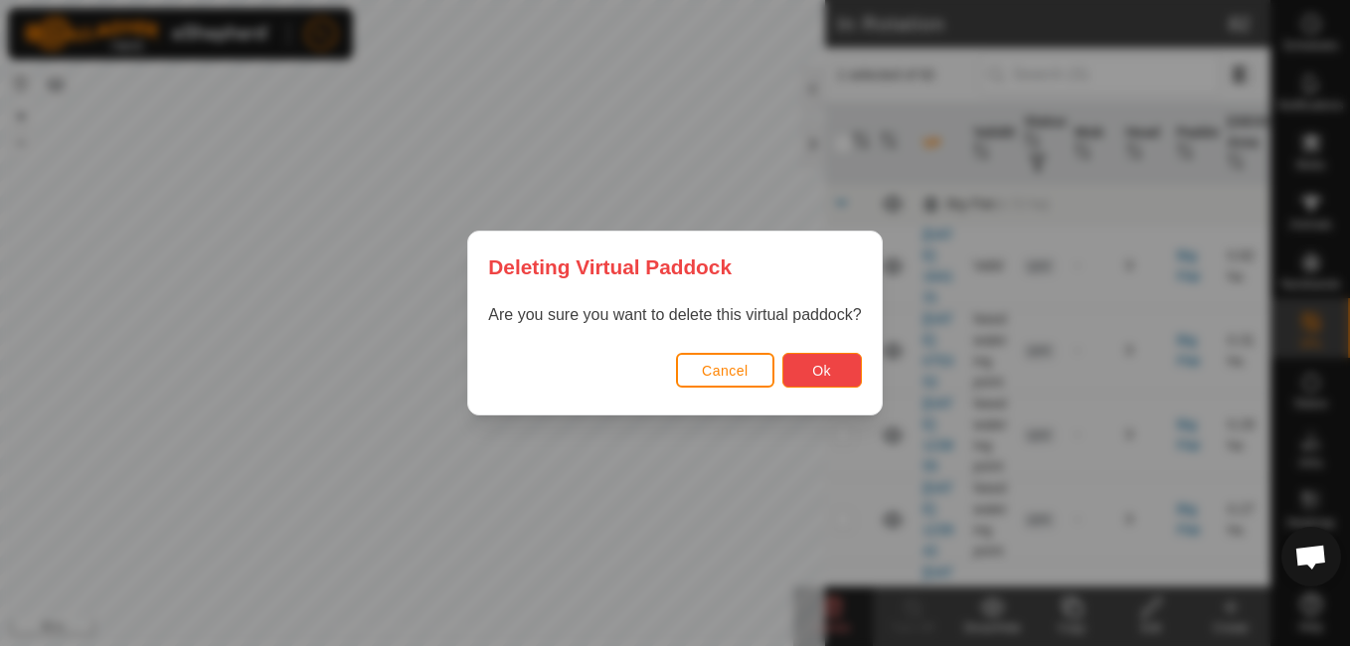
click at [795, 375] on button "Ok" at bounding box center [822, 370] width 80 height 35
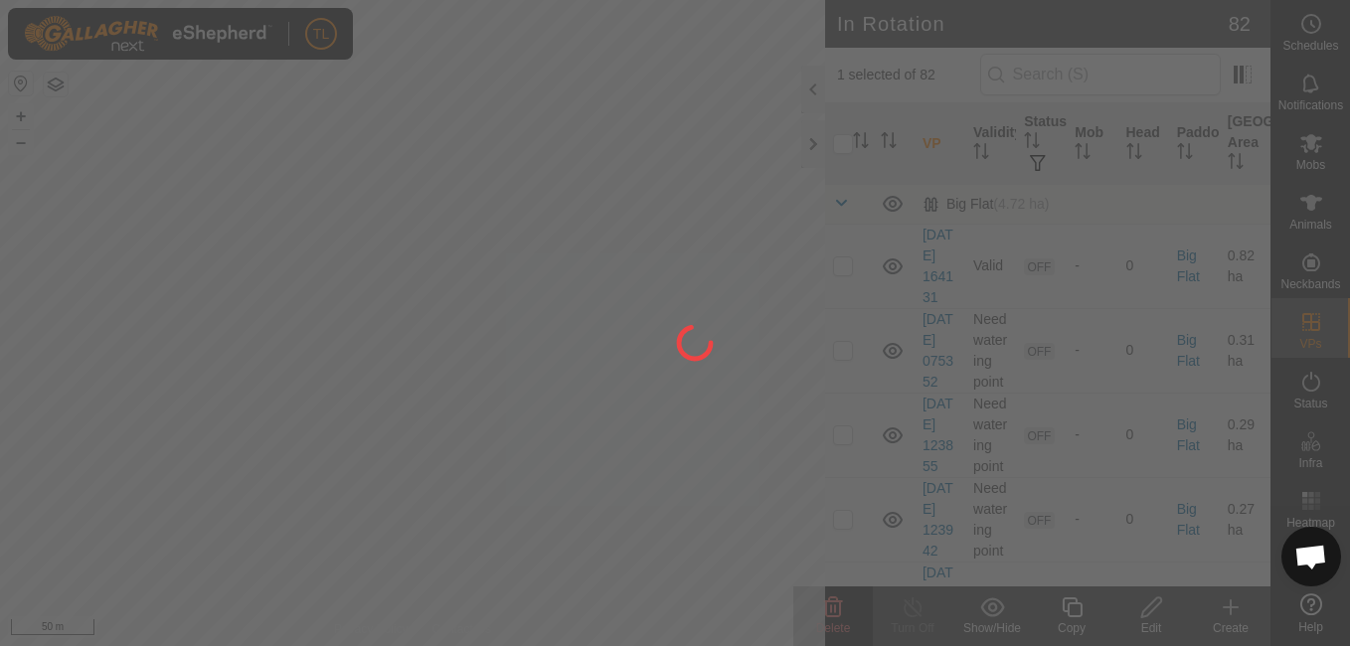
checkbox input "false"
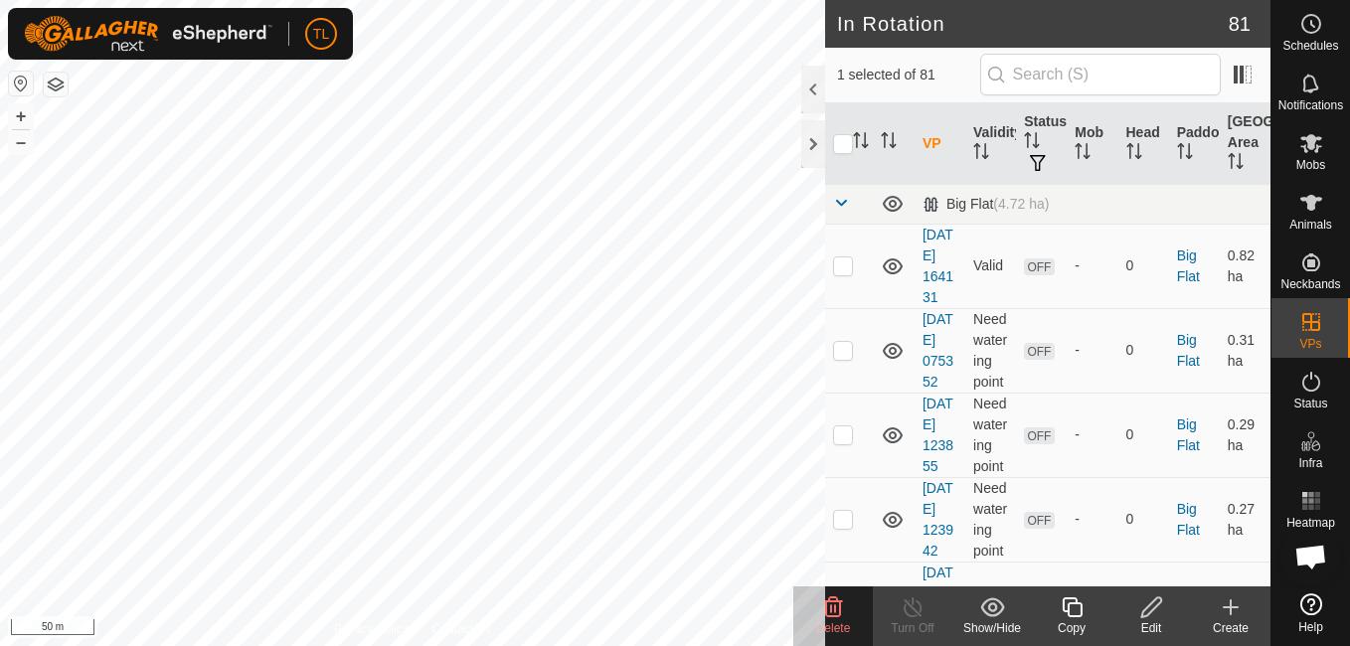
click at [832, 604] on icon at bounding box center [833, 607] width 24 height 24
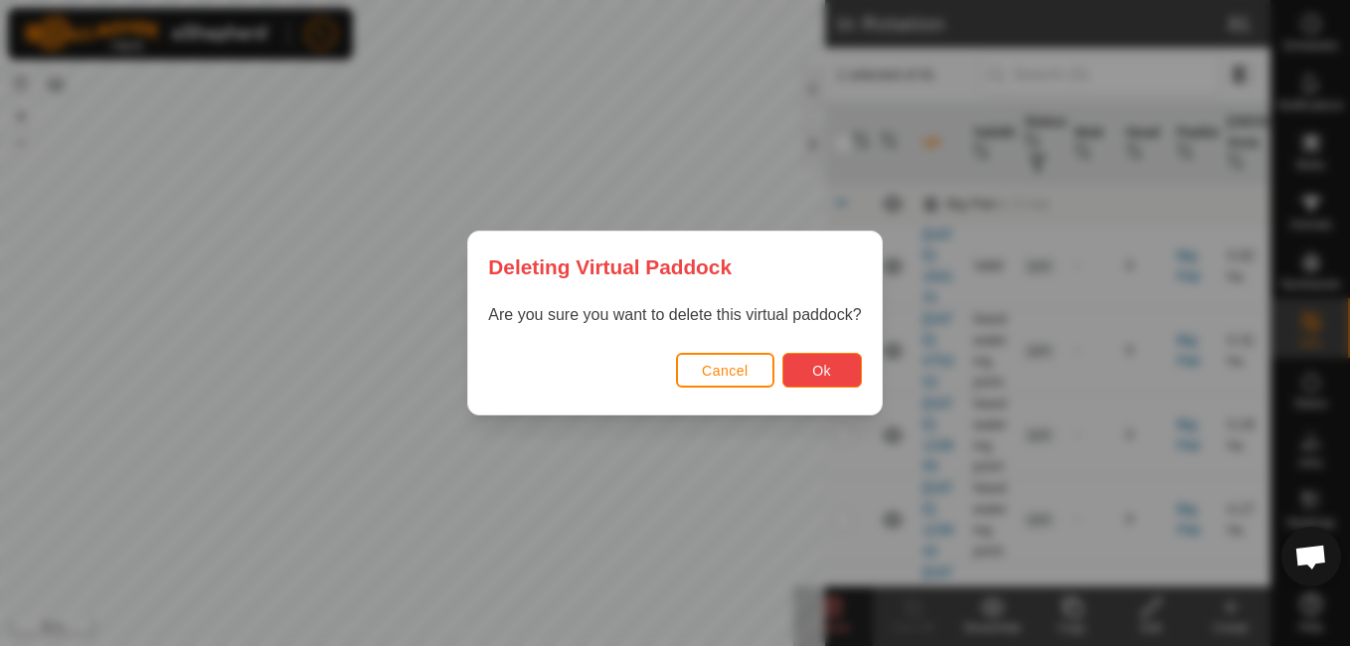
click at [811, 382] on button "Ok" at bounding box center [822, 370] width 80 height 35
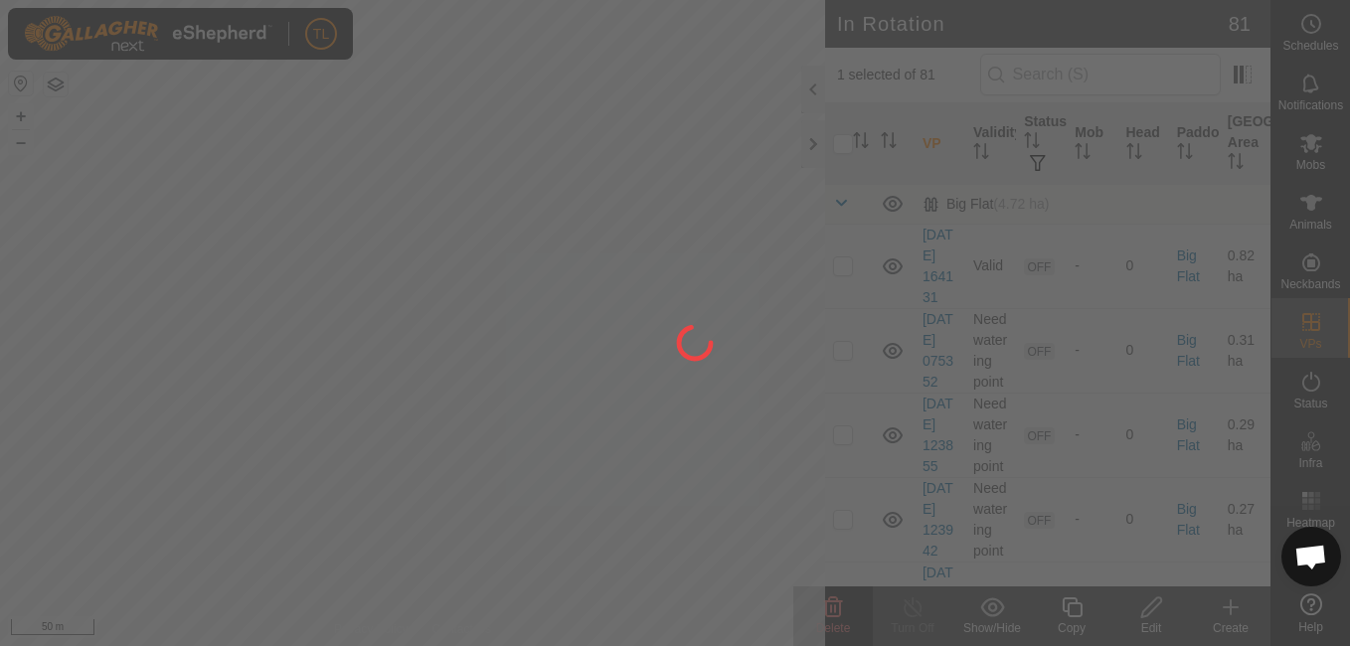
checkbox input "false"
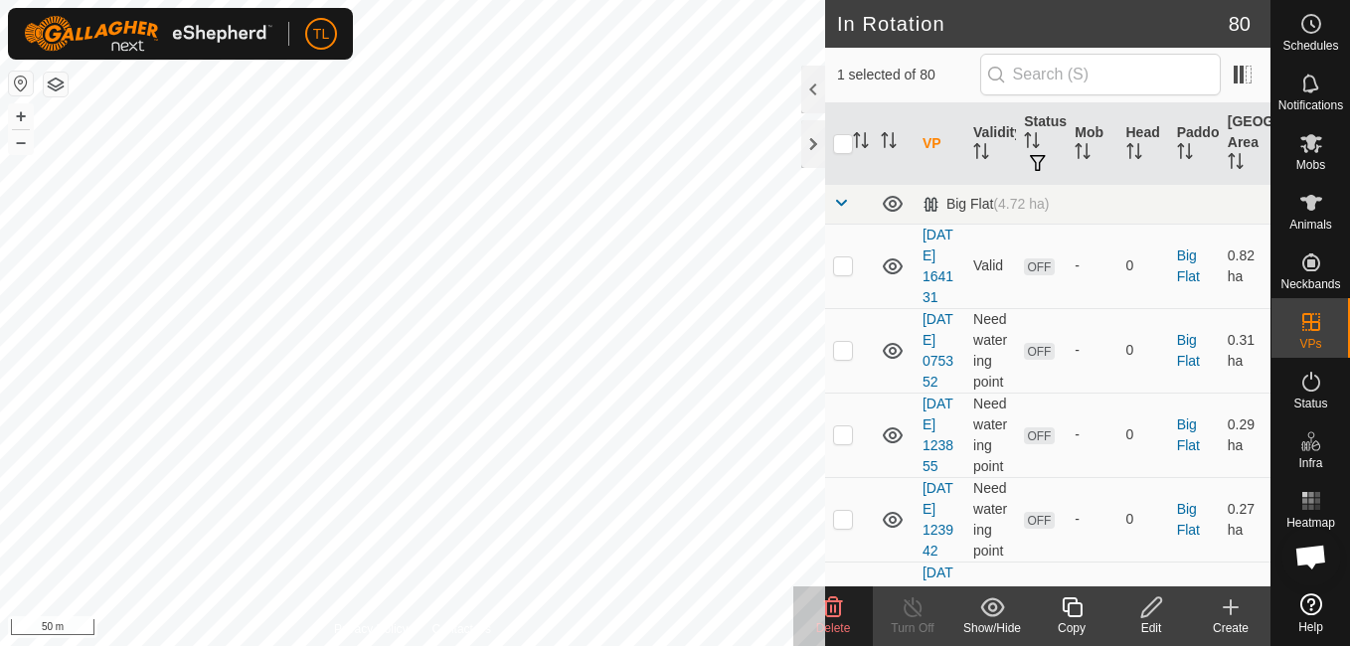
click at [832, 611] on icon at bounding box center [833, 607] width 19 height 20
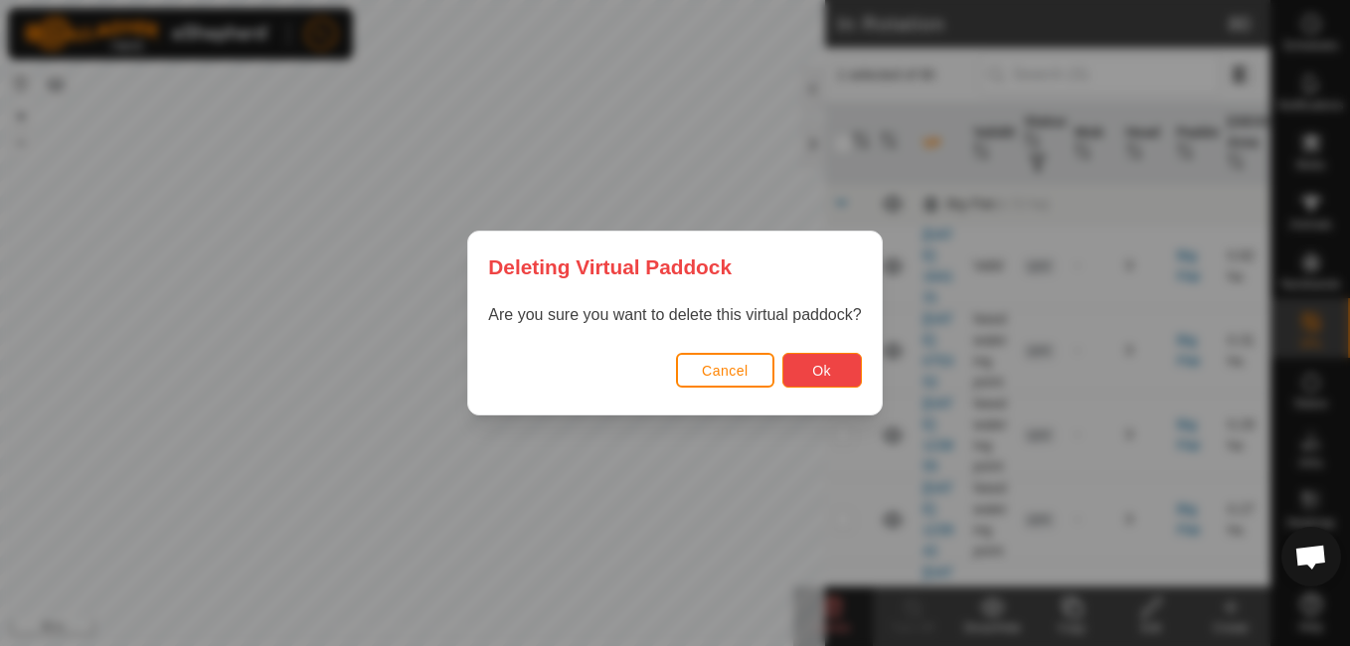
click at [819, 361] on button "Ok" at bounding box center [822, 370] width 80 height 35
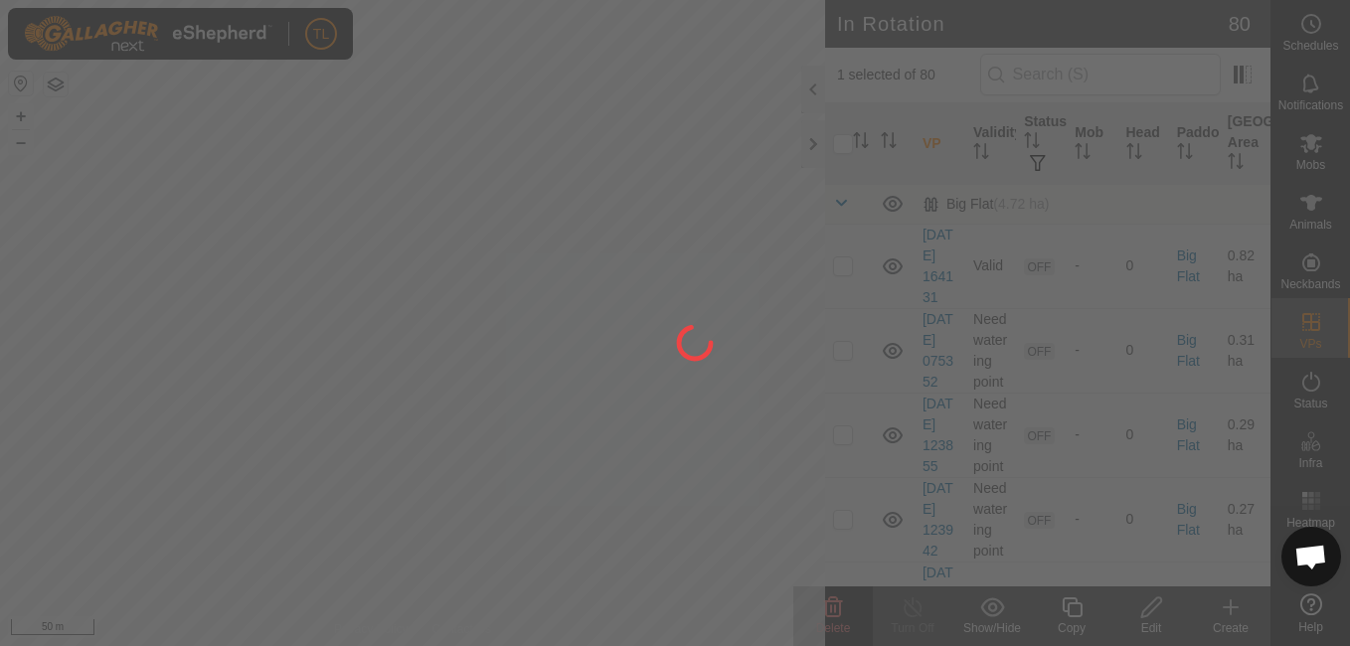
checkbox input "false"
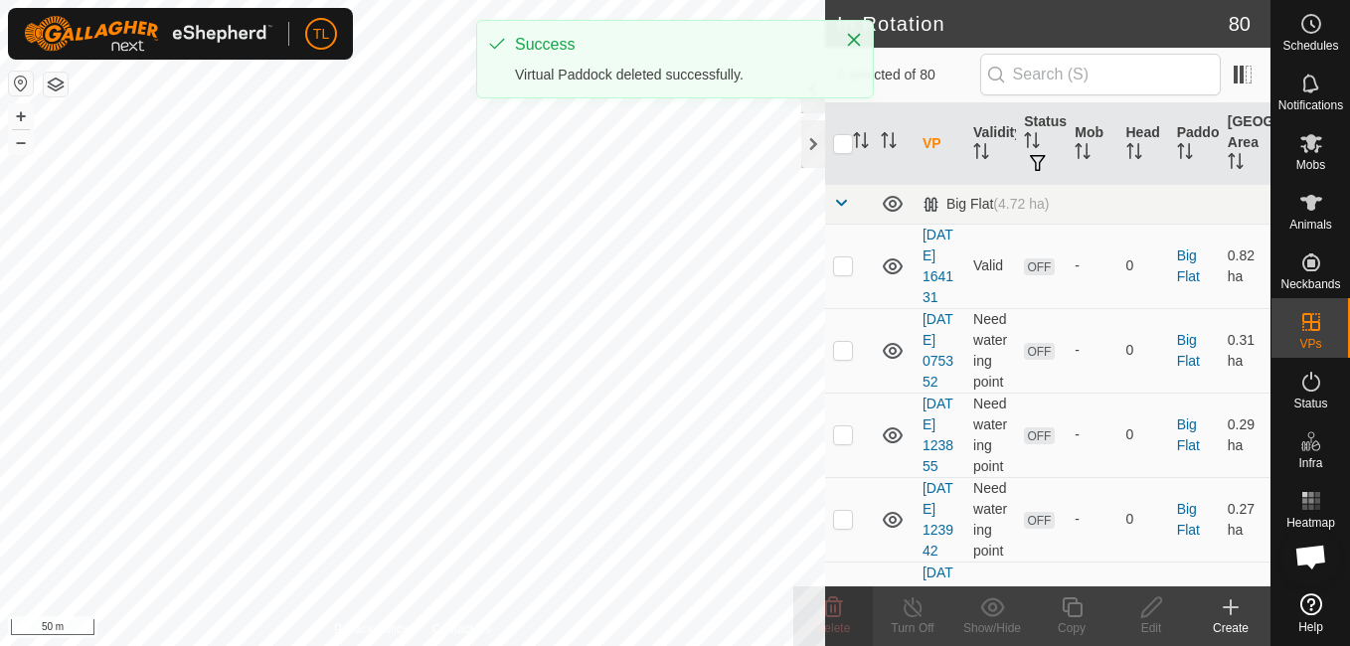
checkbox input "true"
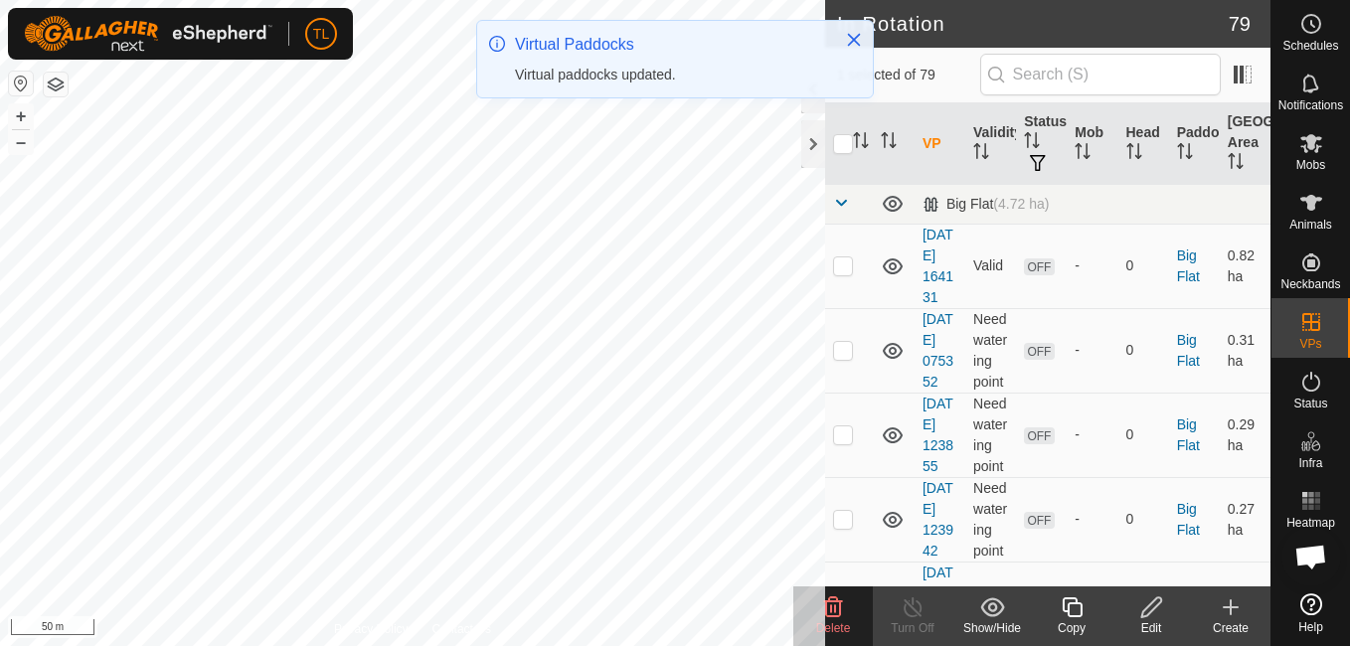
checkbox input "false"
click at [838, 624] on span "Delete" at bounding box center [833, 628] width 35 height 14
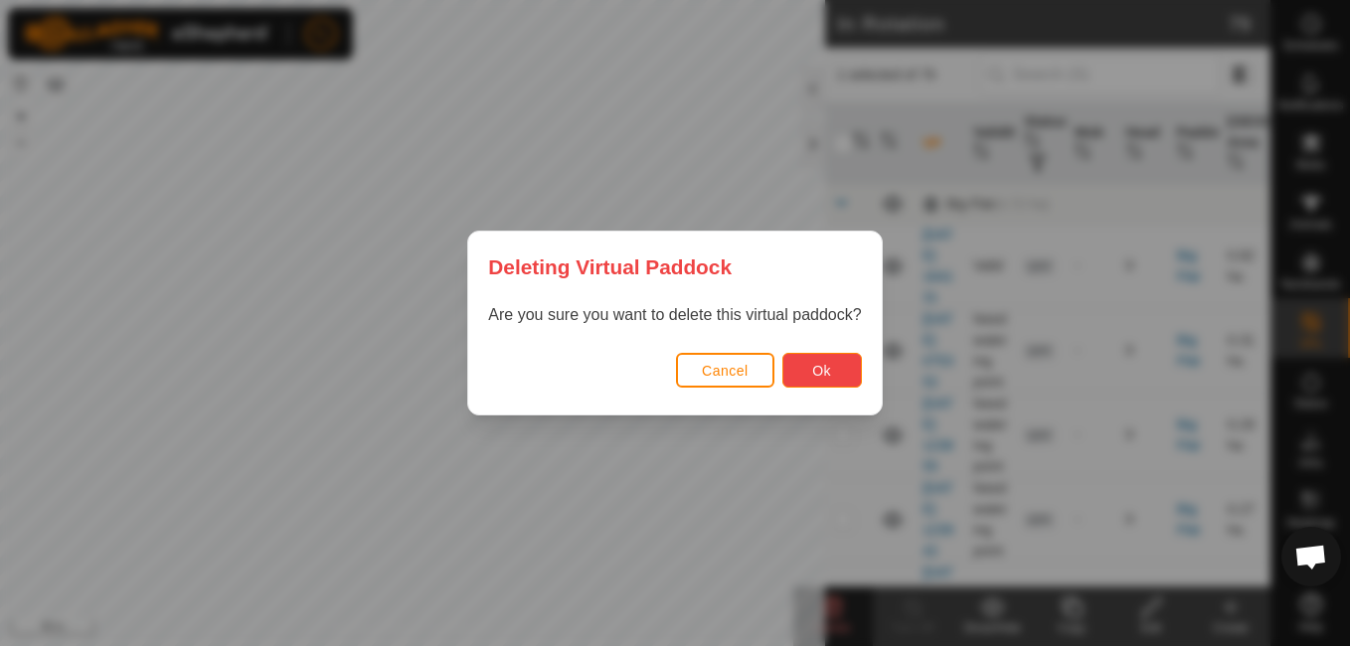
click at [824, 365] on span "Ok" at bounding box center [821, 371] width 19 height 16
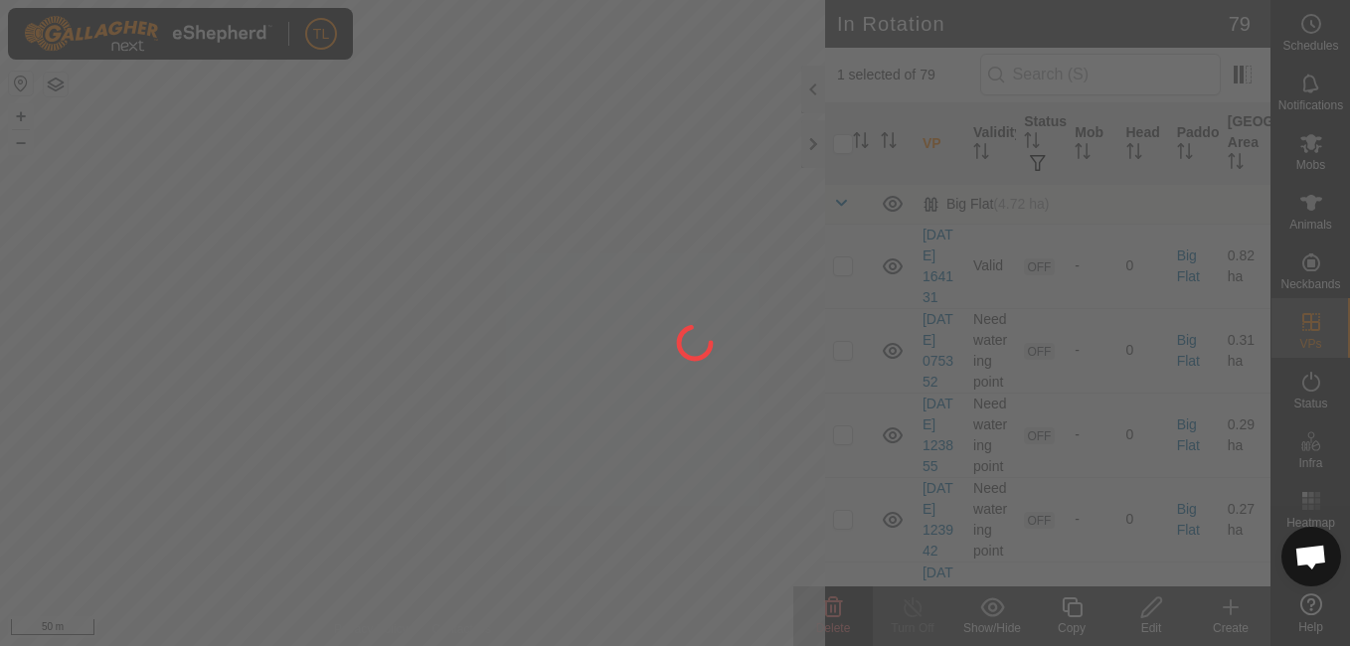
checkbox input "false"
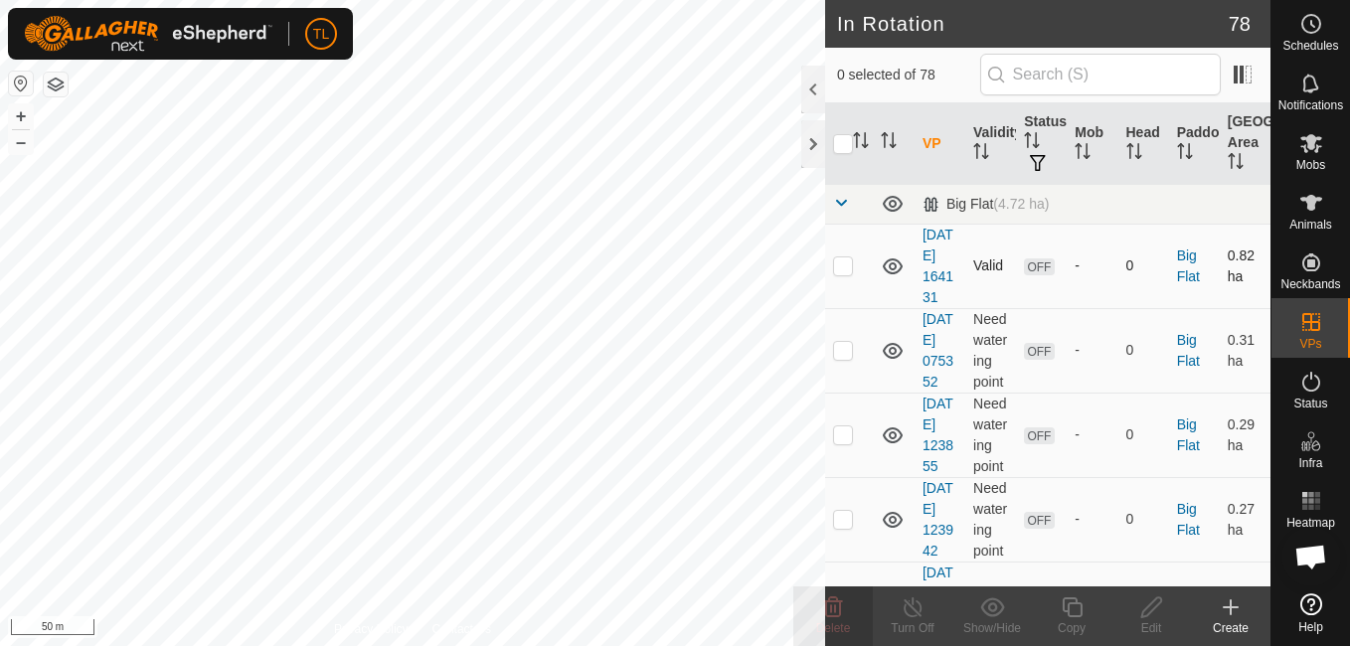
checkbox input "true"
checkbox input "false"
click at [834, 605] on icon at bounding box center [833, 607] width 19 height 20
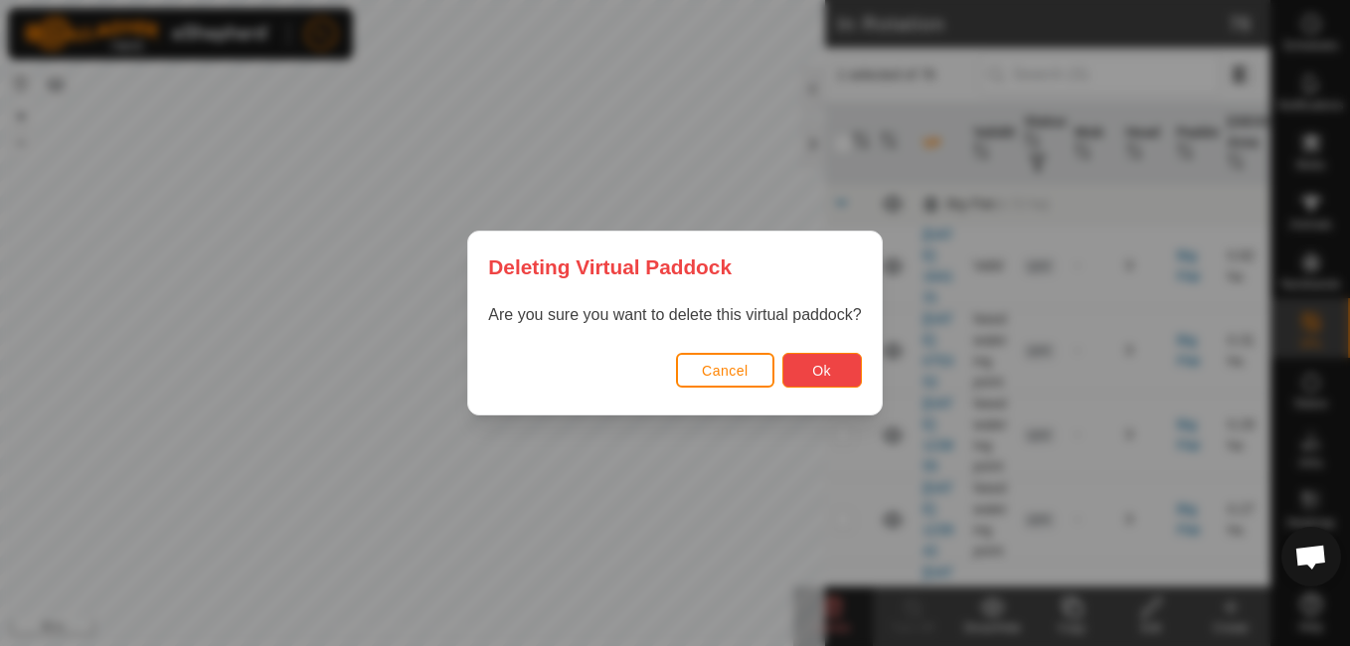
click at [801, 361] on button "Ok" at bounding box center [822, 370] width 80 height 35
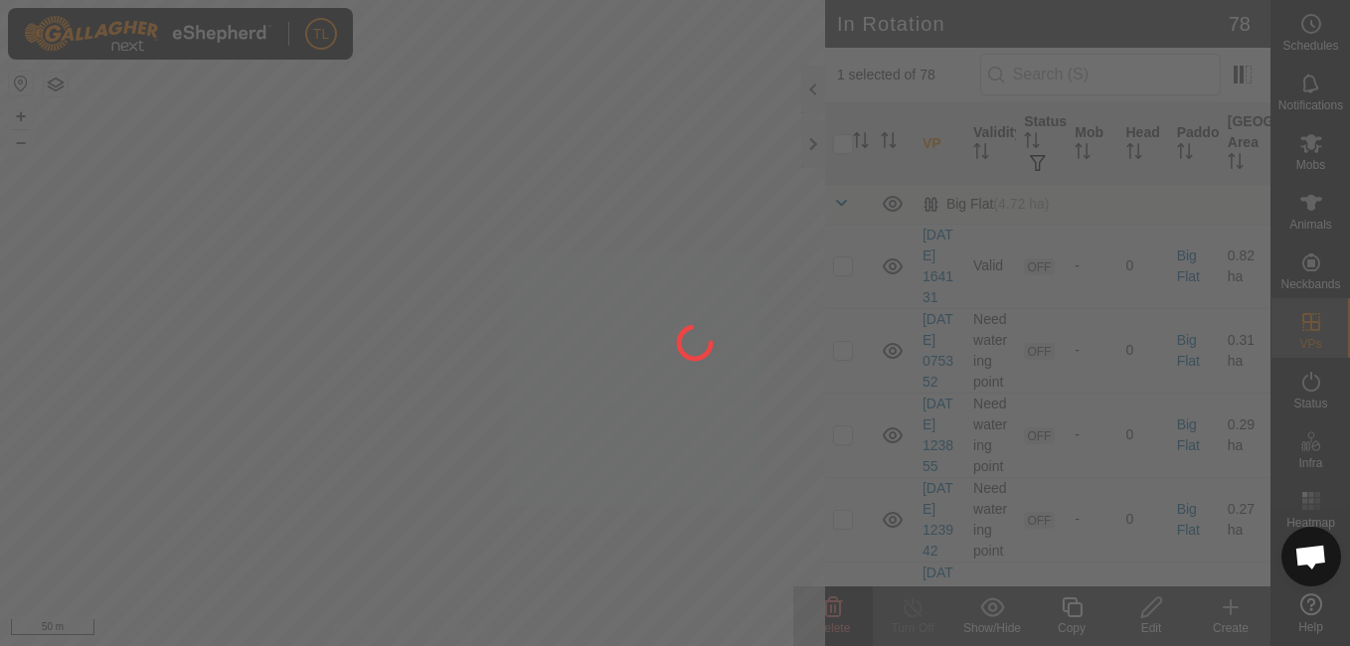
checkbox input "false"
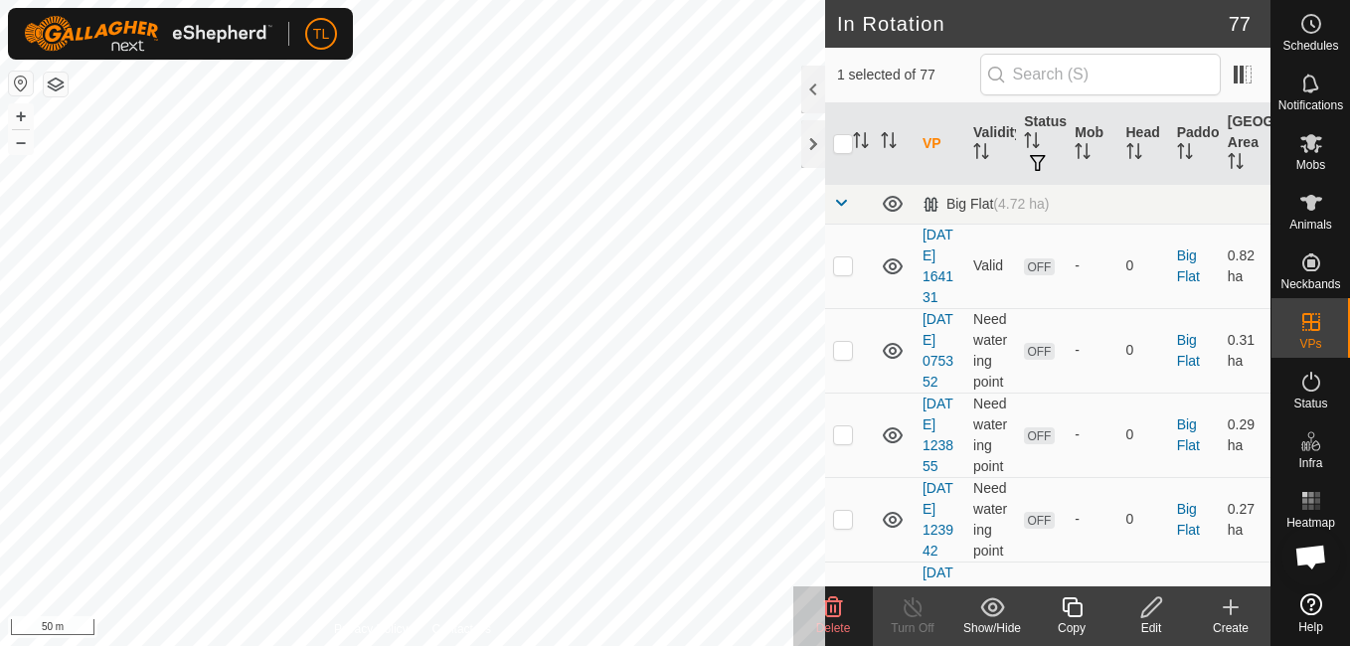
click at [849, 610] on delete-svg-icon at bounding box center [833, 607] width 80 height 24
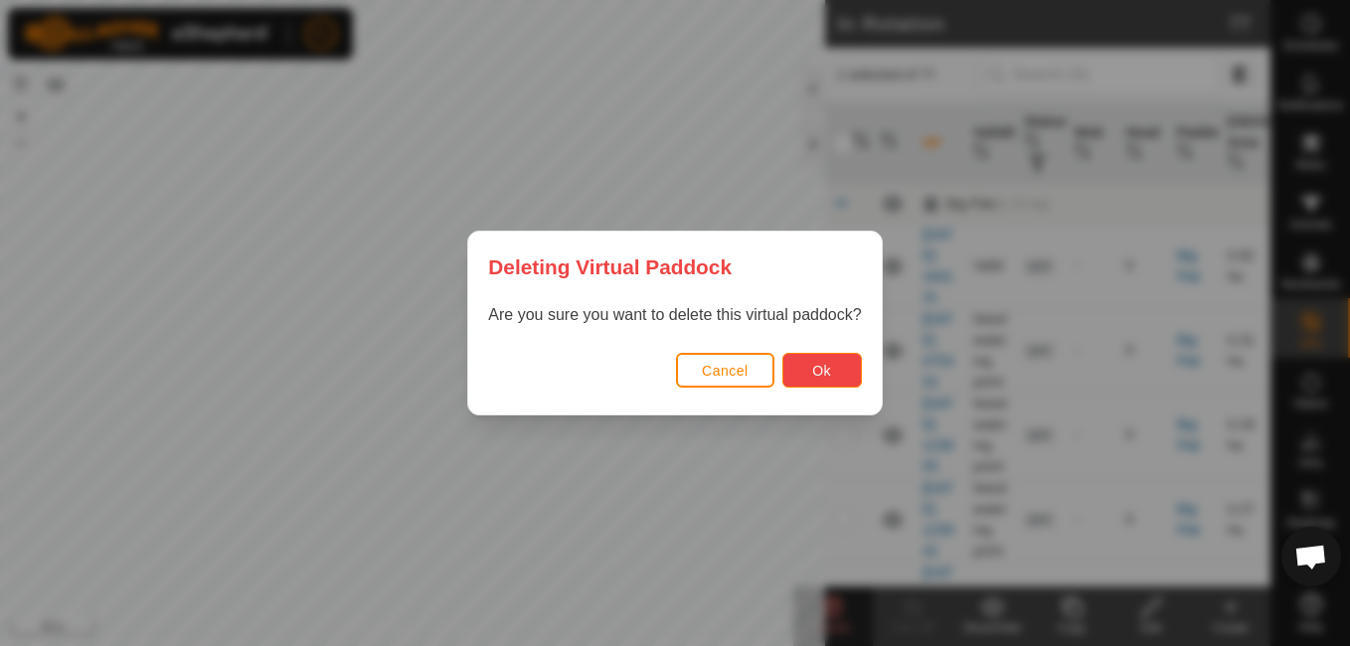
click at [803, 373] on button "Ok" at bounding box center [822, 370] width 80 height 35
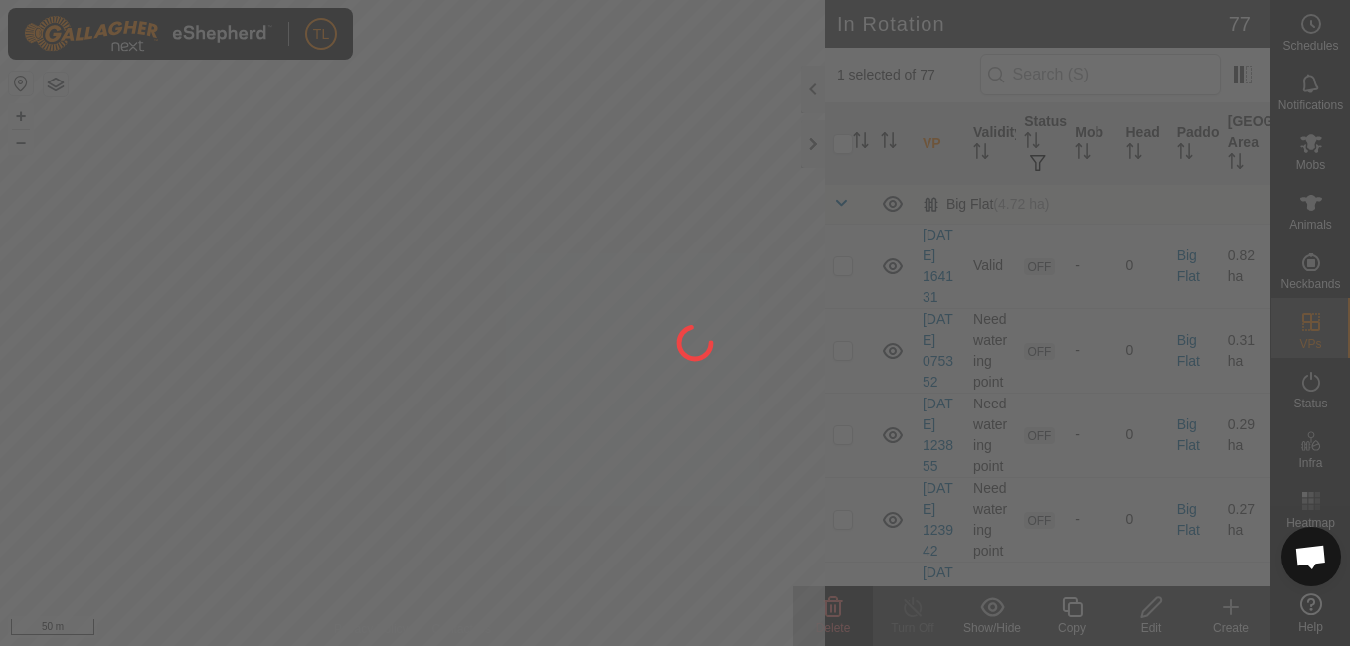
checkbox input "false"
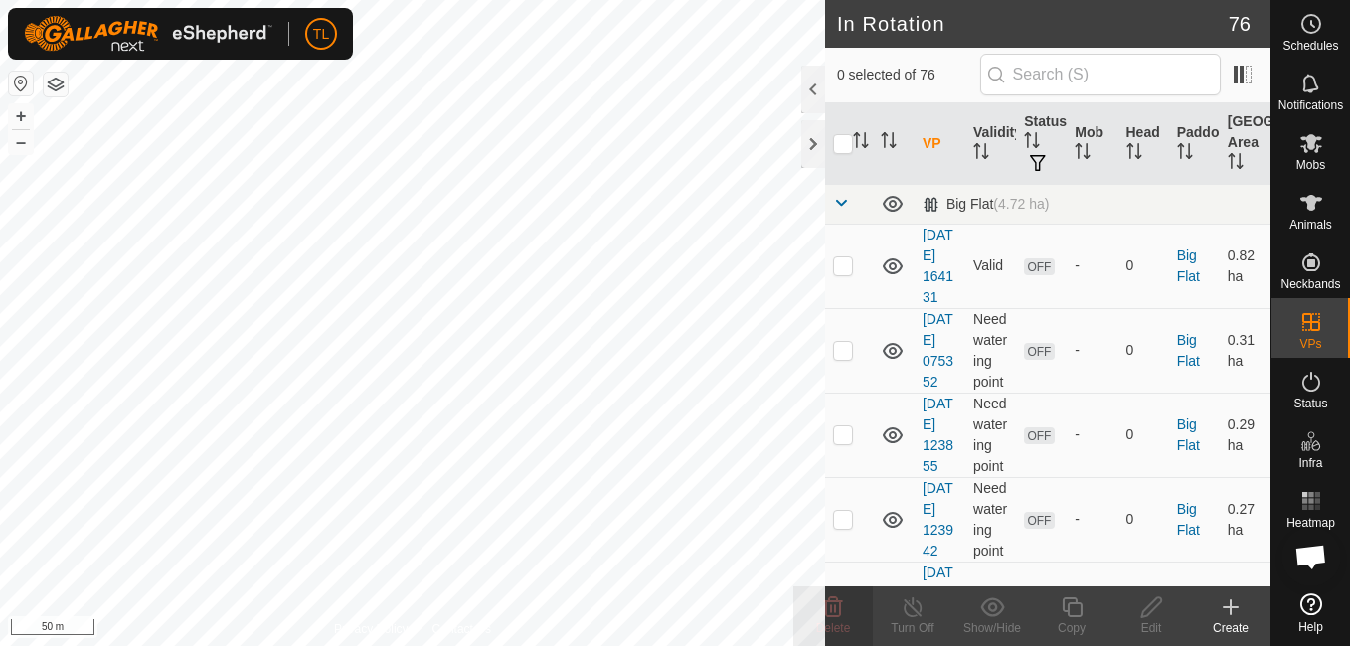
checkbox input "true"
checkbox input "false"
click at [839, 598] on icon at bounding box center [833, 607] width 24 height 24
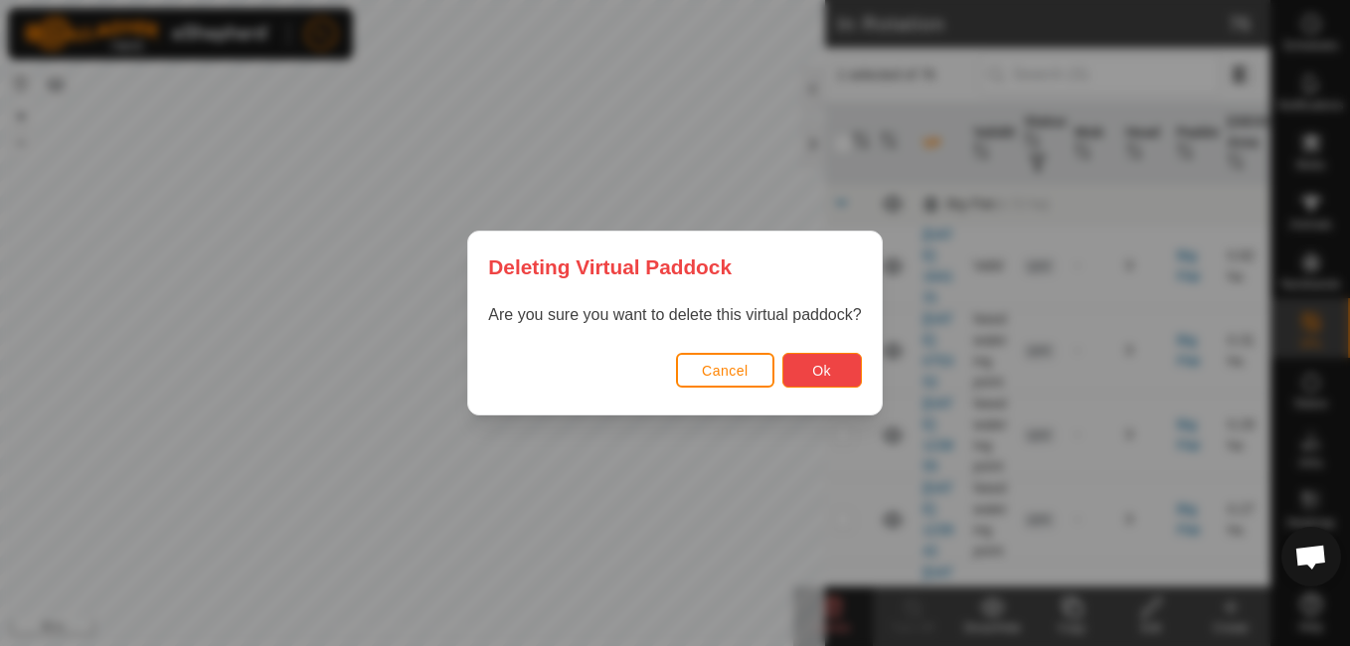
click at [858, 366] on button "Ok" at bounding box center [822, 370] width 80 height 35
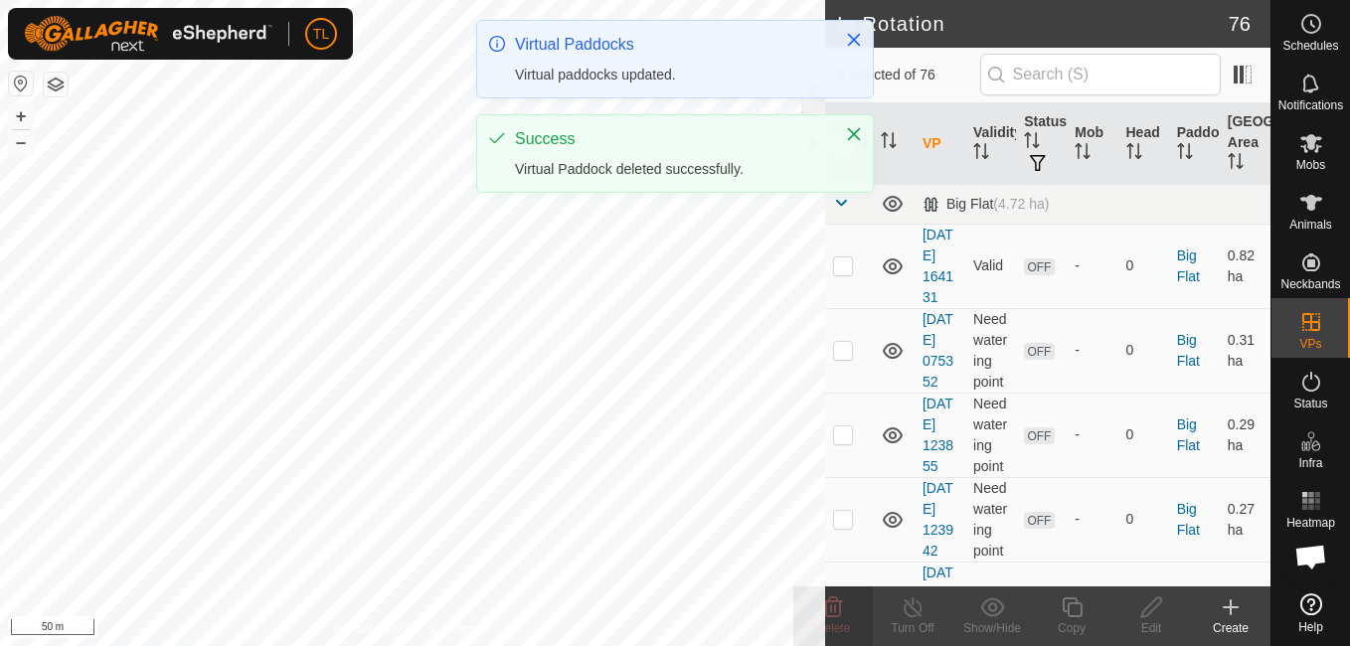
checkbox input "false"
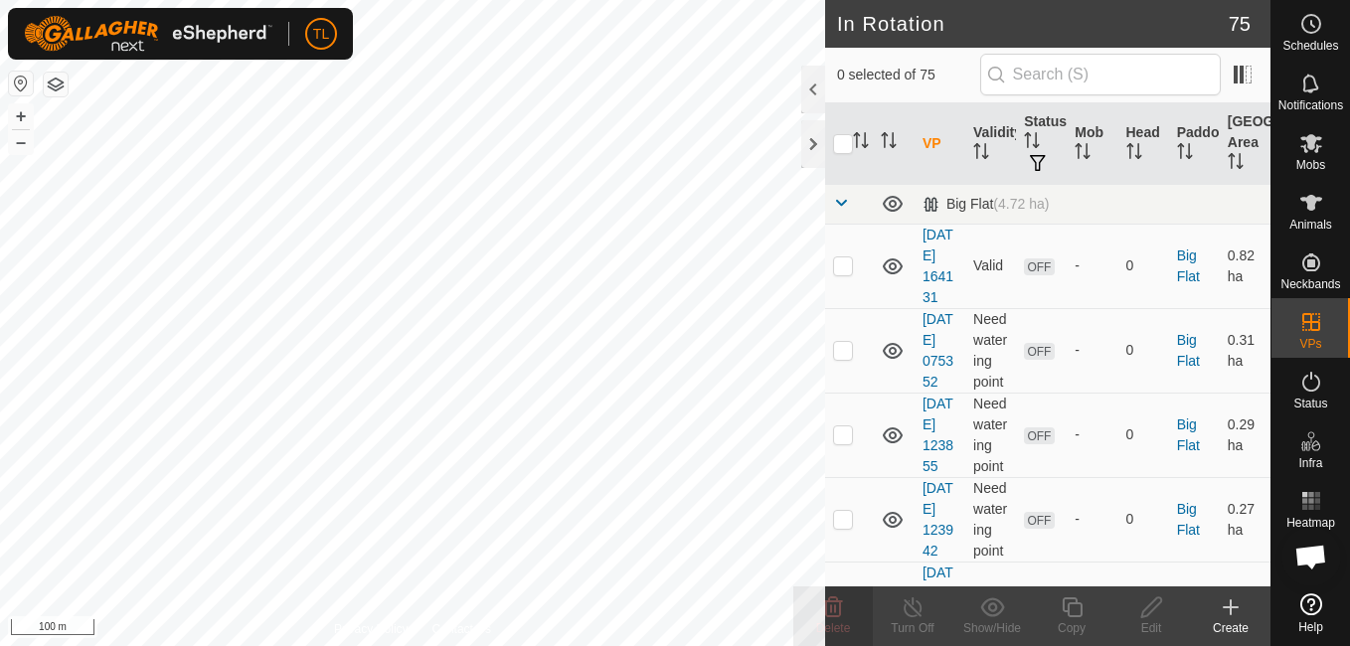
click at [1227, 609] on icon at bounding box center [1231, 607] width 24 height 24
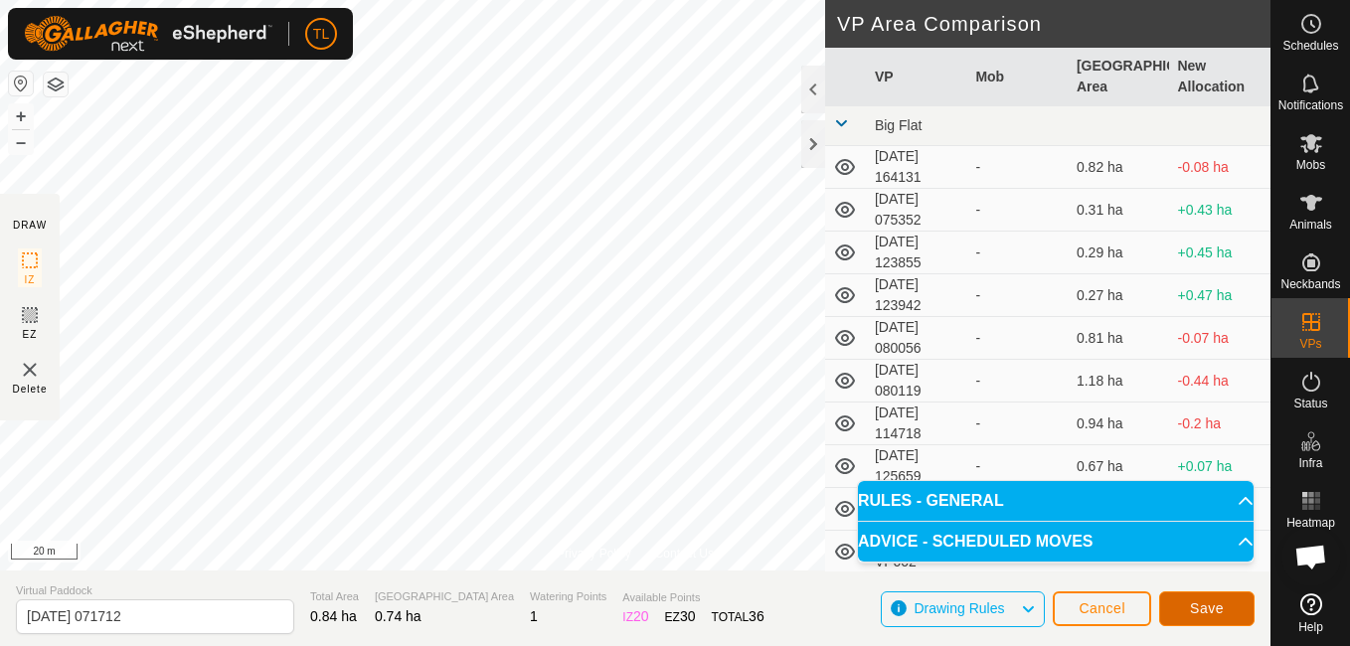
click at [1218, 612] on span "Save" at bounding box center [1207, 608] width 34 height 16
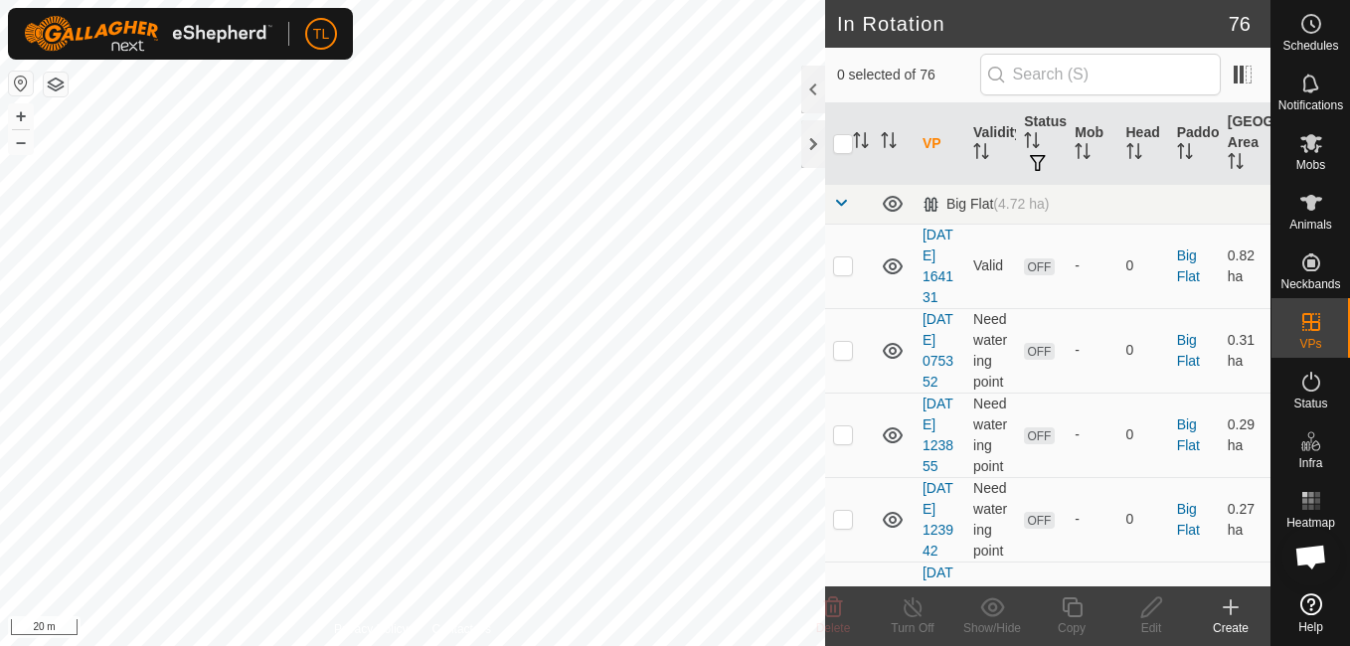
click at [1231, 607] on icon at bounding box center [1231, 607] width 14 height 0
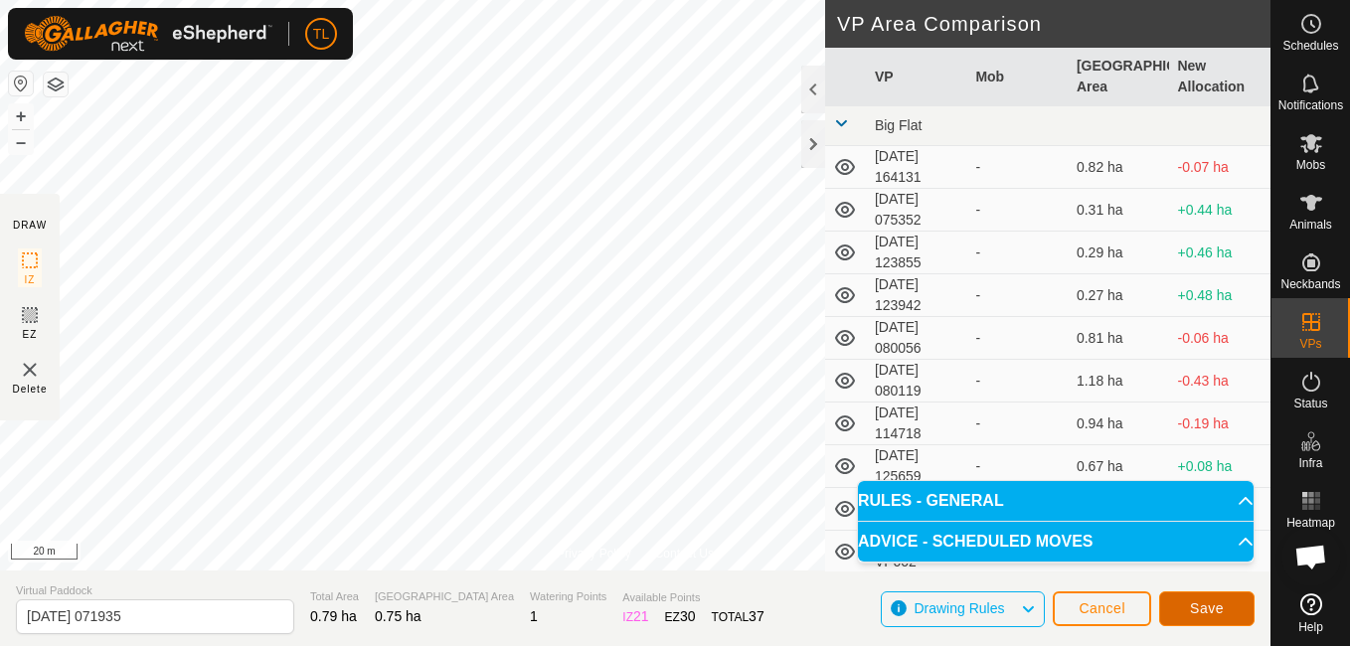
click at [1212, 610] on span "Save" at bounding box center [1207, 608] width 34 height 16
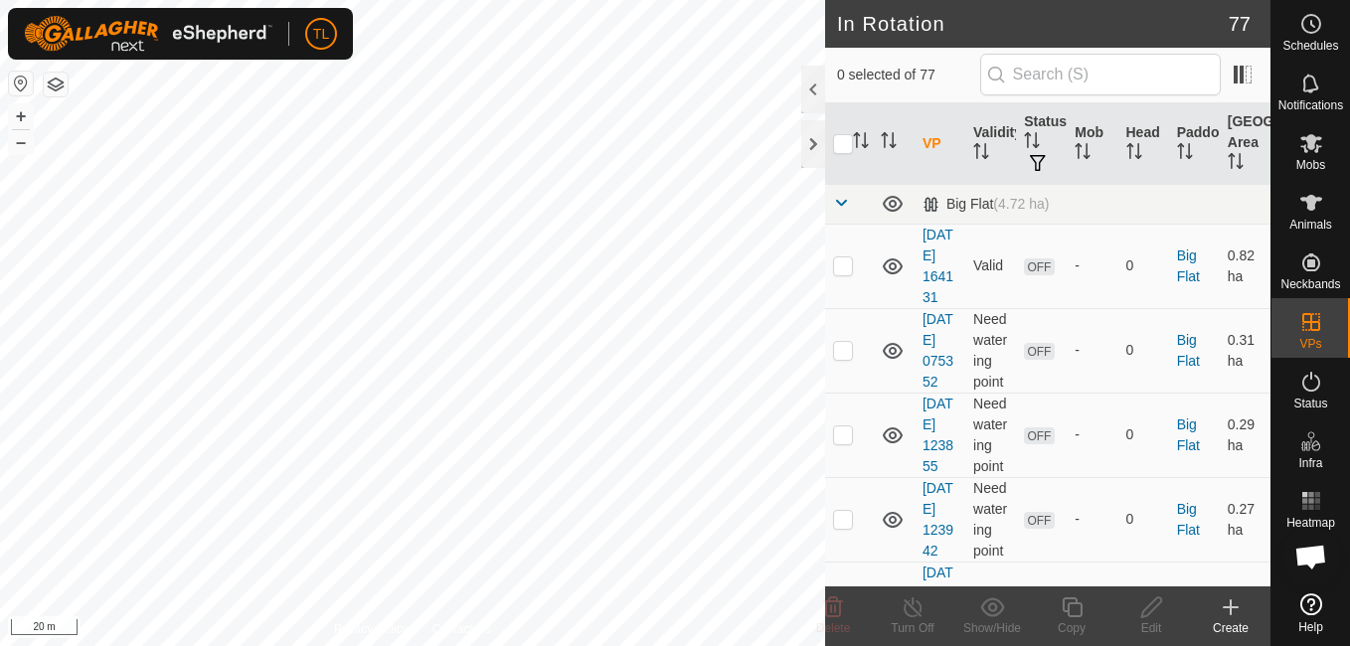
click at [1227, 600] on icon at bounding box center [1231, 607] width 24 height 24
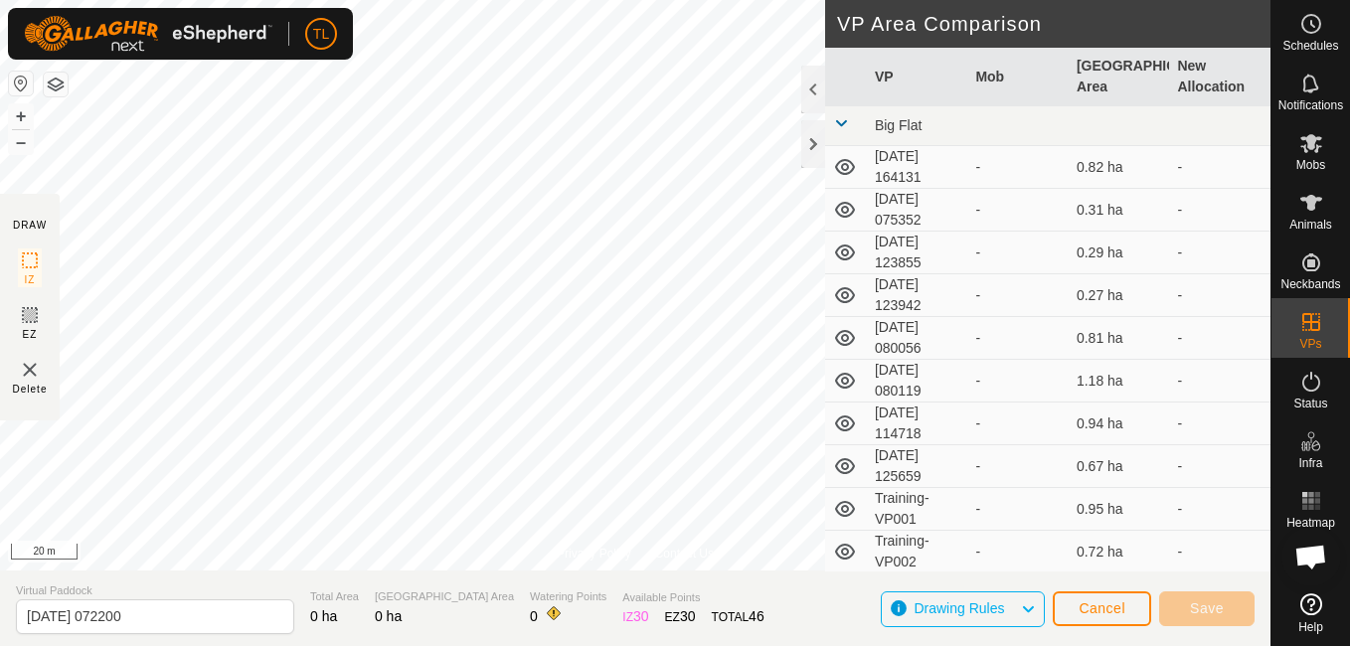
click at [473, 572] on div "Privacy Policy Contact Us + – ⇧ i 20 m DRAW IZ EZ Delete VP Area Comparison VP …" at bounding box center [635, 323] width 1270 height 646
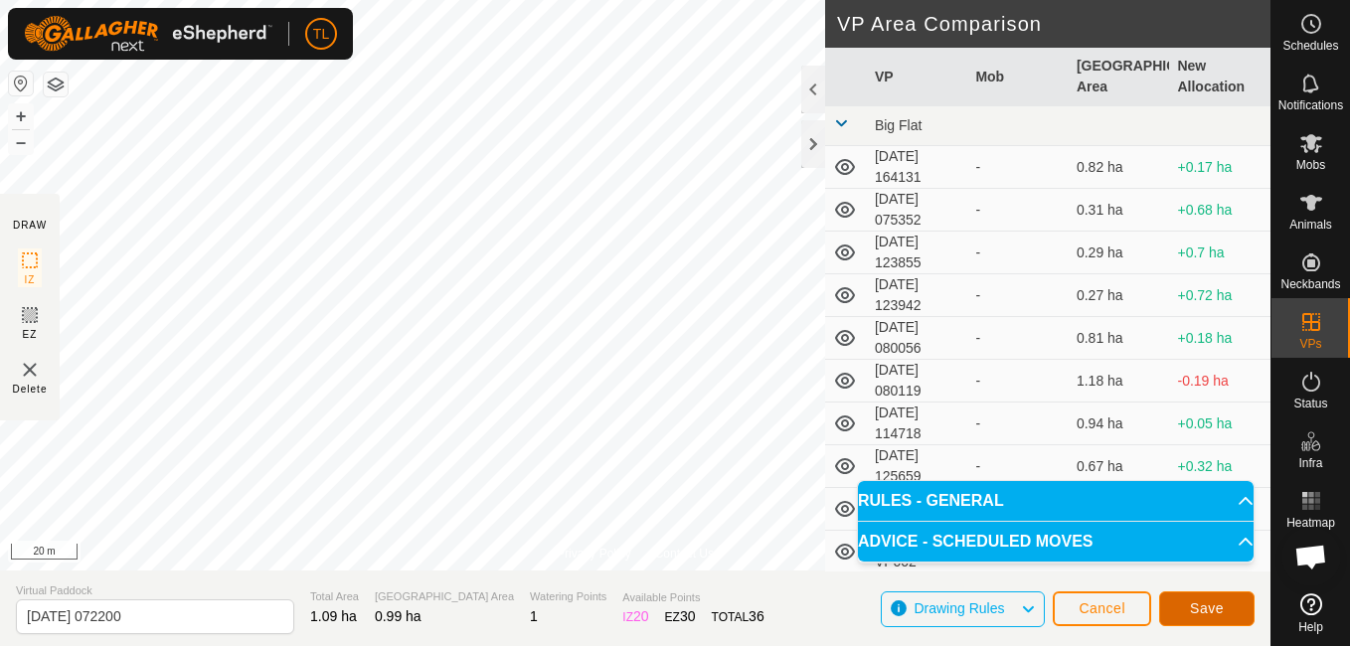
click at [1230, 598] on button "Save" at bounding box center [1206, 608] width 95 height 35
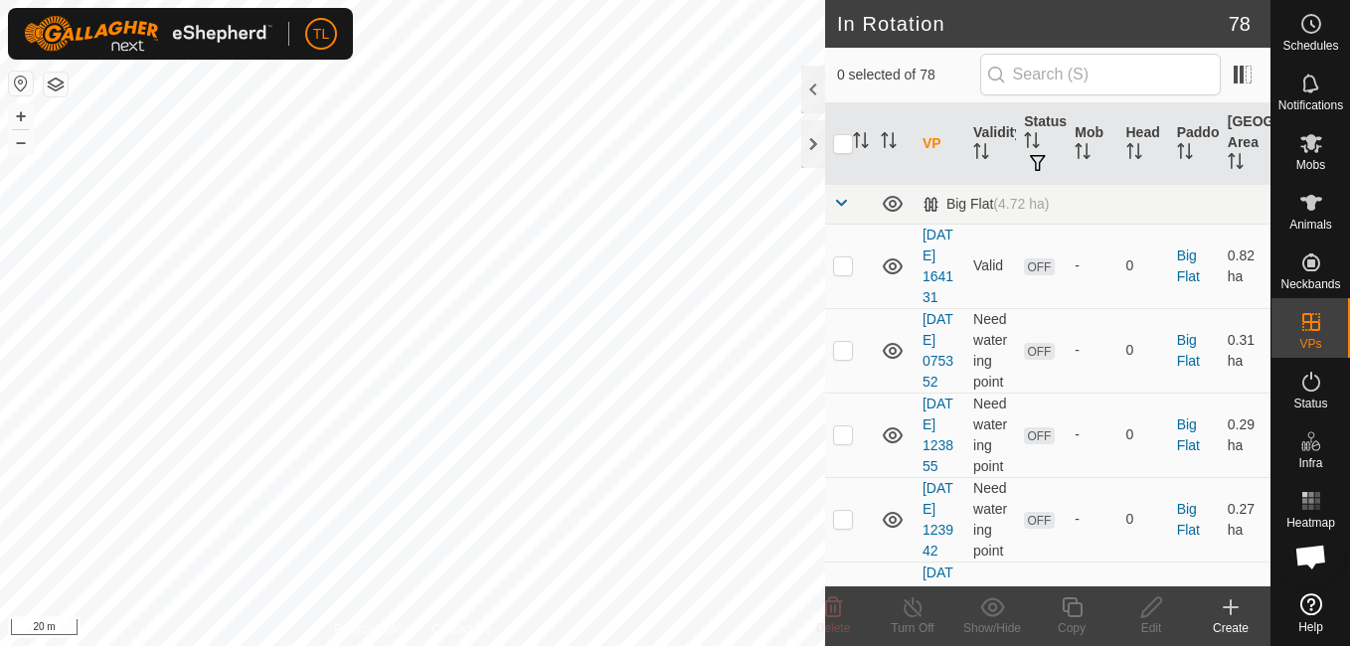
checkbox input "true"
click at [1147, 605] on icon at bounding box center [1151, 607] width 25 height 24
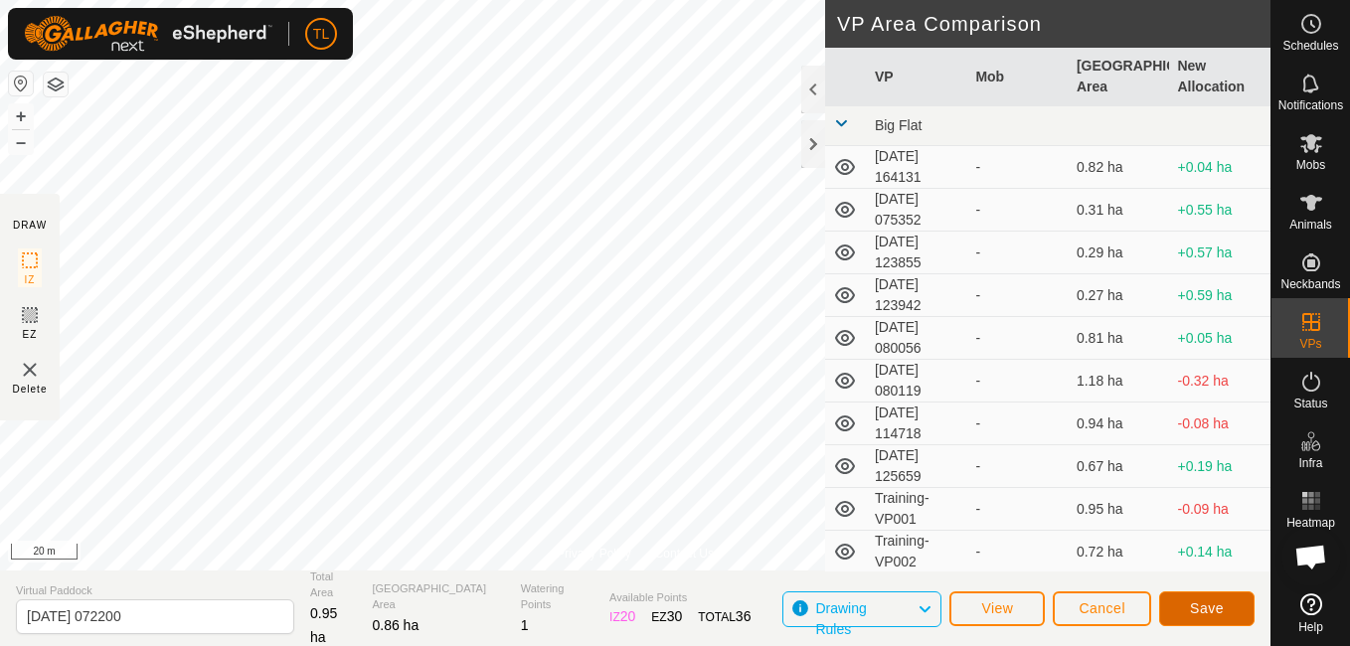
click at [1206, 612] on span "Save" at bounding box center [1207, 608] width 34 height 16
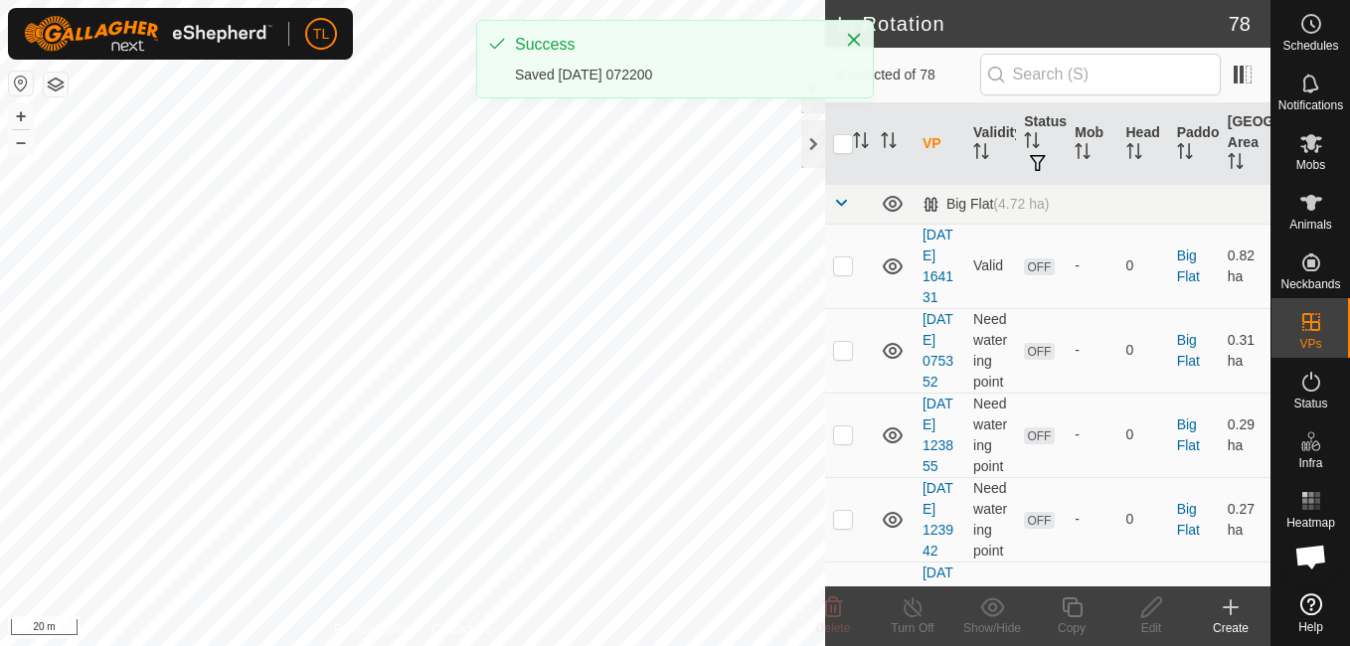
click at [1231, 605] on icon at bounding box center [1231, 607] width 0 height 14
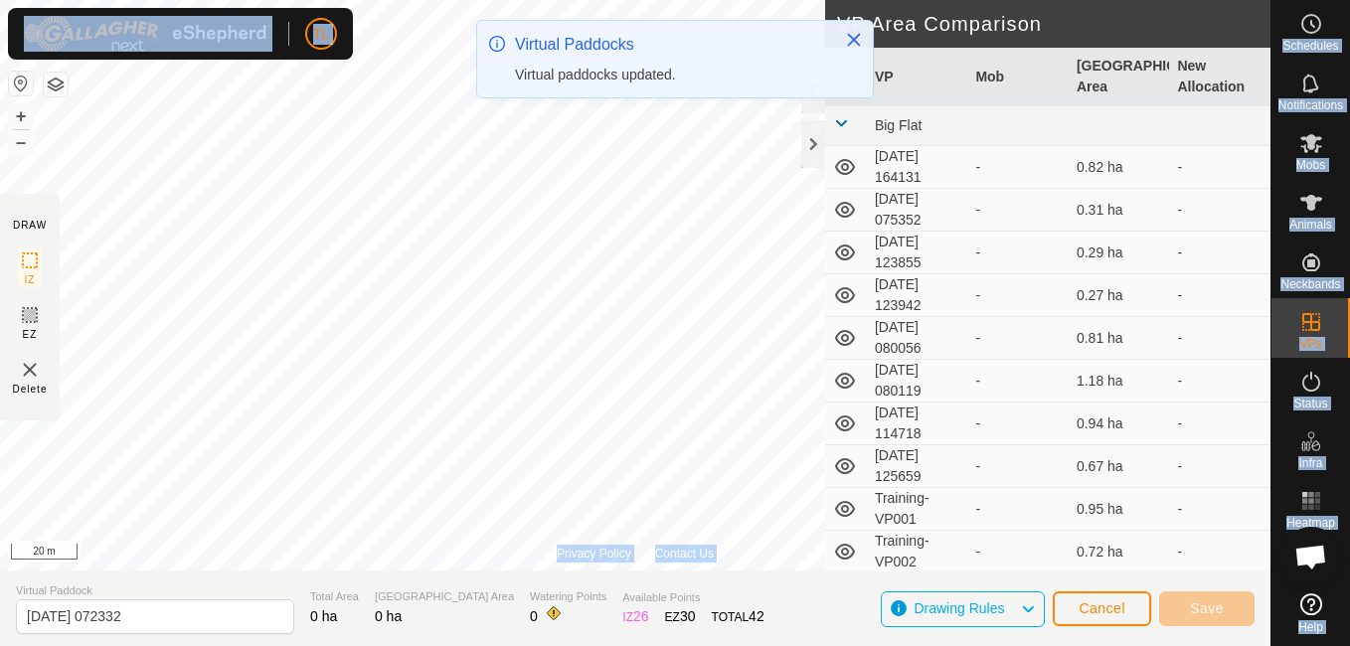
click at [246, 82] on div "TL Schedules Notifications Mobs Animals Neckbands VPs Status Infra Heatmap Help…" at bounding box center [675, 323] width 1350 height 646
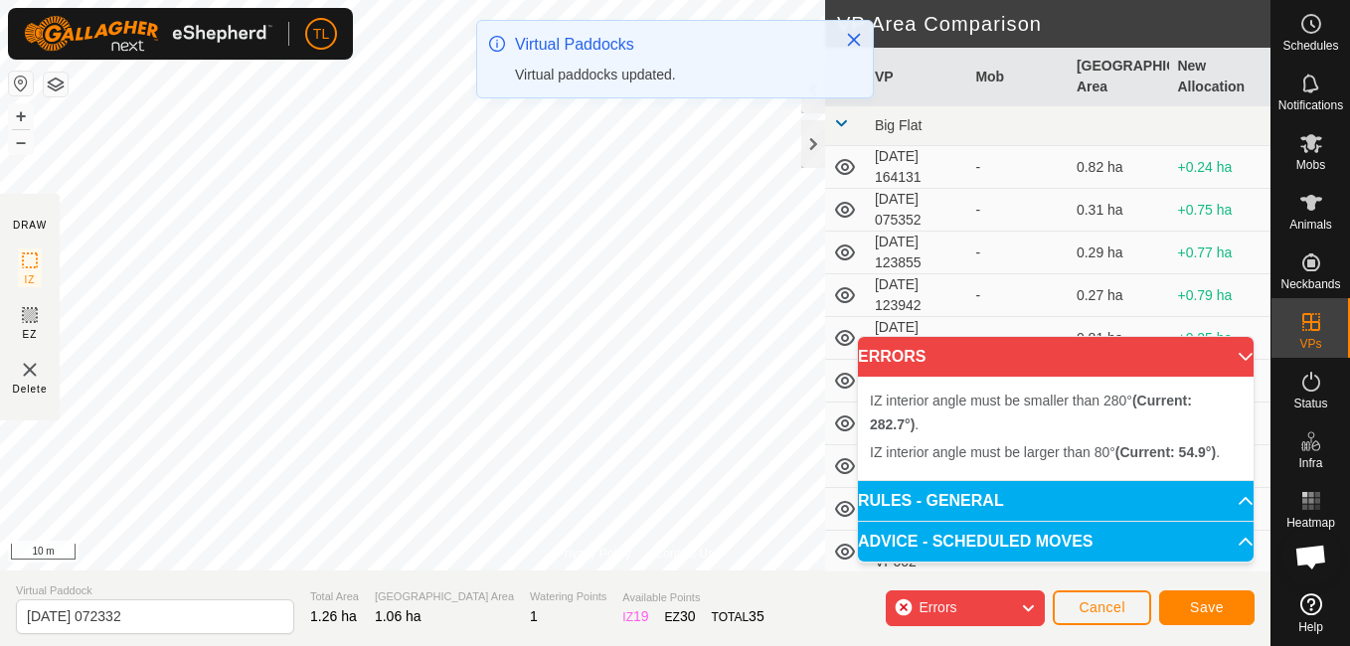
click at [902, 606] on div "Errors" at bounding box center [965, 608] width 159 height 36
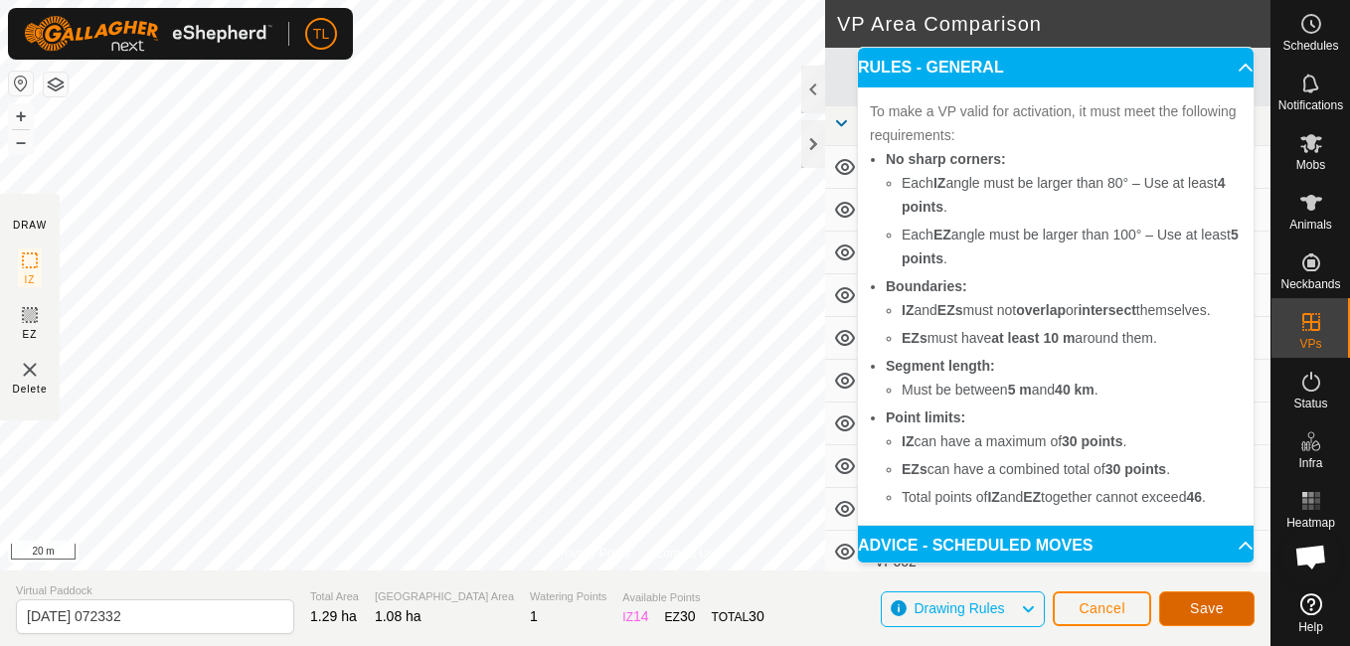
click at [1217, 609] on span "Save" at bounding box center [1207, 608] width 34 height 16
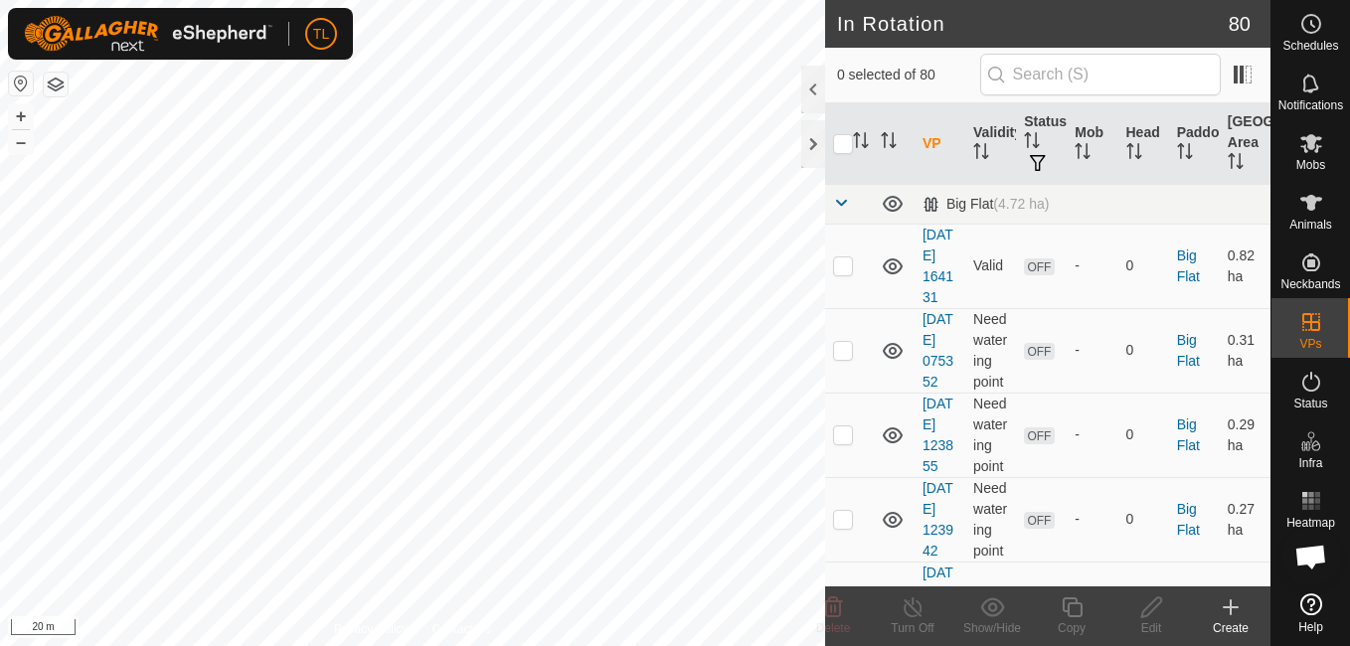
checkbox input "true"
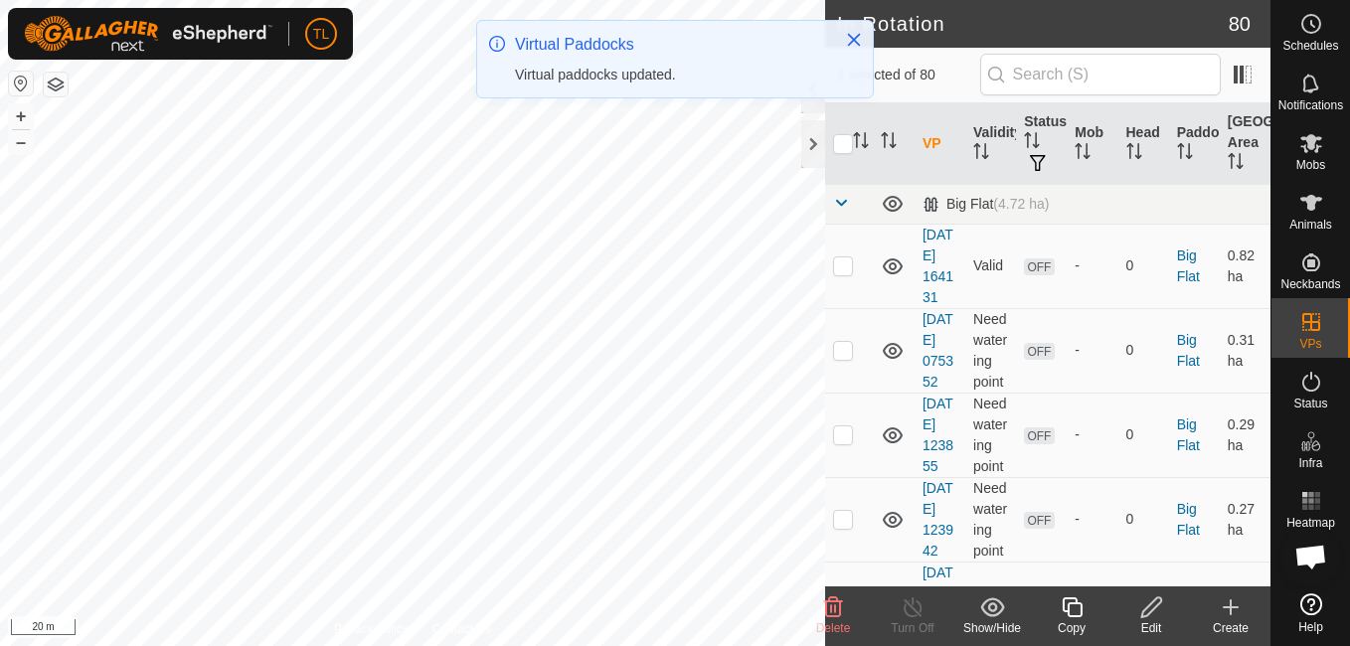
click at [1160, 610] on icon at bounding box center [1151, 607] width 25 height 24
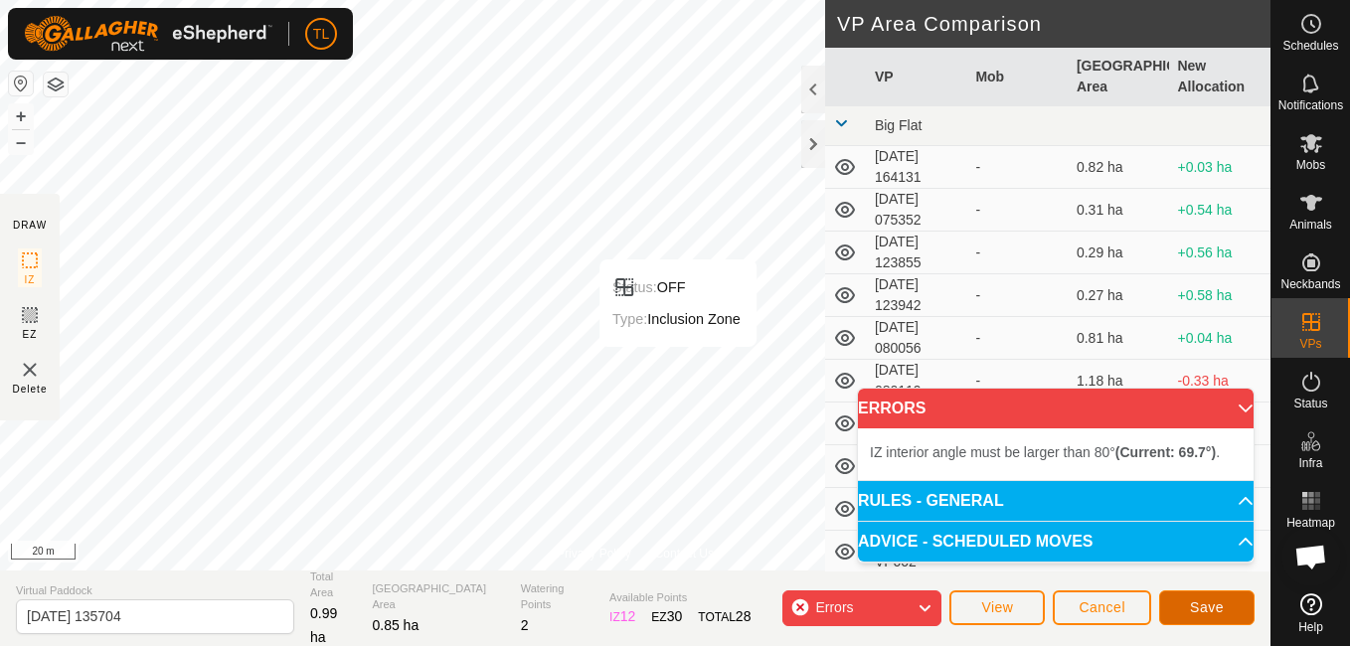
click at [1229, 612] on button "Save" at bounding box center [1206, 607] width 95 height 35
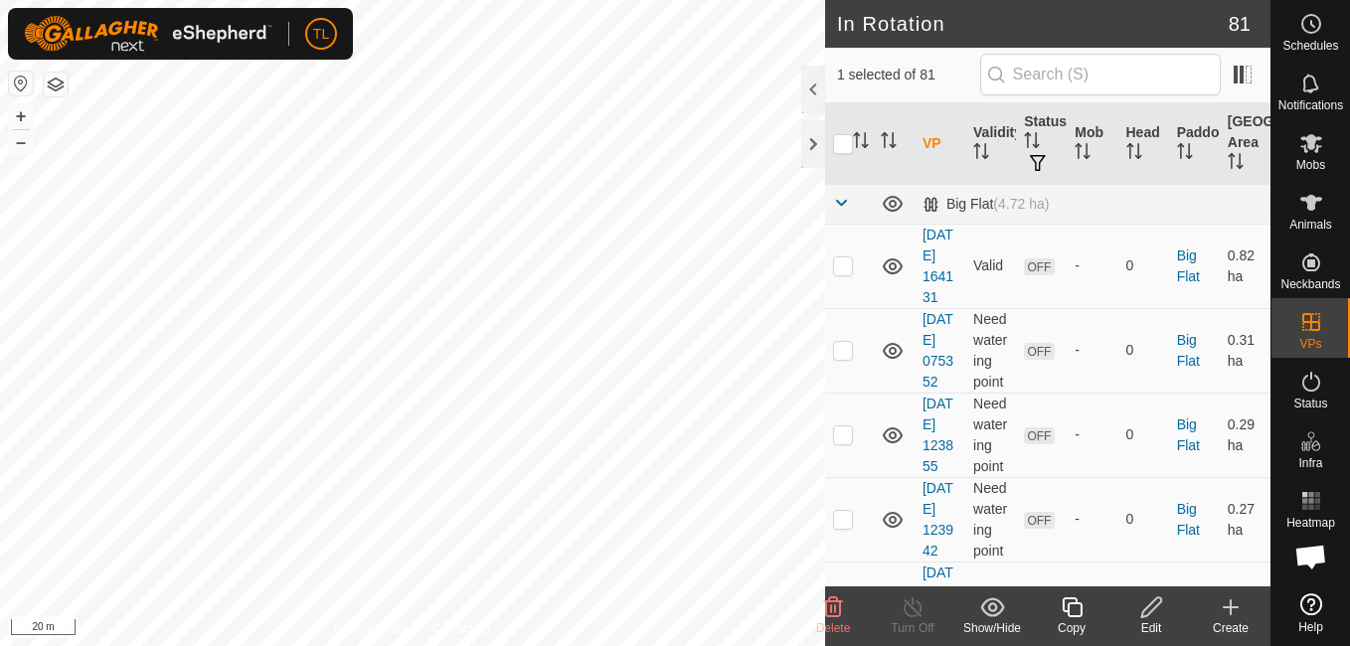
checkbox input "false"
checkbox input "true"
click at [1153, 597] on icon at bounding box center [1151, 607] width 25 height 24
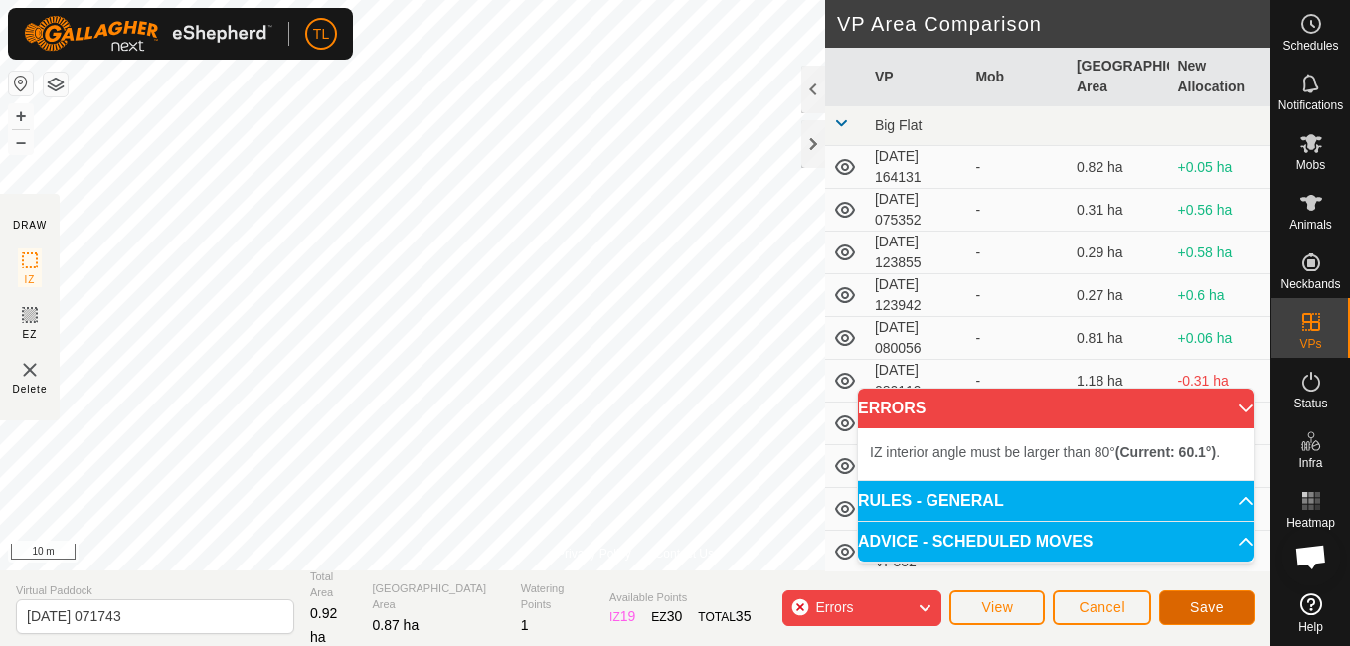
click at [1225, 600] on button "Save" at bounding box center [1206, 607] width 95 height 35
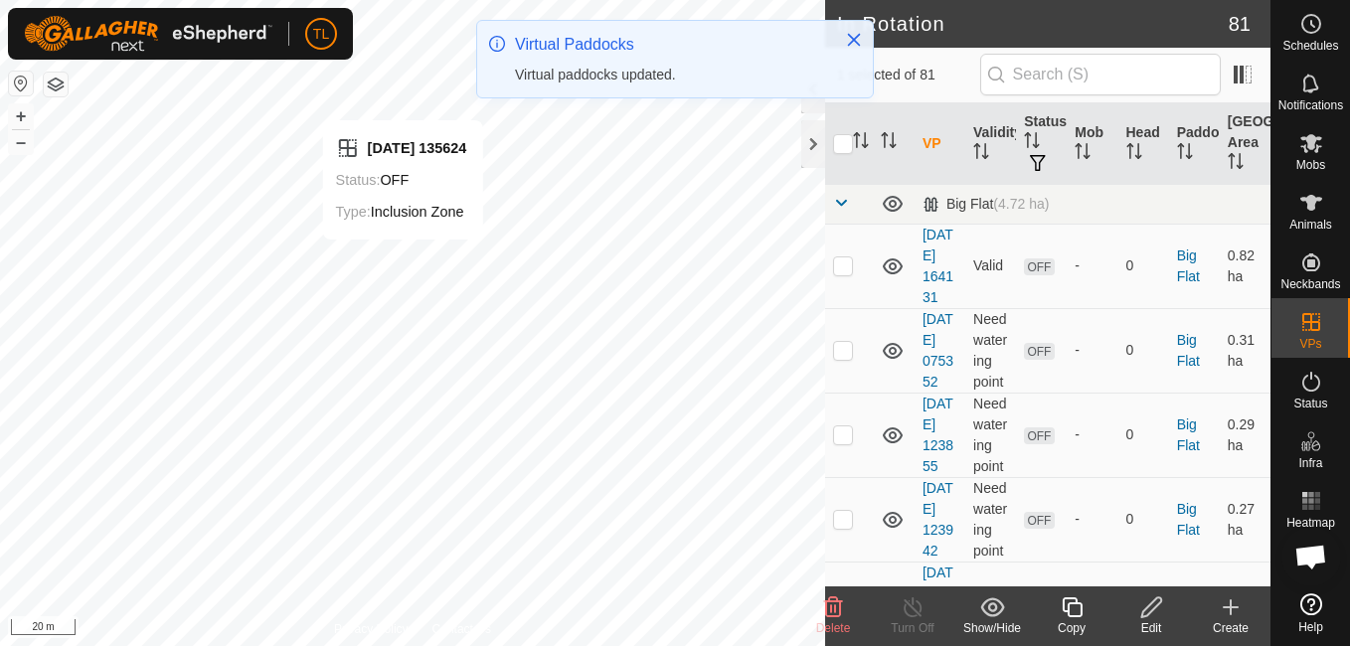
checkbox input "true"
checkbox input "false"
checkbox input "true"
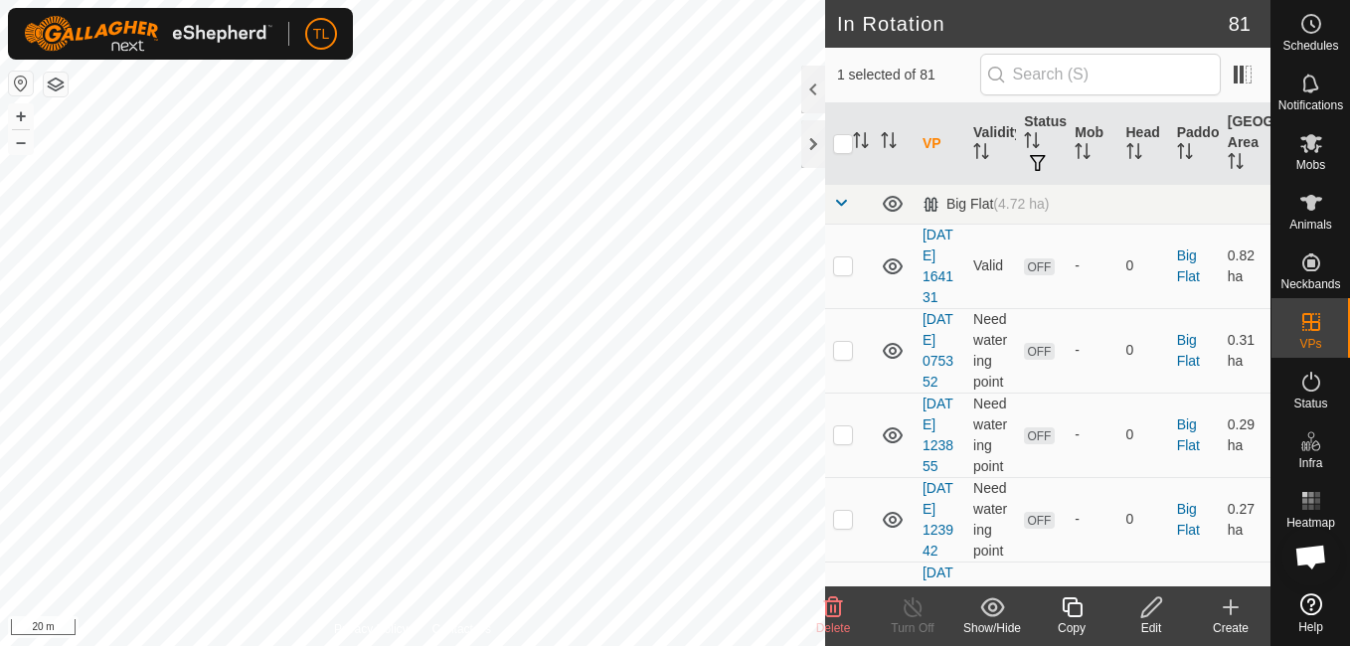
click at [1157, 611] on icon at bounding box center [1151, 607] width 25 height 24
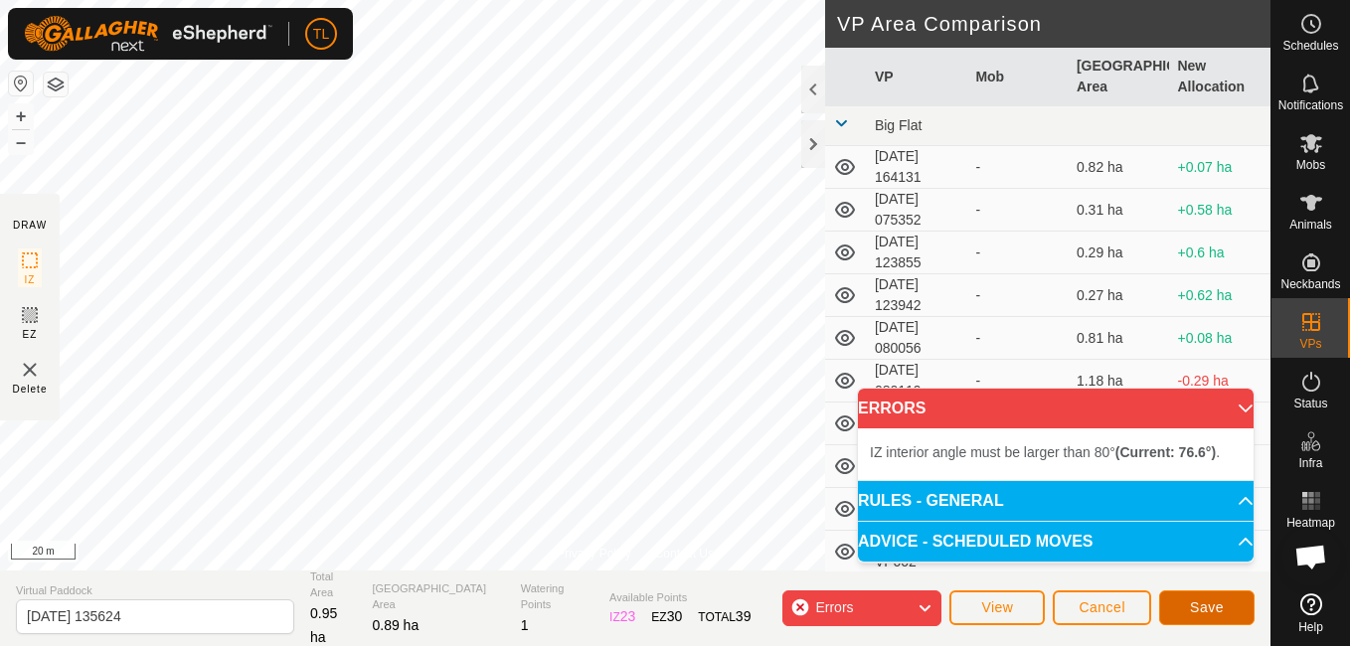
click at [1215, 600] on span "Save" at bounding box center [1207, 607] width 34 height 16
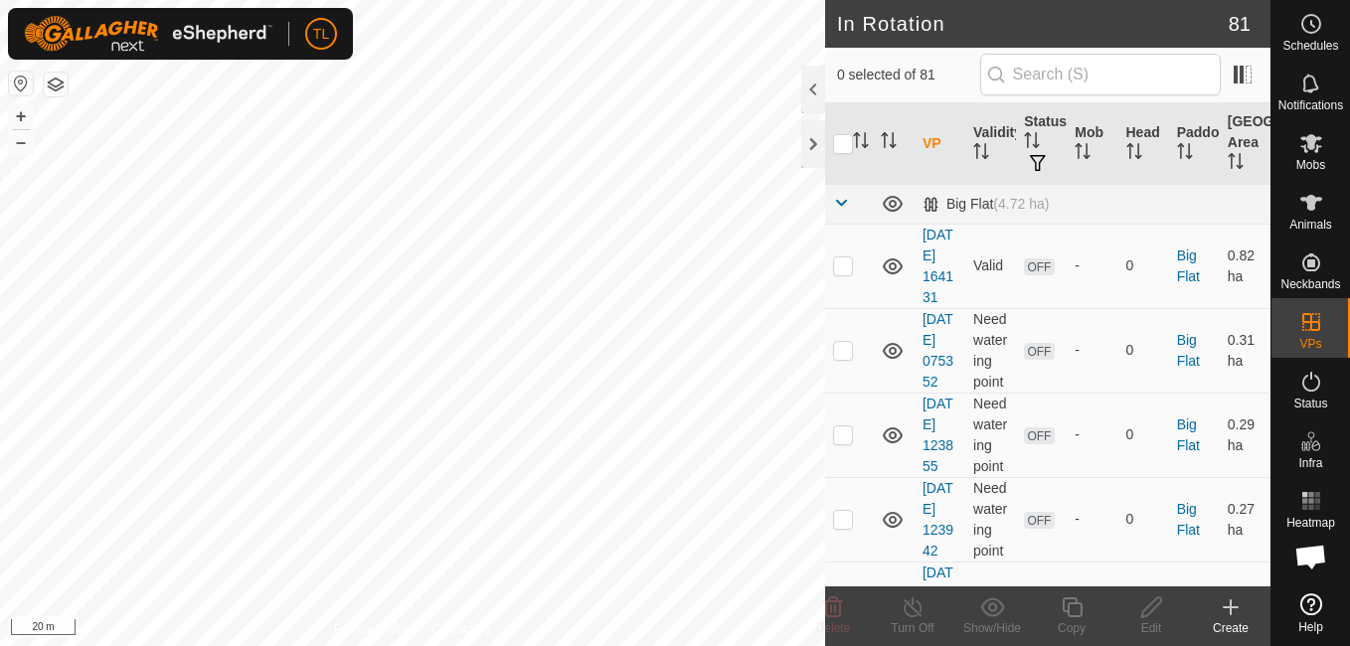
click at [1228, 613] on icon at bounding box center [1231, 607] width 24 height 24
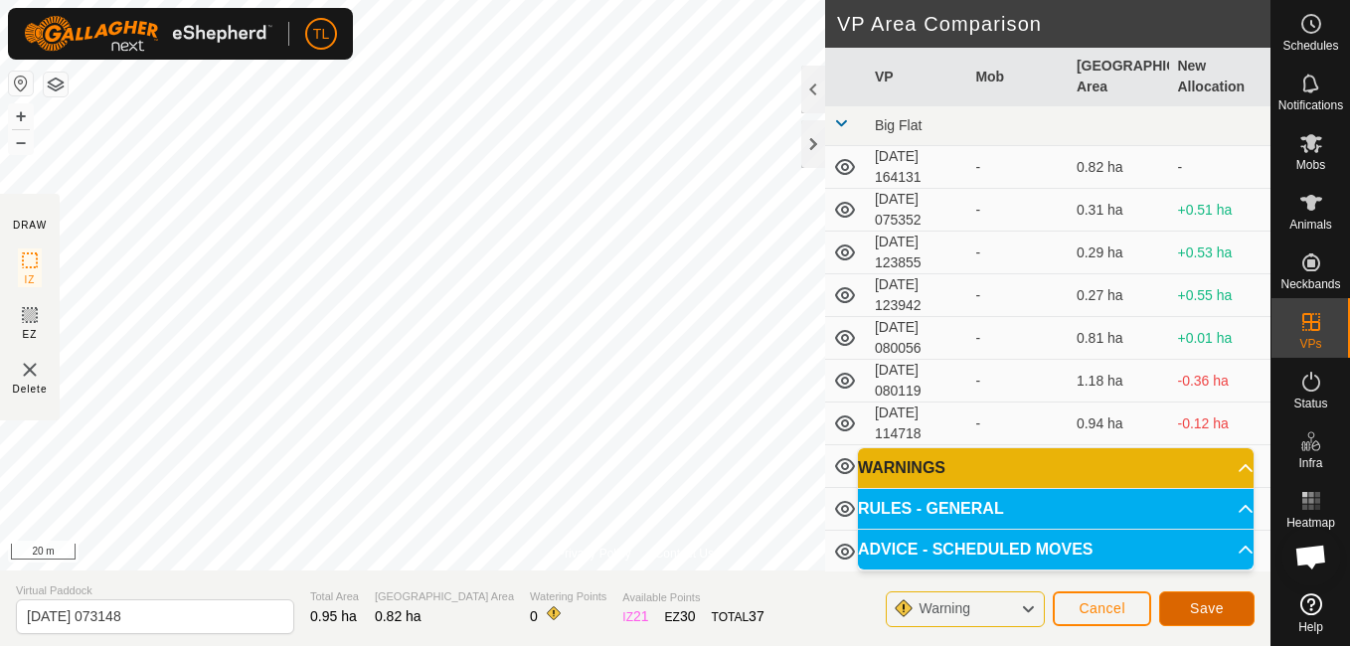
click at [1237, 608] on button "Save" at bounding box center [1206, 608] width 95 height 35
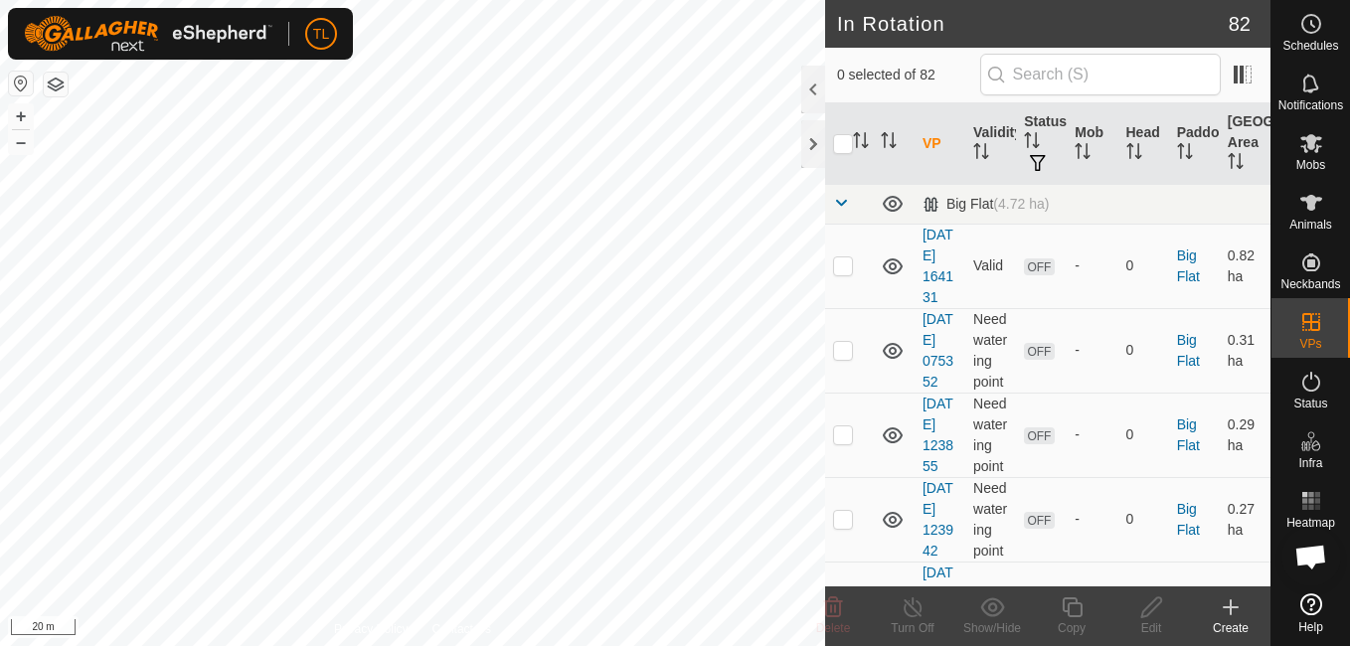
click at [1234, 597] on icon at bounding box center [1231, 607] width 24 height 24
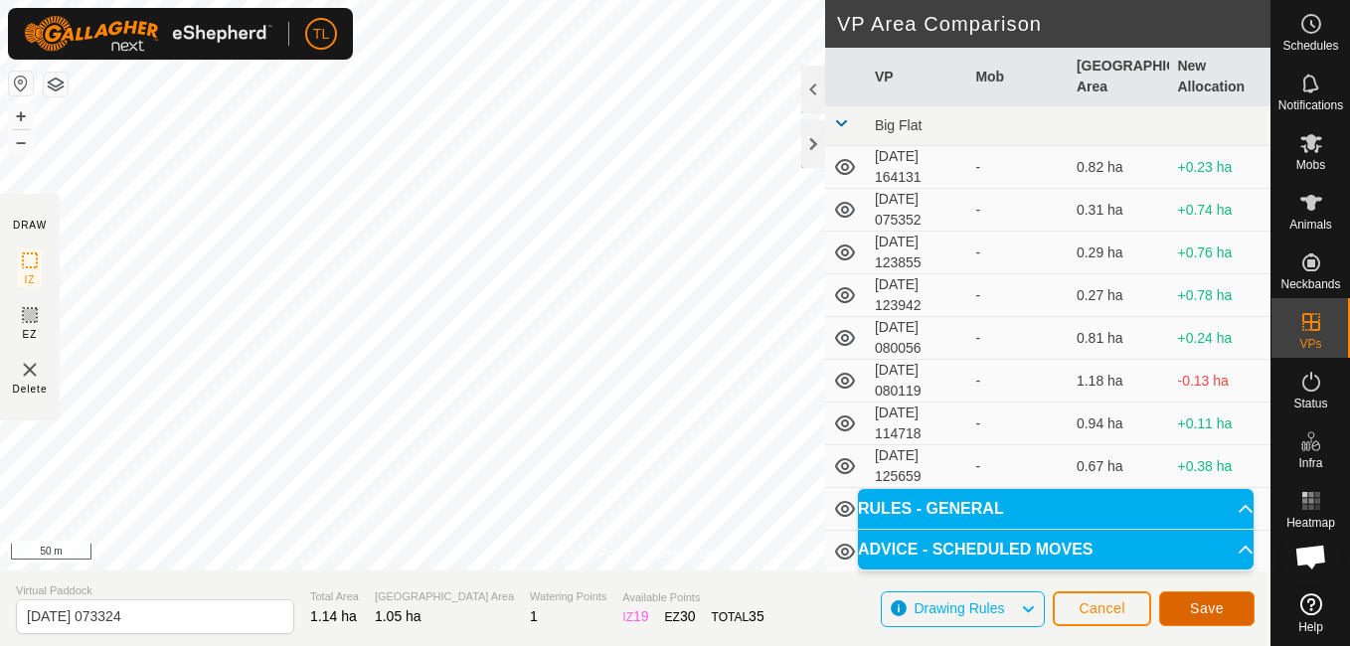
click at [1219, 606] on span "Save" at bounding box center [1207, 608] width 34 height 16
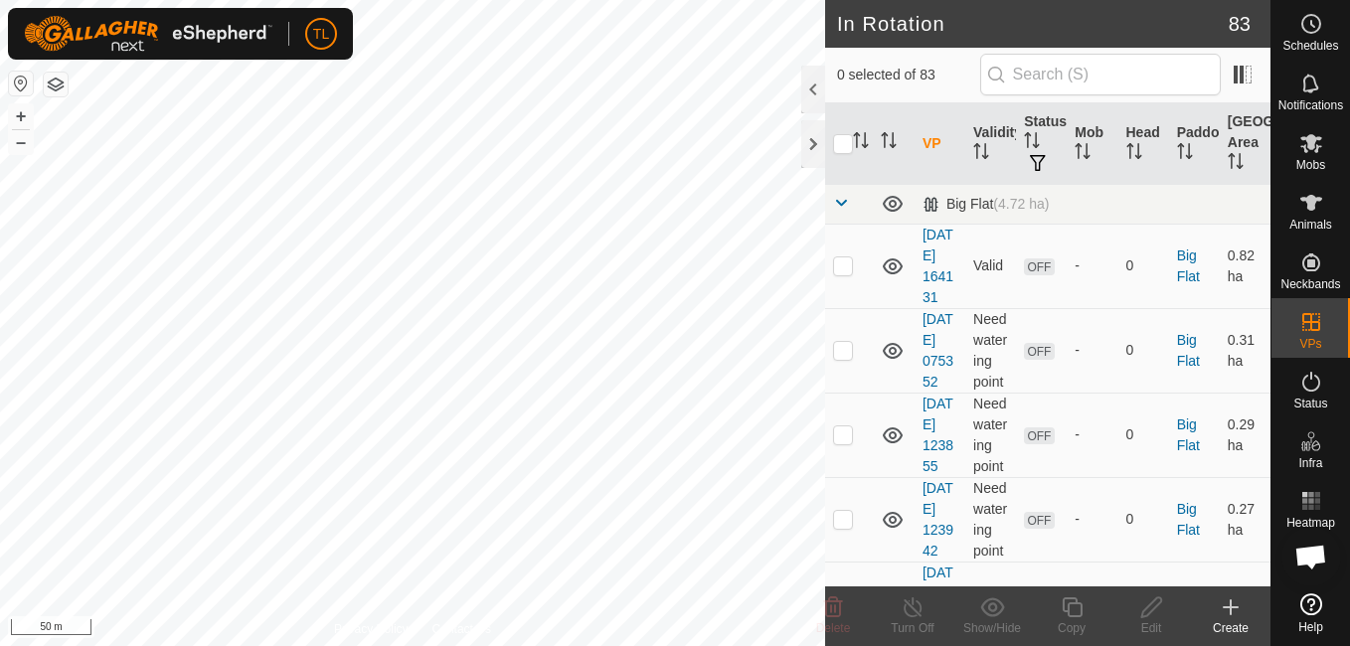
click at [1229, 610] on icon at bounding box center [1231, 607] width 24 height 24
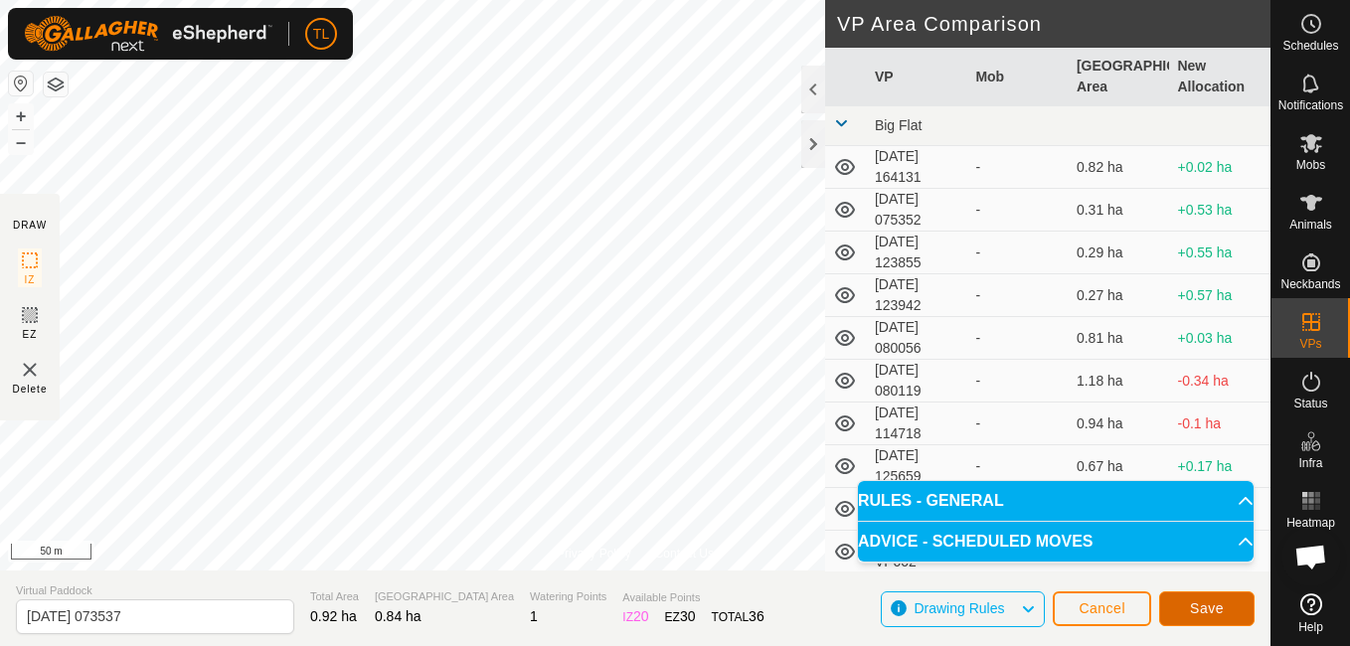
click at [1209, 615] on span "Save" at bounding box center [1207, 608] width 34 height 16
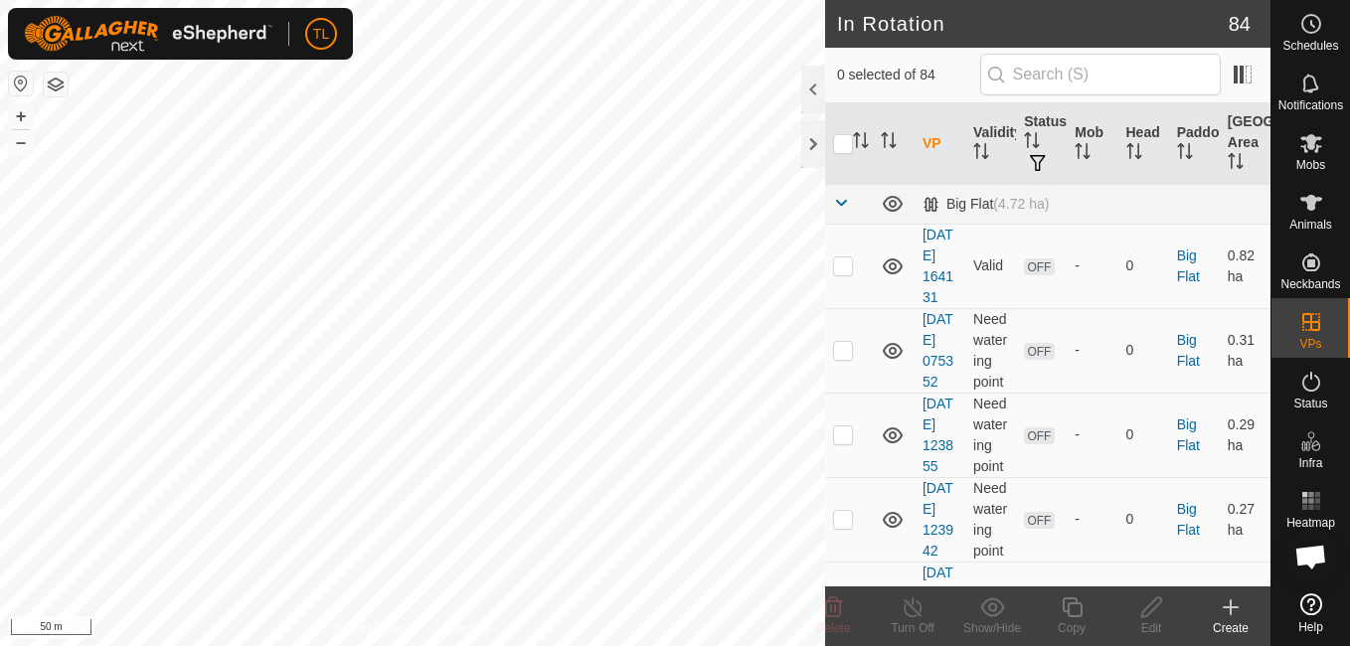
click at [1233, 603] on icon at bounding box center [1231, 607] width 24 height 24
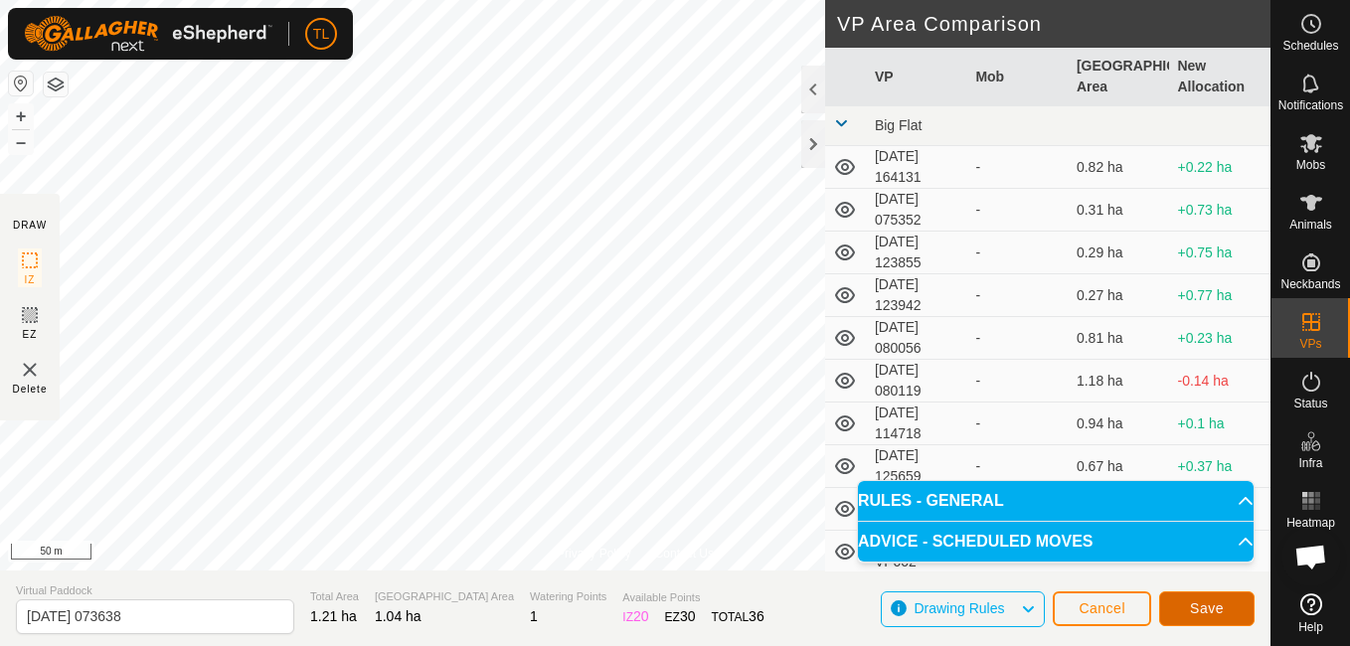
click at [1231, 602] on button "Save" at bounding box center [1206, 608] width 95 height 35
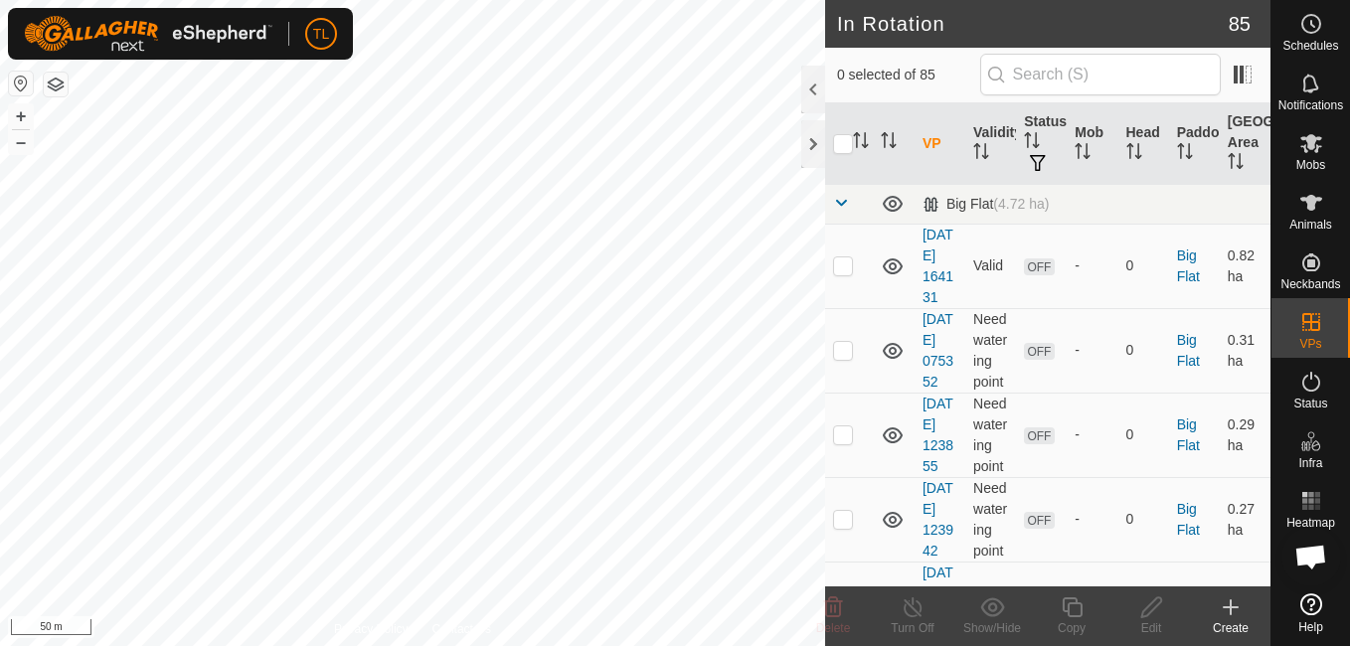
click at [1228, 607] on icon at bounding box center [1231, 607] width 14 height 0
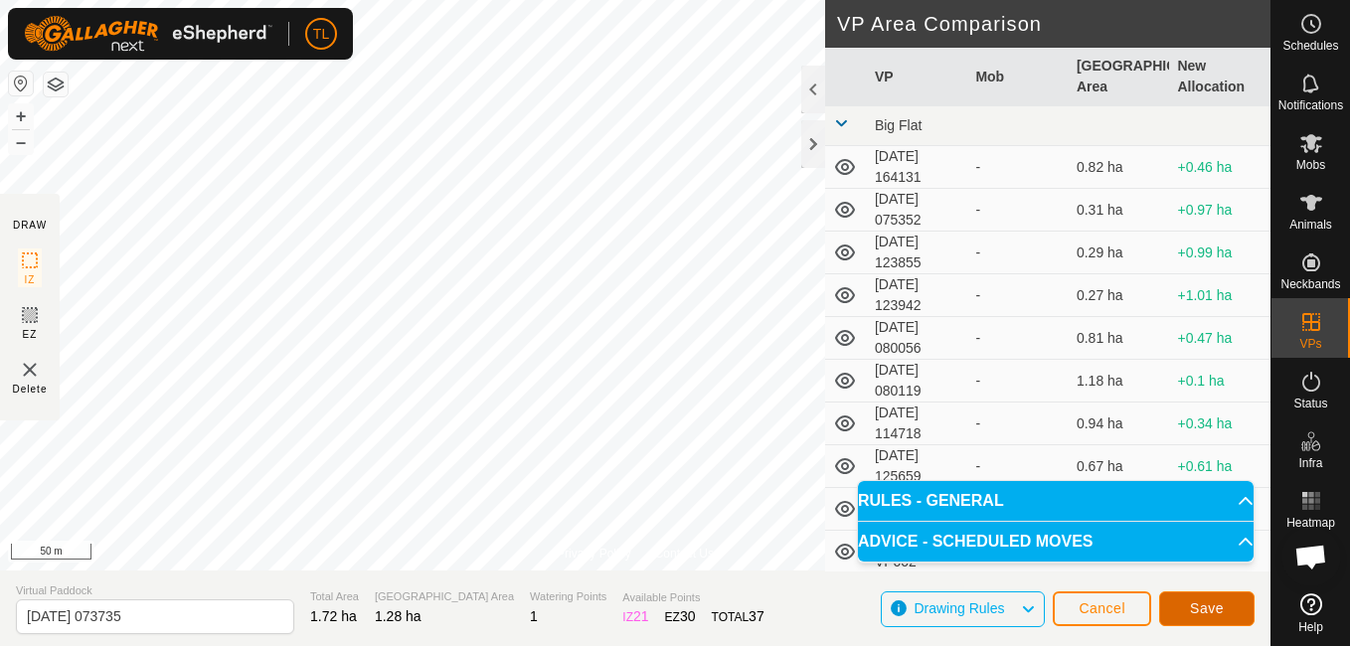
click at [1219, 618] on button "Save" at bounding box center [1206, 608] width 95 height 35
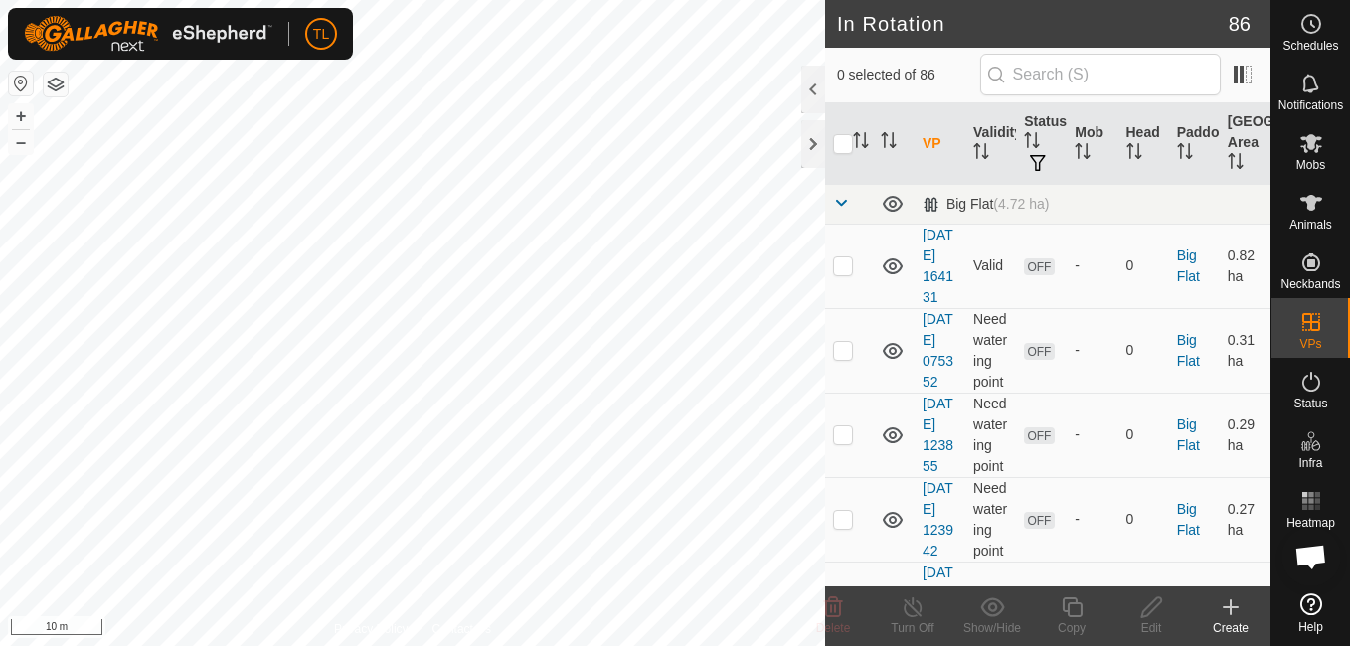
click at [1228, 0] on html "TL Schedules Notifications Mobs Animals Neckbands VPs Status Infra Heatmap Help…" at bounding box center [675, 323] width 1350 height 646
click at [947, 191] on div "In Rotation 86 0 selected of 86 VP Validity Status Mob Head Paddock Grazing Are…" at bounding box center [635, 323] width 1270 height 646
click at [908, 264] on div "In Rotation 86 0 selected of 86 VP Validity Status Mob Head Paddock Grazing Are…" at bounding box center [635, 323] width 1270 height 646
click at [1156, 645] on html "TL Schedules Notifications Mobs Animals Neckbands VPs Status Infra Heatmap Help…" at bounding box center [675, 323] width 1350 height 646
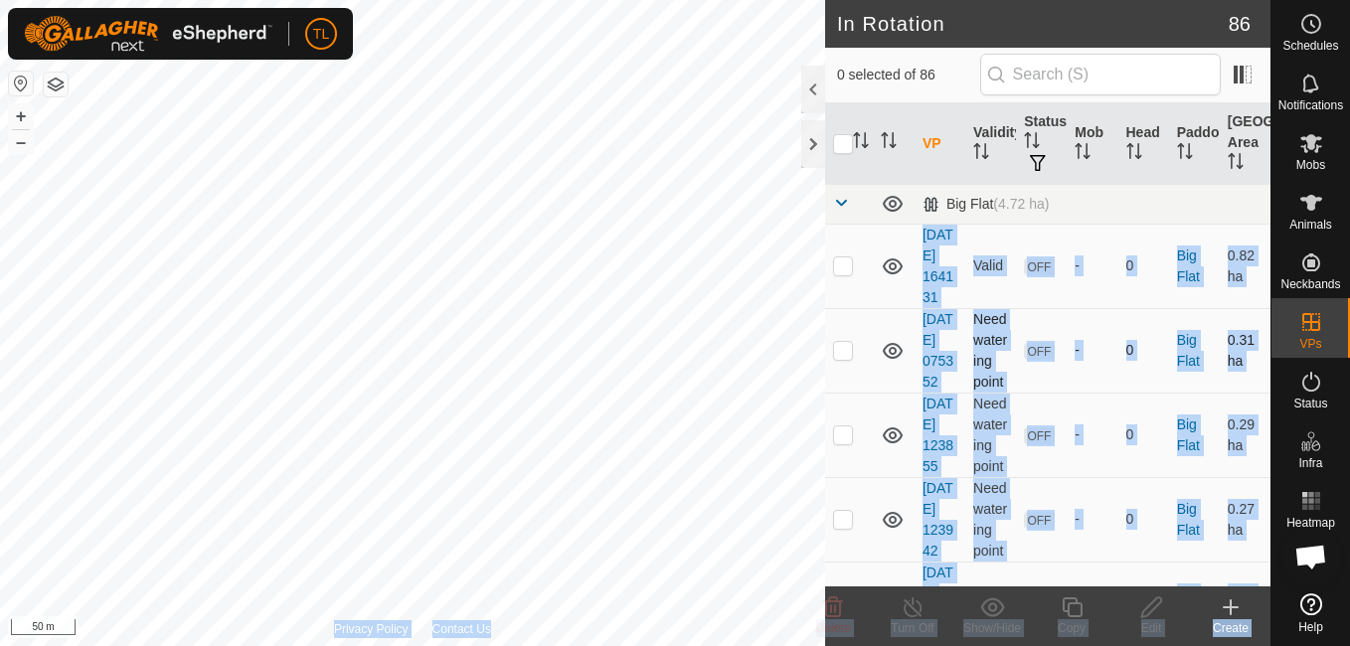
click at [574, 382] on div "In Rotation 86 0 selected of 86 VP Validity Status Mob Head Paddock Grazing Are…" at bounding box center [635, 323] width 1270 height 646
checkbox input "true"
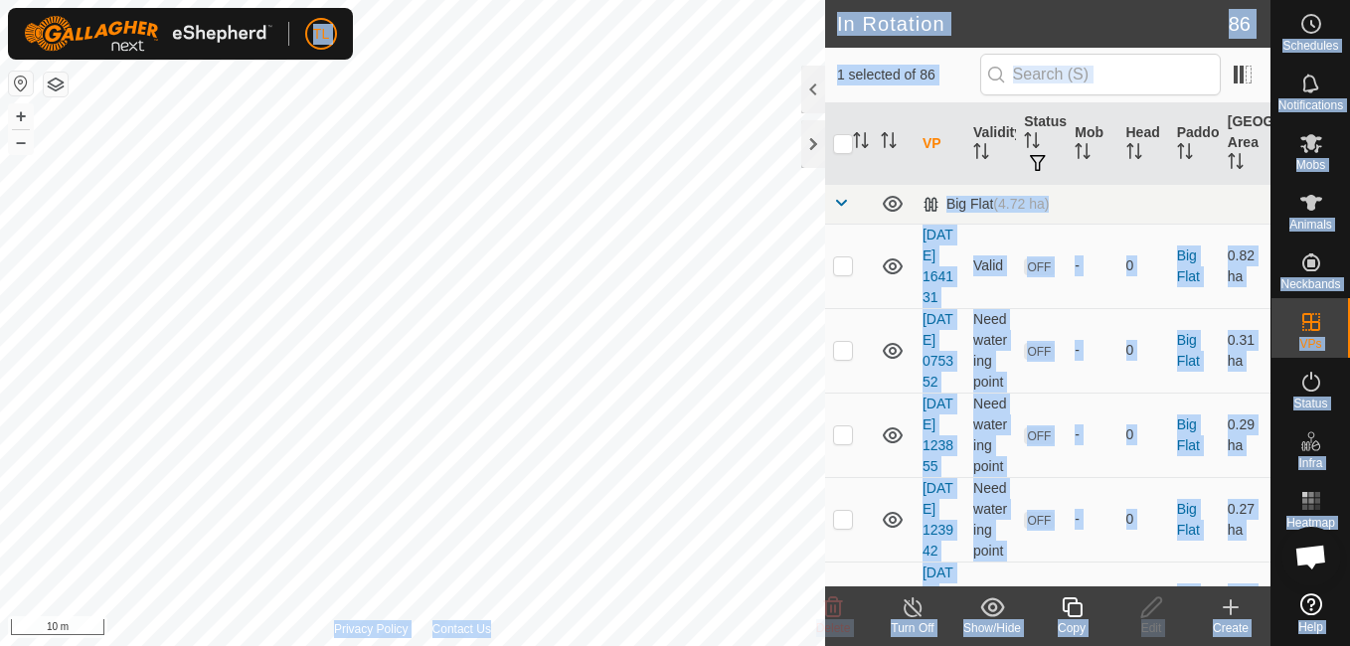
click at [418, 218] on div "TL Schedules Notifications Mobs Animals Neckbands VPs Status Infra Heatmap Help…" at bounding box center [675, 323] width 1350 height 646
drag, startPoint x: 302, startPoint y: 50, endPoint x: 337, endPoint y: 42, distance: 35.7
click at [303, 0] on html "TL Schedules Notifications Mobs Animals Neckbands VPs Status Infra Heatmap Help…" at bounding box center [675, 323] width 1350 height 646
click at [317, 0] on html "TL Schedules Notifications Mobs Animals Neckbands VPs Status Infra Heatmap Help…" at bounding box center [675, 323] width 1350 height 646
